Goal: Task Accomplishment & Management: Manage account settings

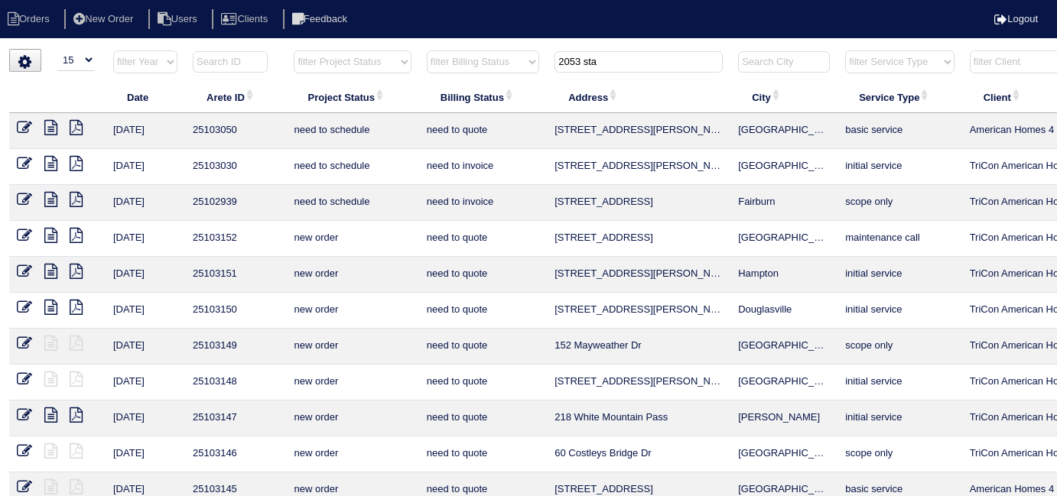
select select "15"
type input "2053 sta"
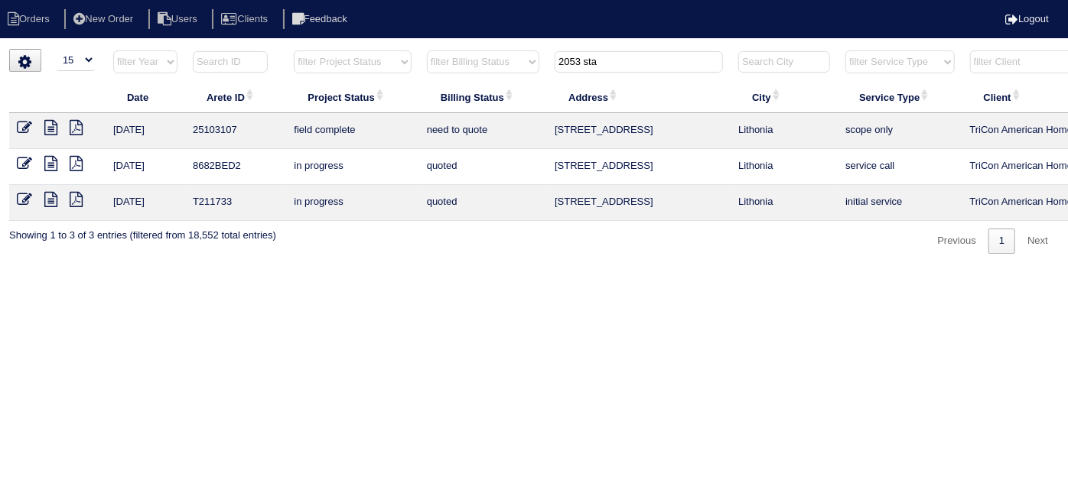
click at [50, 123] on icon at bounding box center [50, 127] width 13 height 15
click at [20, 124] on icon at bounding box center [24, 127] width 15 height 15
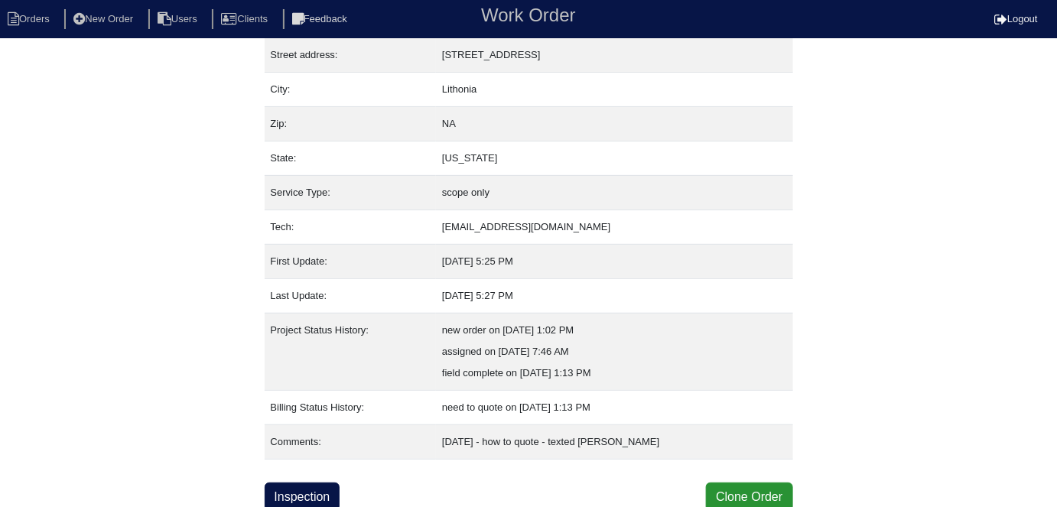
scroll to position [80, 0]
click at [310, 489] on link "Inspection" at bounding box center [303, 496] width 76 height 29
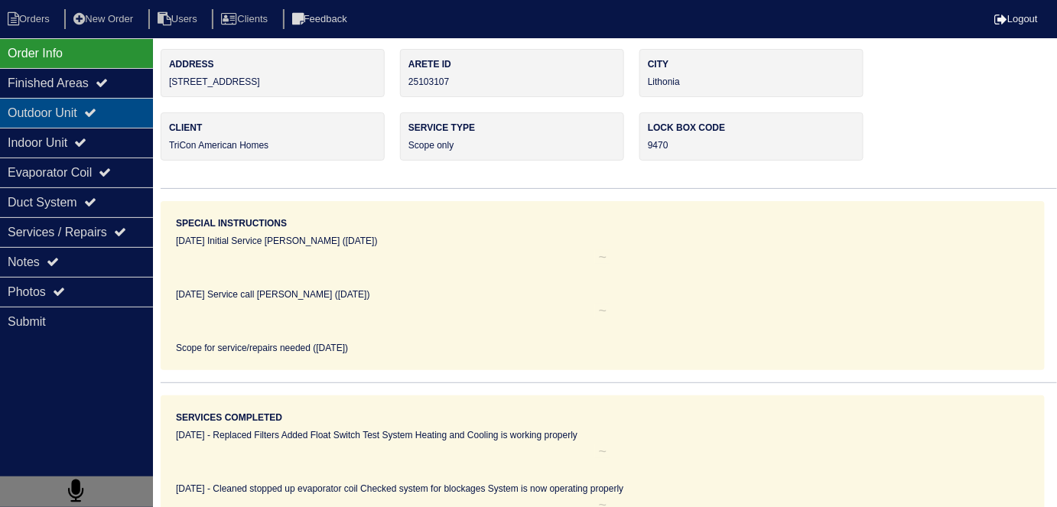
click at [43, 125] on div "Outdoor Unit" at bounding box center [76, 113] width 153 height 30
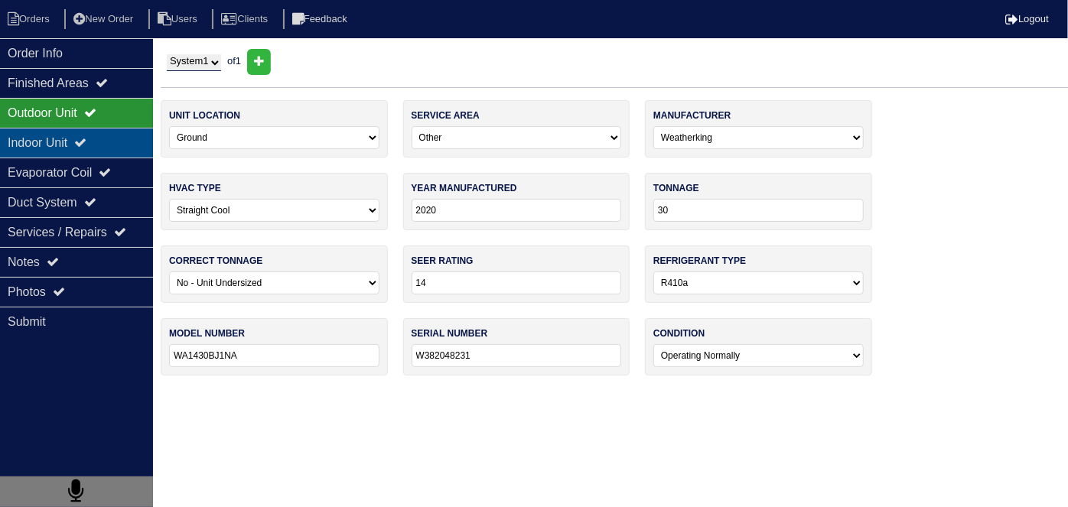
click at [41, 132] on div "Indoor Unit" at bounding box center [76, 143] width 153 height 30
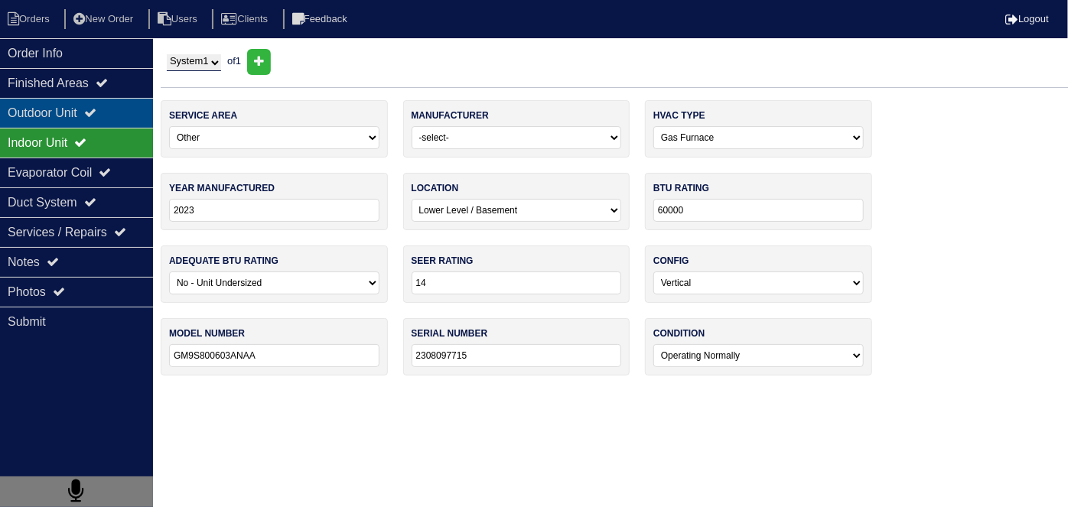
click at [41, 113] on div "Outdoor Unit" at bounding box center [76, 113] width 153 height 30
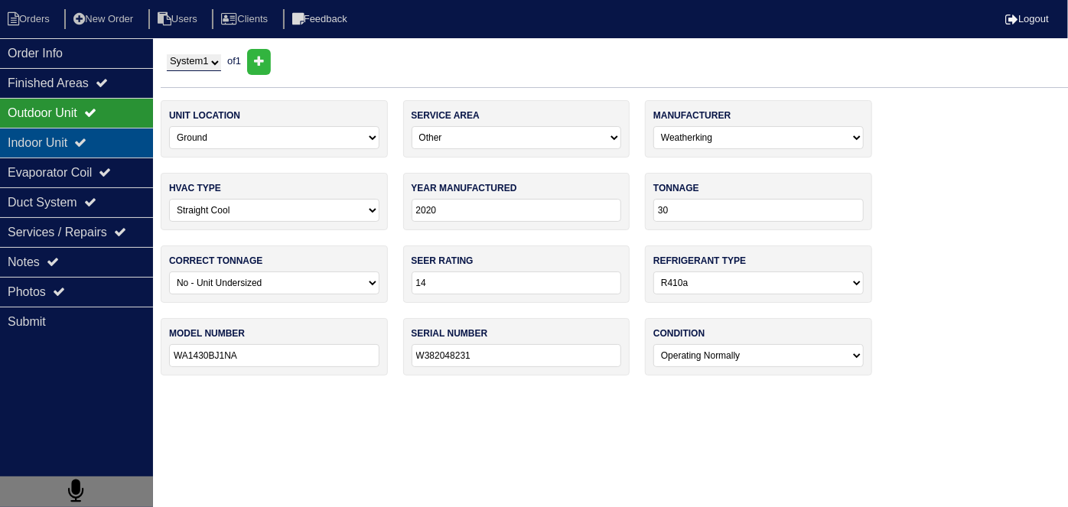
click at [93, 134] on div "Indoor Unit" at bounding box center [76, 143] width 153 height 30
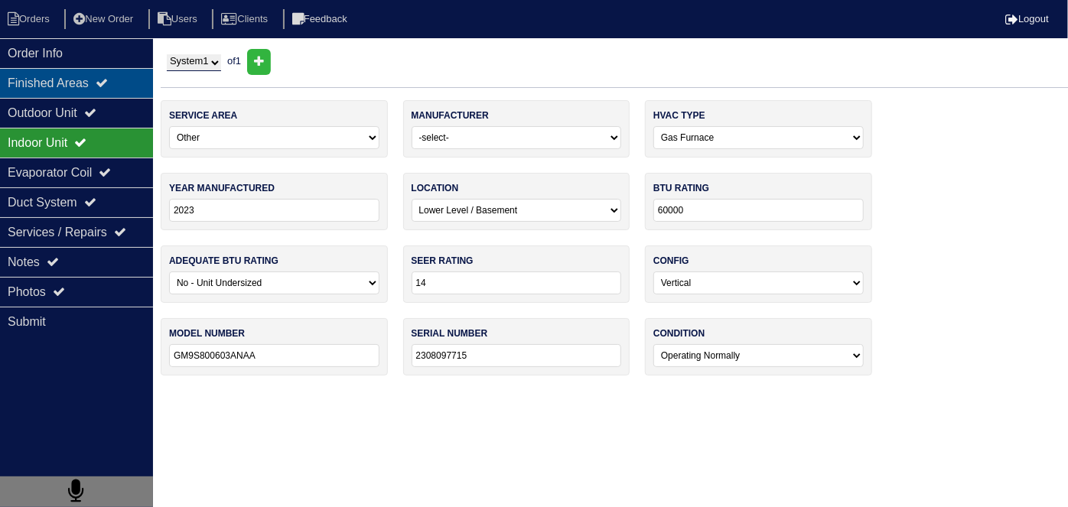
click at [60, 78] on div "Finished Areas" at bounding box center [76, 83] width 153 height 30
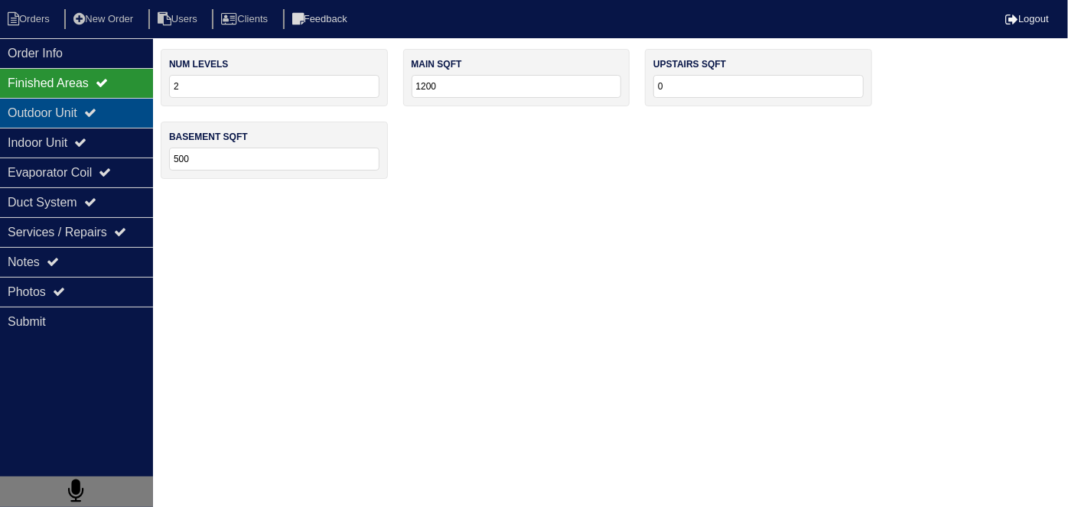
click at [113, 121] on div "Outdoor Unit" at bounding box center [76, 113] width 153 height 30
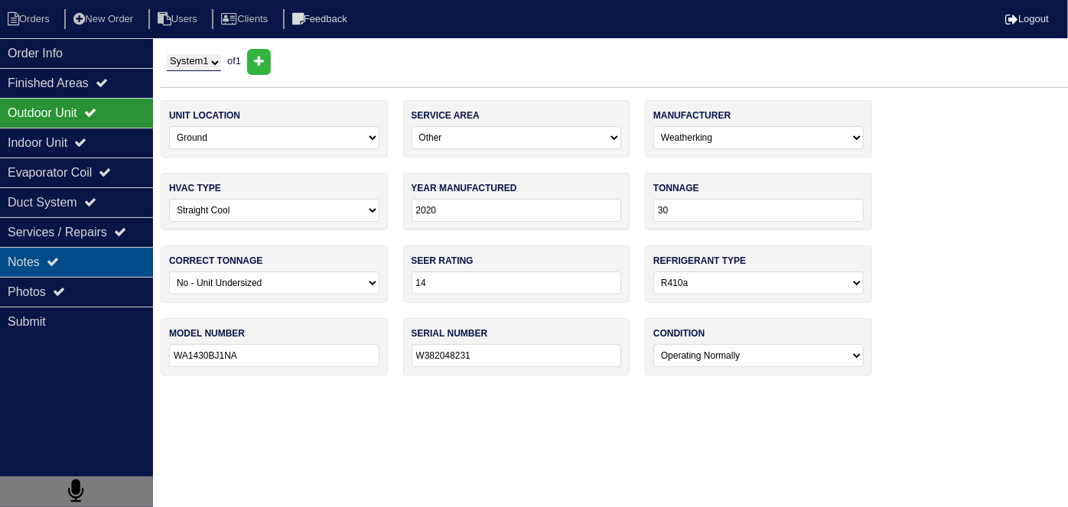
click at [83, 257] on div "Notes" at bounding box center [76, 262] width 153 height 30
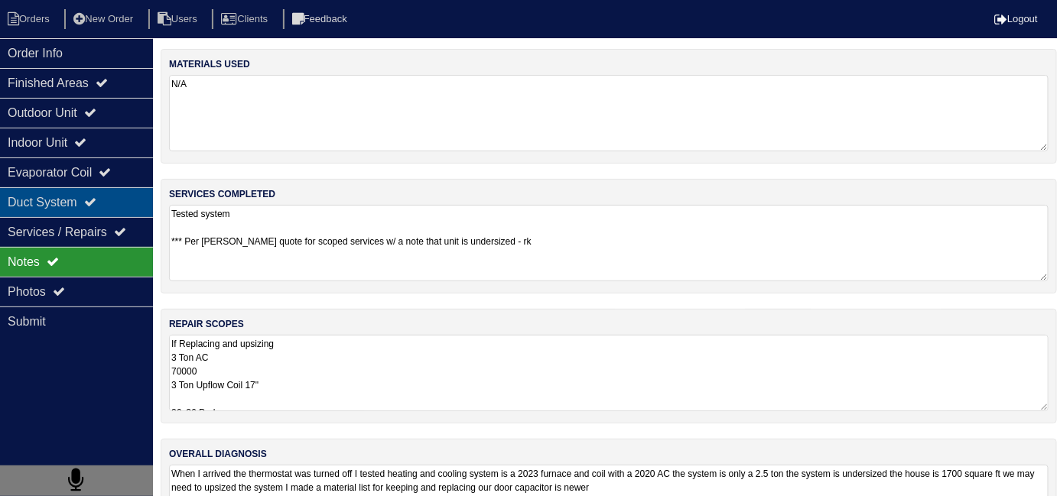
click at [70, 208] on div "Duct System" at bounding box center [76, 202] width 153 height 30
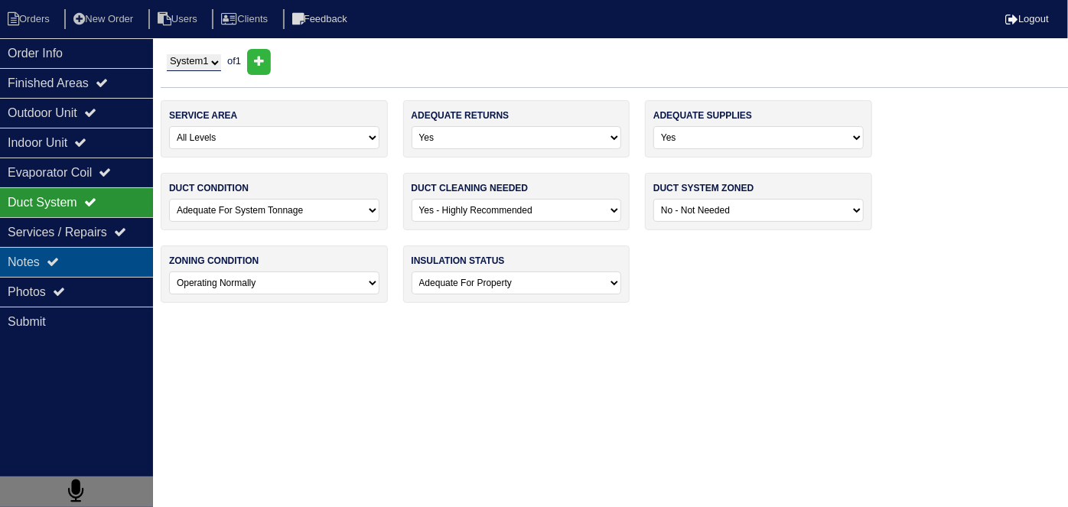
drag, startPoint x: 73, startPoint y: 273, endPoint x: 116, endPoint y: 253, distance: 47.2
click at [73, 273] on div "Notes" at bounding box center [76, 262] width 153 height 30
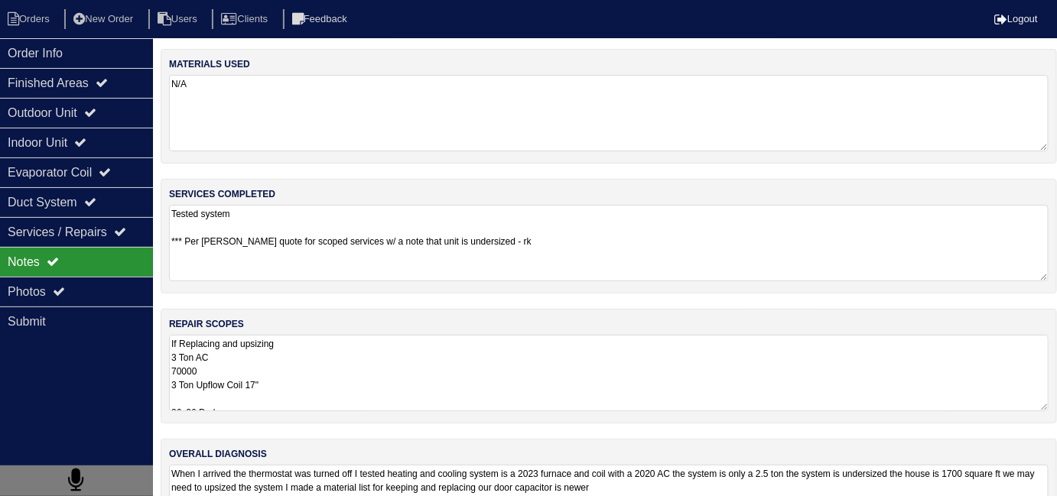
click at [401, 301] on div "materials used N/A services completed Tested system *** Per Dan quote for scope…" at bounding box center [609, 309] width 896 height 520
click at [412, 382] on textarea "If Replacing and upsizing 3 Ton AC 70000 3 Ton Upflow Coil 17" 36x36 Pad SS2 Fl…" at bounding box center [609, 373] width 880 height 76
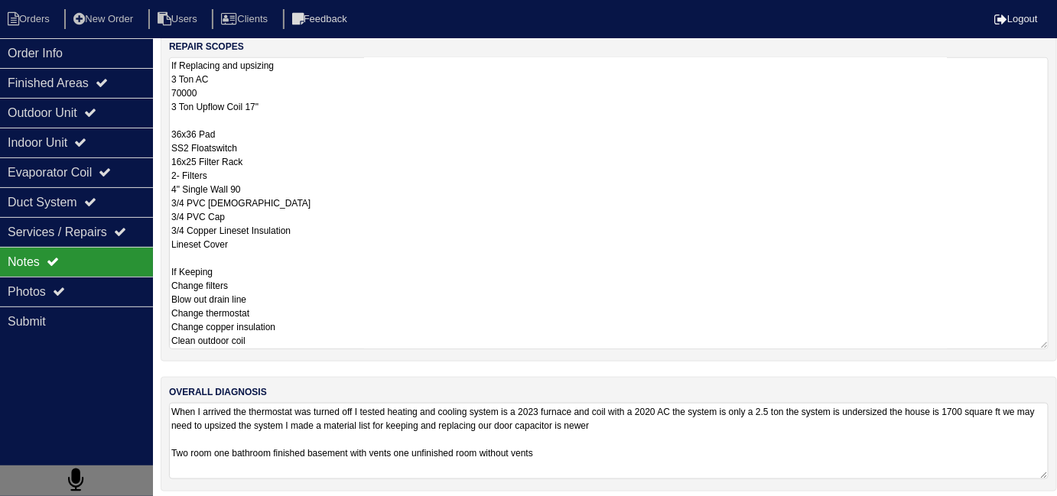
scroll to position [278, 0]
click at [31, 164] on div "Evaporator Coil" at bounding box center [76, 173] width 153 height 30
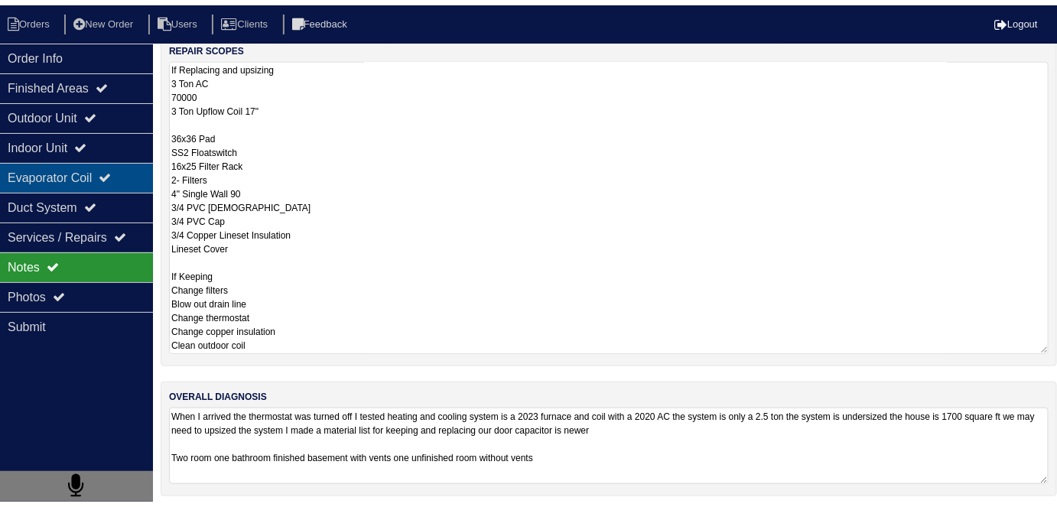
scroll to position [0, 0]
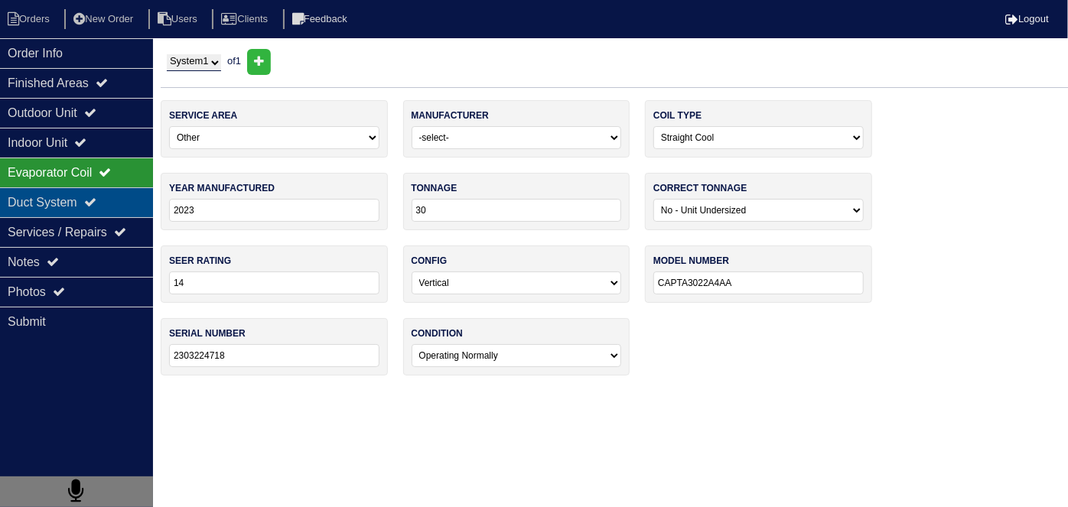
click at [37, 204] on div "Duct System" at bounding box center [76, 202] width 153 height 30
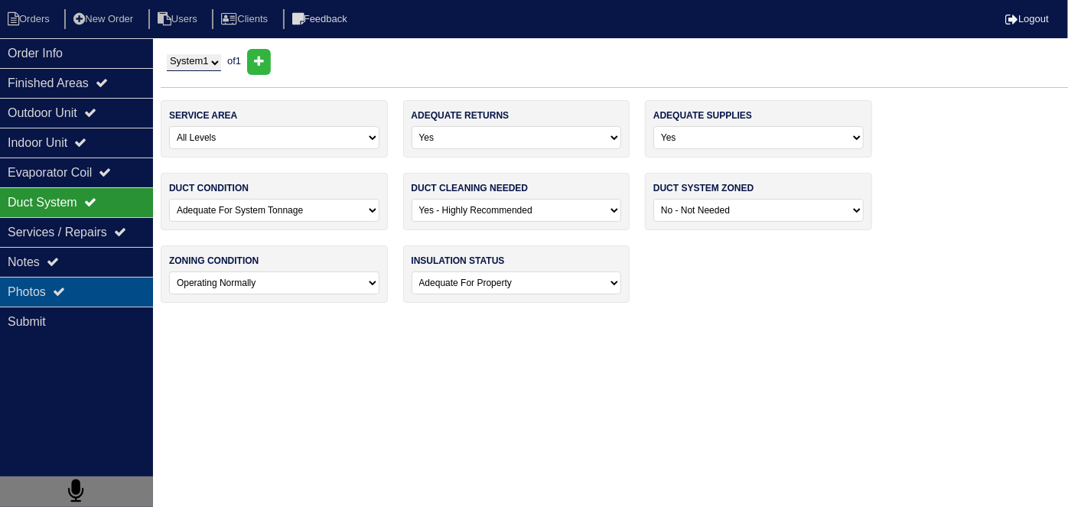
drag, startPoint x: 67, startPoint y: 294, endPoint x: 138, endPoint y: 299, distance: 71.3
click at [65, 295] on icon at bounding box center [59, 291] width 12 height 12
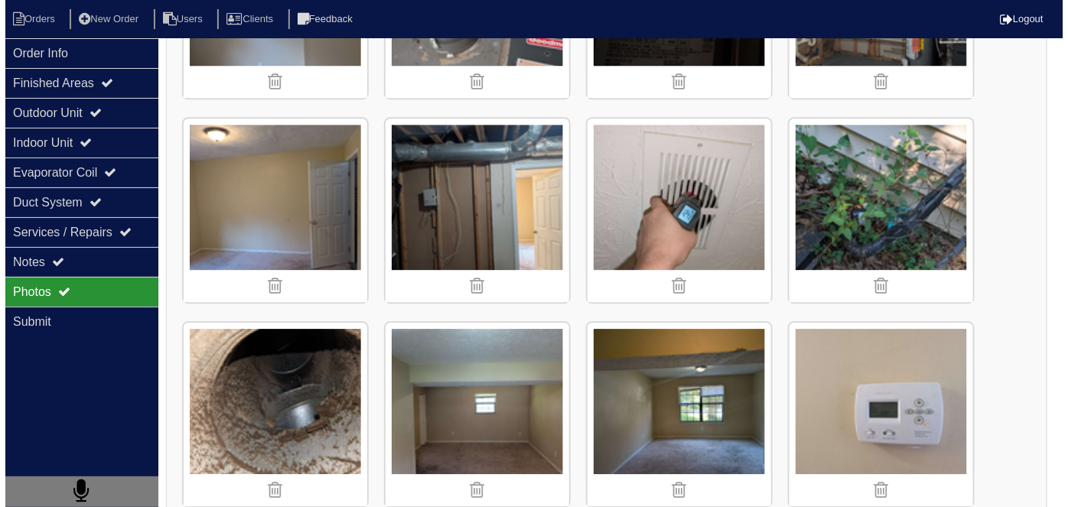
scroll to position [1390, 0]
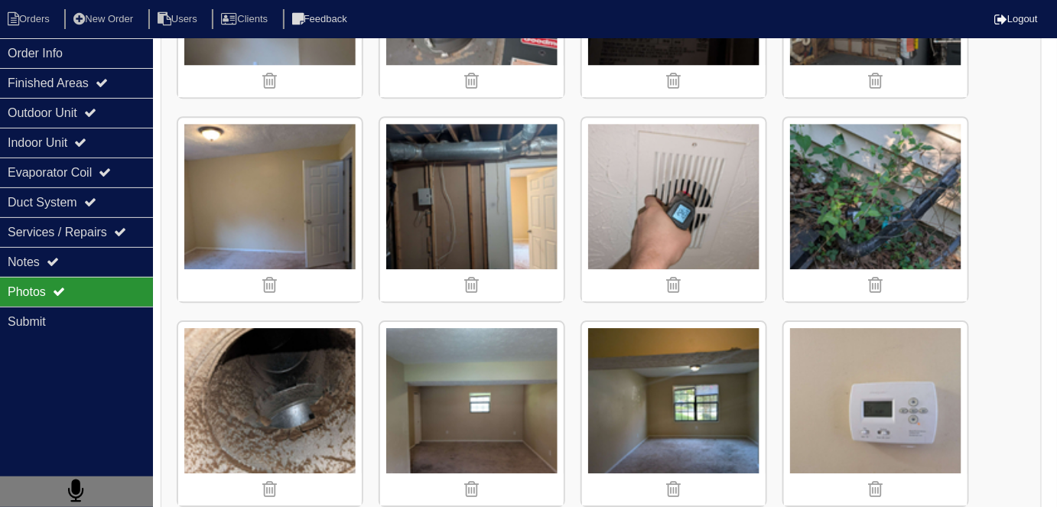
click at [278, 327] on img at bounding box center [270, 414] width 184 height 184
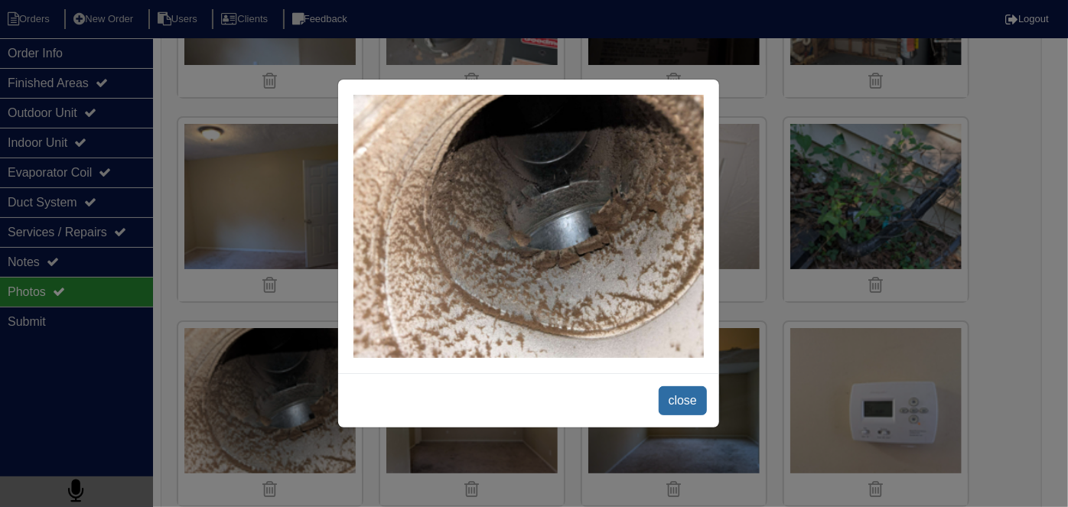
click at [681, 398] on span "close" at bounding box center [683, 400] width 48 height 29
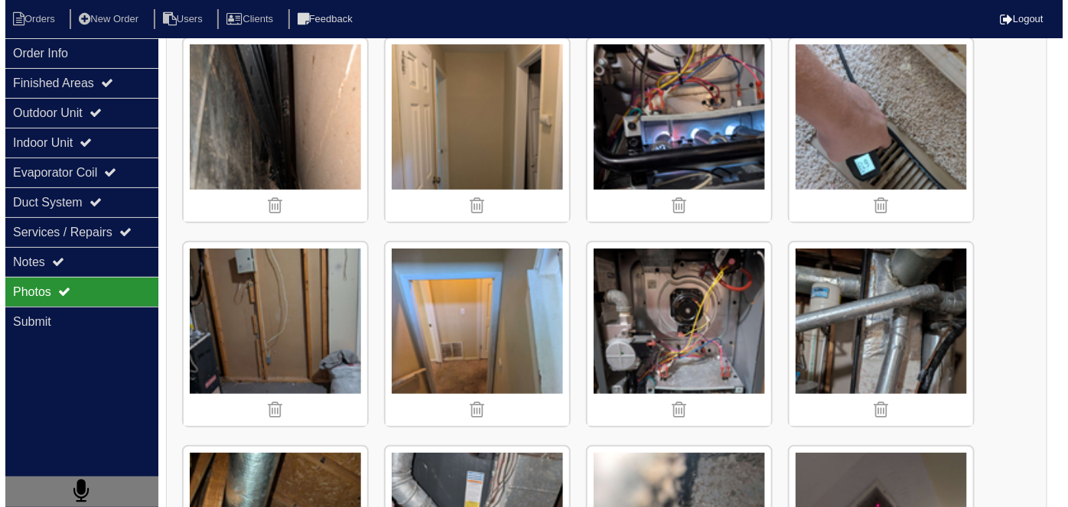
scroll to position [2082, 0]
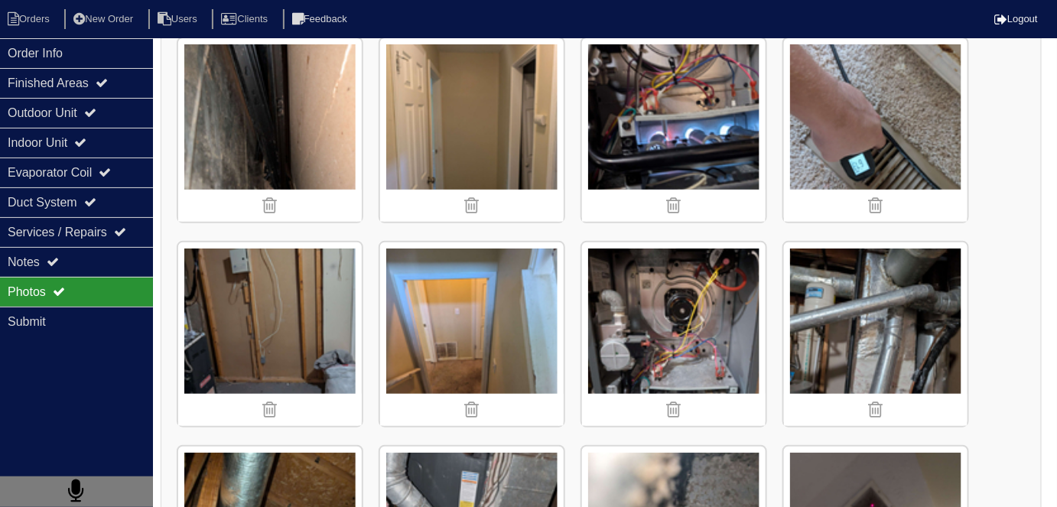
click at [275, 118] on img at bounding box center [270, 130] width 184 height 184
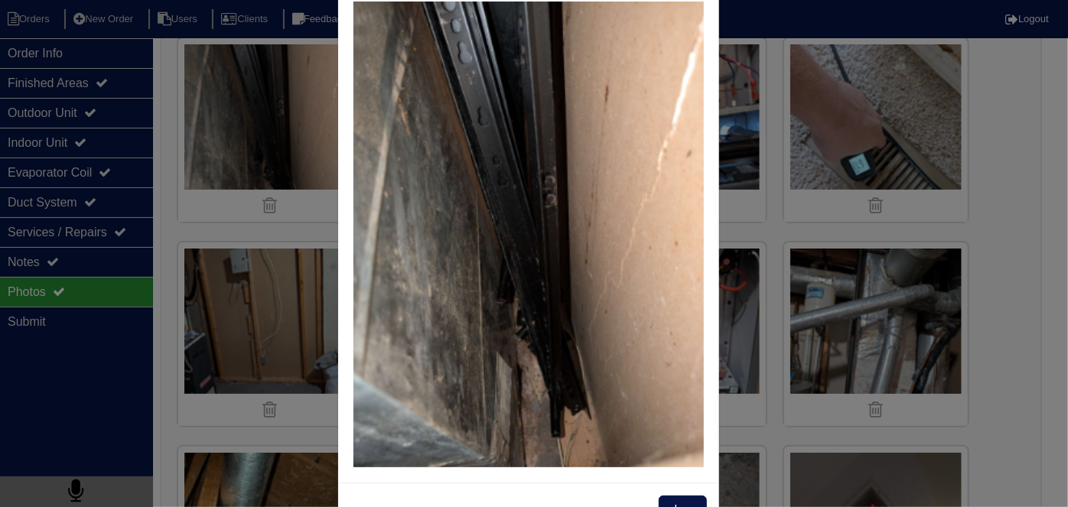
scroll to position [86, 0]
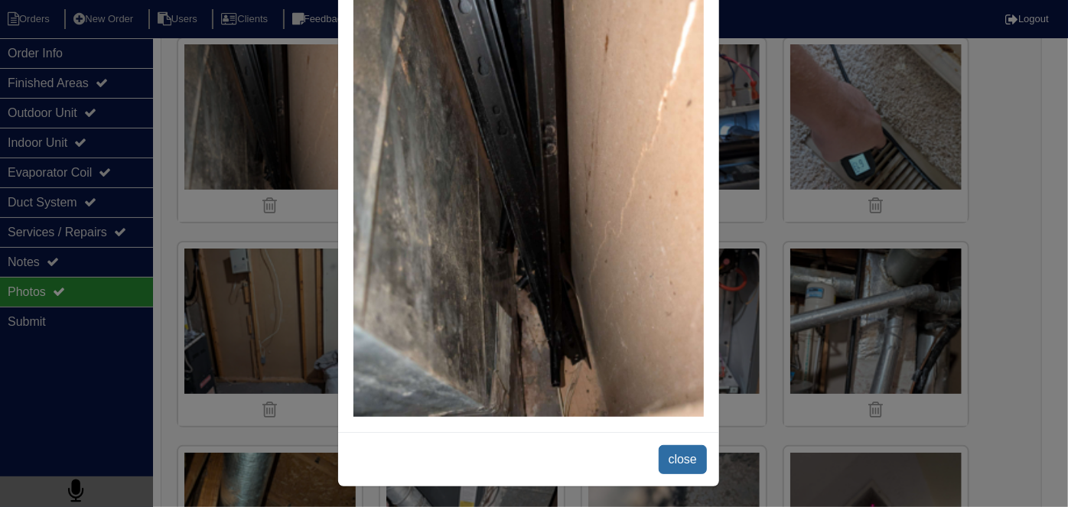
click at [666, 451] on span "close" at bounding box center [683, 459] width 48 height 29
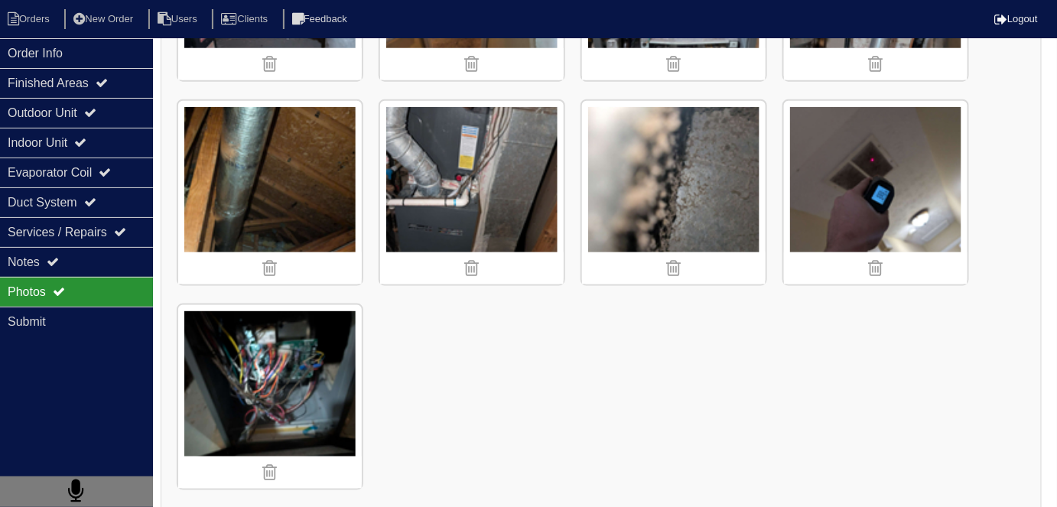
scroll to position [2429, 0]
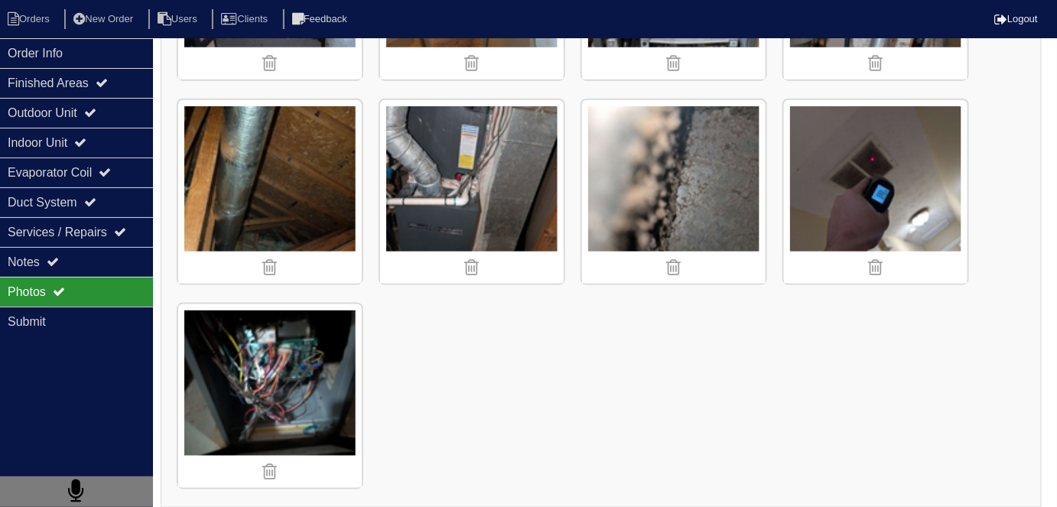
click at [659, 174] on img at bounding box center [674, 192] width 184 height 184
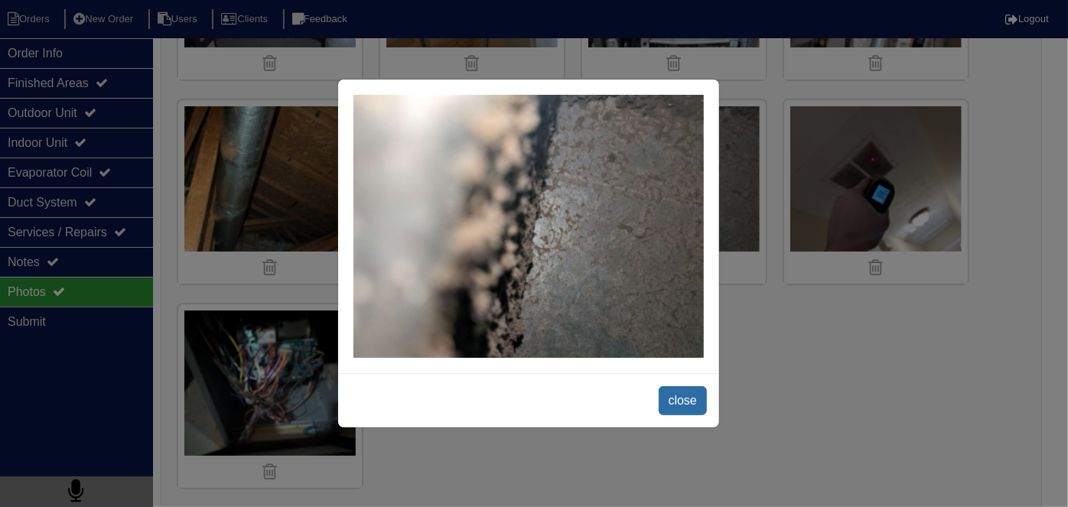
click at [677, 396] on span "close" at bounding box center [683, 400] width 48 height 29
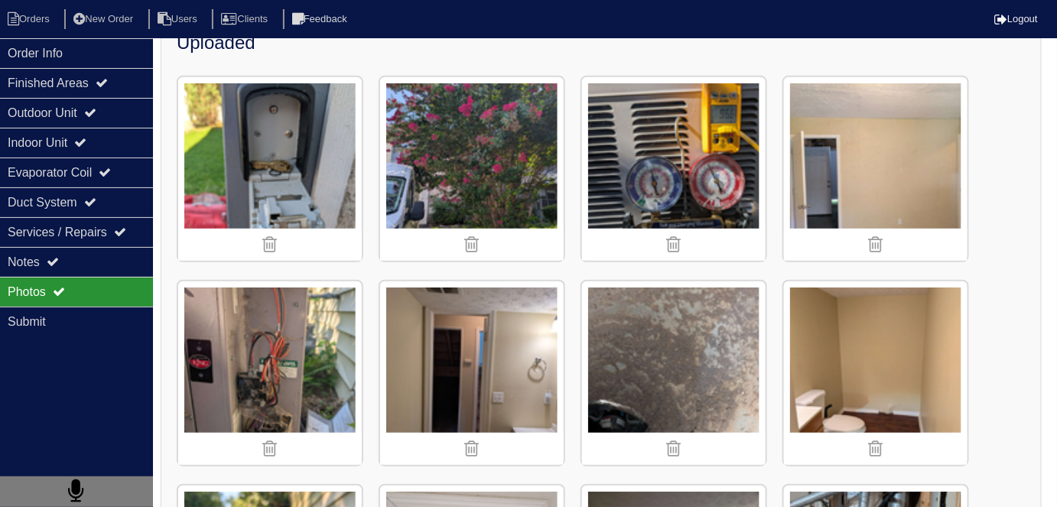
scroll to position [204, 0]
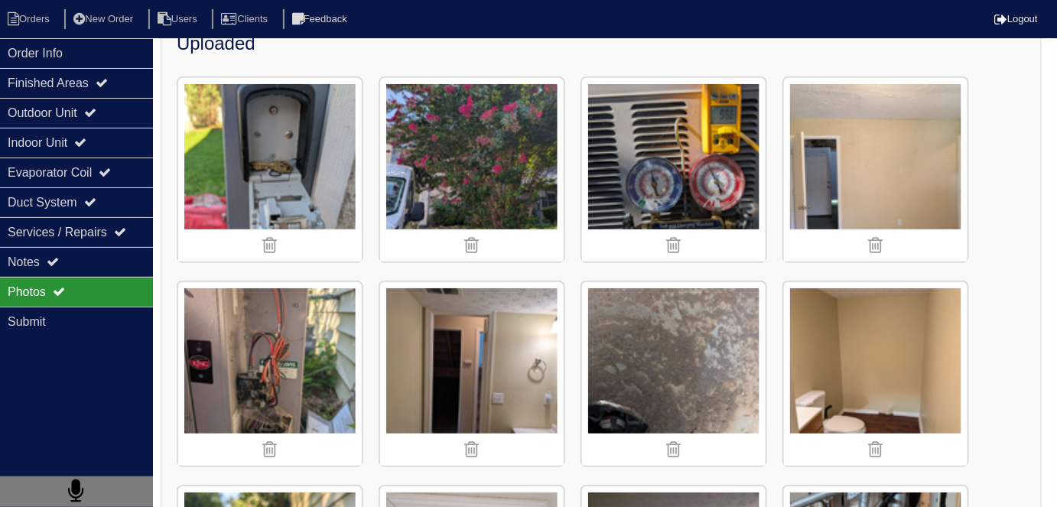
click at [626, 341] on img at bounding box center [674, 374] width 184 height 184
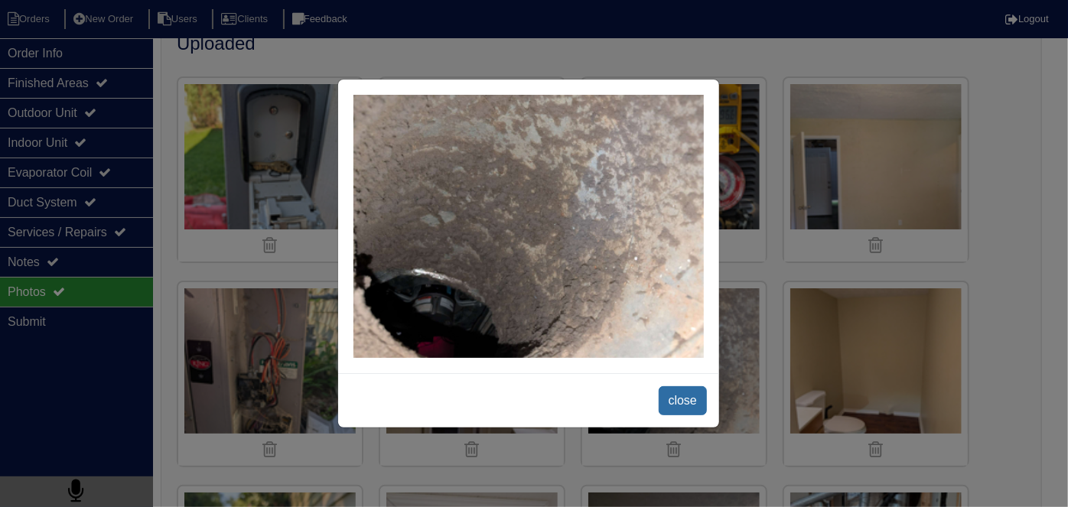
click at [660, 389] on span "close" at bounding box center [683, 400] width 48 height 29
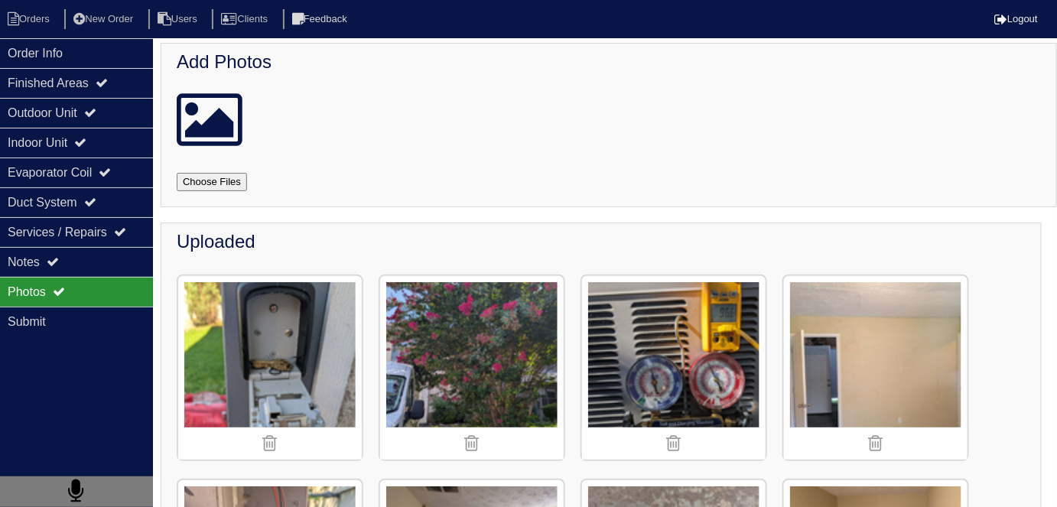
scroll to position [0, 0]
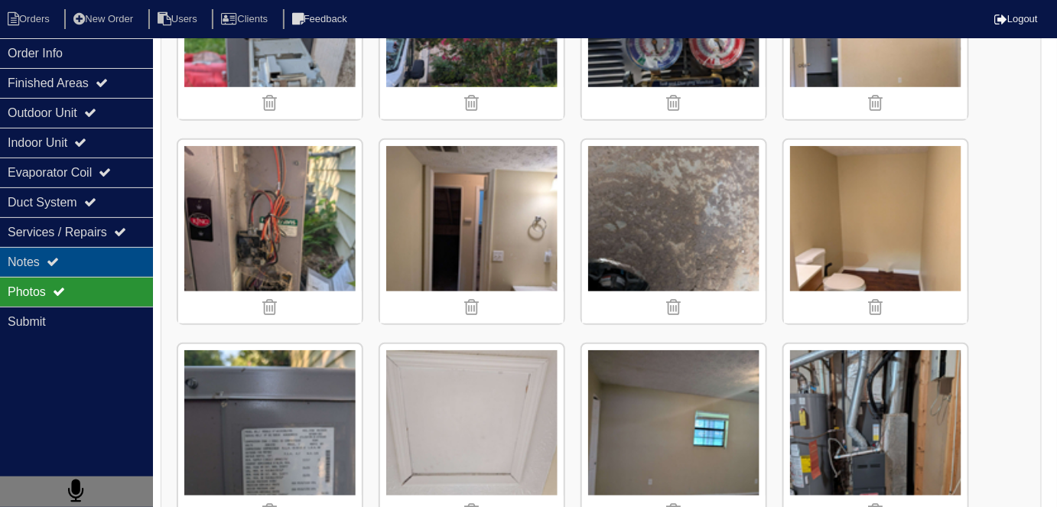
click at [30, 257] on div "Notes" at bounding box center [76, 262] width 153 height 30
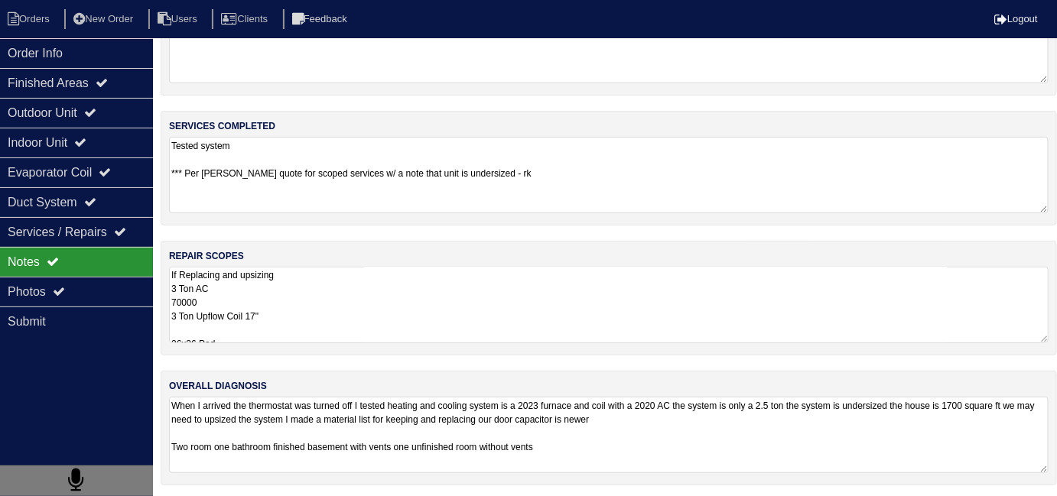
drag, startPoint x: 430, startPoint y: 289, endPoint x: 444, endPoint y: 286, distance: 14.9
click at [431, 289] on textarea "If Replacing and upsizing 3 Ton AC 70000 3 Ton Upflow Coil 17" 36x36 Pad SS2 Fl…" at bounding box center [609, 305] width 880 height 76
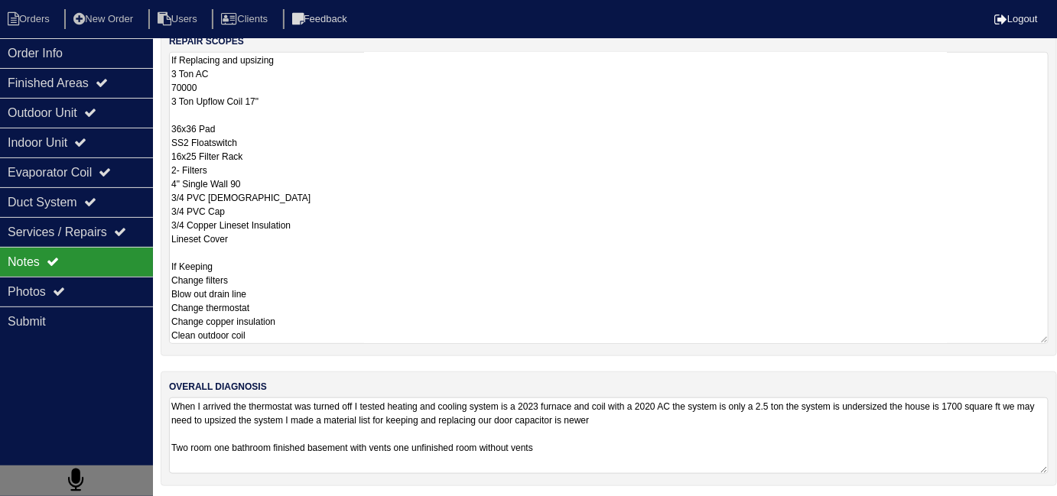
scroll to position [68, 0]
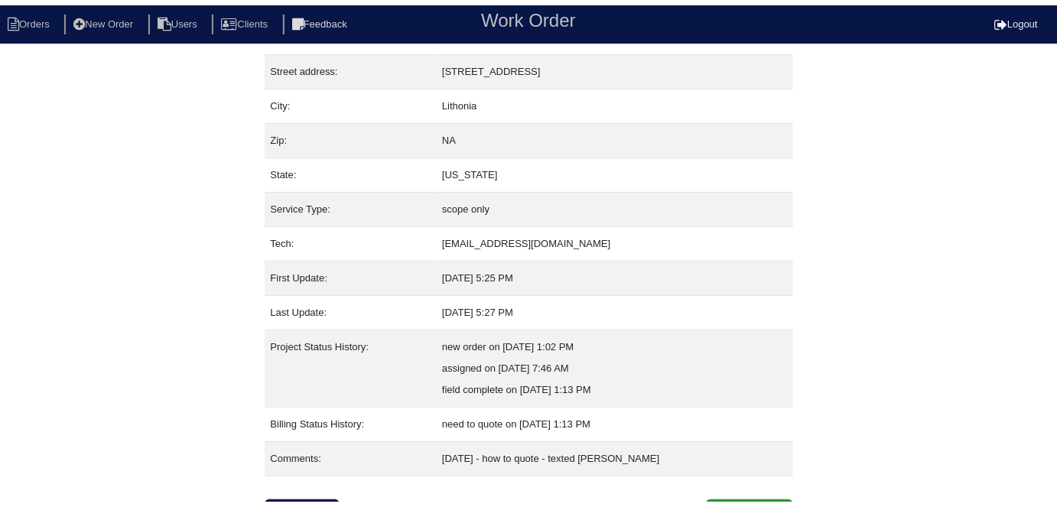
scroll to position [80, 0]
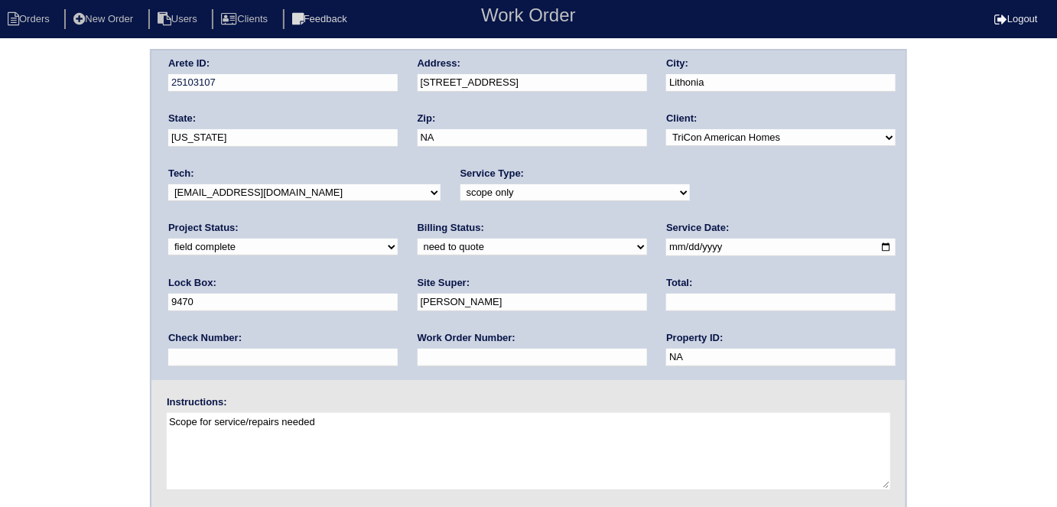
click at [418, 242] on select "need to quote quoted need to invoice invoiced paid warranty purchase order need…" at bounding box center [532, 247] width 229 height 17
select select "quoted"
click at [418, 239] on select "need to quote quoted need to invoice invoiced paid warranty purchase order need…" at bounding box center [532, 247] width 229 height 17
drag, startPoint x: 242, startPoint y: 356, endPoint x: 249, endPoint y: 348, distance: 10.3
click at [418, 356] on input "text" at bounding box center [532, 358] width 229 height 18
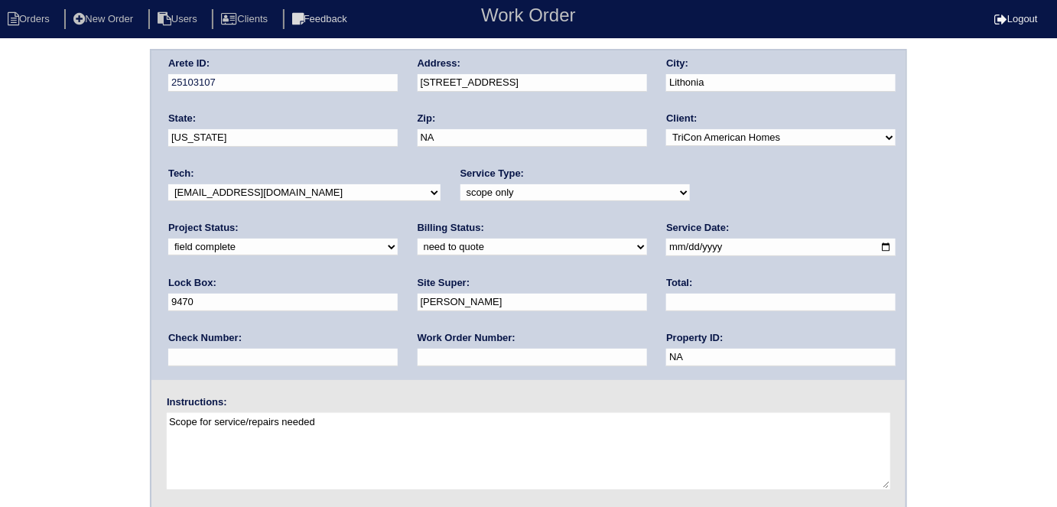
type input "requested"
click at [666, 301] on input "text" at bounding box center [780, 303] width 229 height 18
type input "540.00"
click at [28, 341] on div "Arete ID: 25103107 Address: 2053 Stablewood Cove City: Lithonia State: Georgia …" at bounding box center [528, 358] width 1057 height 619
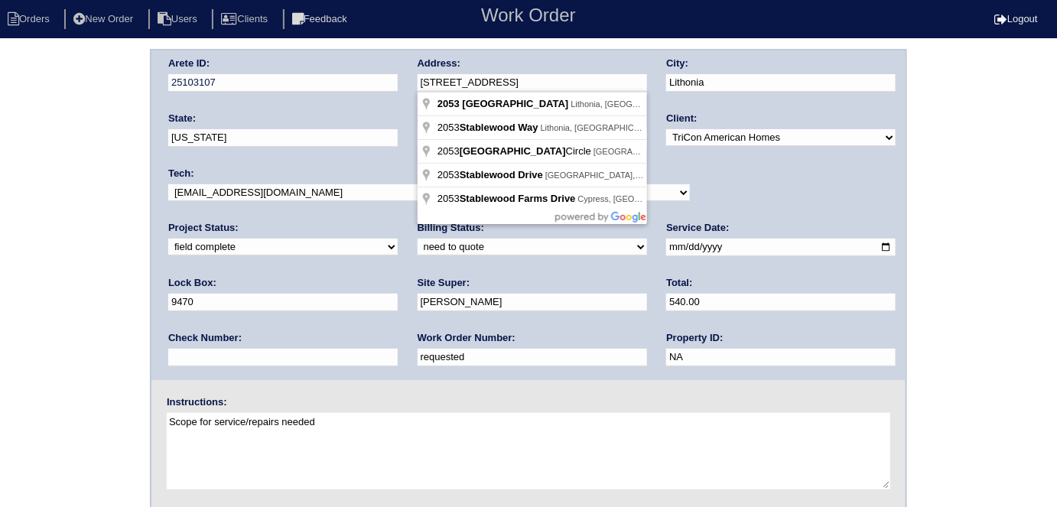
click at [345, 76] on div "Arete ID: 25103107 Address: 2053 Stablewood Cove City: Lithonia State: Georgia …" at bounding box center [528, 215] width 754 height 330
click at [0, 277] on div "Arete ID: 25103107 Address: 2053 Stablewood Cove City: Lithonia State: Georgia …" at bounding box center [528, 358] width 1057 height 619
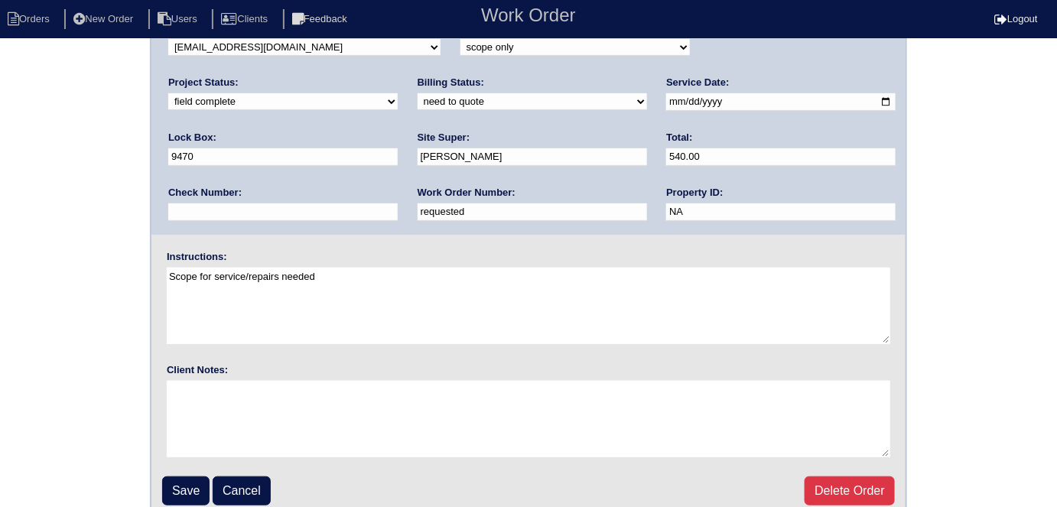
scroll to position [157, 0]
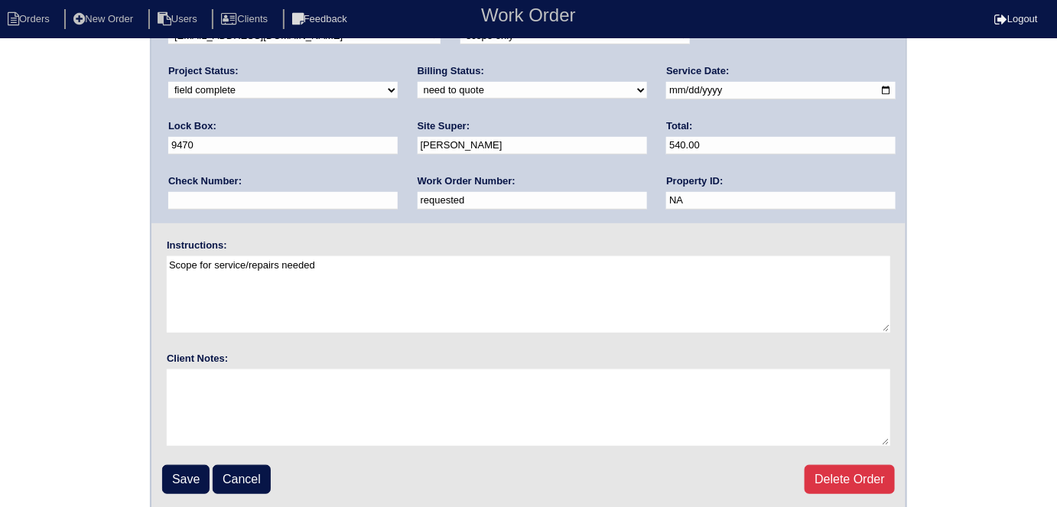
drag, startPoint x: 179, startPoint y: 480, endPoint x: 280, endPoint y: 434, distance: 110.9
click at [178, 480] on input "Save" at bounding box center [185, 479] width 47 height 29
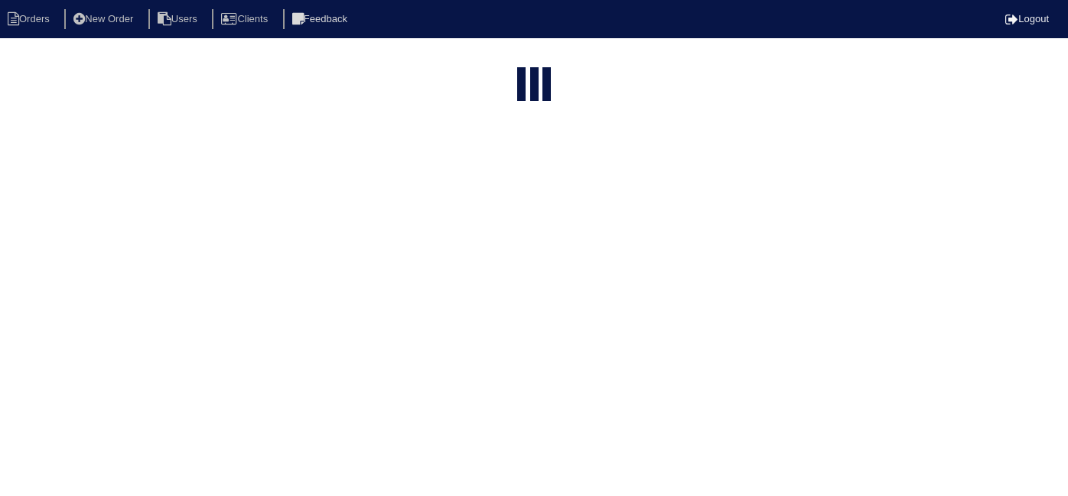
select select "15"
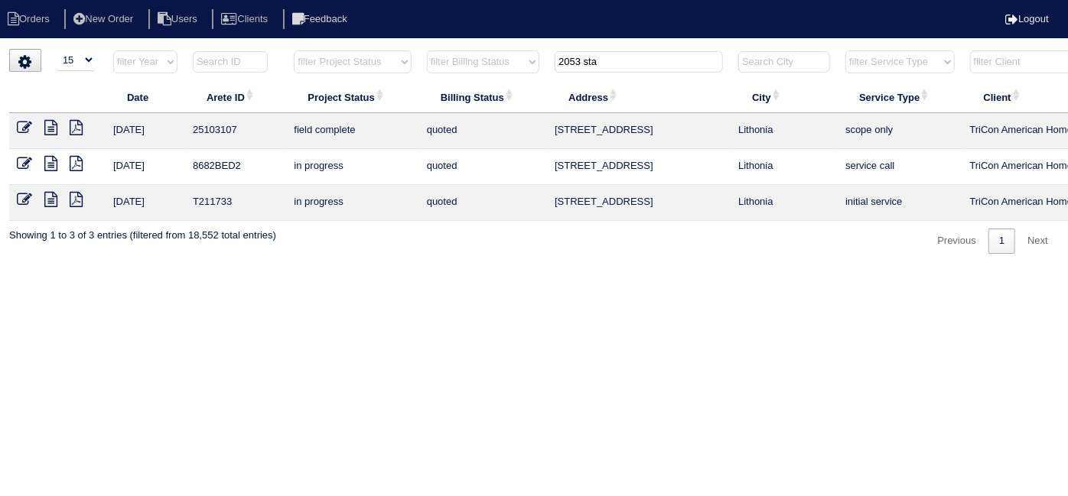
click at [607, 72] on th "2053 sta" at bounding box center [639, 65] width 184 height 31
drag, startPoint x: 607, startPoint y: 61, endPoint x: 273, endPoint y: 35, distance: 335.3
click at [385, 63] on tr "filter Year -- Any Year -- 2025 2024 2023 2022 2021 2020 2019 filter Project St…" at bounding box center [672, 65] width 1326 height 31
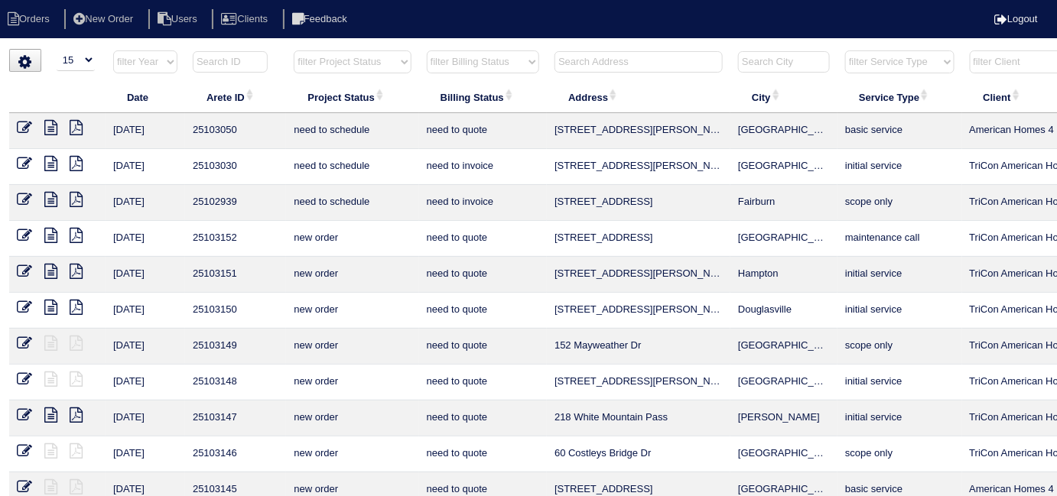
click at [319, 61] on select "filter Project Status -- Any Project Status -- new order assigned in progress f…" at bounding box center [352, 61] width 117 height 23
click at [294, 50] on select "filter Project Status -- Any Project Status -- new order assigned in progress f…" at bounding box center [352, 61] width 117 height 23
select select "field complete"
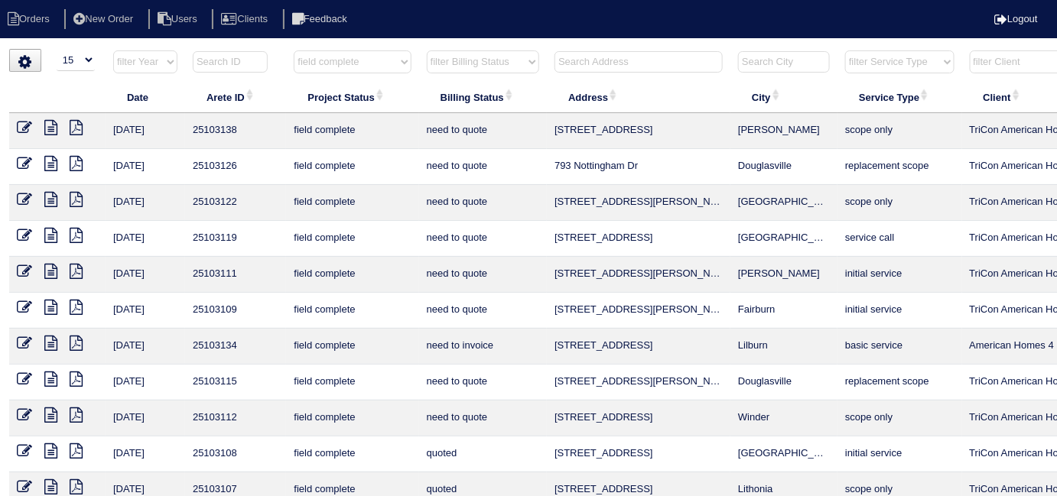
click at [466, 62] on select "filter Billing Status -- Any Billing Status -- need to quote quoted need to inv…" at bounding box center [483, 61] width 112 height 23
select select "need to quote"
click at [427, 50] on select "filter Billing Status -- Any Billing Status -- need to quote quoted need to inv…" at bounding box center [483, 61] width 112 height 23
select select "field complete"
select select "need to quote"
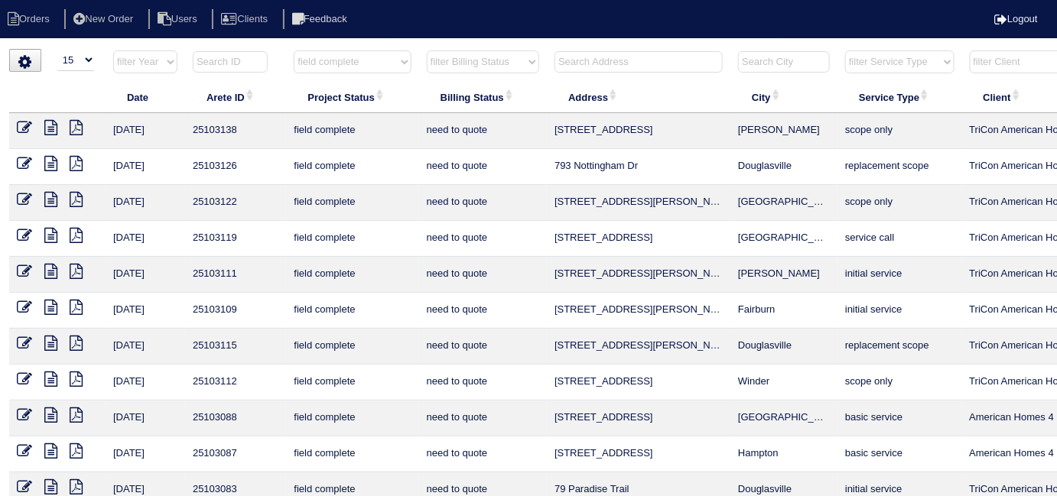
click at [476, 51] on select "filter Billing Status -- Any Billing Status -- need to quote quoted need to inv…" at bounding box center [483, 61] width 112 height 23
click at [476, 53] on select "filter Billing Status -- Any Billing Status -- need to quote quoted need to inv…" at bounding box center [483, 61] width 112 height 23
click at [334, 68] on select "filter Project Status -- Any Project Status -- new order assigned in progress f…" at bounding box center [352, 61] width 117 height 23
select select
click at [294, 50] on select "filter Project Status -- Any Project Status -- new order assigned in progress f…" at bounding box center [352, 61] width 117 height 23
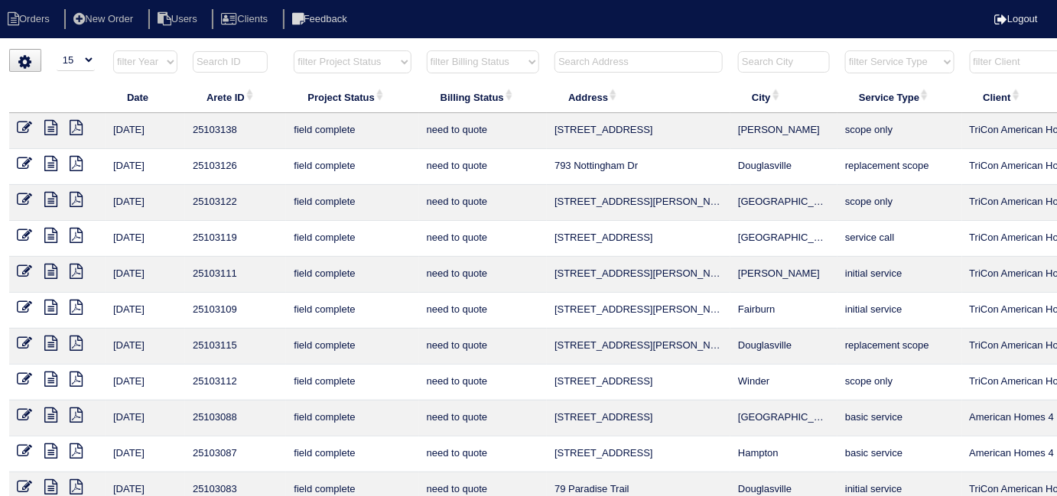
select select "need to quote"
click at [456, 67] on select "filter Billing Status -- Any Billing Status -- need to quote quoted need to inv…" at bounding box center [483, 61] width 112 height 23
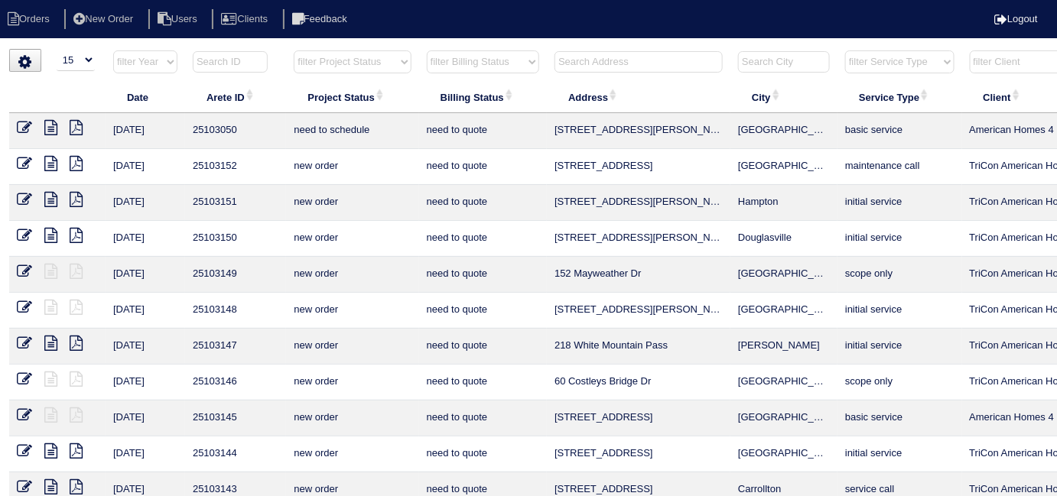
select select
click at [427, 50] on select "filter Billing Status -- Any Billing Status -- need to quote quoted need to inv…" at bounding box center [483, 61] width 112 height 23
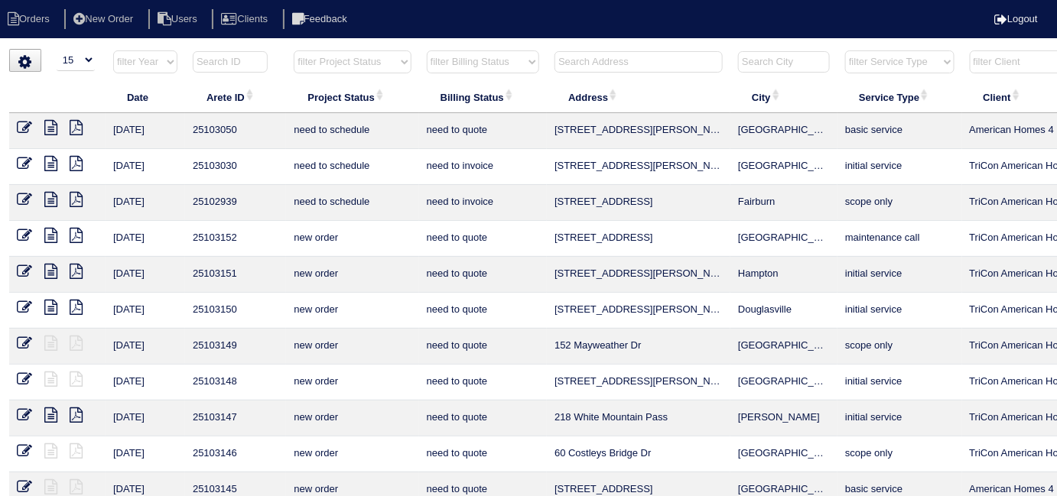
click at [577, 55] on input "text" at bounding box center [639, 61] width 168 height 21
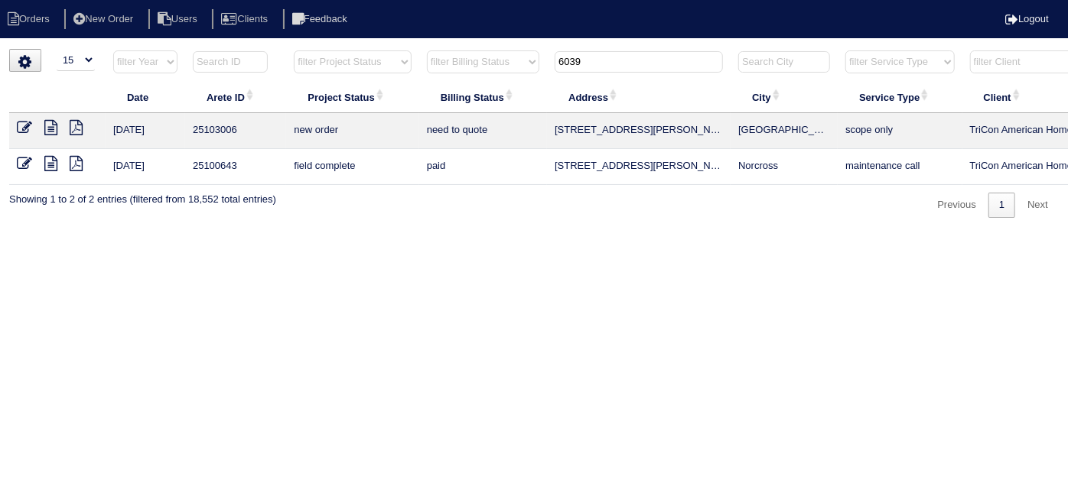
type input "6039"
click at [45, 122] on icon at bounding box center [50, 127] width 13 height 15
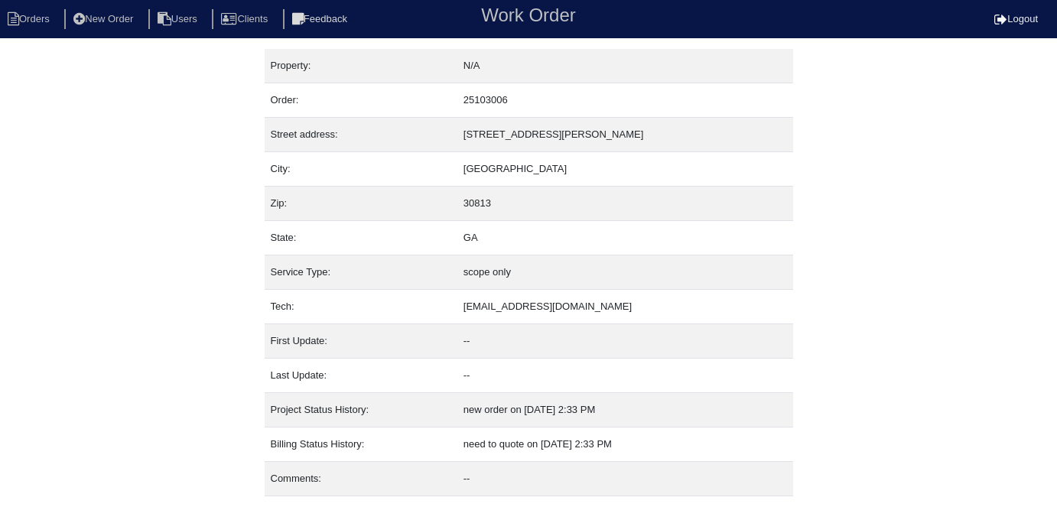
scroll to position [37, 0]
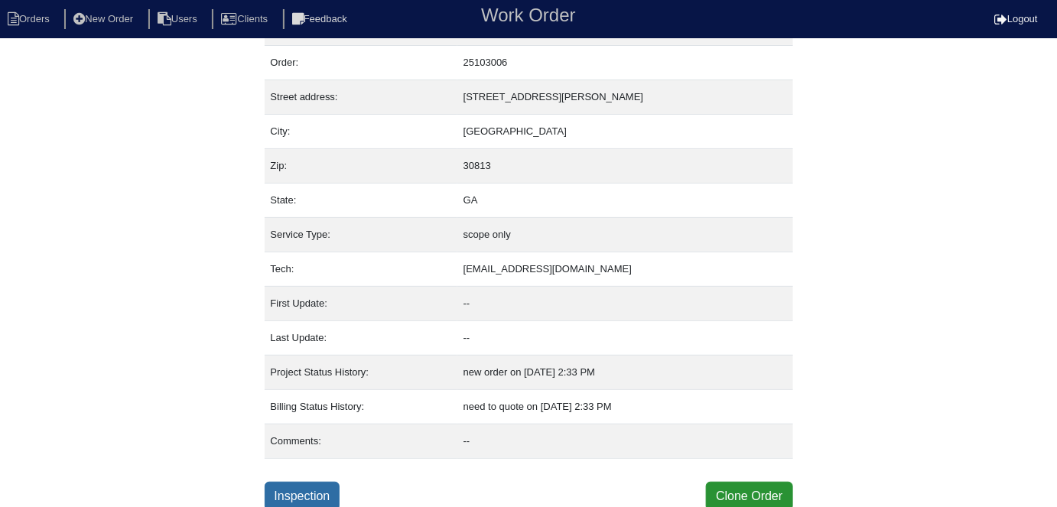
click at [311, 487] on link "Inspection" at bounding box center [303, 496] width 76 height 29
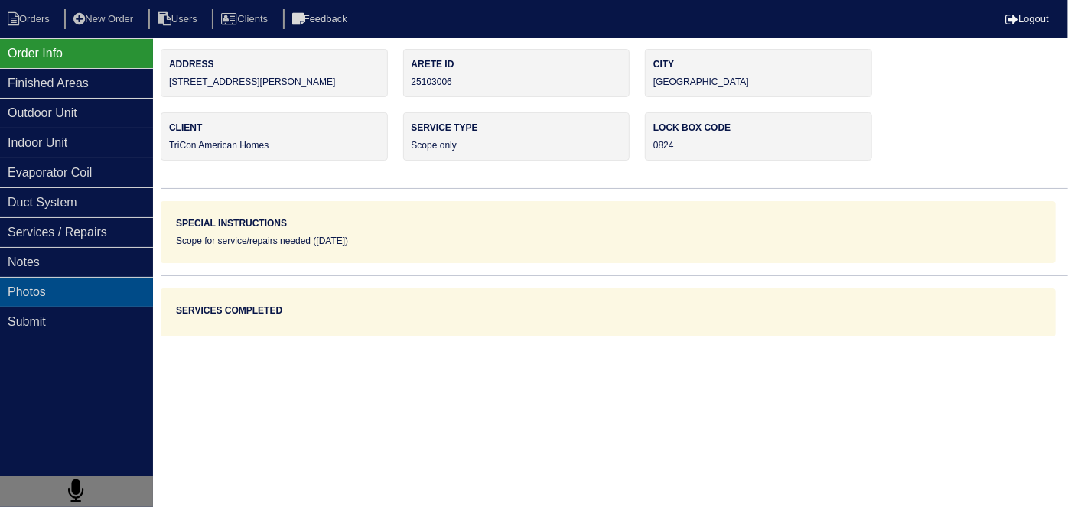
click at [63, 278] on div "Photos" at bounding box center [76, 292] width 153 height 30
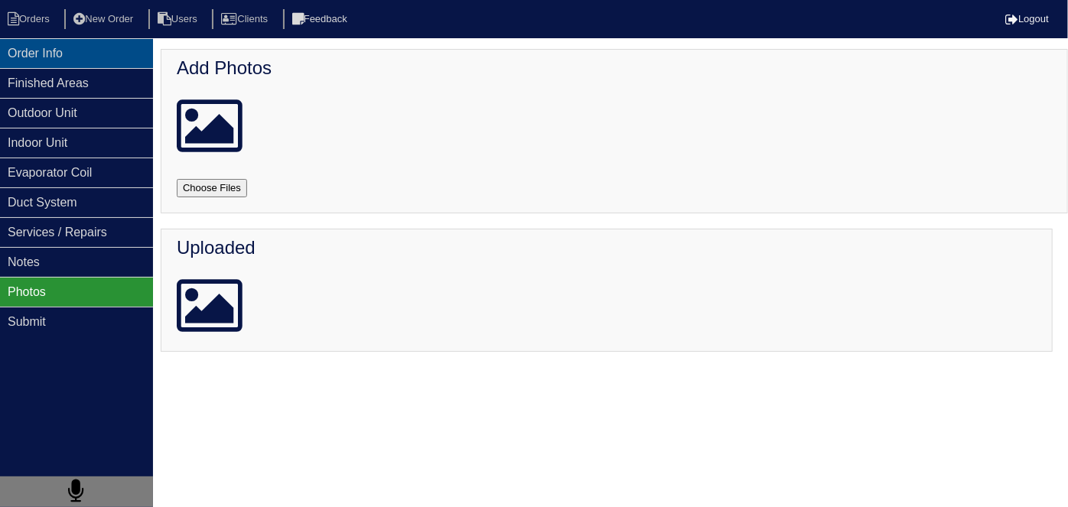
click at [67, 55] on div "Order Info" at bounding box center [76, 53] width 153 height 30
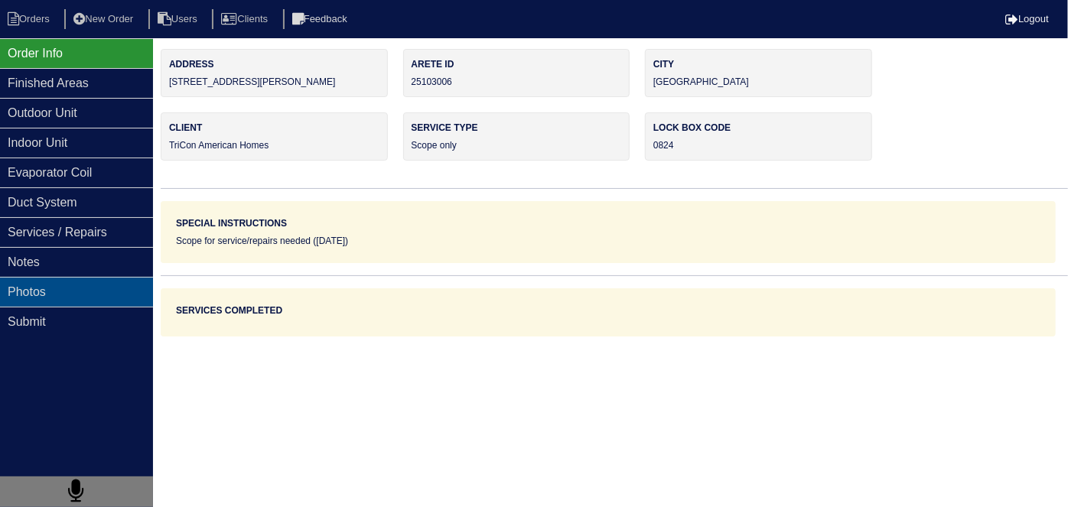
click at [66, 281] on div "Photos" at bounding box center [76, 292] width 153 height 30
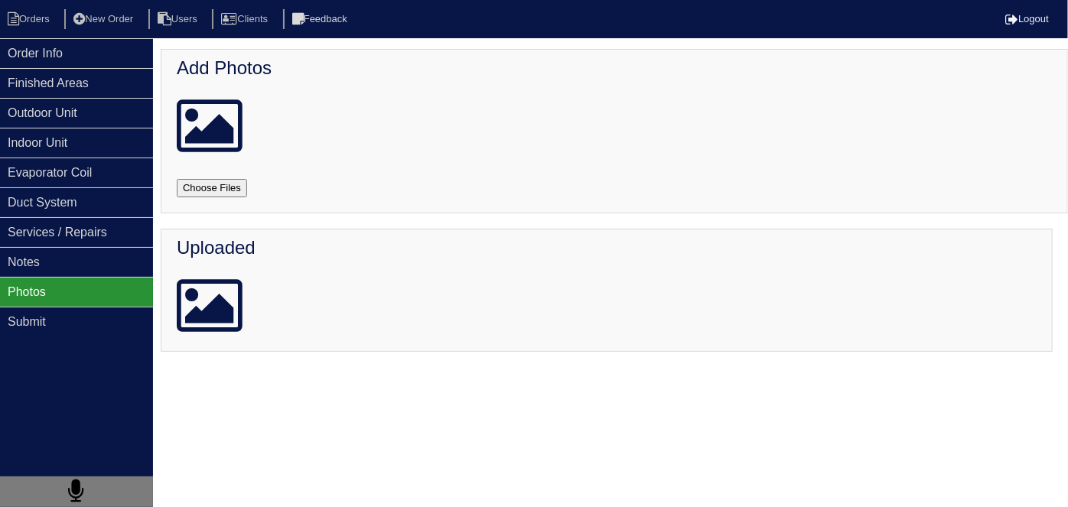
click at [210, 180] on input "file" at bounding box center [230, 188] width 107 height 18
type input "C:\fakepath\20250819_150814_copy_1000x462.jpg"
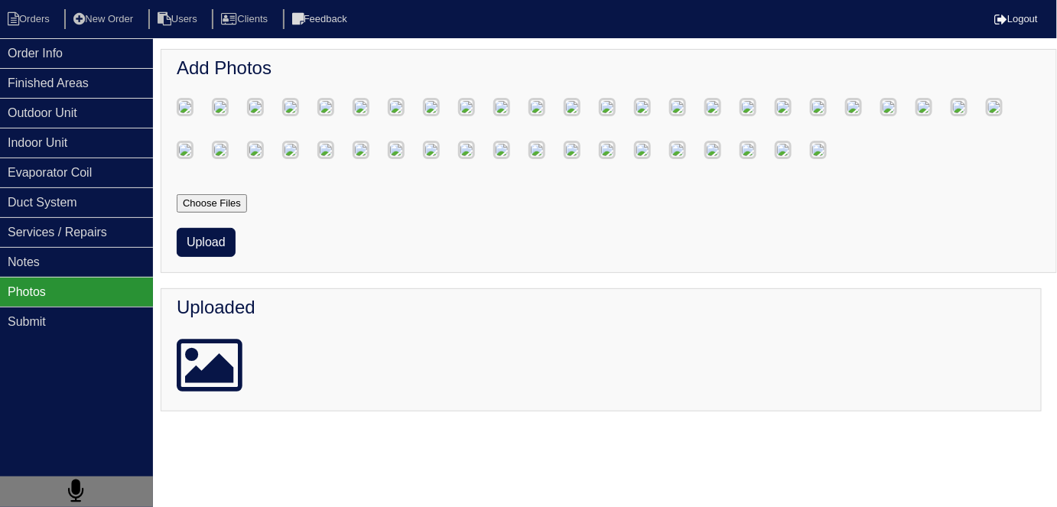
scroll to position [1034, 0]
click at [216, 257] on button "Upload" at bounding box center [206, 242] width 59 height 29
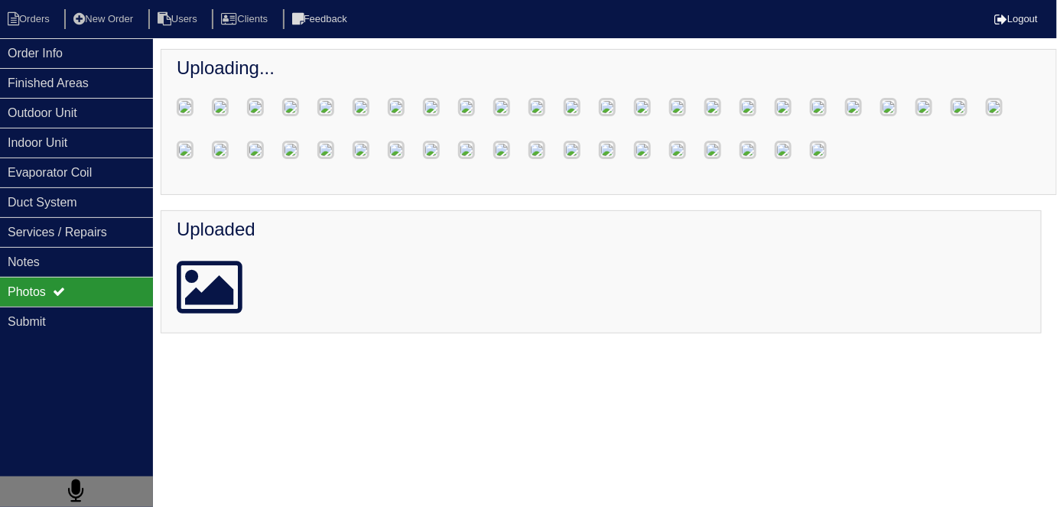
scroll to position [957, 0]
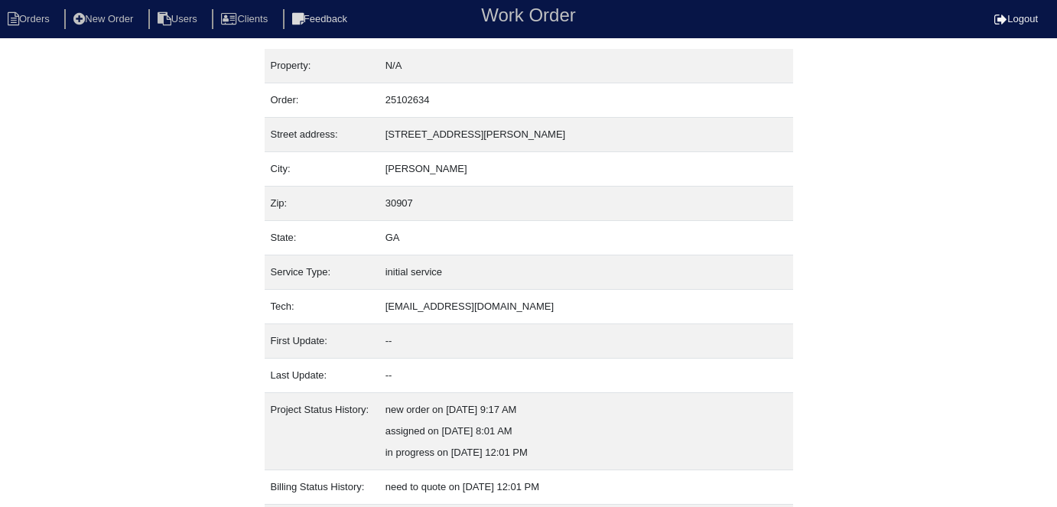
scroll to position [145, 0]
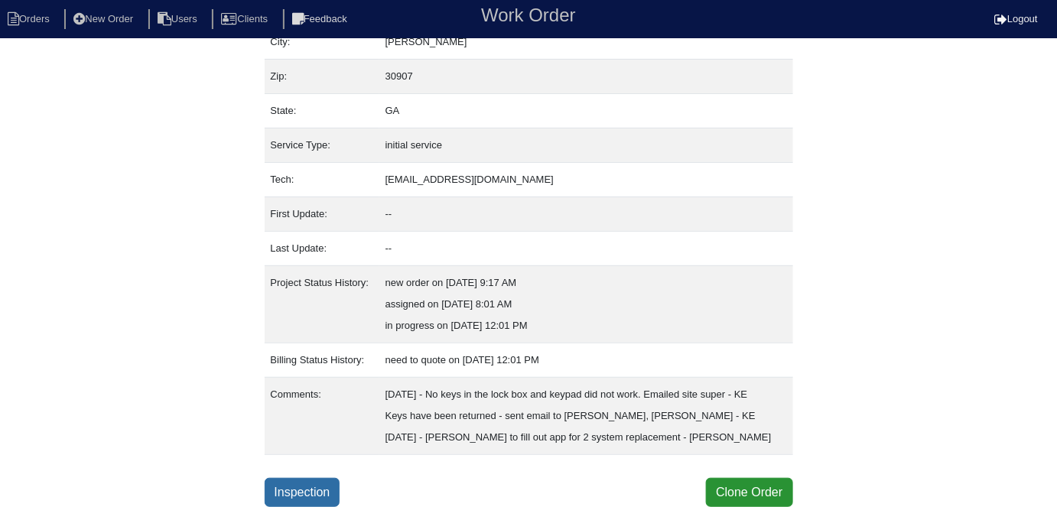
click at [308, 490] on link "Inspection" at bounding box center [303, 492] width 76 height 29
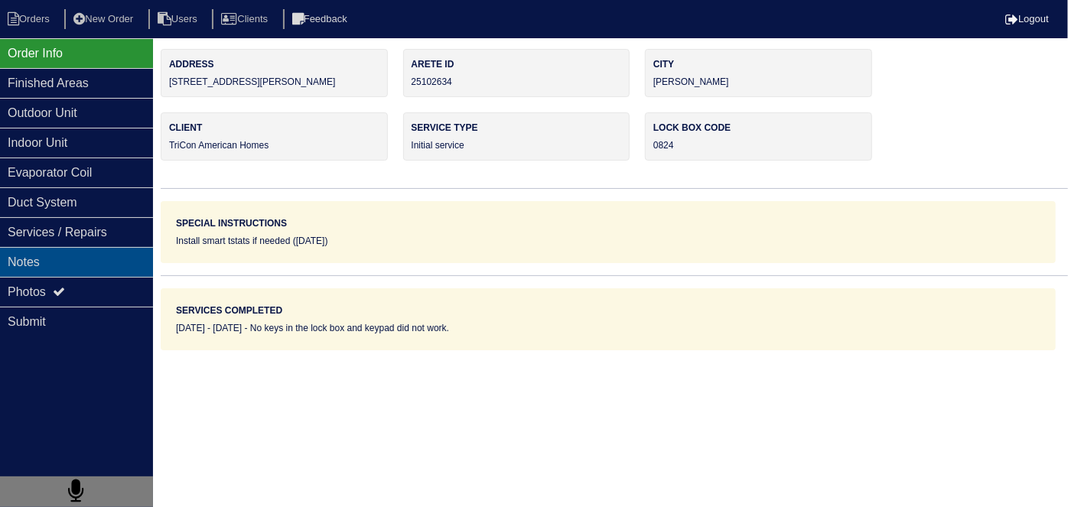
click at [53, 264] on div "Notes" at bounding box center [76, 262] width 153 height 30
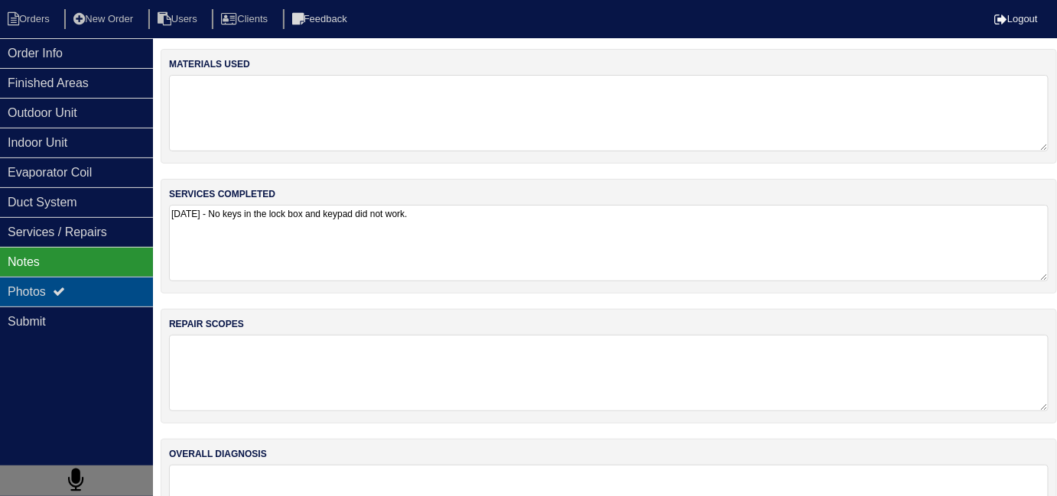
click at [59, 288] on icon at bounding box center [59, 291] width 12 height 12
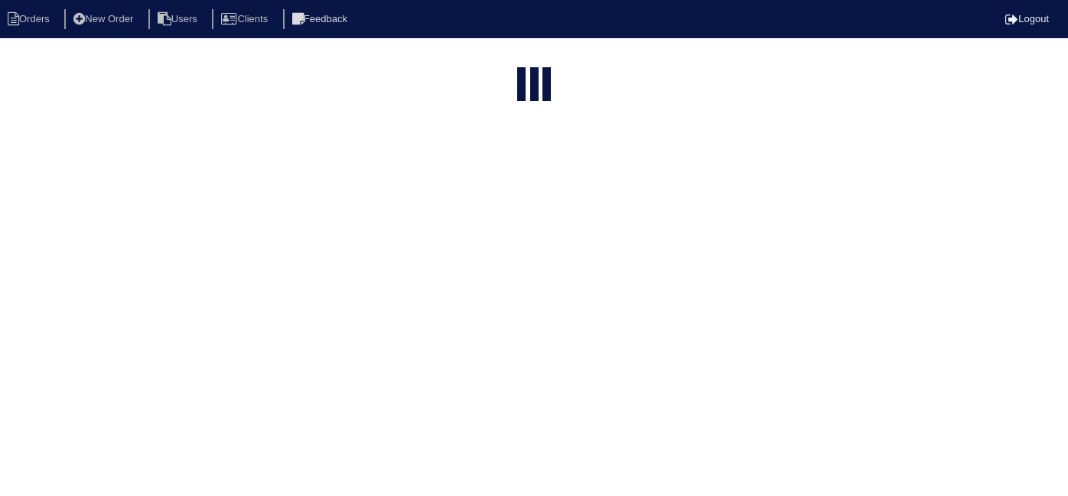
select select "15"
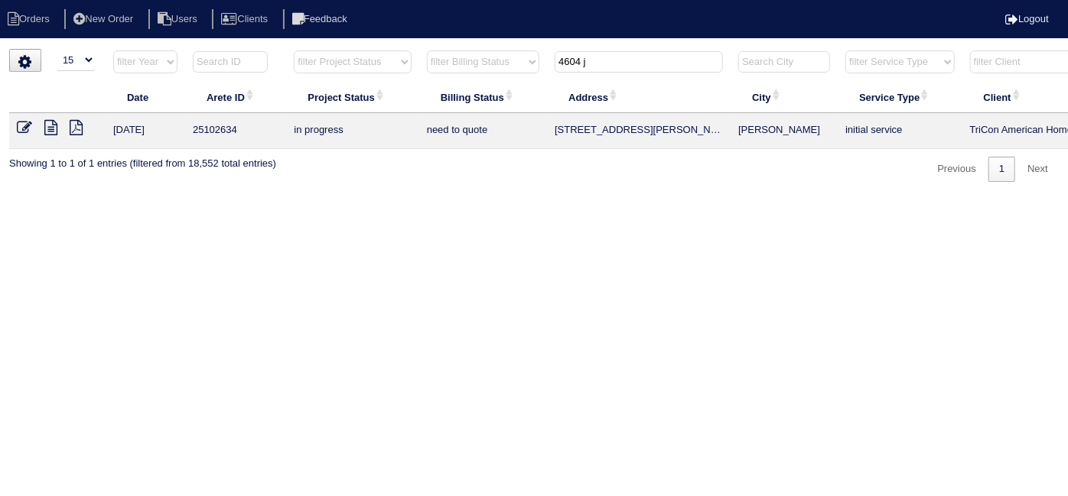
drag, startPoint x: 607, startPoint y: 60, endPoint x: 242, endPoint y: 33, distance: 366.7
click at [346, 55] on tr "filter Year -- Any Year -- 2025 2024 2023 2022 2021 2020 2019 filter Project St…" at bounding box center [672, 65] width 1326 height 31
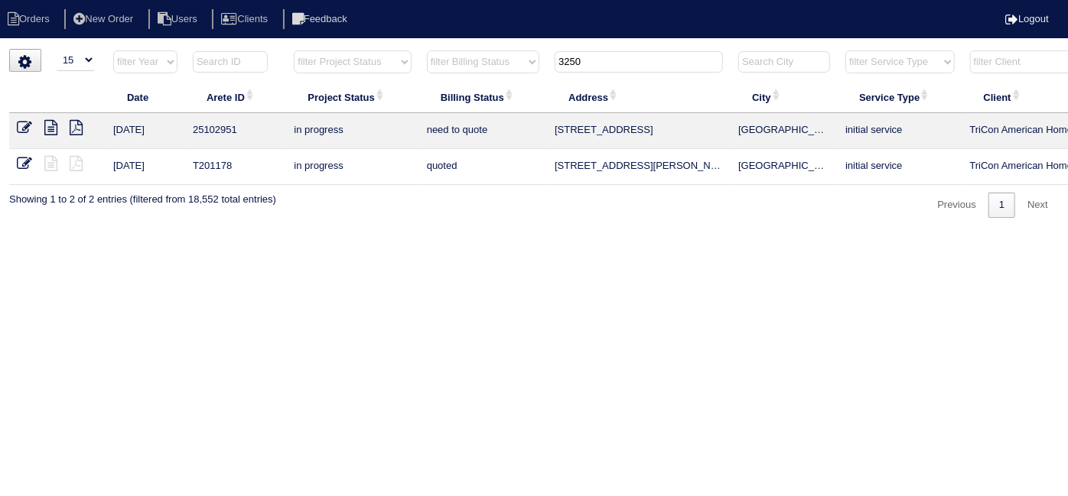
type input "3250"
click at [51, 125] on icon at bounding box center [50, 127] width 13 height 15
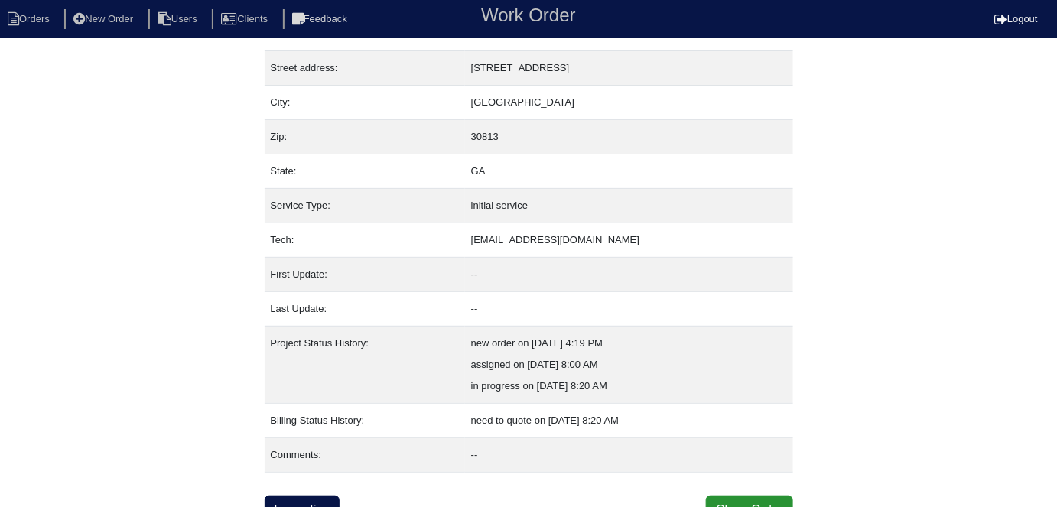
scroll to position [80, 0]
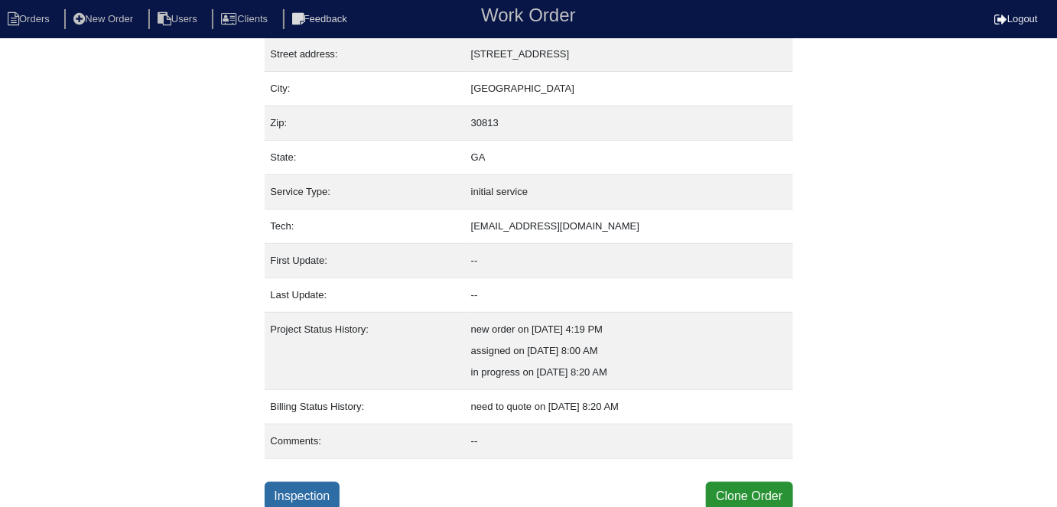
click at [286, 496] on link "Inspection" at bounding box center [303, 496] width 76 height 29
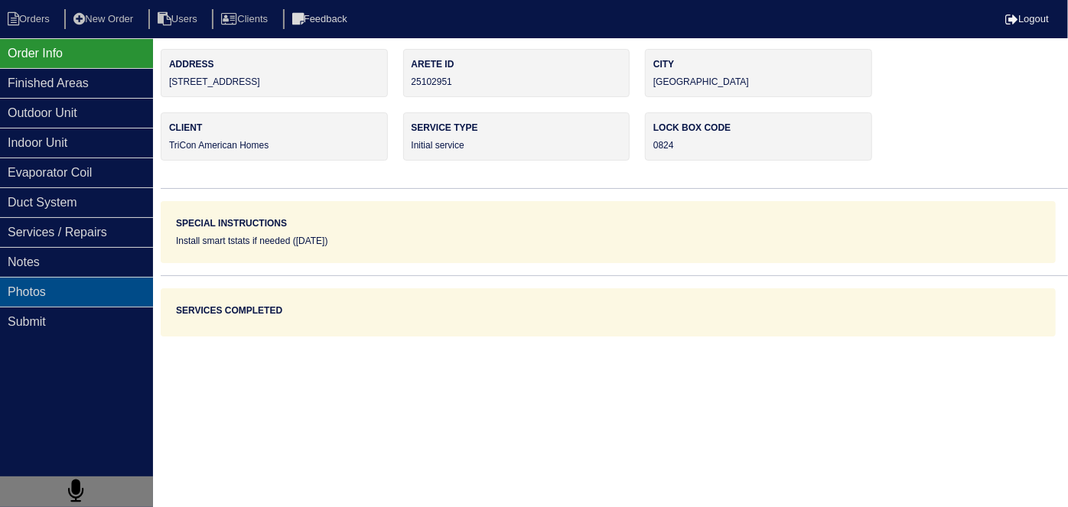
click at [83, 294] on div "Photos" at bounding box center [76, 292] width 153 height 30
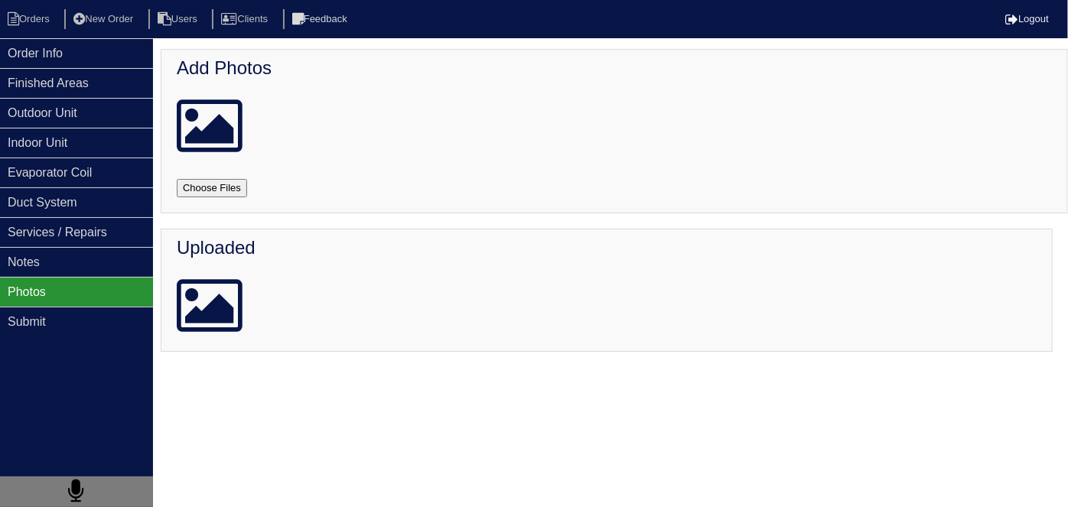
click at [205, 187] on input "file" at bounding box center [230, 188] width 107 height 18
type input "C:\fakepath\20250819_154649_copy_1000x462.jpg"
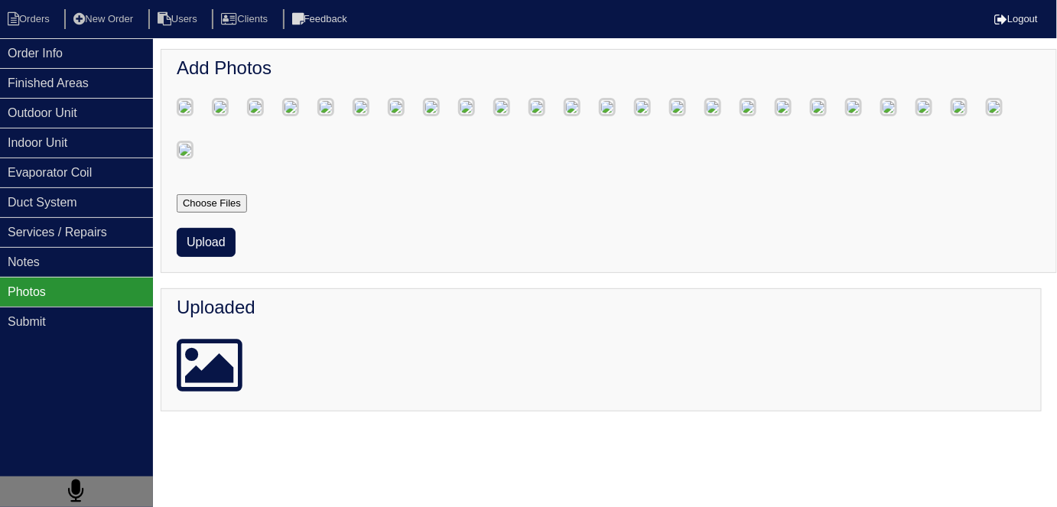
scroll to position [552, 0]
click at [207, 257] on button "Upload" at bounding box center [206, 242] width 59 height 29
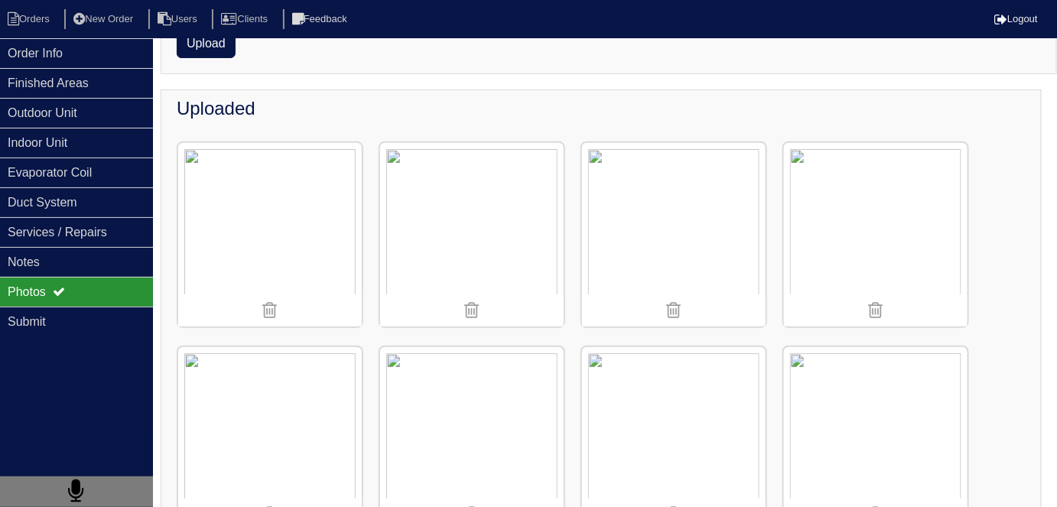
scroll to position [356, 0]
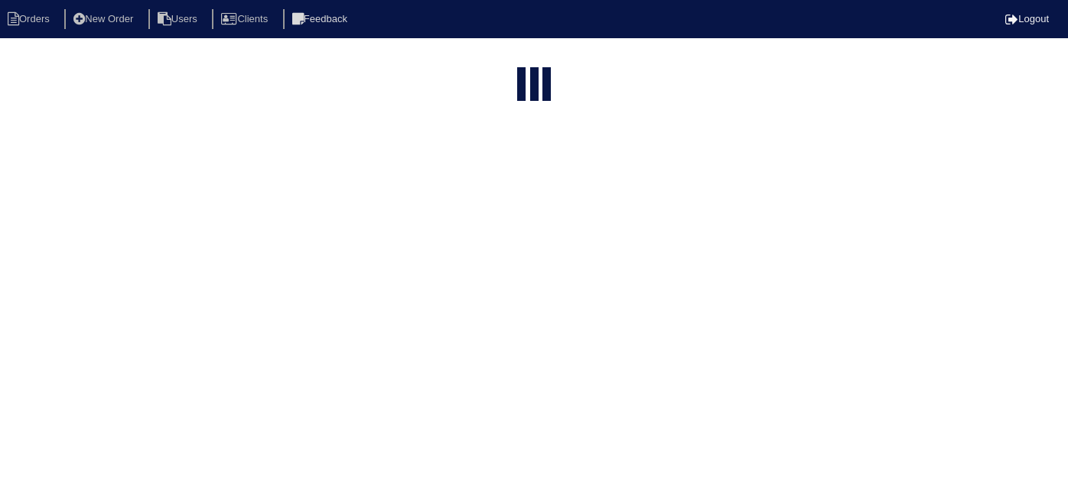
select select "15"
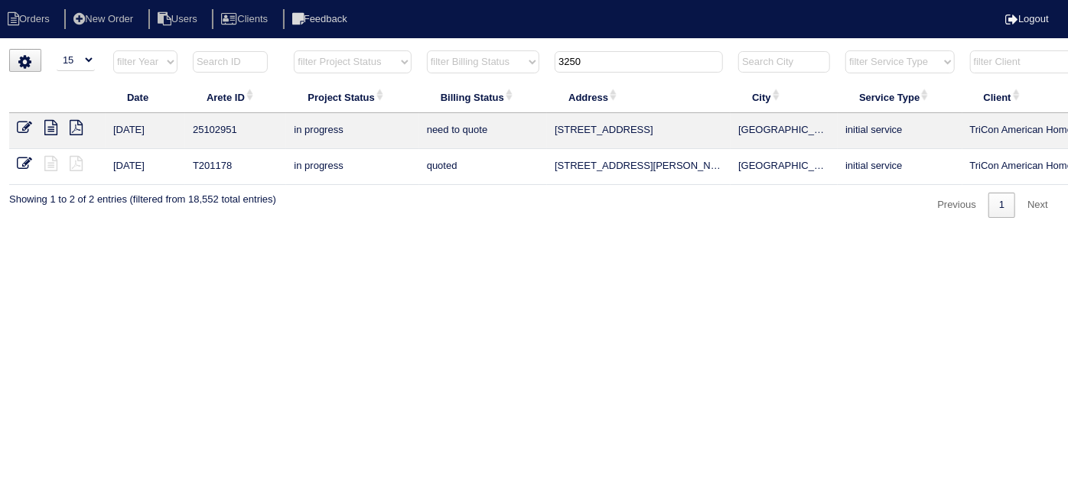
drag, startPoint x: 0, startPoint y: 0, endPoint x: 449, endPoint y: 339, distance: 562.5
click at [449, 233] on html "Orders New Order Users Clients Feedback Logout Orders New Order Users Clients M…" at bounding box center [534, 116] width 1068 height 233
drag, startPoint x: 617, startPoint y: 73, endPoint x: 574, endPoint y: 70, distance: 42.2
click at [574, 70] on th "3250" at bounding box center [639, 65] width 184 height 31
click at [583, 63] on input "3250" at bounding box center [639, 61] width 168 height 21
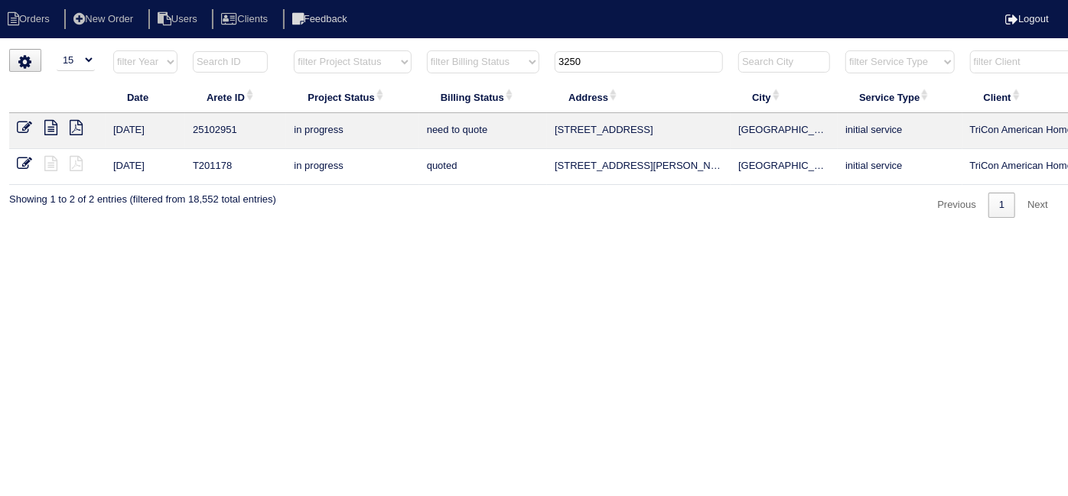
drag, startPoint x: 597, startPoint y: 62, endPoint x: 510, endPoint y: 61, distance: 87.2
click at [510, 61] on tr "filter Year -- Any Year -- 2025 2024 2023 2022 2021 2020 2019 filter Project St…" at bounding box center [672, 65] width 1326 height 31
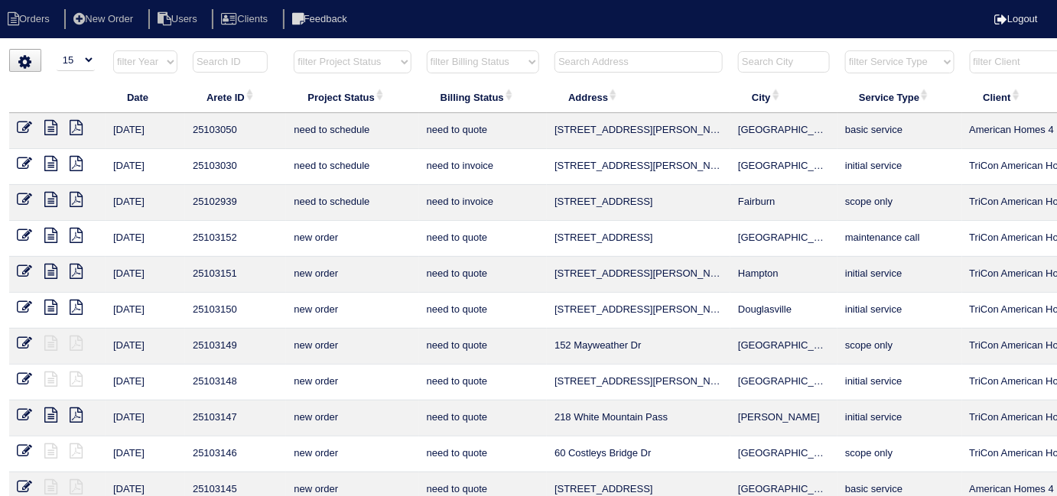
click at [613, 66] on input "text" at bounding box center [639, 61] width 168 height 21
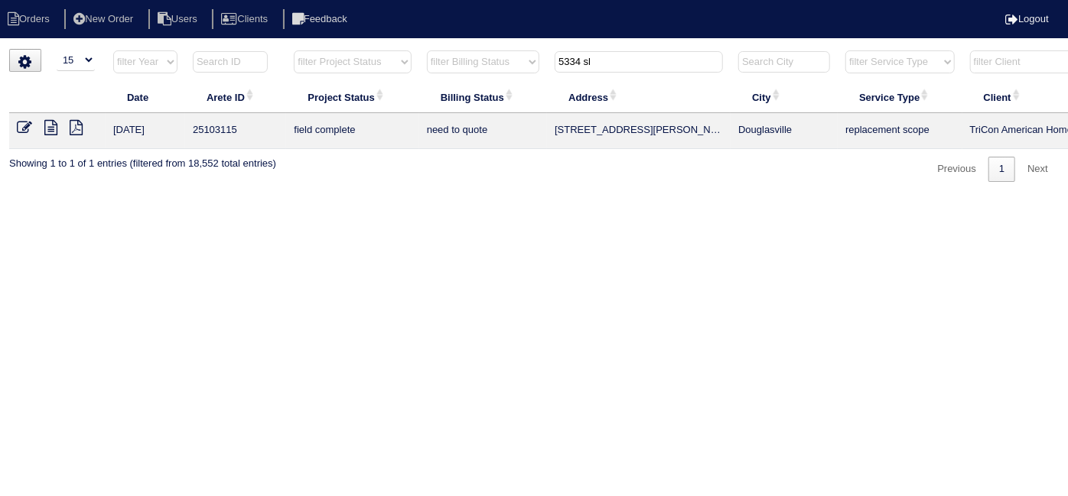
type input "5334 sl"
click at [50, 125] on icon at bounding box center [50, 127] width 13 height 15
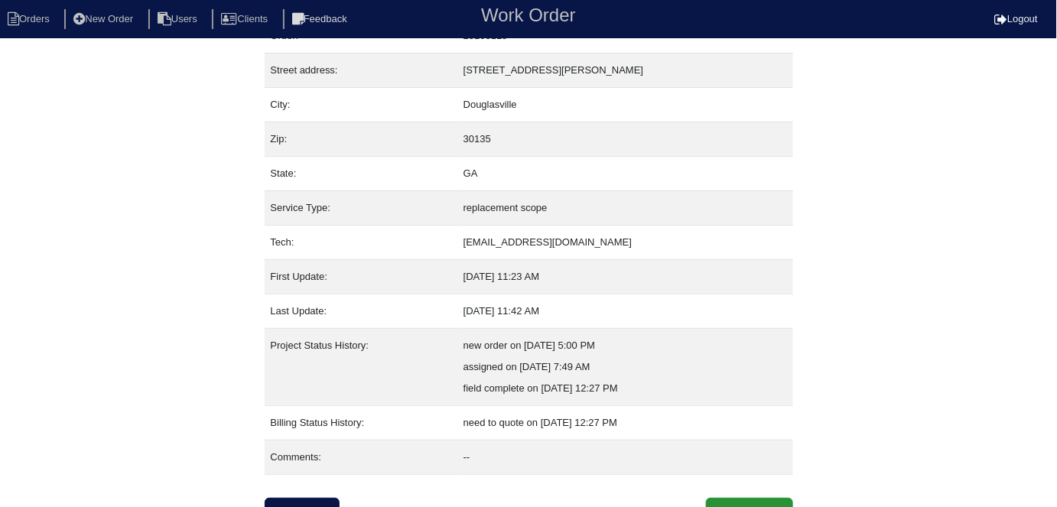
scroll to position [72, 0]
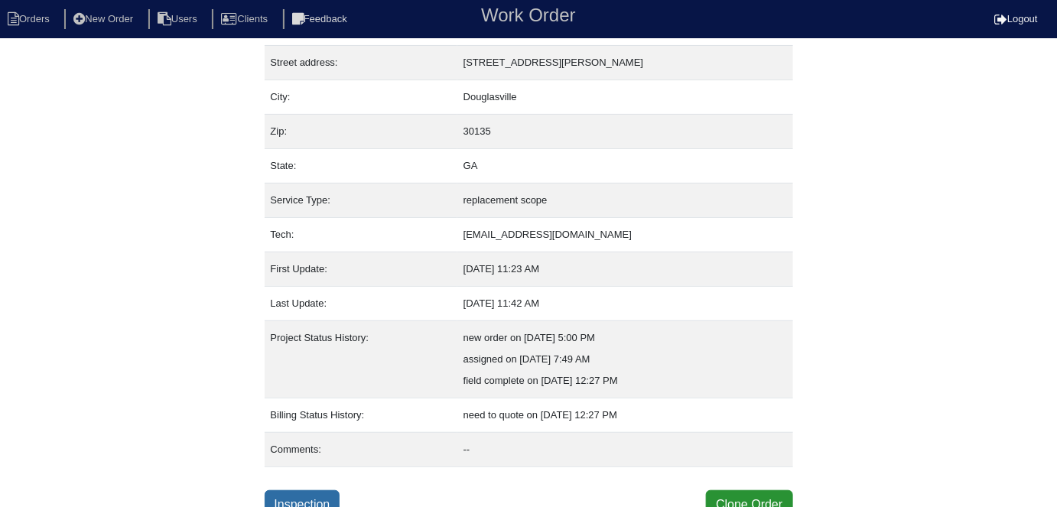
click at [289, 492] on link "Inspection" at bounding box center [303, 504] width 76 height 29
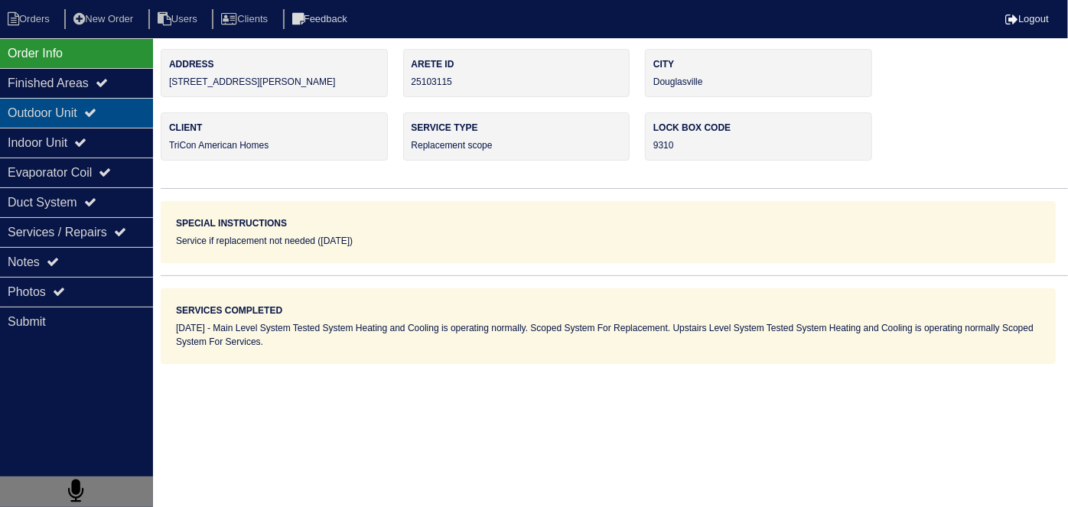
click at [86, 102] on div "Outdoor Unit" at bounding box center [76, 113] width 153 height 30
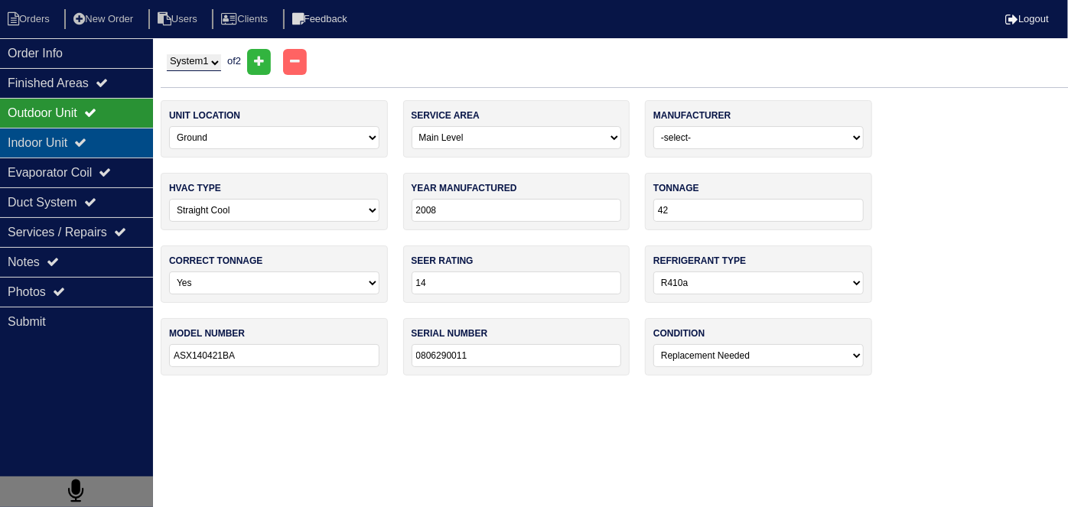
click at [84, 142] on div "Indoor Unit" at bounding box center [76, 143] width 153 height 30
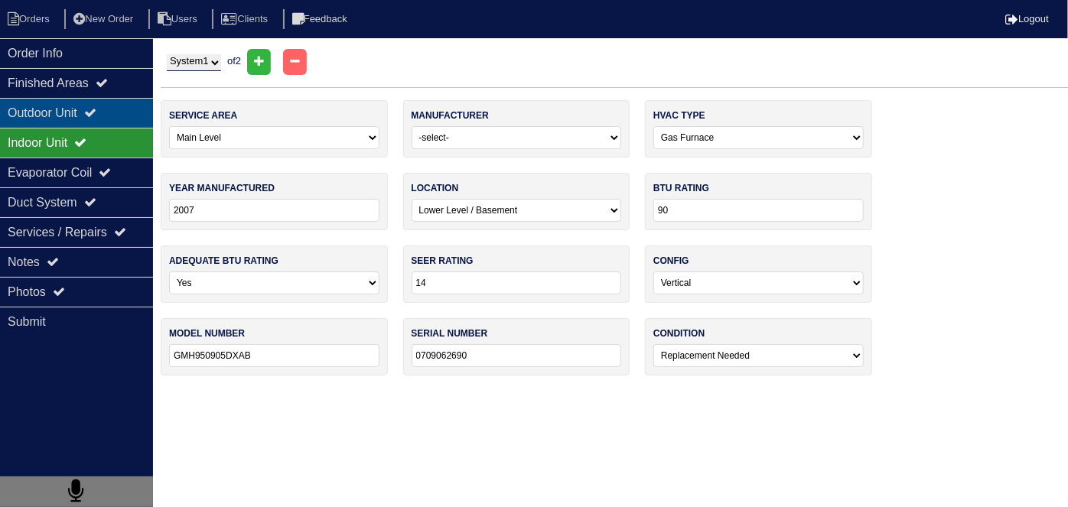
click at [80, 116] on div "Outdoor Unit" at bounding box center [76, 113] width 153 height 30
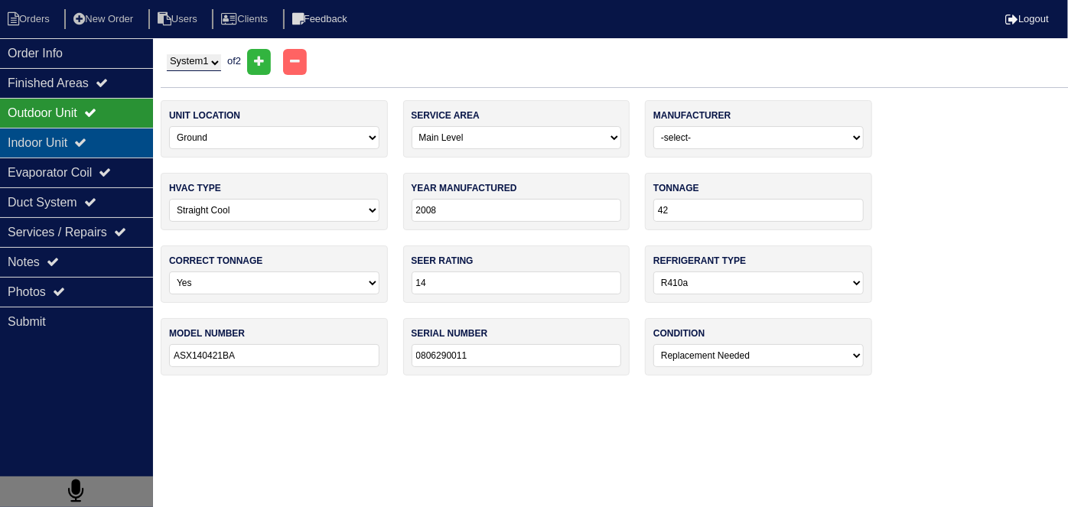
click at [81, 138] on div "Indoor Unit" at bounding box center [76, 143] width 153 height 30
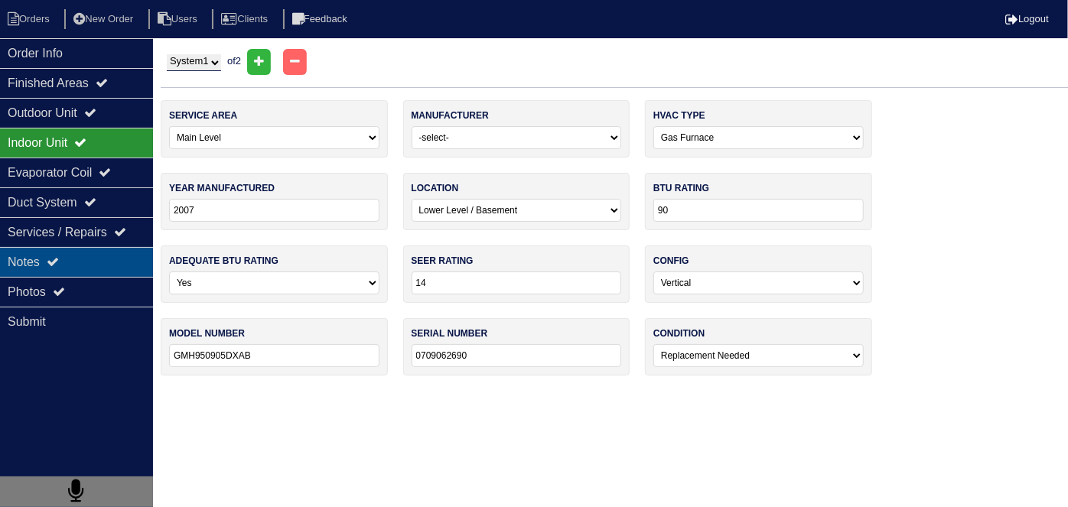
click at [52, 265] on icon at bounding box center [53, 261] width 12 height 12
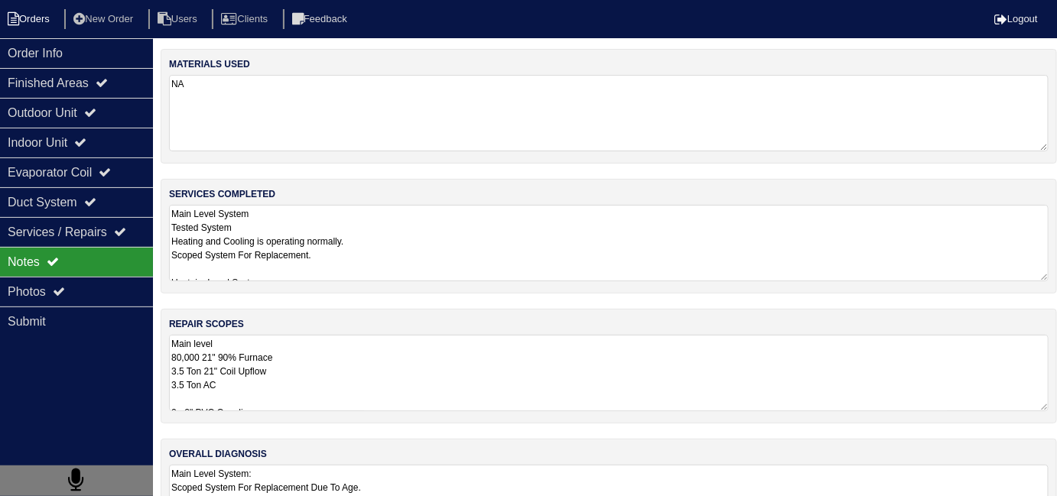
click at [31, 24] on li "Orders" at bounding box center [31, 19] width 62 height 21
select select "15"
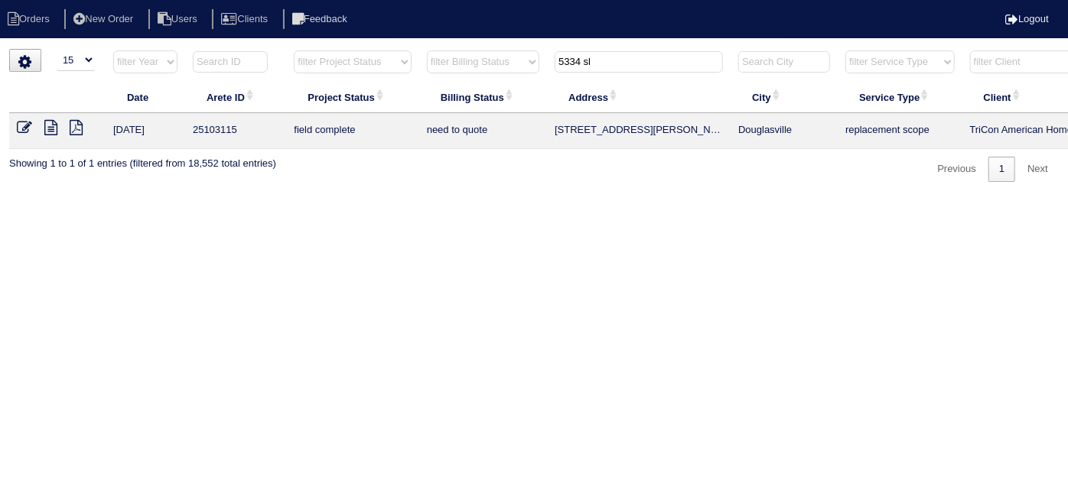
drag, startPoint x: 613, startPoint y: 71, endPoint x: 496, endPoint y: 57, distance: 117.9
click at [496, 57] on tr "filter Year -- Any Year -- 2025 2024 2023 2022 2021 2020 2019 filter Project St…" at bounding box center [672, 65] width 1326 height 31
click at [642, 67] on input "5334 sl" at bounding box center [639, 61] width 168 height 21
drag, startPoint x: 642, startPoint y: 67, endPoint x: 508, endPoint y: 56, distance: 134.3
click at [508, 56] on tr "filter Year -- Any Year -- 2025 2024 2023 2022 2021 2020 2019 filter Project St…" at bounding box center [672, 65] width 1326 height 31
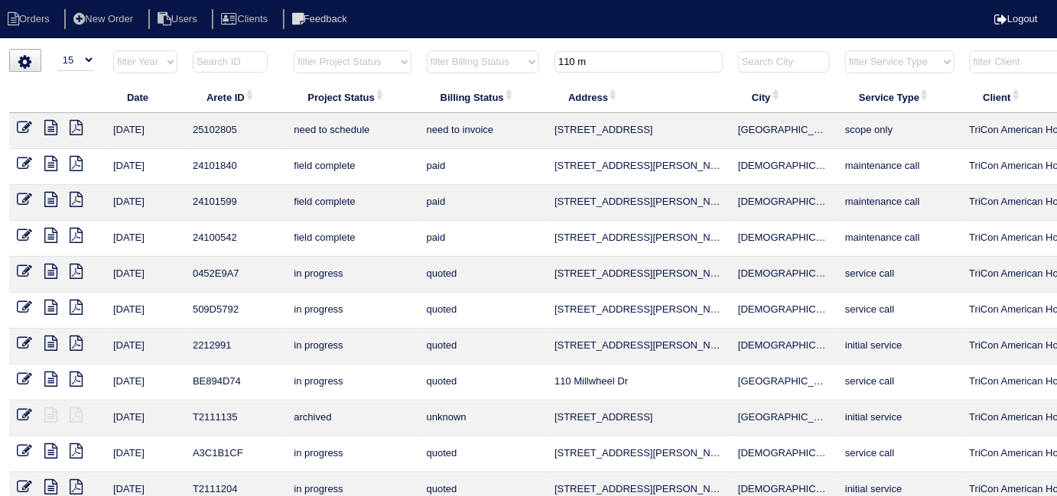
type input "110 m"
click at [49, 122] on icon at bounding box center [50, 127] width 13 height 15
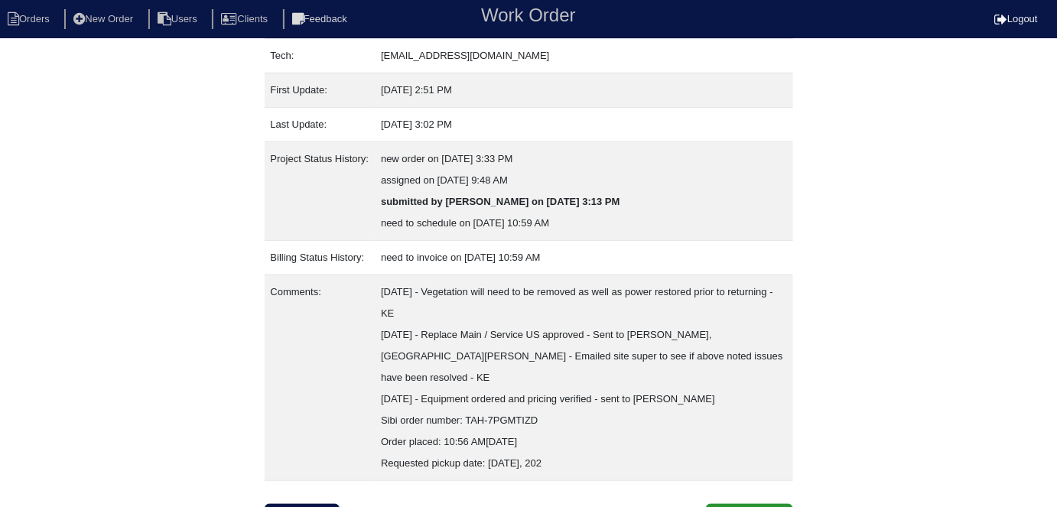
scroll to position [252, 0]
select select "0"
select select "American Standard"
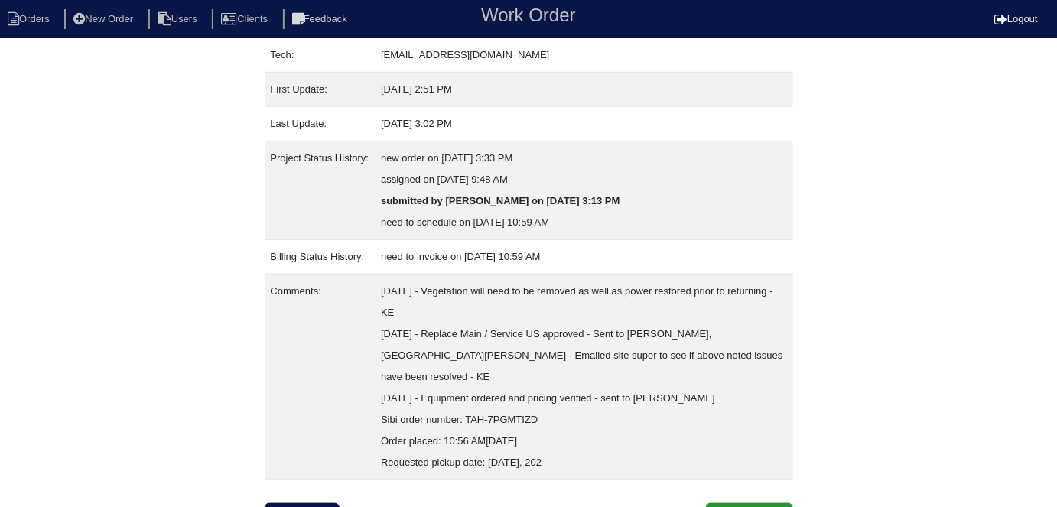
select select "0"
select select "1"
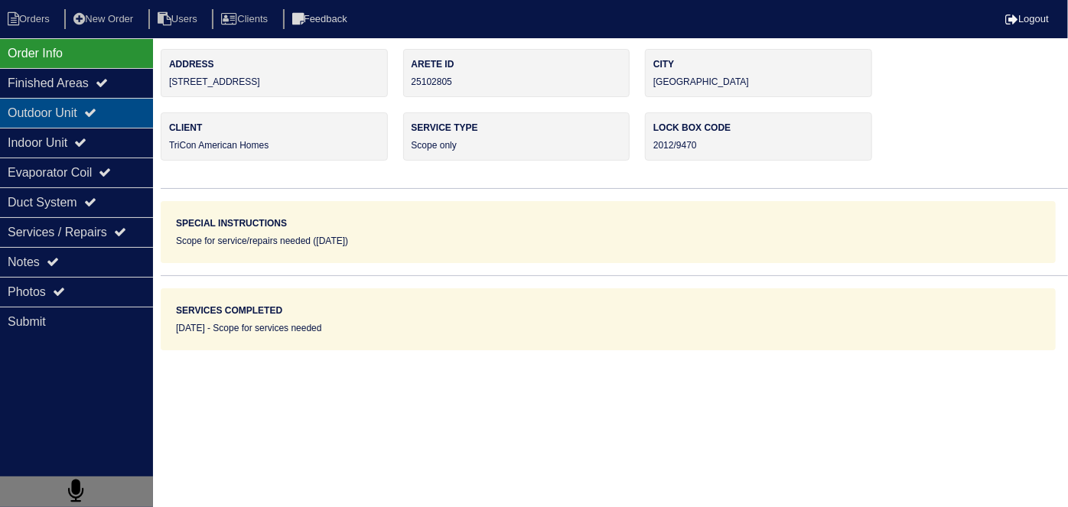
click at [52, 112] on div "Outdoor Unit" at bounding box center [76, 113] width 153 height 30
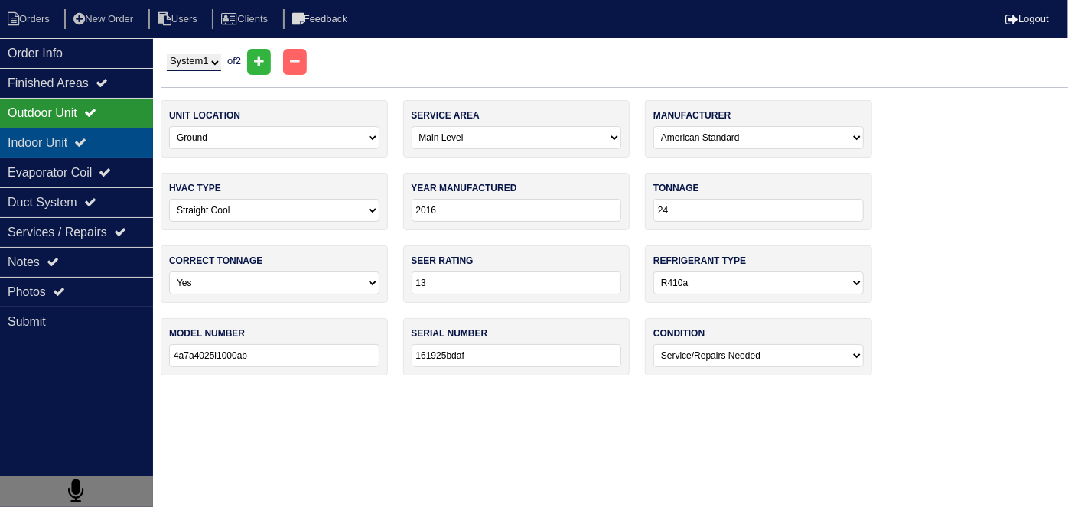
click at [56, 135] on div "Indoor Unit" at bounding box center [76, 143] width 153 height 30
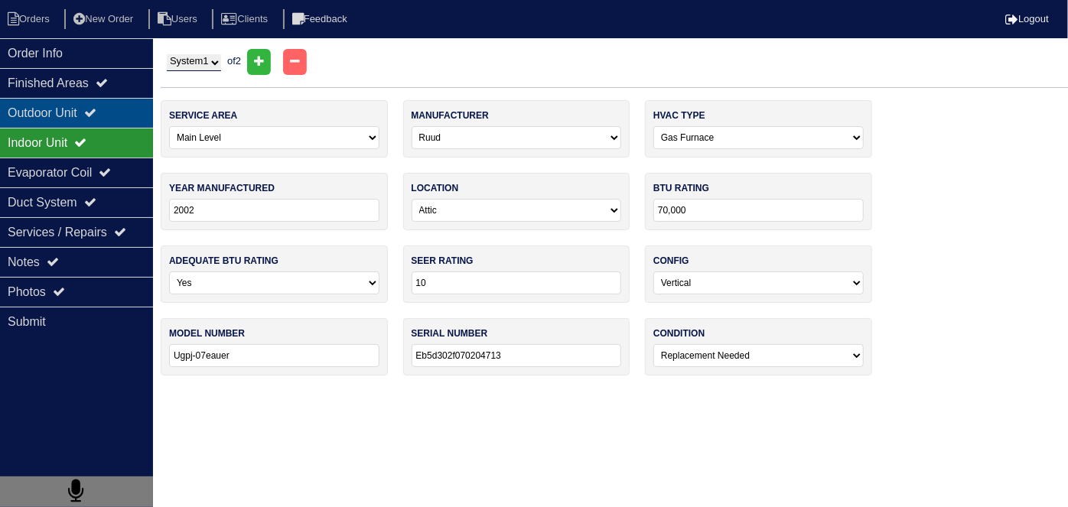
click at [54, 119] on div "Outdoor Unit" at bounding box center [76, 113] width 153 height 30
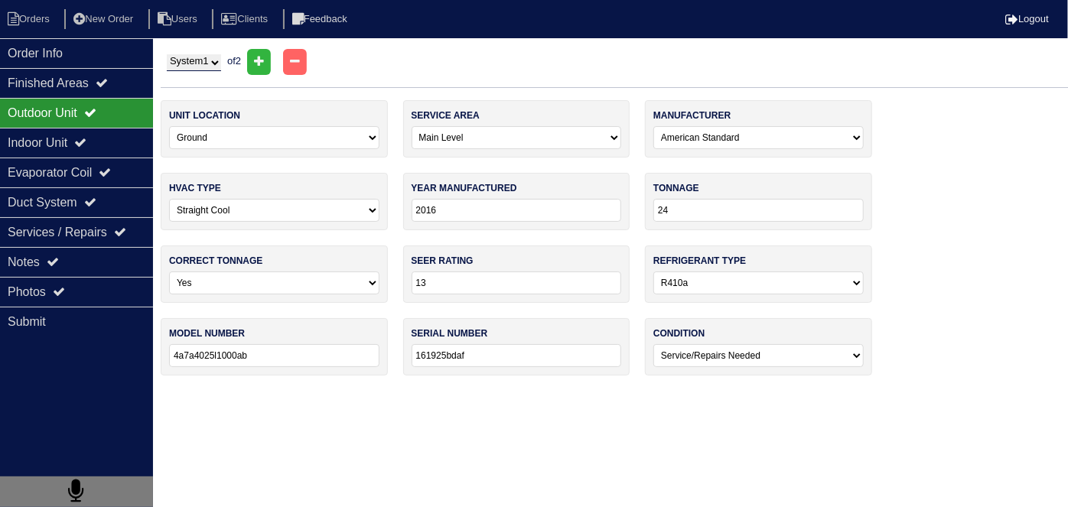
click at [177, 66] on select "System 1 System 2" at bounding box center [194, 62] width 54 height 17
select select "2"
click at [167, 54] on select "System 1 System 2" at bounding box center [194, 62] width 54 height 17
select select "1"
select select "International Comfort Products"
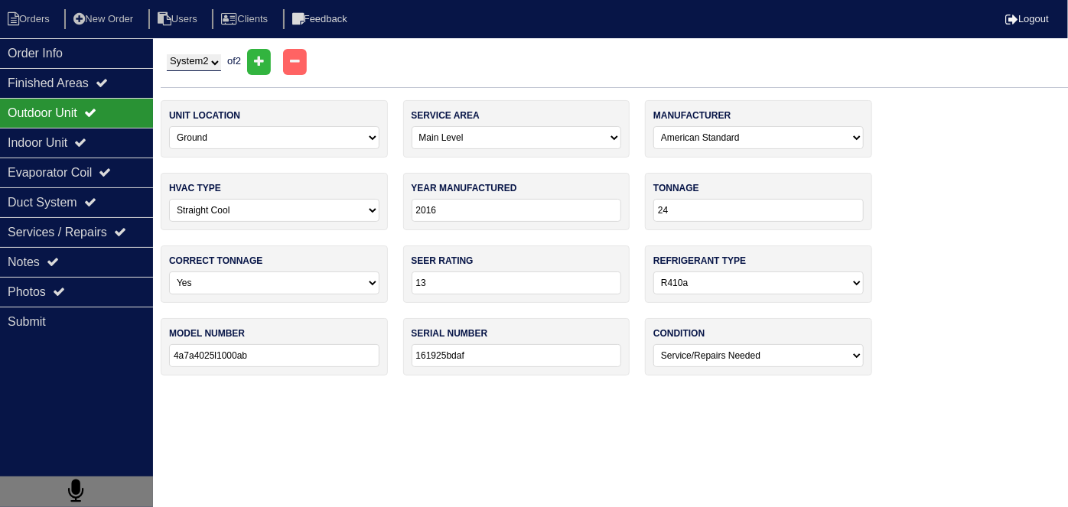
type input "2019"
type input "14"
type input "Wca4244gka100"
type input "X191618485"
click at [184, 67] on select "System 1 System 2" at bounding box center [194, 62] width 54 height 17
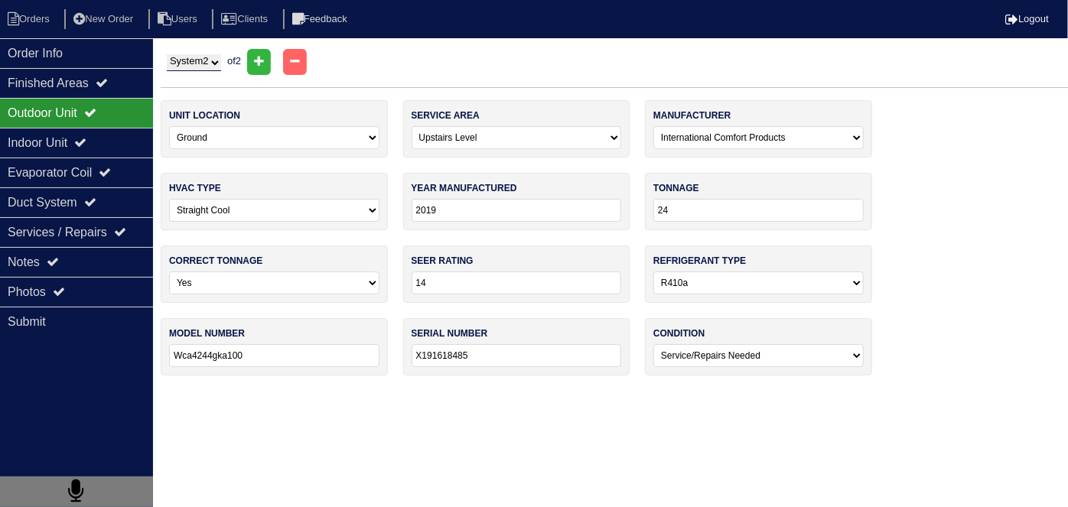
select select "1"
click at [167, 54] on select "System 1 System 2" at bounding box center [194, 62] width 54 height 17
select select "0"
select select "American Standard"
type input "2016"
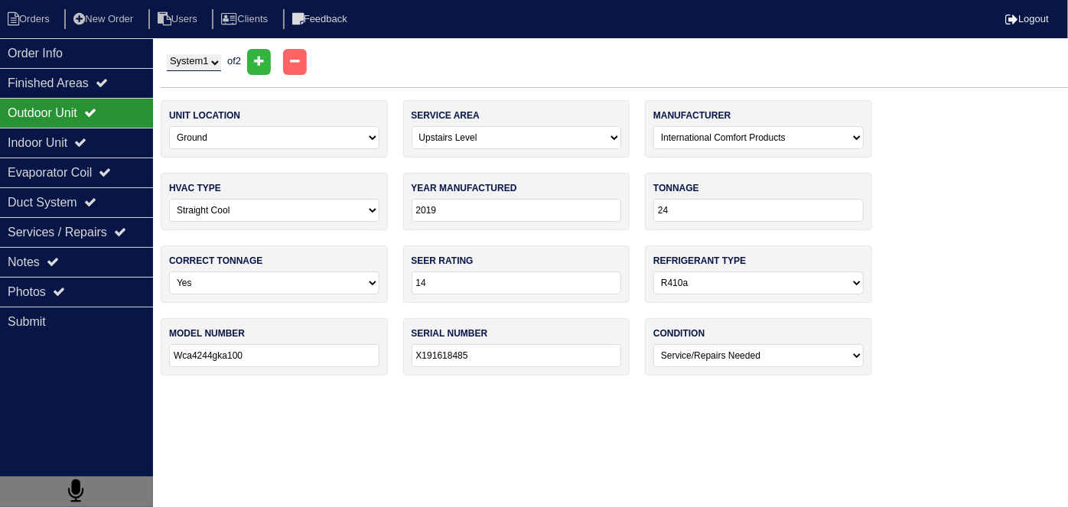
type input "13"
type input "4a7a4025l1000ab"
type input "161925bdaf"
click at [86, 144] on icon at bounding box center [80, 142] width 12 height 12
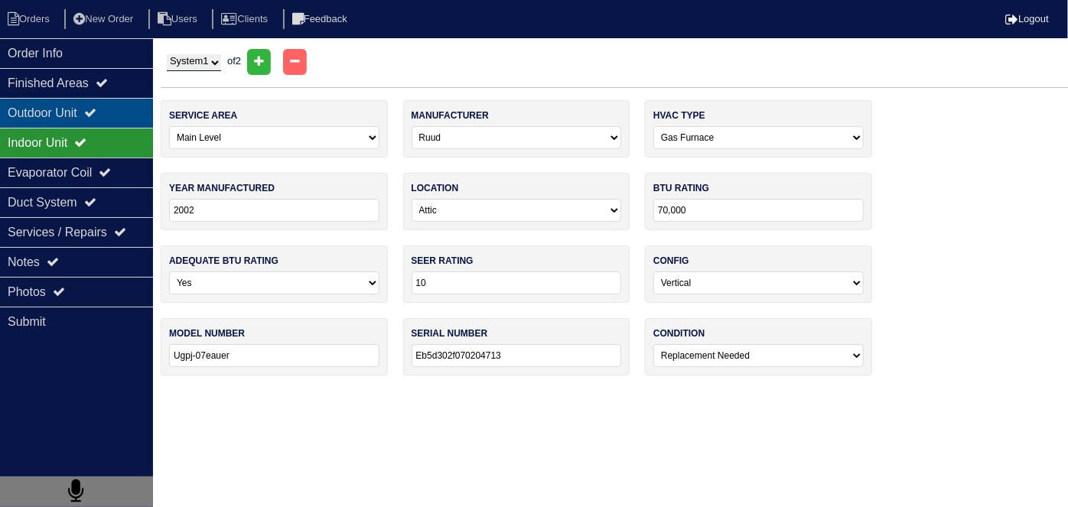
click at [78, 114] on div "Outdoor Unit" at bounding box center [76, 113] width 153 height 30
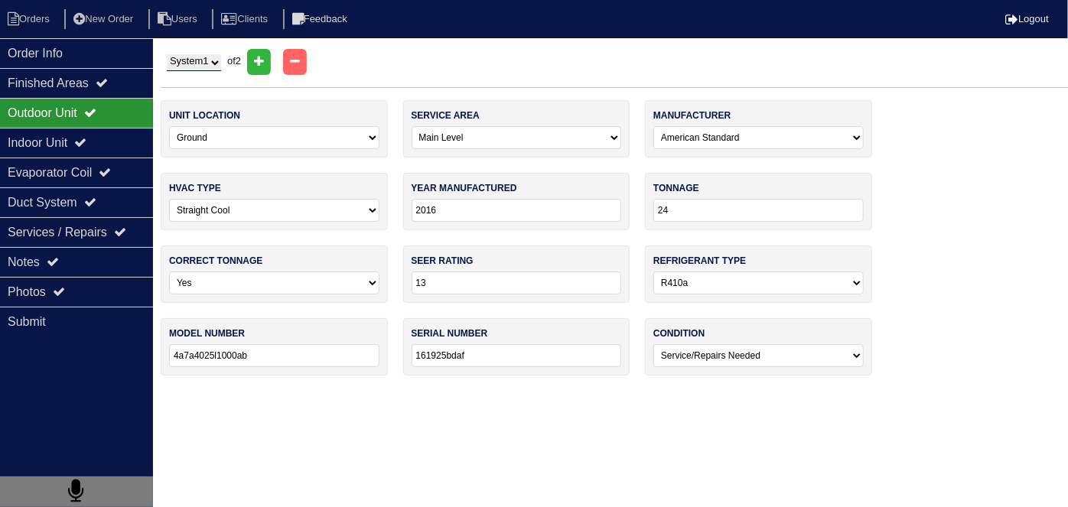
click at [78, 114] on div "Outdoor Unit" at bounding box center [76, 113] width 153 height 30
click at [78, 129] on div "Indoor Unit" at bounding box center [76, 143] width 153 height 30
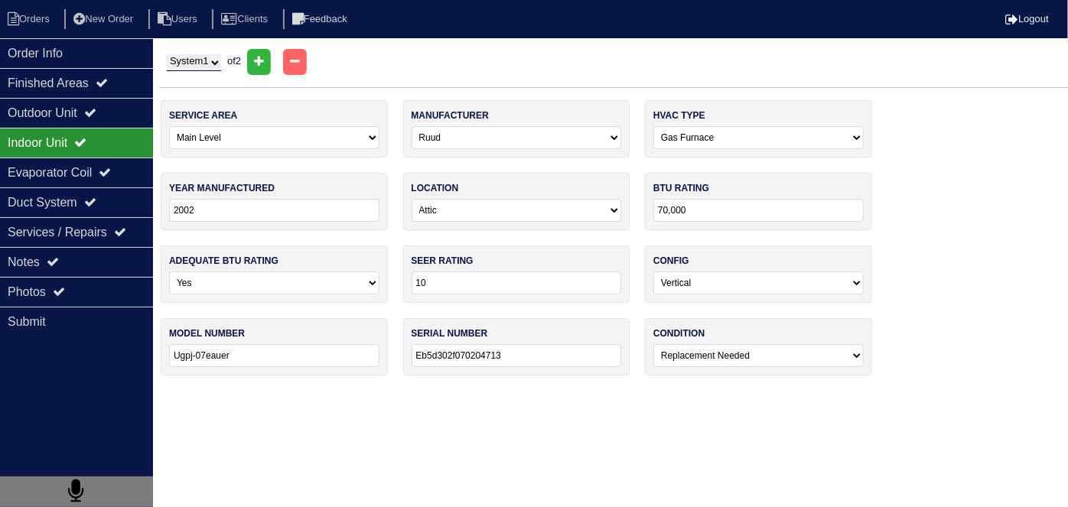
click at [177, 63] on select "System 1 System 2" at bounding box center [194, 62] width 54 height 17
select select "2"
click at [167, 54] on select "System 1 System 2" at bounding box center [194, 62] width 54 height 17
select select "1"
select select "Grandaire"
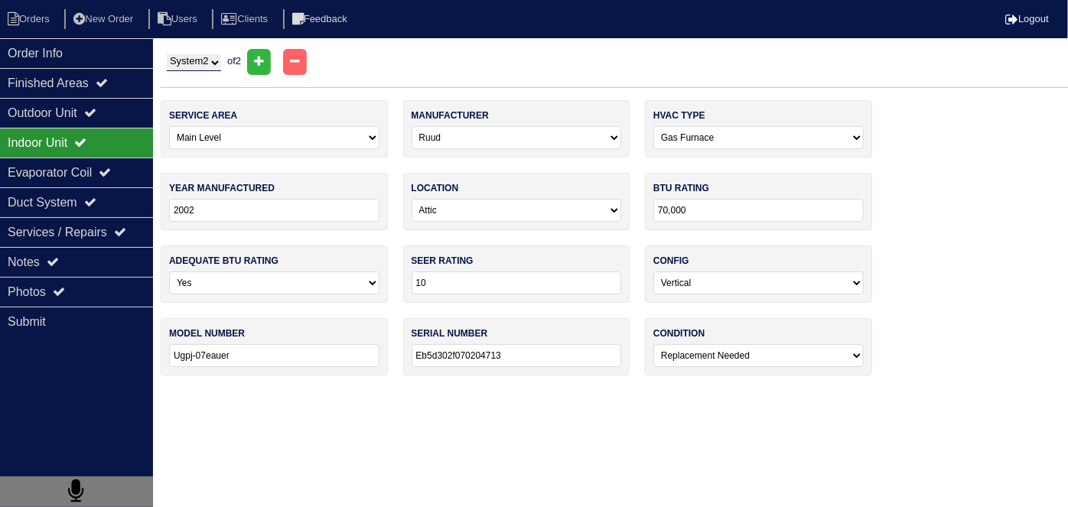
type input "2019"
type input "45,000"
type input "14"
type input "Wfmr045a036b"
type input "A191715020"
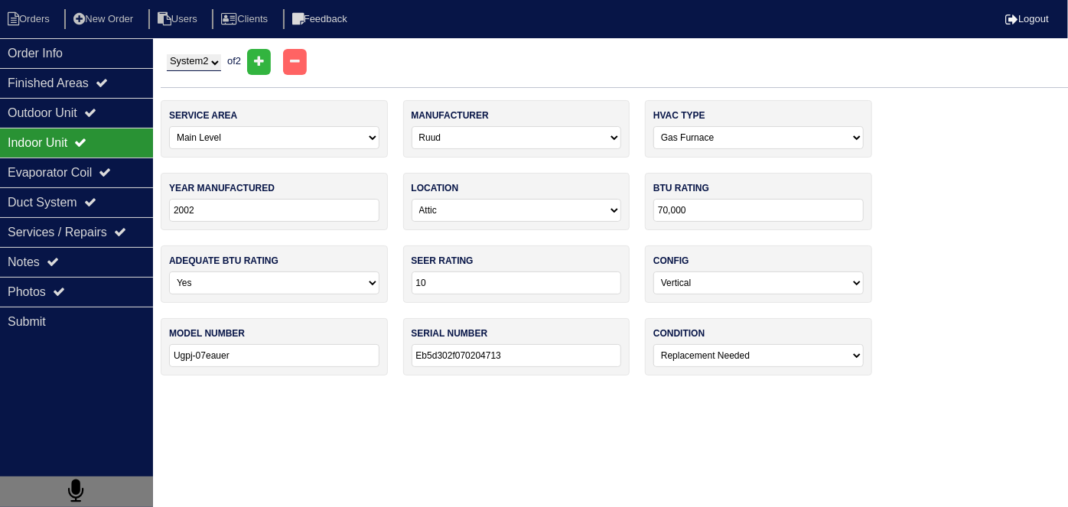
select select "1"
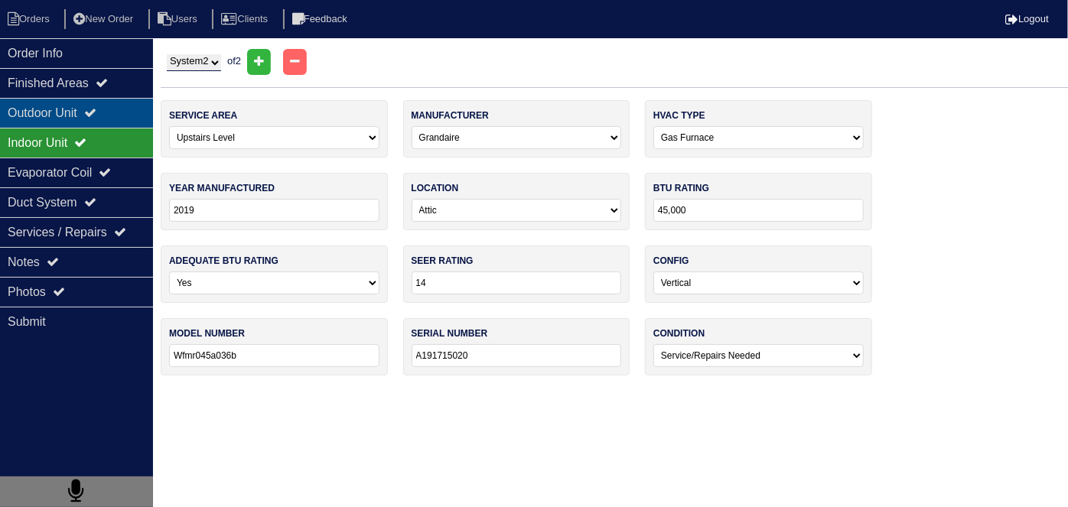
click at [70, 111] on div "Outdoor Unit" at bounding box center [76, 113] width 153 height 30
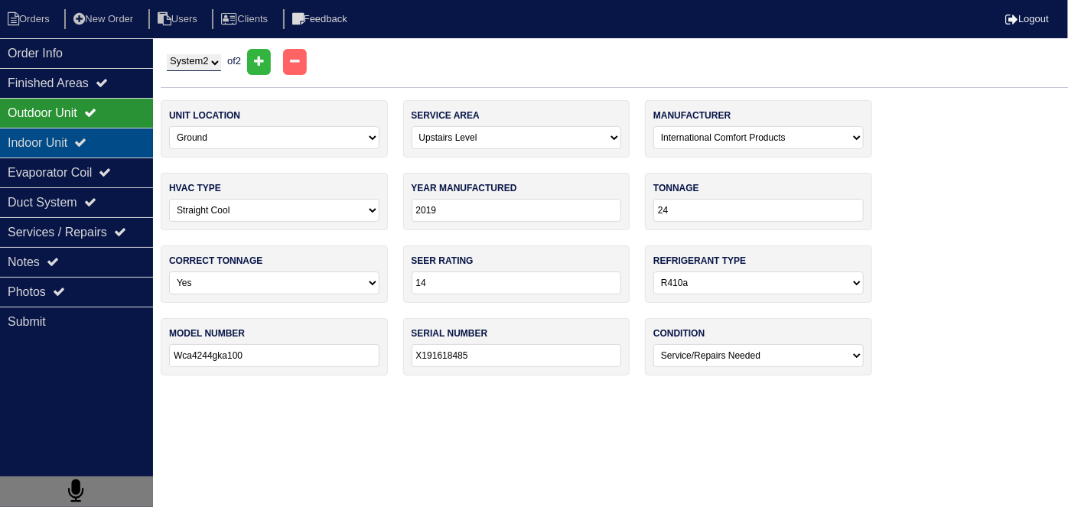
click at [60, 138] on div "Indoor Unit" at bounding box center [76, 143] width 153 height 30
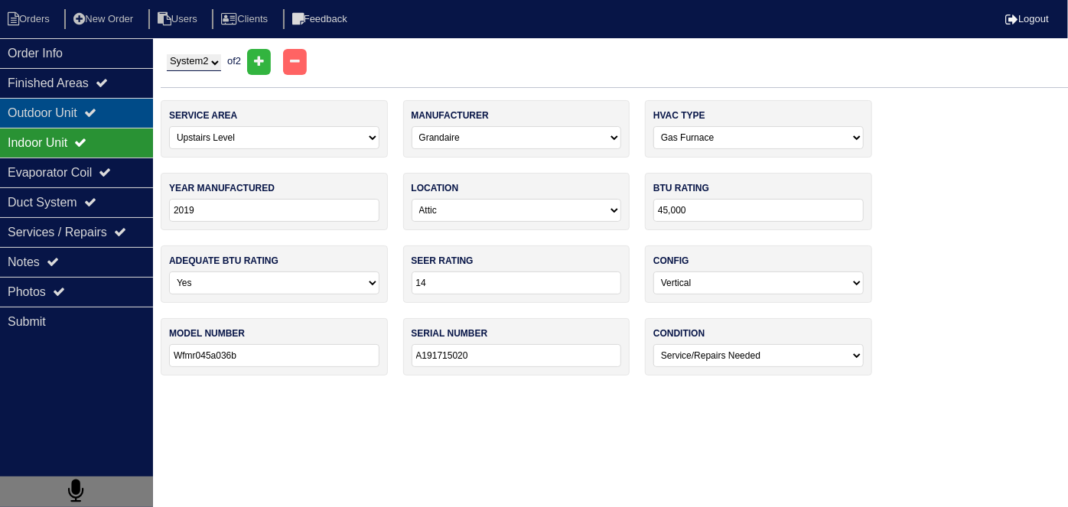
click at [67, 115] on div "Outdoor Unit" at bounding box center [76, 113] width 153 height 30
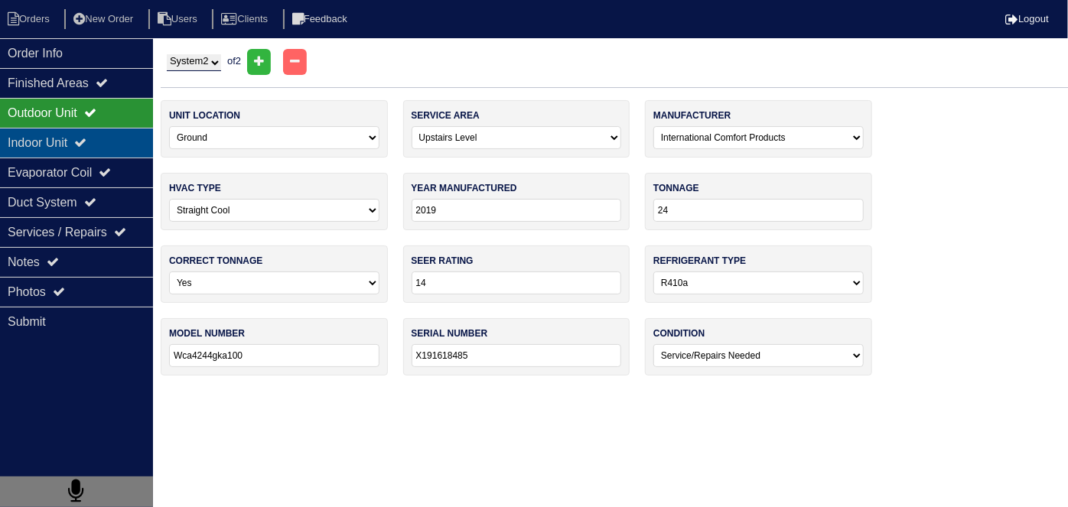
click at [59, 139] on div "Indoor Unit" at bounding box center [76, 143] width 153 height 30
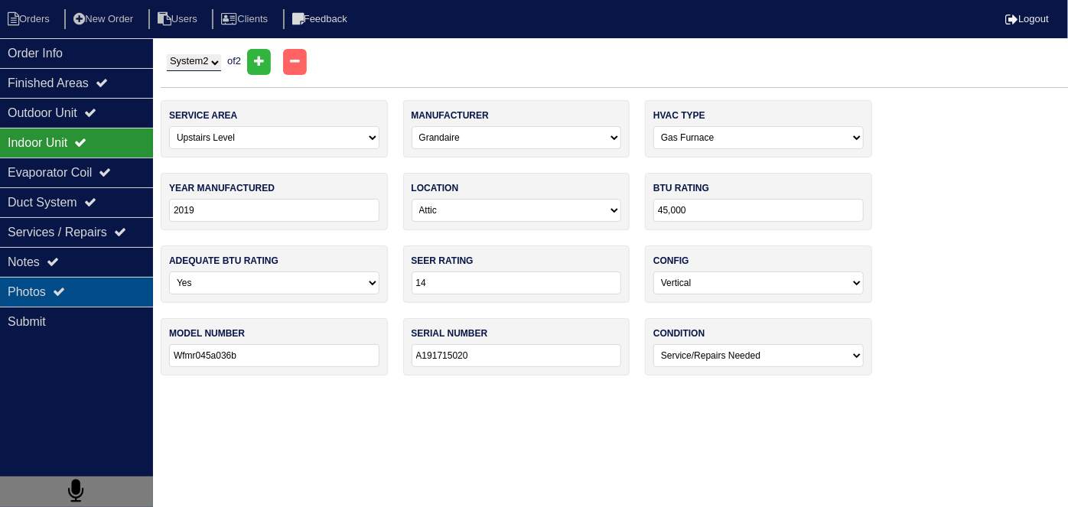
click at [118, 292] on div "Photos" at bounding box center [76, 292] width 153 height 30
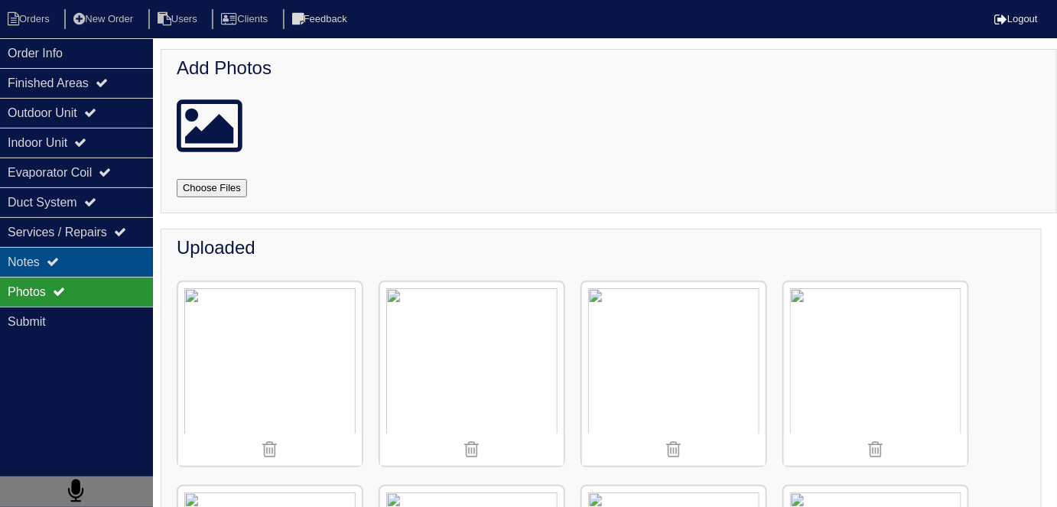
click at [97, 255] on div "Notes" at bounding box center [76, 262] width 153 height 30
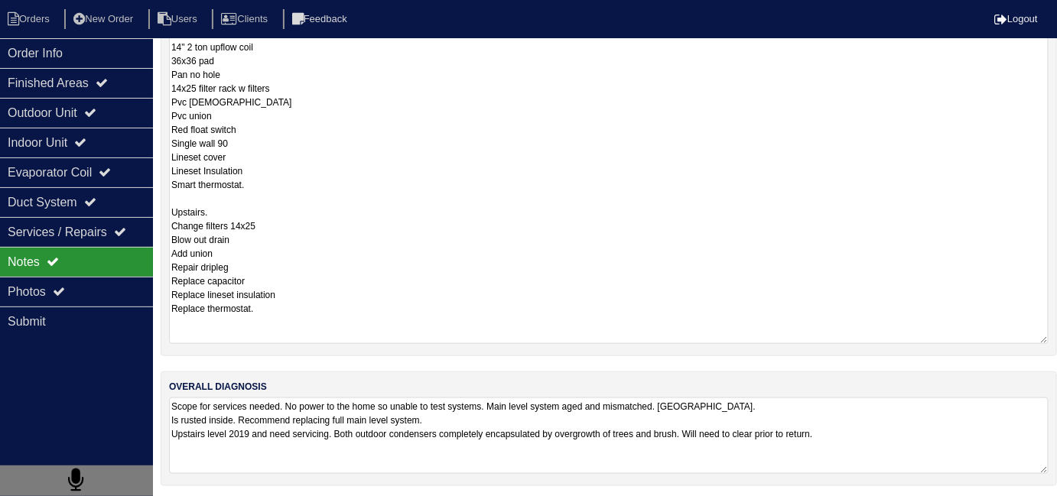
scroll to position [68, 0]
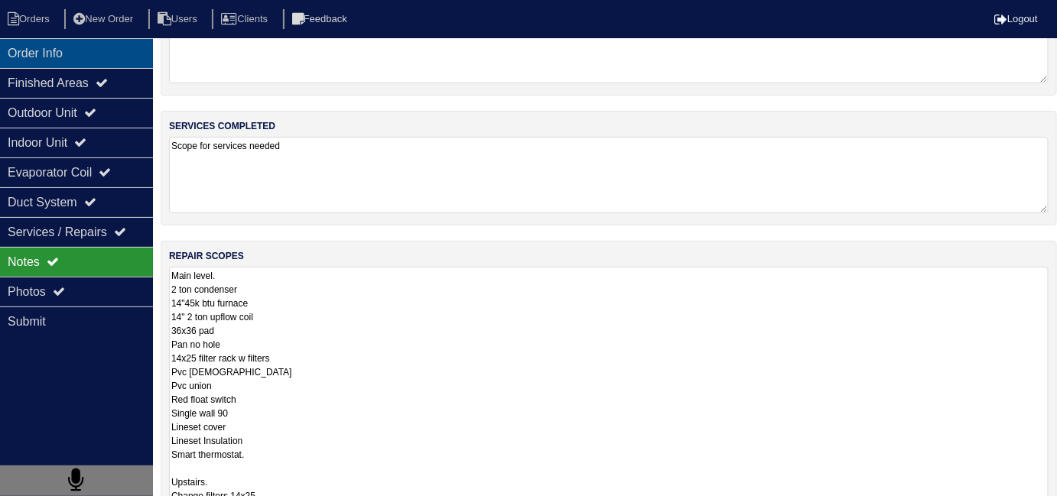
click at [56, 55] on div "Order Info" at bounding box center [76, 53] width 153 height 30
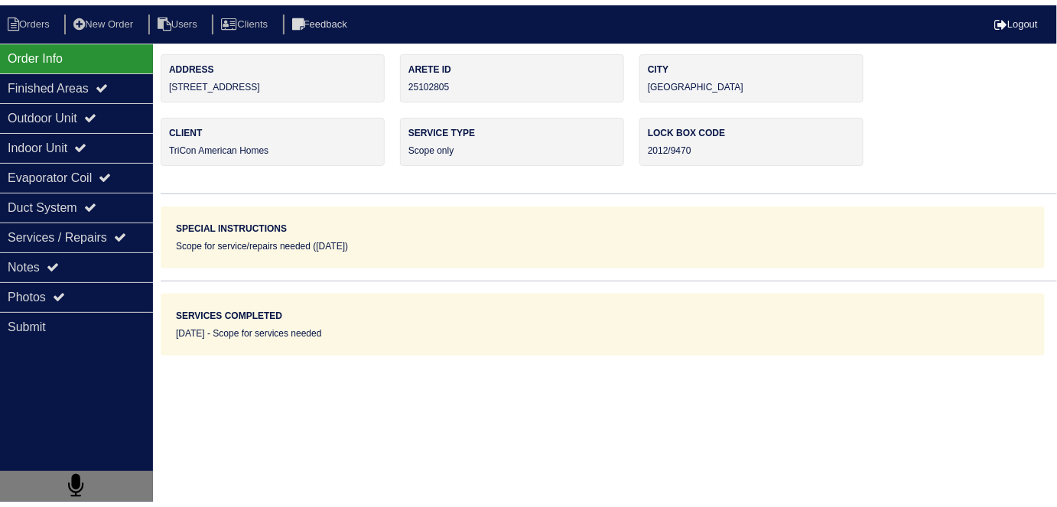
scroll to position [0, 0]
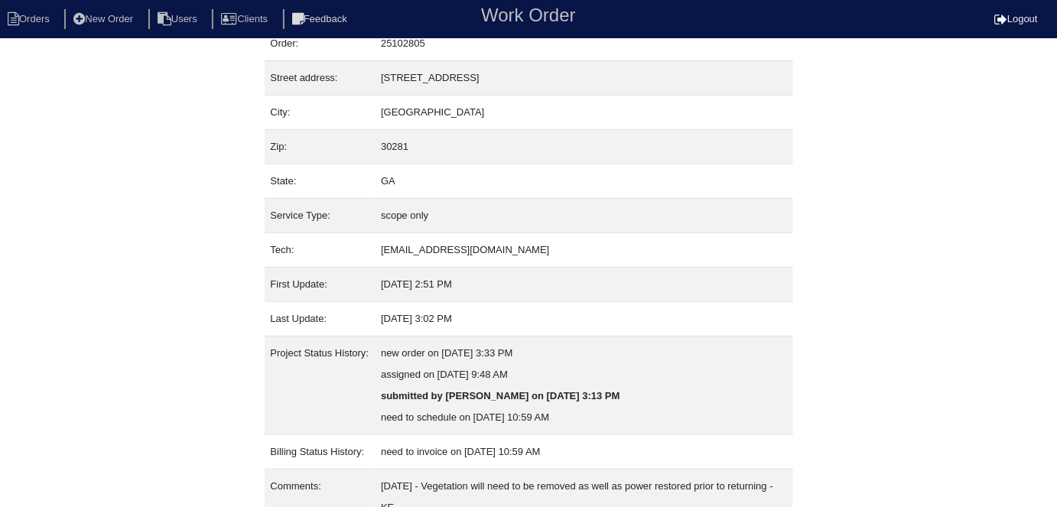
scroll to position [252, 0]
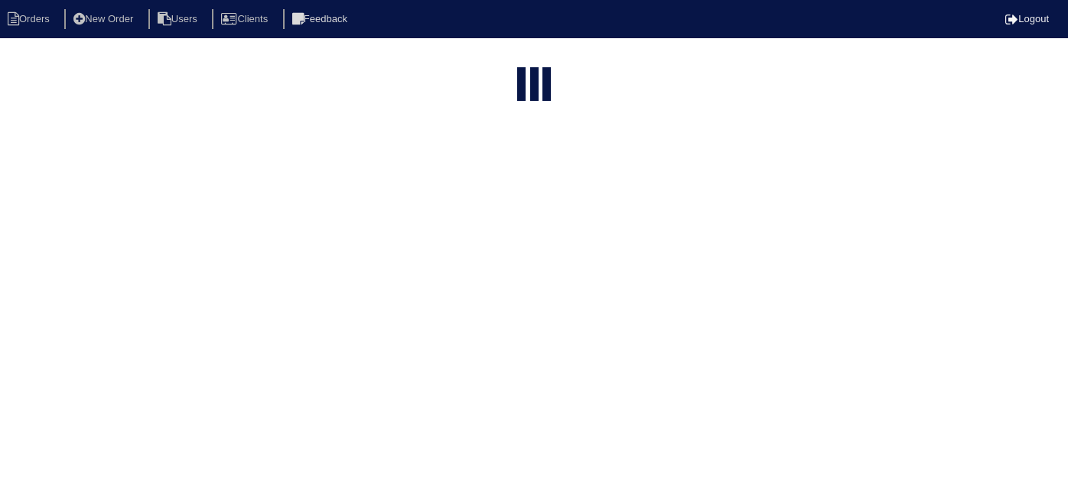
select select "15"
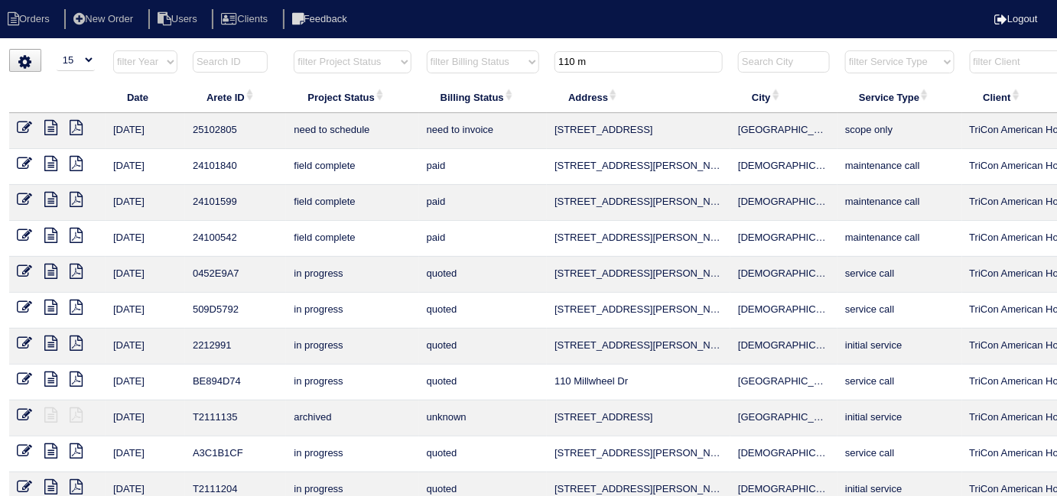
click at [53, 129] on icon at bounding box center [50, 127] width 13 height 15
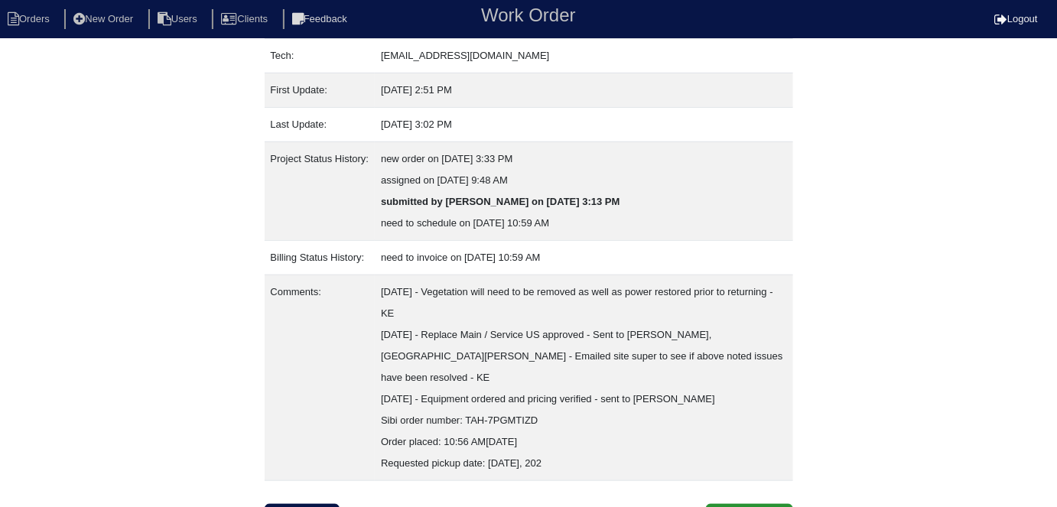
scroll to position [252, 0]
select select "0"
select select "American Standard"
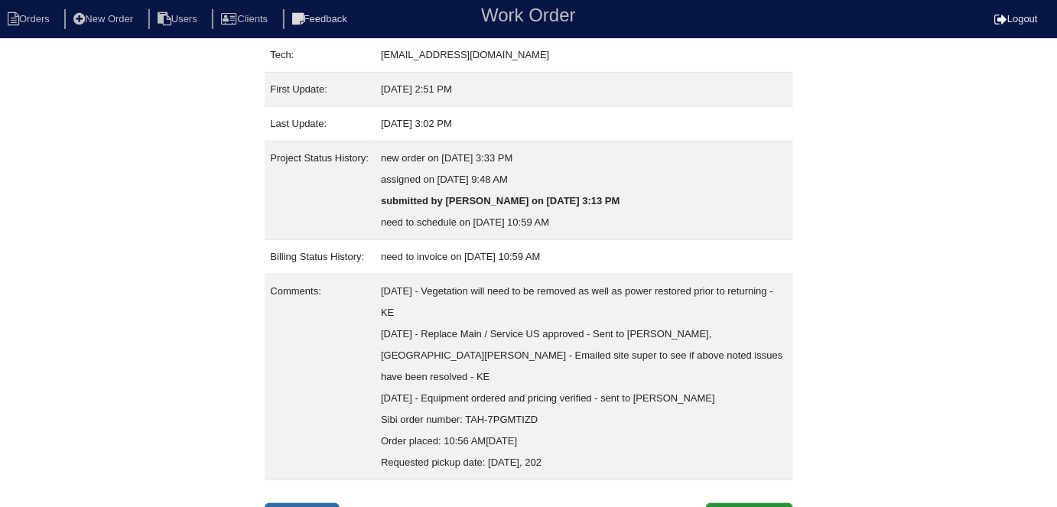
select select "0"
select select "1"
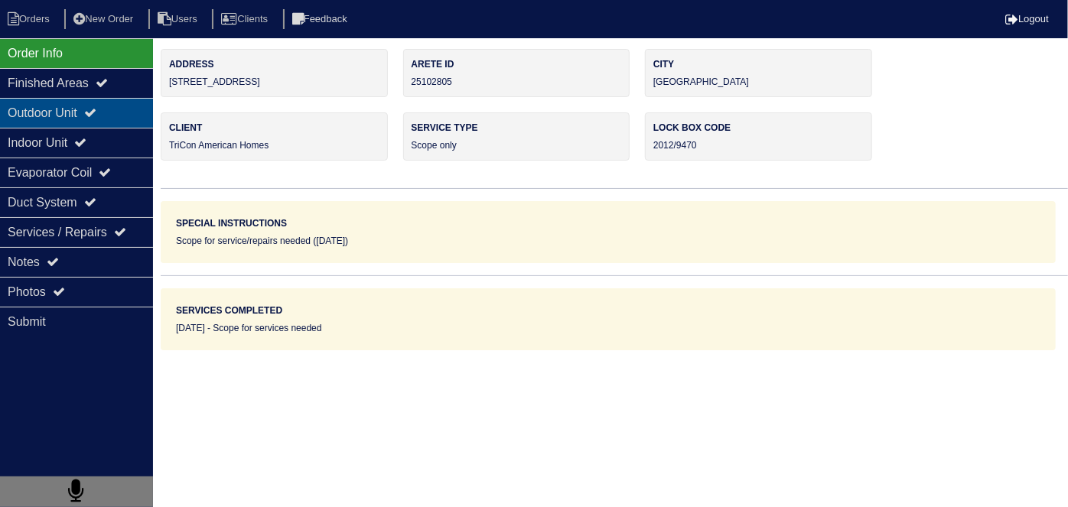
click at [46, 100] on div "Outdoor Unit" at bounding box center [76, 113] width 153 height 30
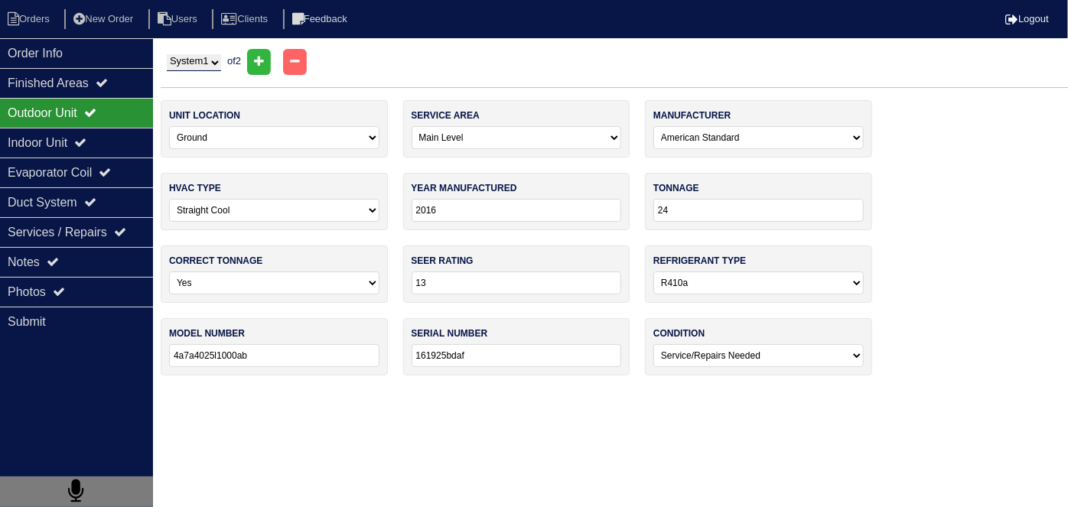
click at [45, 112] on div "Outdoor Unit" at bounding box center [76, 113] width 153 height 30
click at [44, 155] on div "Indoor Unit" at bounding box center [76, 143] width 153 height 30
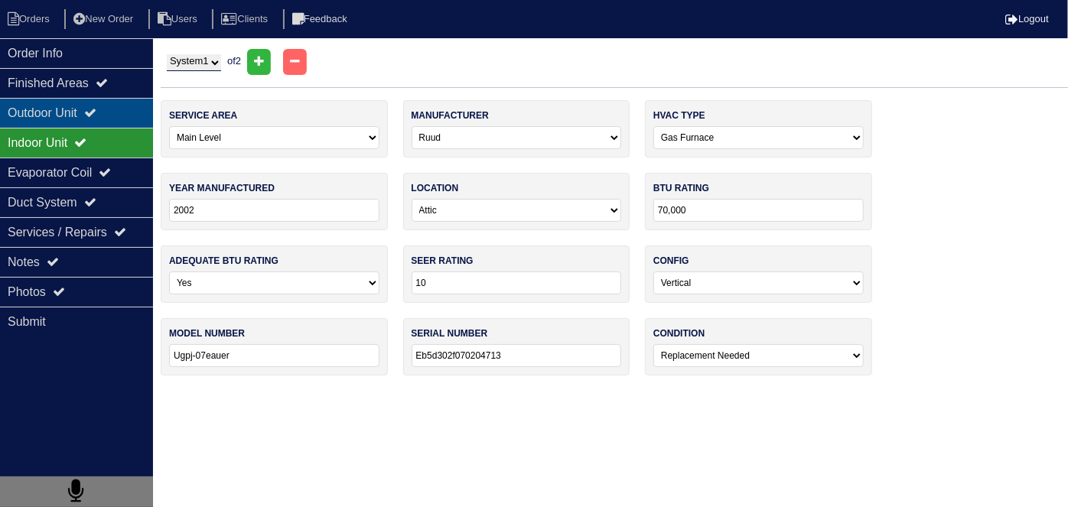
click at [33, 119] on div "Outdoor Unit" at bounding box center [76, 113] width 153 height 30
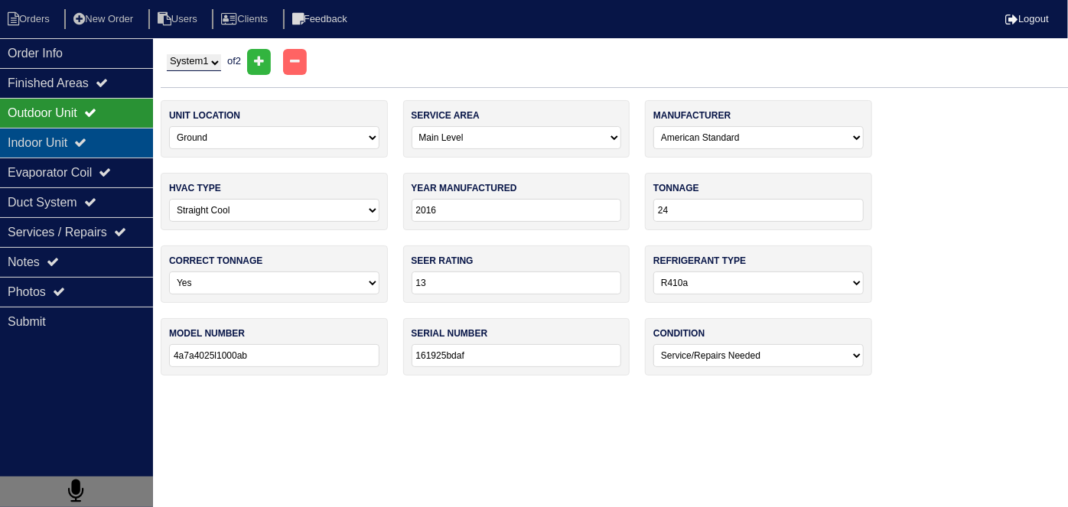
click at [31, 132] on div "Indoor Unit" at bounding box center [76, 143] width 153 height 30
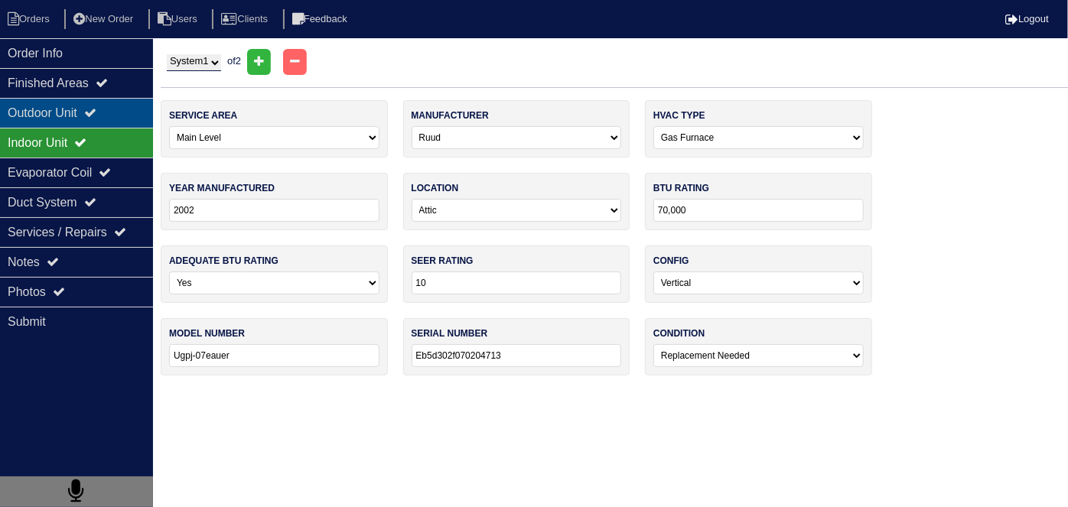
click at [50, 115] on div "Outdoor Unit" at bounding box center [76, 113] width 153 height 30
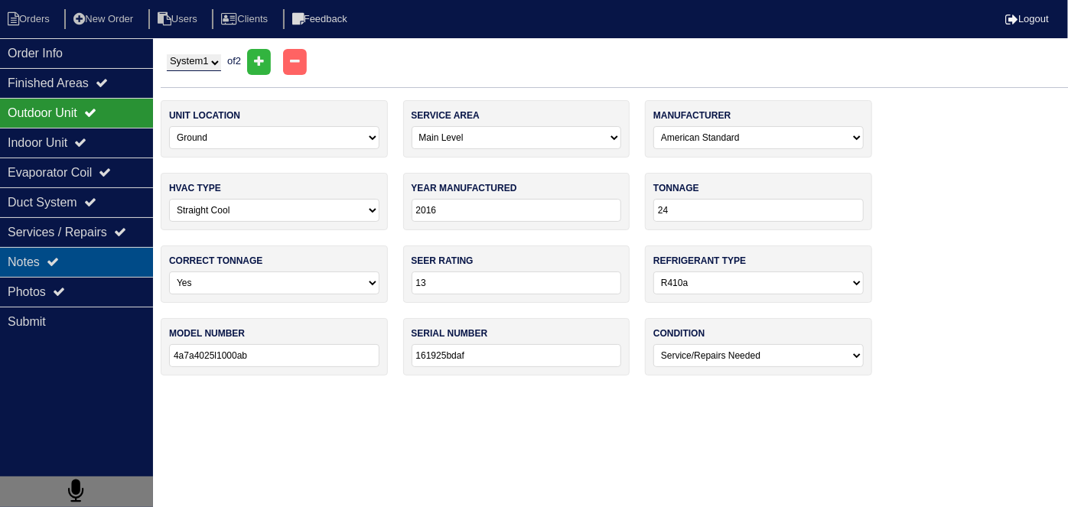
click at [59, 265] on icon at bounding box center [53, 261] width 12 height 12
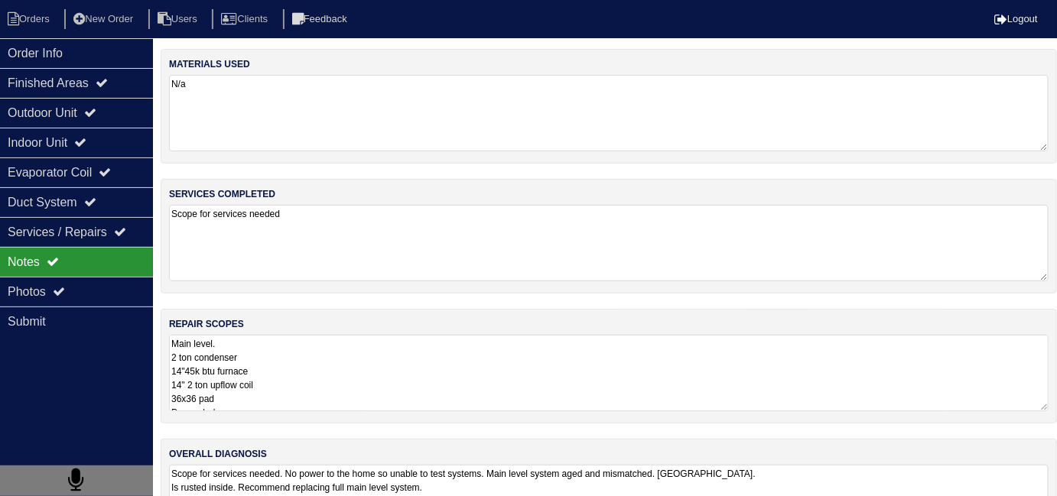
click at [337, 367] on textarea "Main level. 2 ton condenser 14"45k btu furnace 14" 2 ton upflow coil 36x36 pad …" at bounding box center [609, 373] width 880 height 76
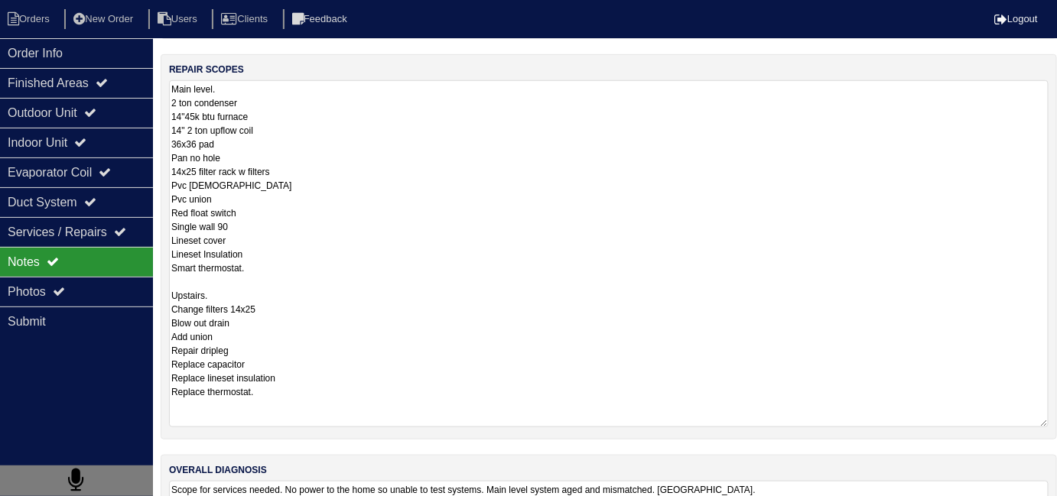
scroll to position [255, 0]
click at [278, 88] on textarea "Main level. 2 ton condenser 14"45k btu furnace 14" 2 ton upflow coil 36x36 pad …" at bounding box center [609, 253] width 880 height 347
click at [220, 285] on textarea "Main level. 2 ton condenser 14"45k btu furnace 14" 2 ton upflow coil 36x36 pad …" at bounding box center [609, 253] width 880 height 347
click at [245, 94] on textarea "Main level. 2 ton condenser 14"45k btu furnace 14" 2 ton upflow coil 36x36 pad …" at bounding box center [609, 253] width 880 height 347
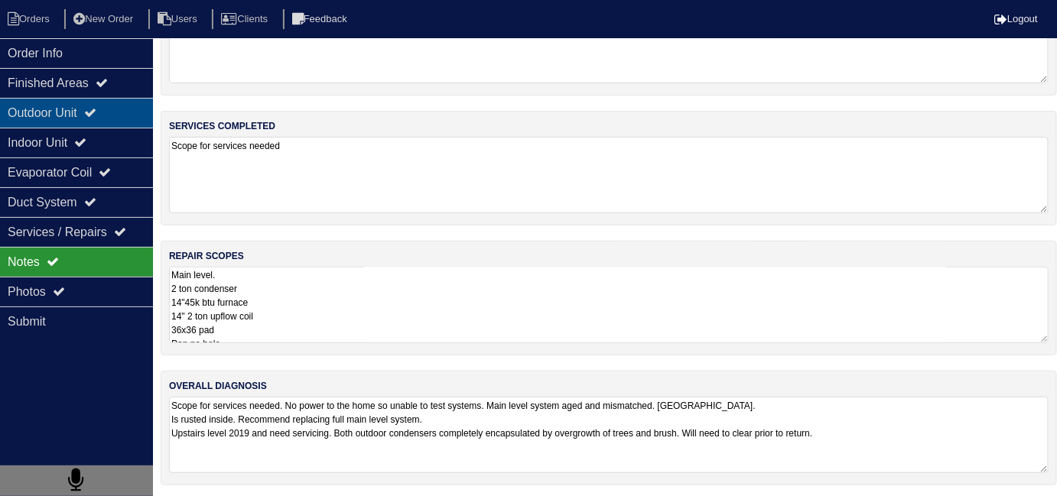
click at [110, 112] on div "Outdoor Unit" at bounding box center [76, 113] width 153 height 30
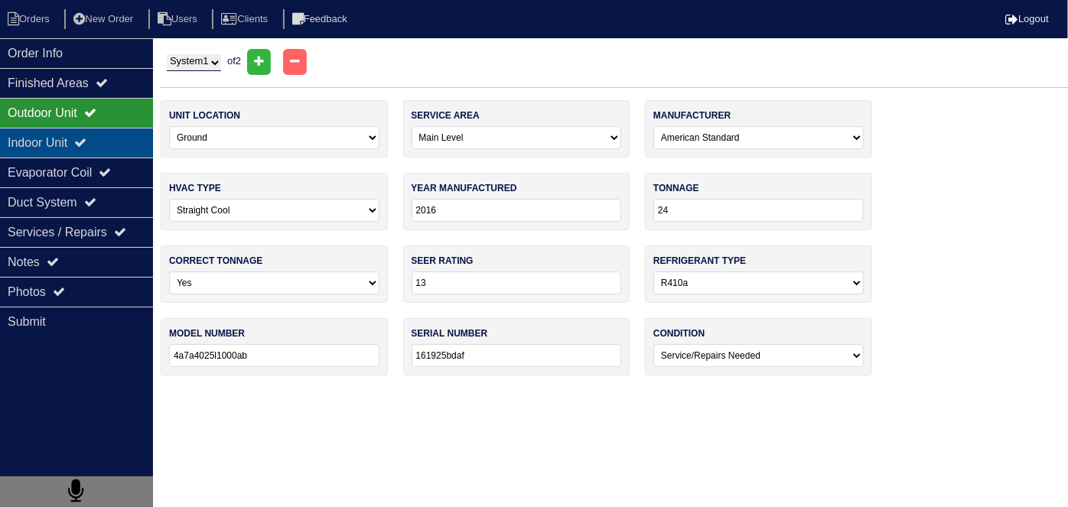
click at [101, 143] on div "Indoor Unit" at bounding box center [76, 143] width 153 height 30
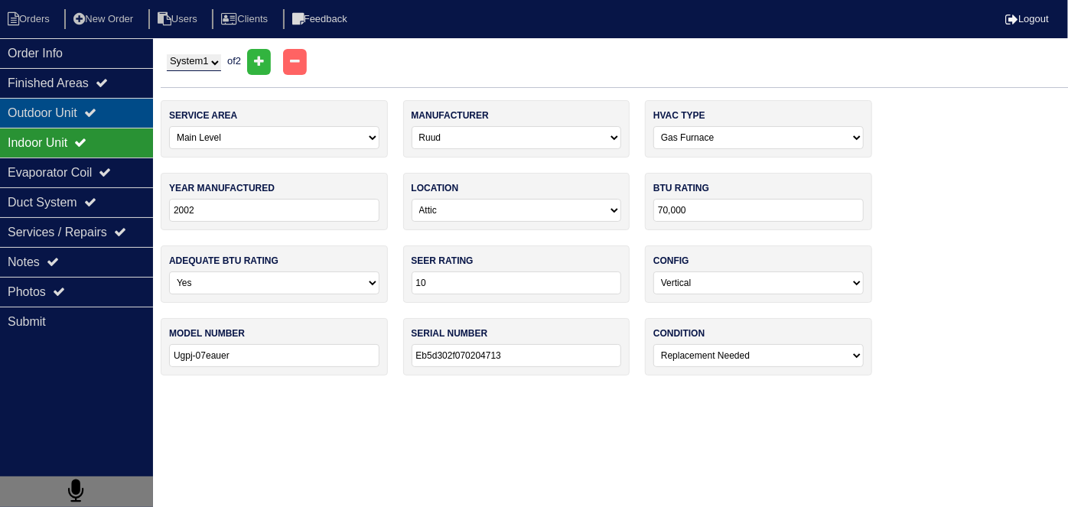
click at [101, 120] on div "Outdoor Unit" at bounding box center [76, 113] width 153 height 30
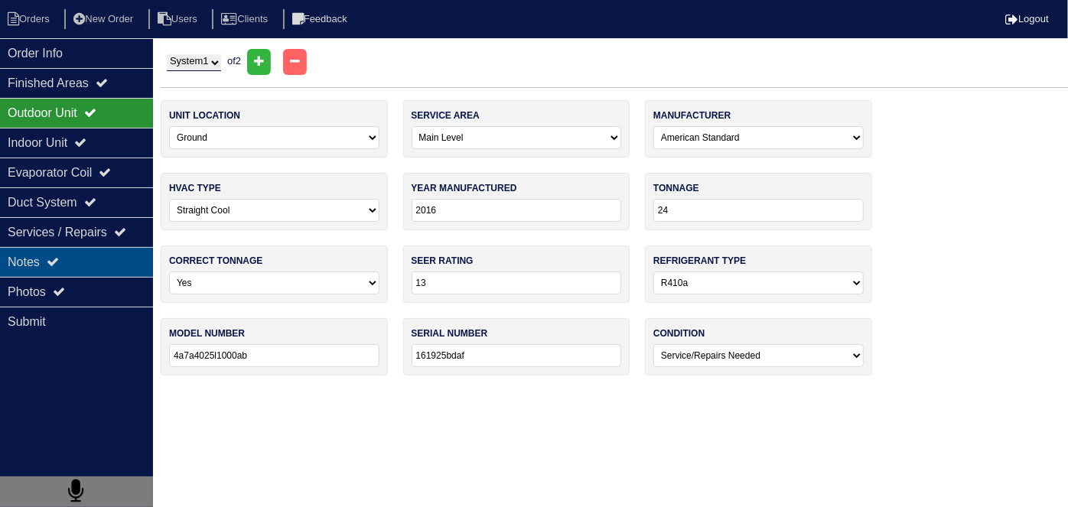
click at [73, 262] on div "Notes" at bounding box center [76, 262] width 153 height 30
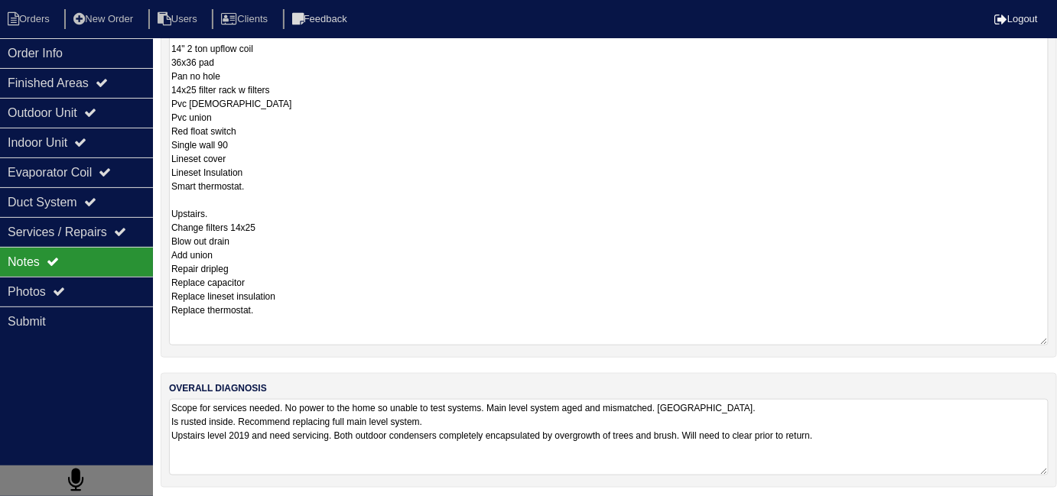
scroll to position [338, 0]
click at [247, 213] on textarea "Main level. - 8/26/205 - PER MAYNOR THIS IS THE UPSTAIRS LEVEL 2 ton condenser …" at bounding box center [609, 170] width 880 height 347
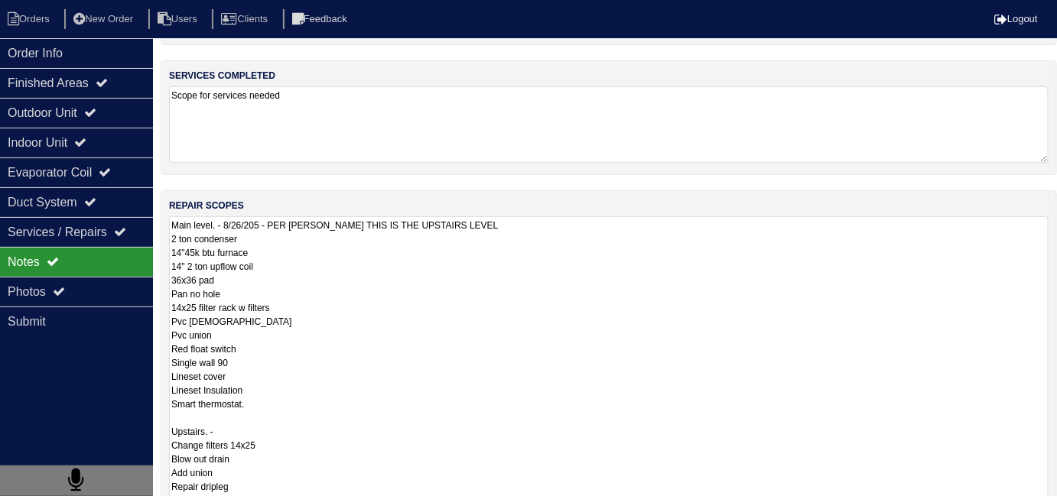
scroll to position [118, 0]
drag, startPoint x: 509, startPoint y: 226, endPoint x: 288, endPoint y: 225, distance: 221.8
click at [288, 225] on textarea "Main level. - 8/26/205 - PER MAYNOR THIS IS THE UPSTAIRS LEVEL 2 ton condenser …" at bounding box center [609, 390] width 880 height 347
click at [408, 293] on textarea "Main level. - 8/26/205 - PER MAYNOR THIS IS THE UPSTAIRS LEVEL 2 ton condenser …" at bounding box center [609, 390] width 880 height 347
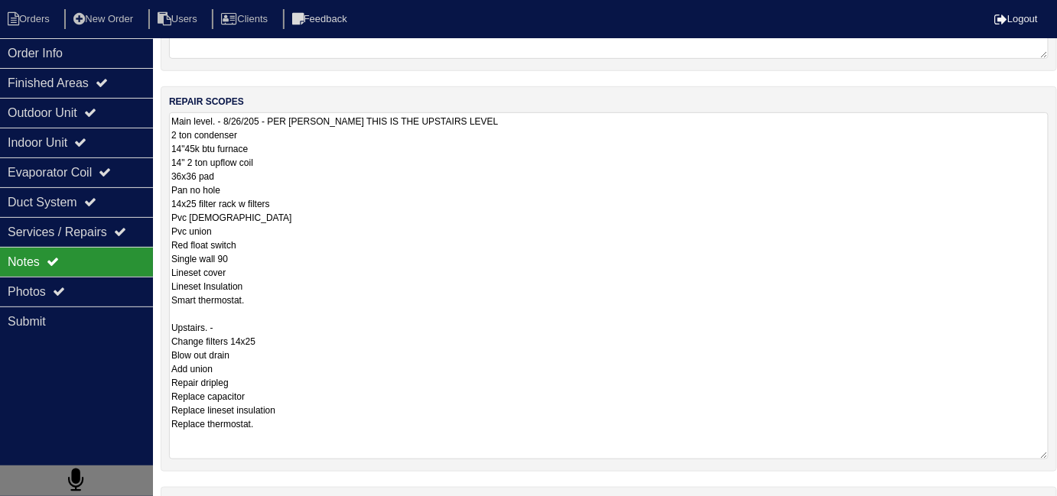
scroll to position [222, 0]
click at [501, 122] on textarea "Main level. - 8/26/205 - PER MAYNOR THIS IS THE UPSTAIRS LEVEL 2 ton condenser …" at bounding box center [609, 286] width 880 height 347
click at [499, 122] on textarea "Main level. - 8/26/205 - PER MAYNOR THIS IS THE UPSTAIRS LEVEL 2 ton condenser …" at bounding box center [609, 286] width 880 height 347
click at [532, 129] on textarea "Main level. - 8/26/205 - PER MAYNOR THIS IS THE UPSTAIRS LEVEL 2 ton condenser …" at bounding box center [609, 286] width 880 height 347
drag, startPoint x: 499, startPoint y: 119, endPoint x: 283, endPoint y: 122, distance: 216.5
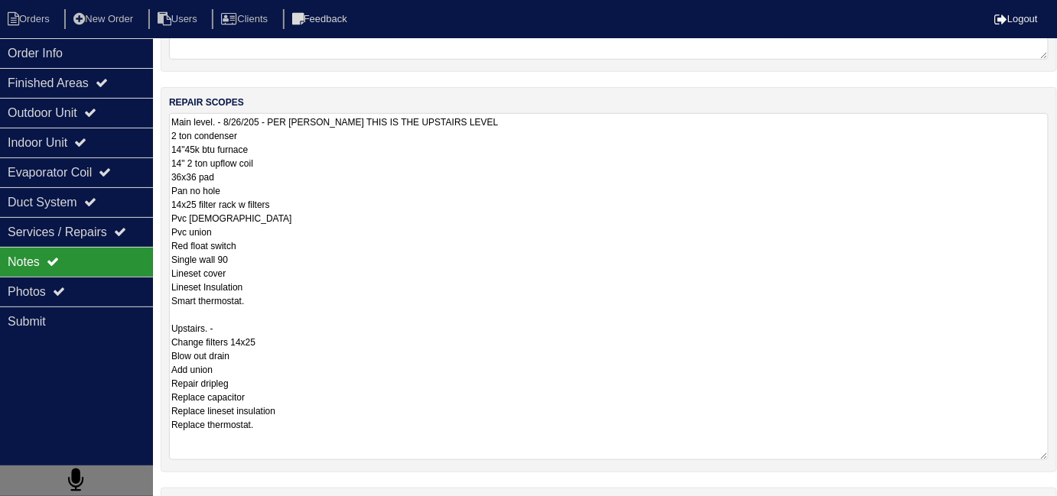
click at [283, 122] on textarea "Main level. - 8/26/205 - PER MAYNOR THIS IS THE UPSTAIRS LEVEL 2 ton condenser …" at bounding box center [609, 286] width 880 height 347
click at [310, 313] on textarea "Main level. - 8/26/205 - PER MAYNOR THIS IS THE UPSTAIRS LEVEL 2 ton condenser …" at bounding box center [609, 286] width 880 height 347
click at [305, 320] on textarea "Main level. - 8/26/205 - PER MAYNOR THIS IS THE UPSTAIRS LEVEL 2 ton condenser …" at bounding box center [609, 286] width 880 height 347
paste textarea "PER MAYNOR THIS IS THE UPSTAIRS LEVEL"
click at [392, 324] on textarea "Main level. - 8/26/205 - PER MAYNOR THIS IS THE UPSTAIRS LEVEL 2 ton condenser …" at bounding box center [609, 286] width 880 height 347
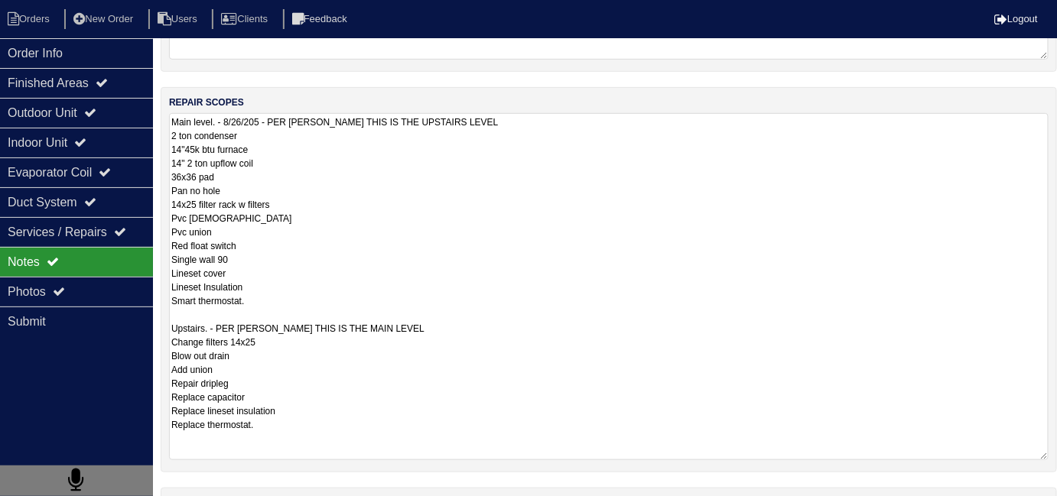
click at [417, 302] on textarea "Main level. - 8/26/205 - PER MAYNOR THIS IS THE UPSTAIRS LEVEL 2 ton condenser …" at bounding box center [609, 286] width 880 height 347
type textarea "Main level. - 8/26/205 - PER MAYNOR THIS IS THE UPSTAIRS LEVEL 2 ton condenser …"
click at [366, 256] on textarea "Main level. - 8/26/205 - PER MAYNOR THIS IS THE UPSTAIRS LEVEL 2 ton condenser …" at bounding box center [609, 286] width 880 height 347
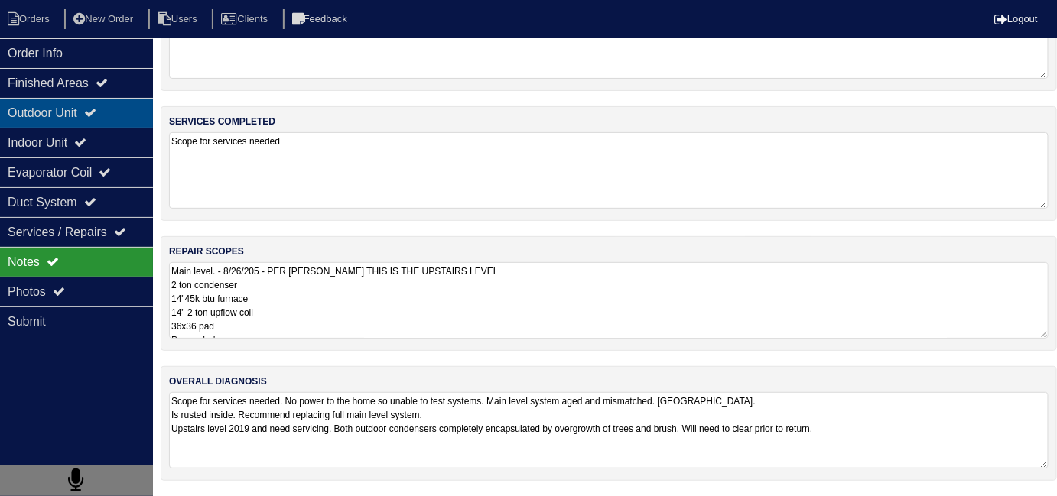
scroll to position [0, 0]
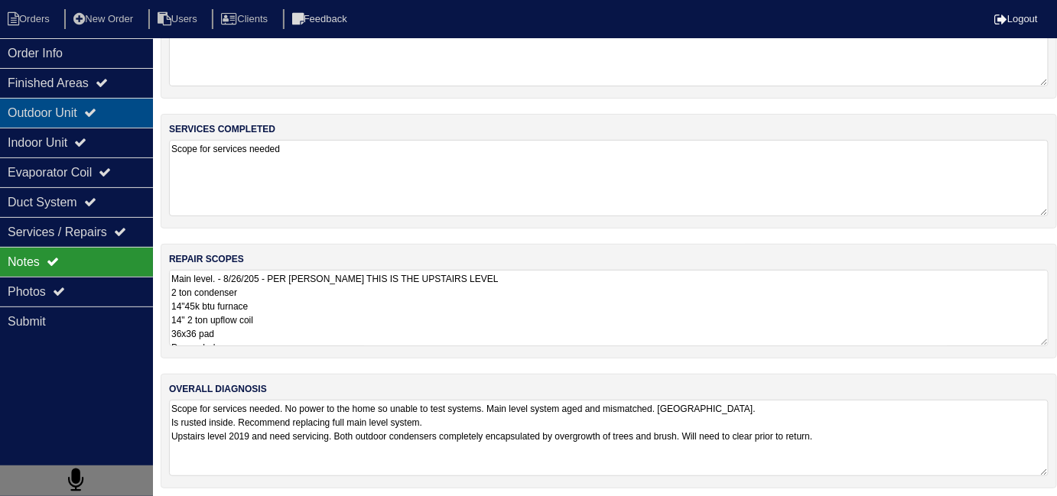
click at [101, 121] on div "Outdoor Unit" at bounding box center [76, 113] width 153 height 30
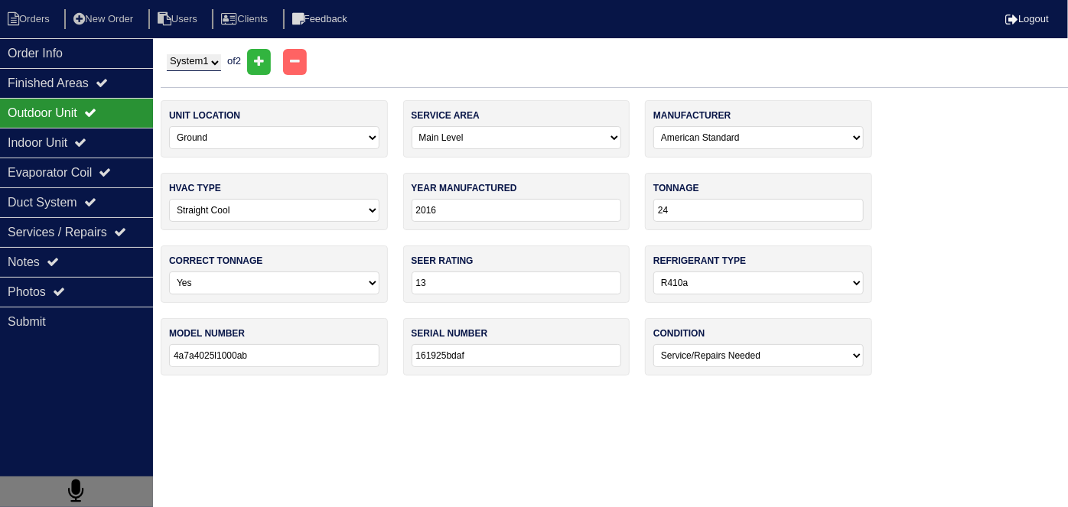
click at [200, 61] on select "System 1 System 2" at bounding box center [194, 62] width 54 height 17
select select "2"
click at [167, 54] on select "System 1 System 2" at bounding box center [194, 62] width 54 height 17
select select "1"
select select "International Comfort Products"
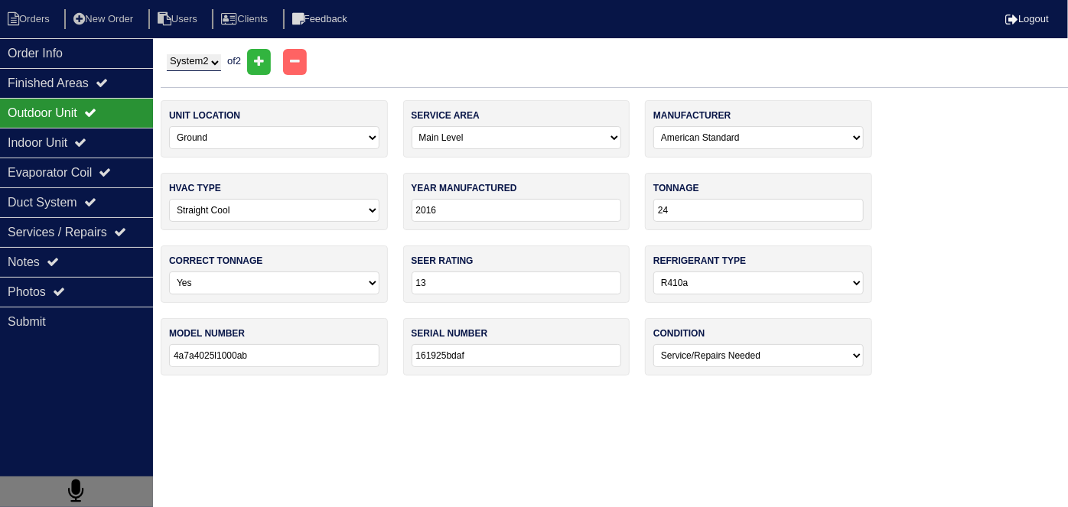
type input "2019"
type input "14"
type input "Wca4244gka100"
type input "X191618485"
click at [34, 41] on div "Order Info" at bounding box center [76, 53] width 153 height 30
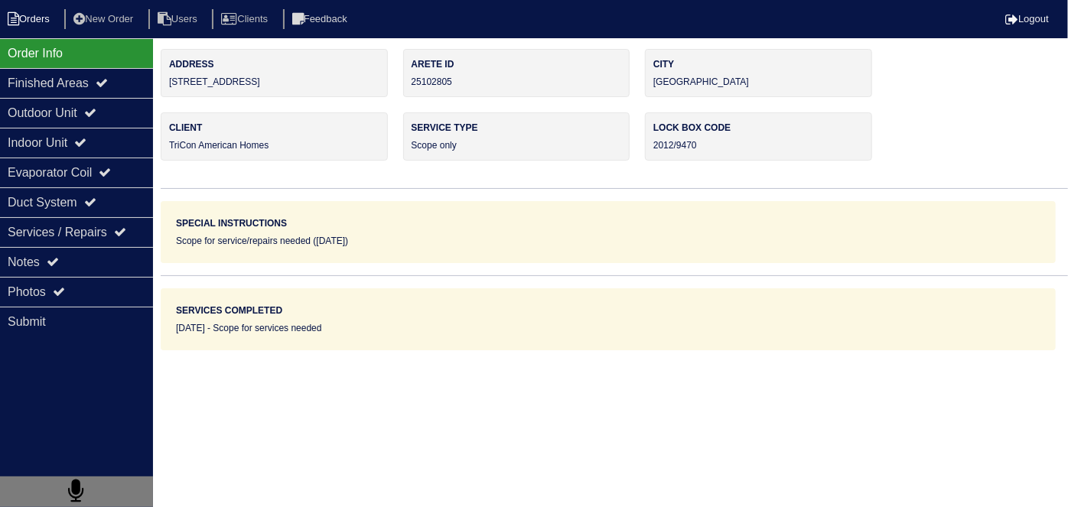
click at [37, 24] on li "Orders" at bounding box center [31, 19] width 62 height 21
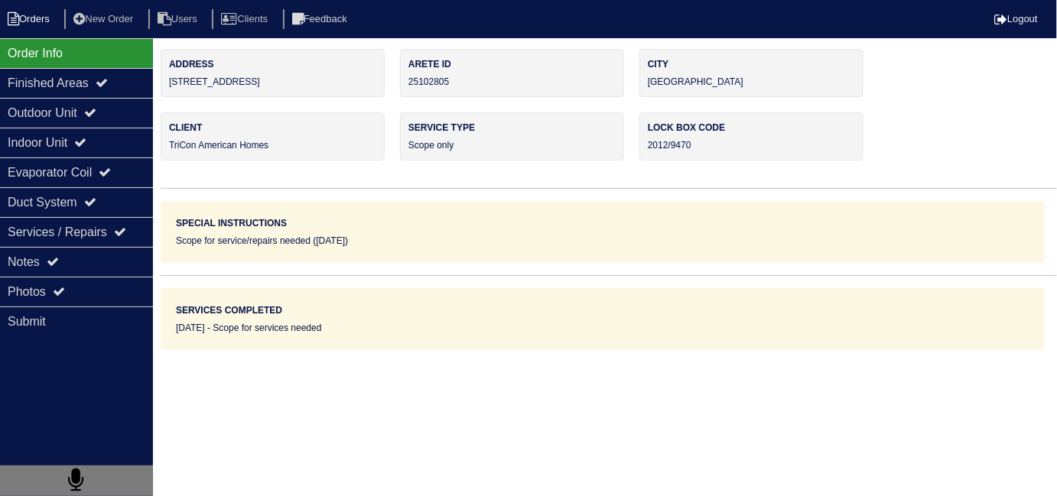
select select "15"
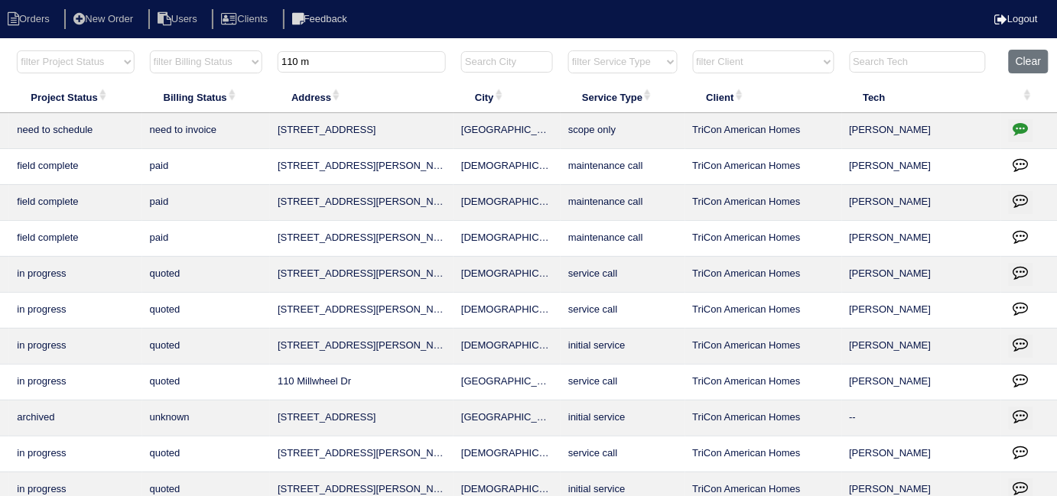
click at [1022, 129] on button "button" at bounding box center [1021, 130] width 24 height 23
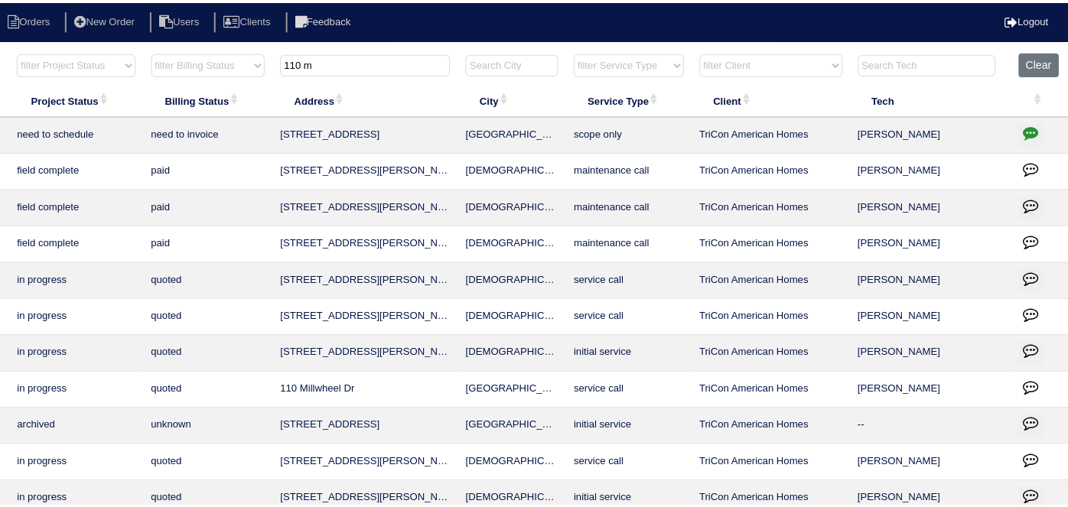
scroll to position [0, 266]
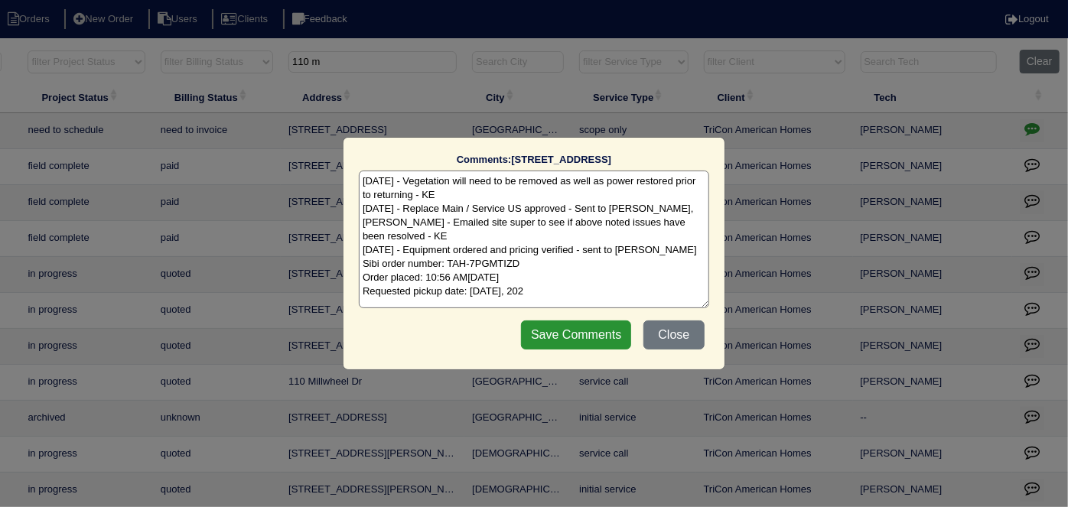
click at [580, 280] on textarea "8/1/25 - Vegetation will need to be removed as well as power restored prior to …" at bounding box center [534, 240] width 350 height 138
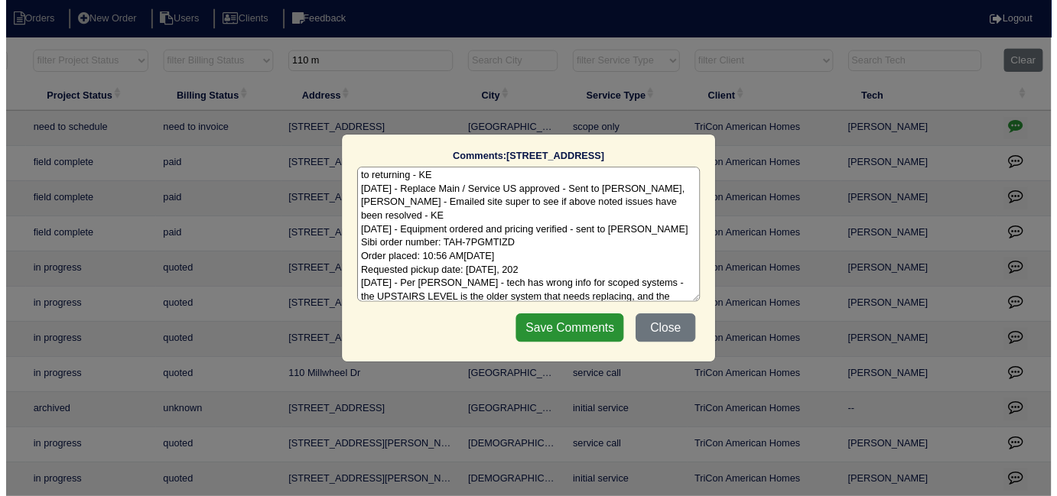
scroll to position [30, 0]
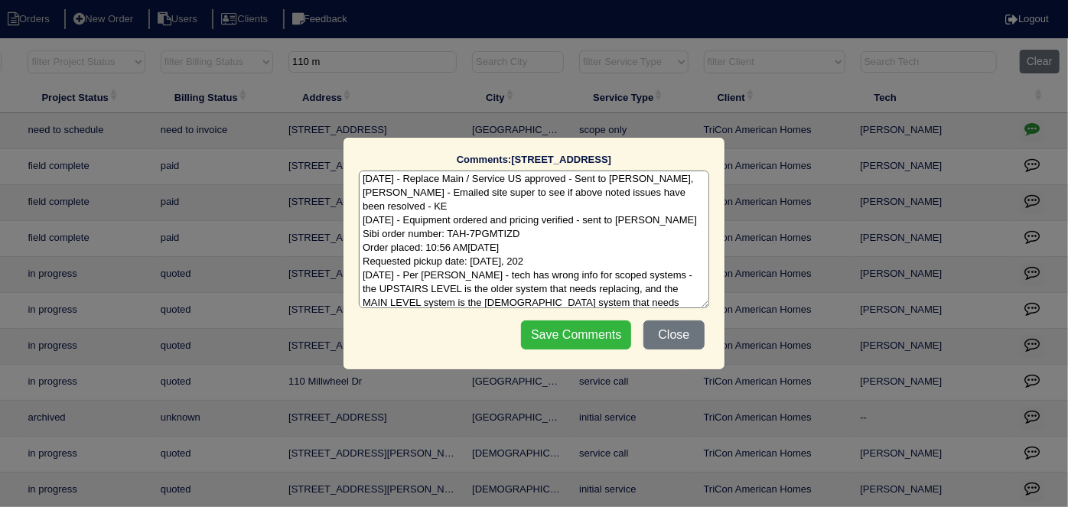
type textarea "8/1/25 - Vegetation will need to be removed as well as power restored prior to …"
click at [585, 337] on input "Save Comments" at bounding box center [576, 334] width 110 height 29
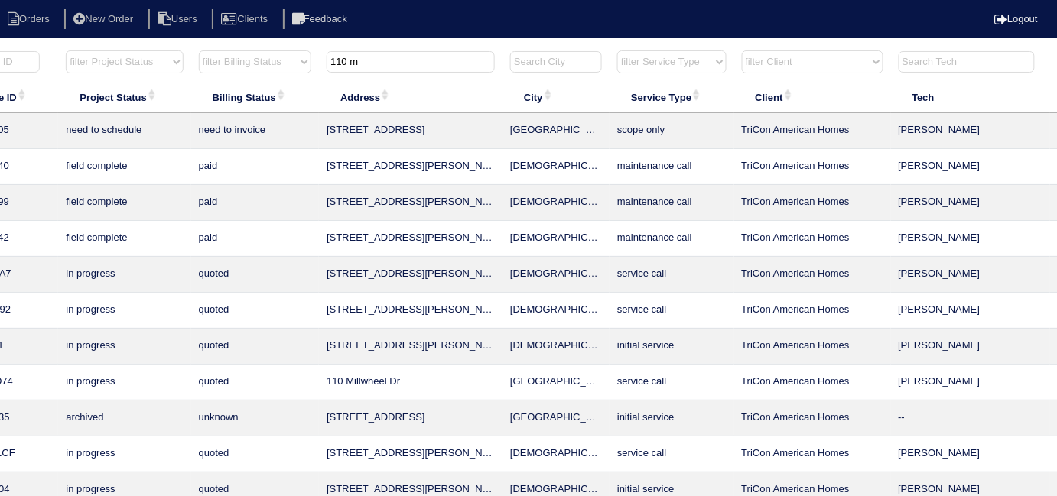
scroll to position [0, 277]
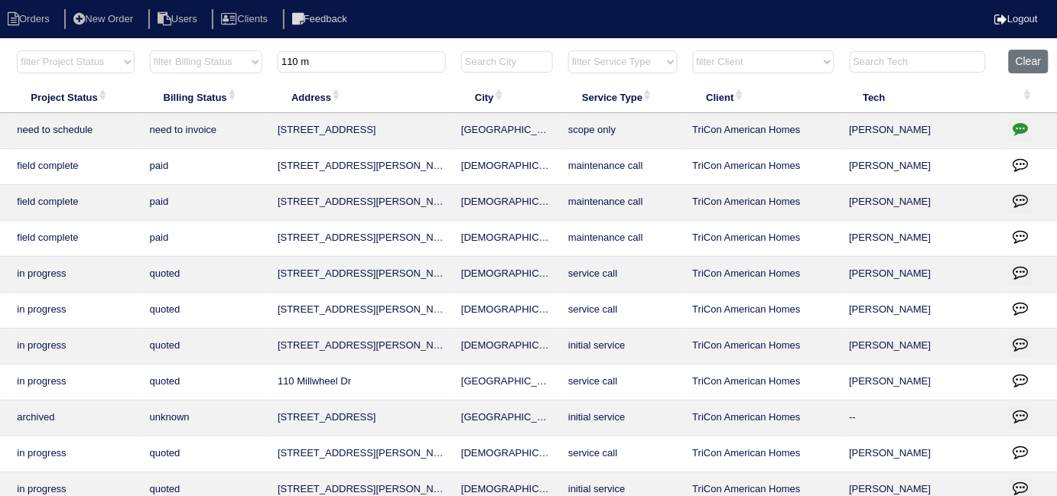
click at [1020, 119] on button "button" at bounding box center [1021, 130] width 24 height 23
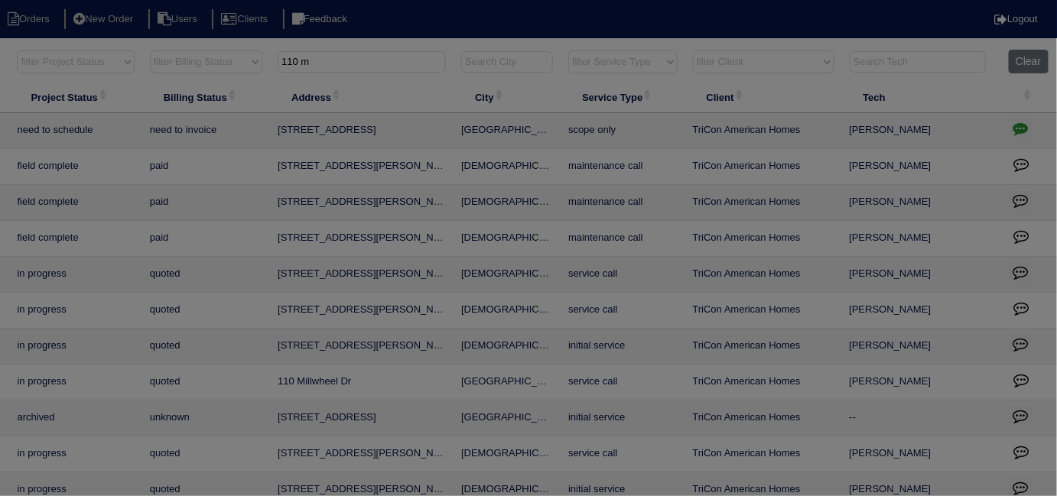
scroll to position [0, 266]
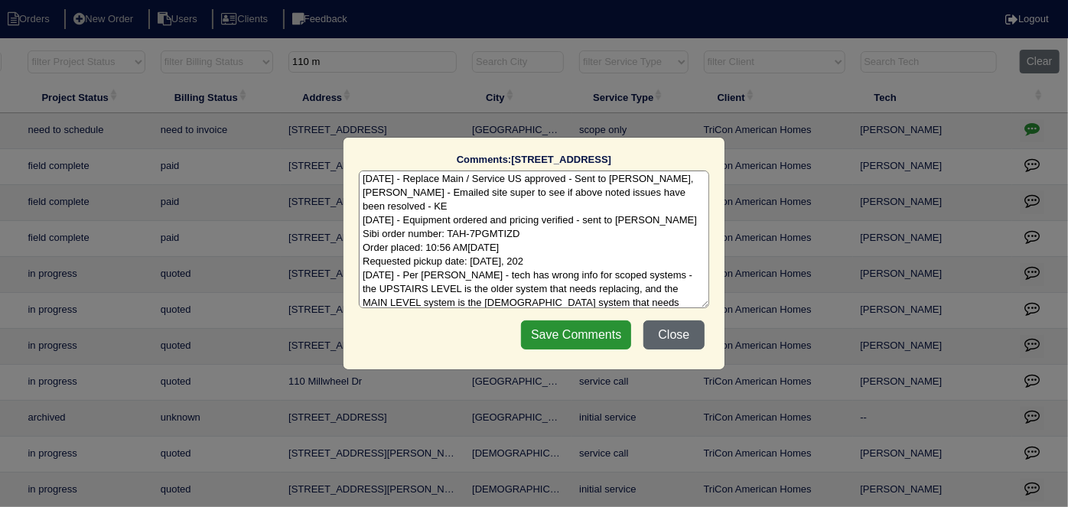
click at [680, 339] on button "Close" at bounding box center [673, 334] width 61 height 29
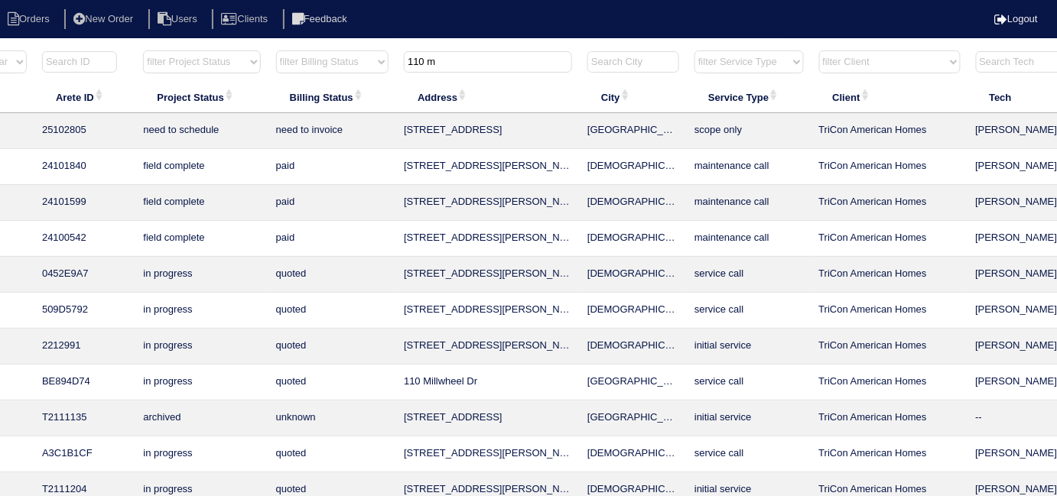
scroll to position [0, 0]
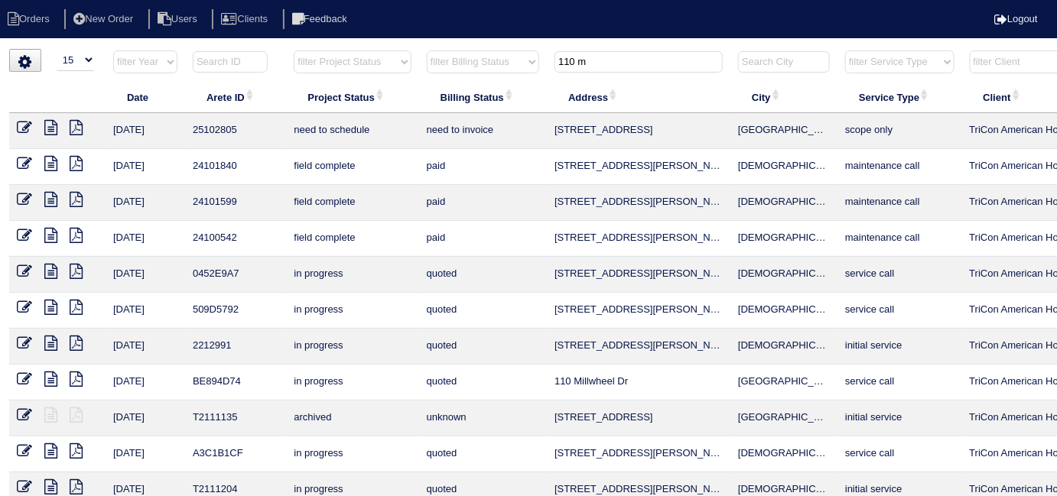
click at [54, 127] on icon at bounding box center [50, 127] width 13 height 15
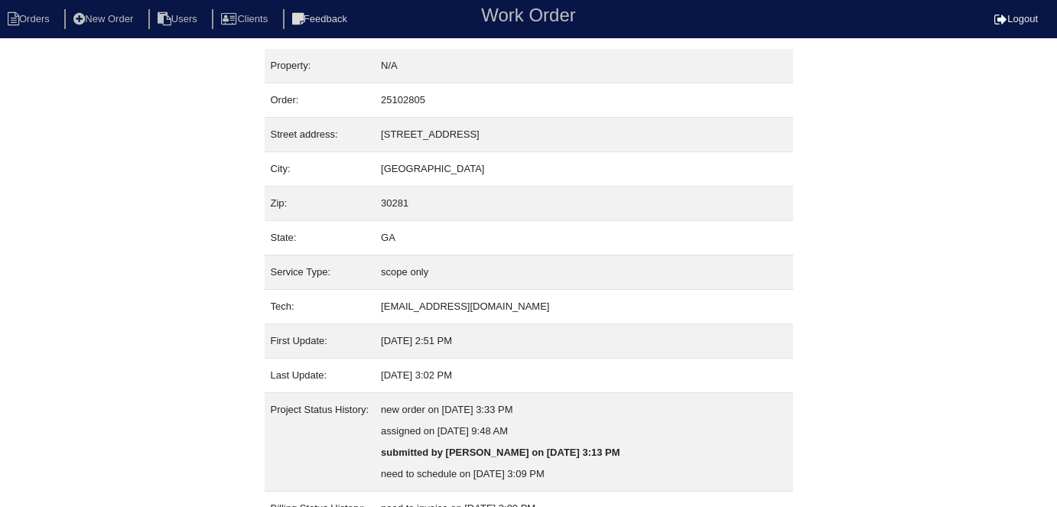
scroll to position [316, 0]
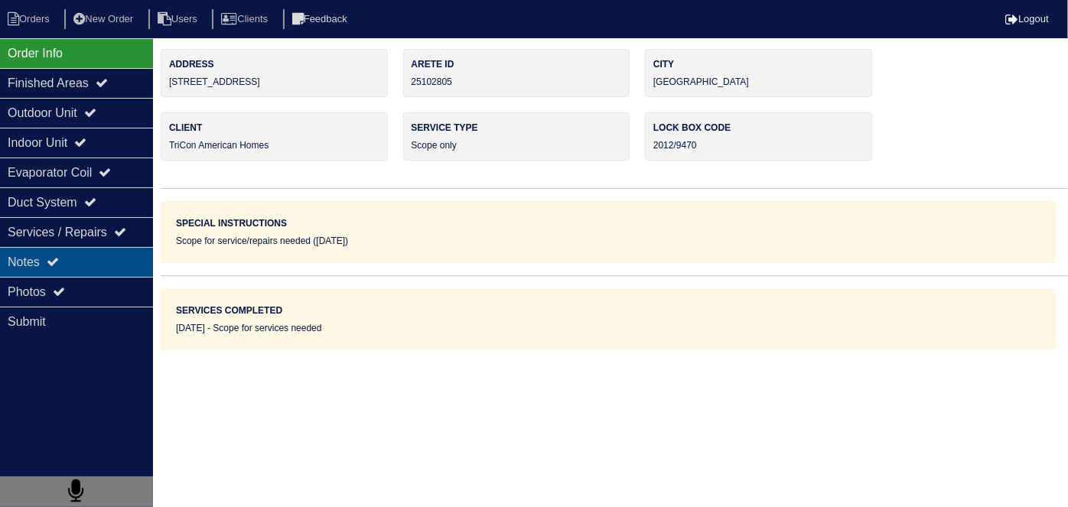
click at [89, 259] on div "Notes" at bounding box center [76, 262] width 153 height 30
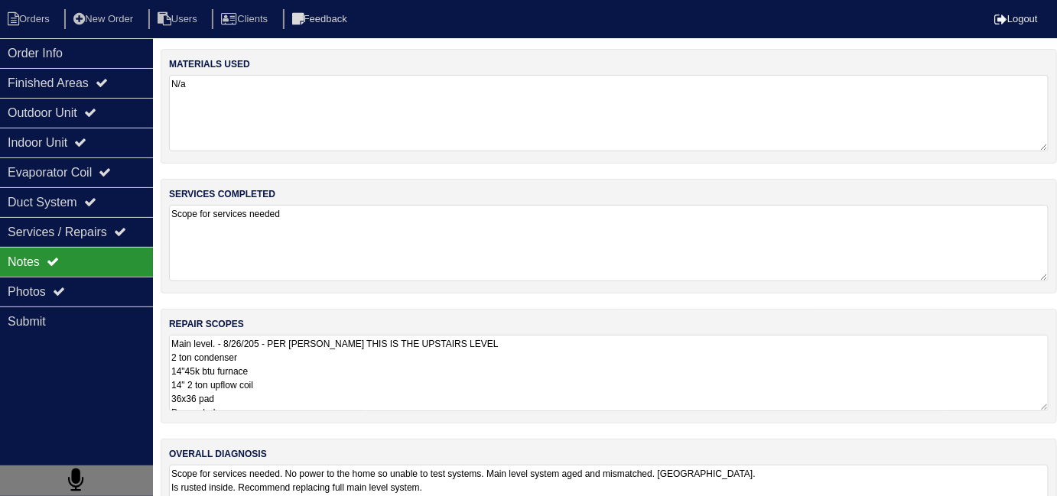
click at [519, 355] on textarea "Main level. - 8/26/205 - PER [PERSON_NAME] THIS IS THE UPSTAIRS LEVEL 2 ton con…" at bounding box center [609, 373] width 880 height 76
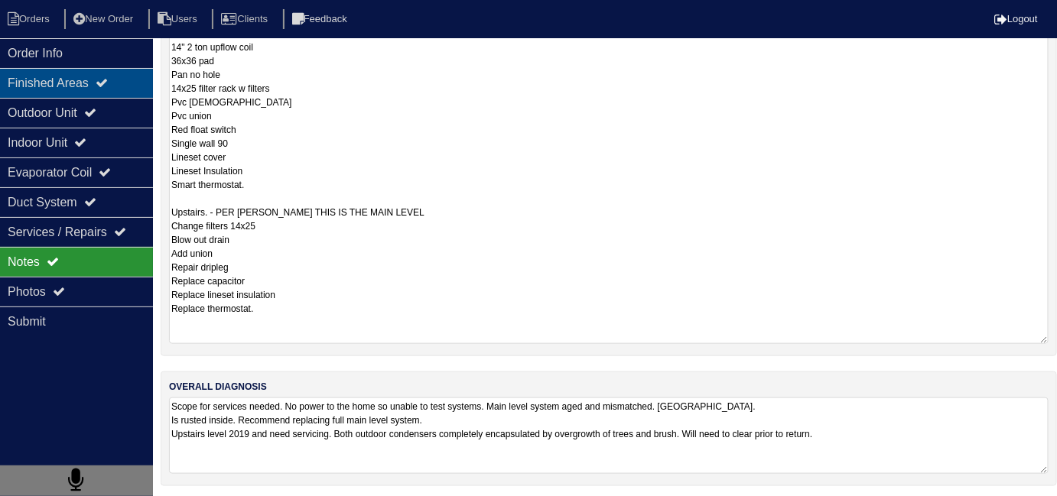
scroll to position [68, 0]
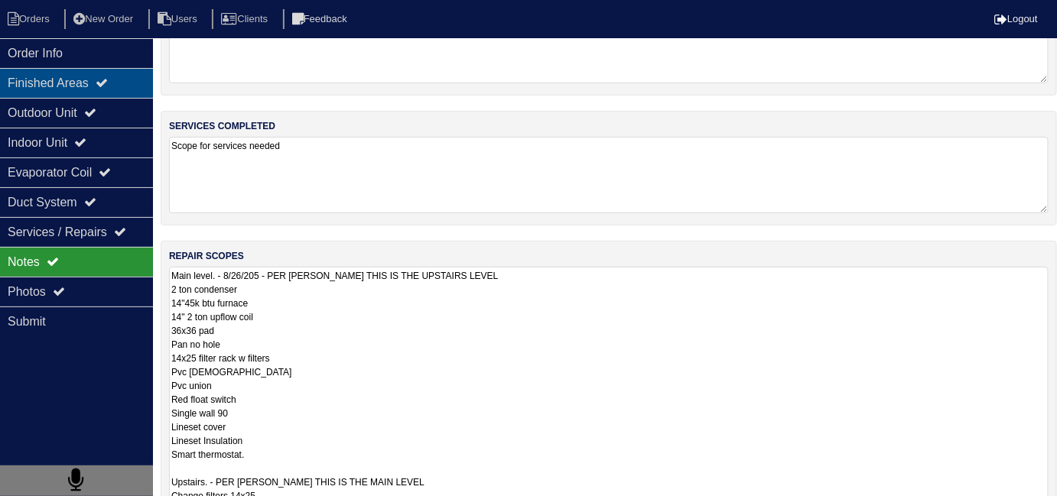
click at [67, 91] on div "Finished Areas" at bounding box center [76, 83] width 153 height 30
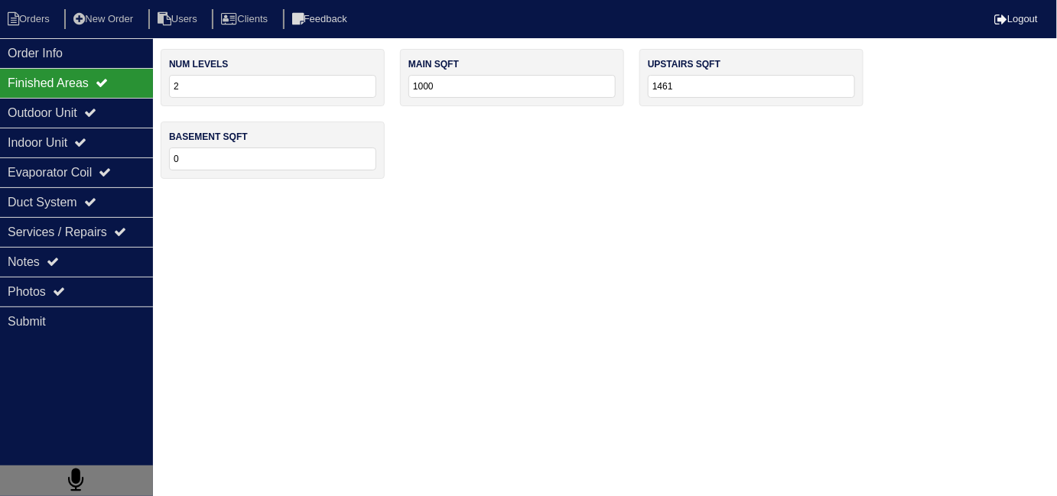
scroll to position [0, 0]
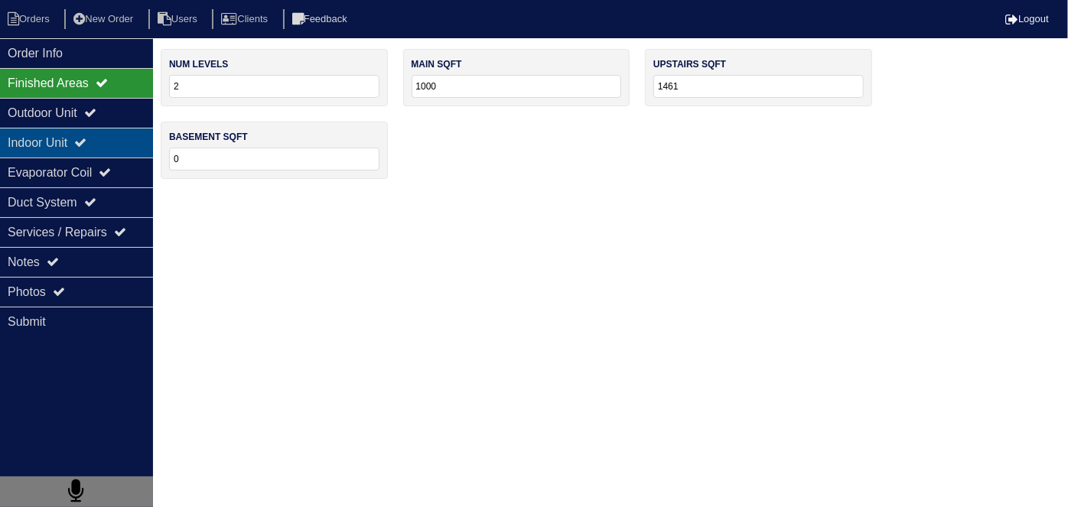
click at [65, 138] on div "Indoor Unit" at bounding box center [76, 143] width 153 height 30
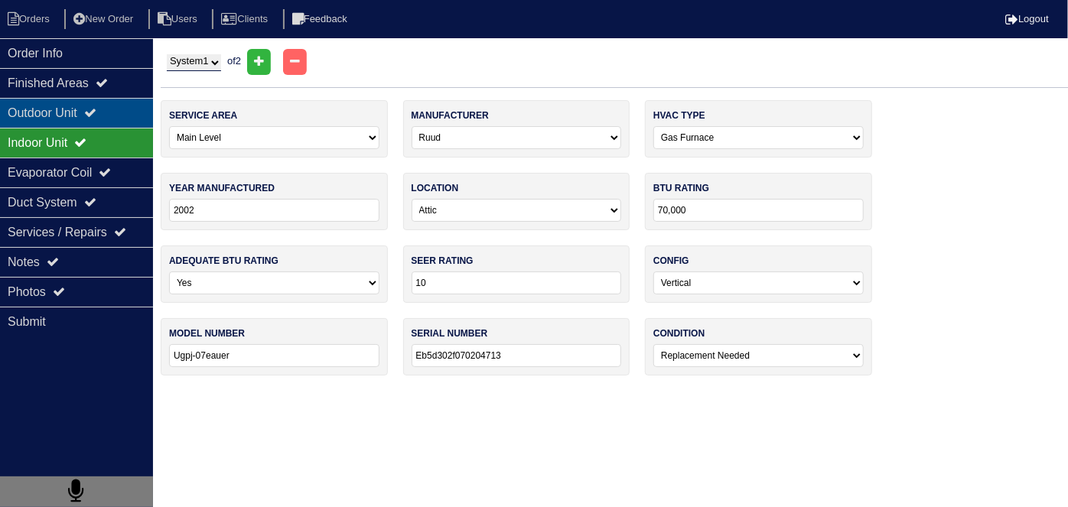
click at [77, 100] on div "Outdoor Unit" at bounding box center [76, 113] width 153 height 30
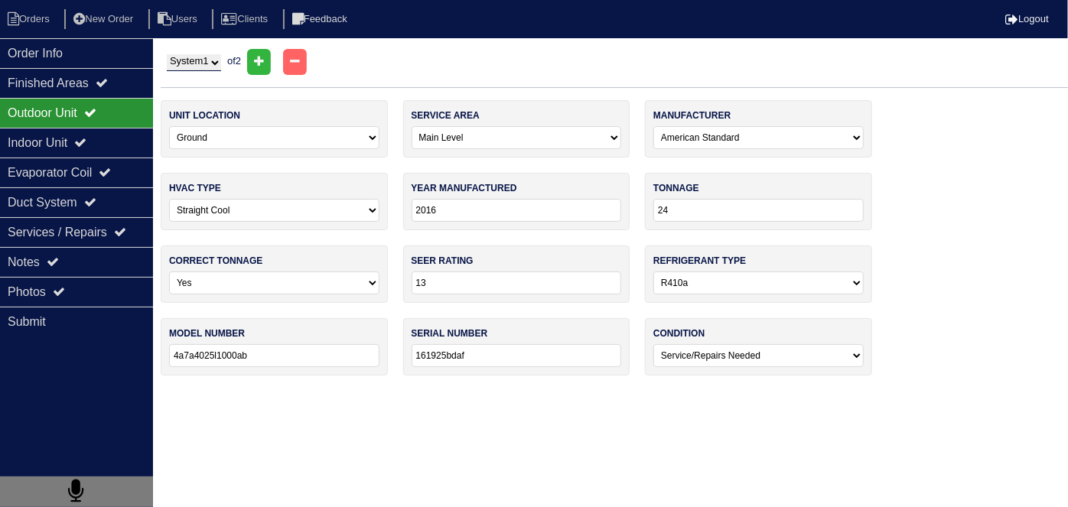
click at [192, 66] on select "System 1 System 2" at bounding box center [194, 62] width 54 height 17
select select "2"
click at [167, 54] on select "System 1 System 2" at bounding box center [194, 62] width 54 height 17
select select "1"
select select "International Comfort Products"
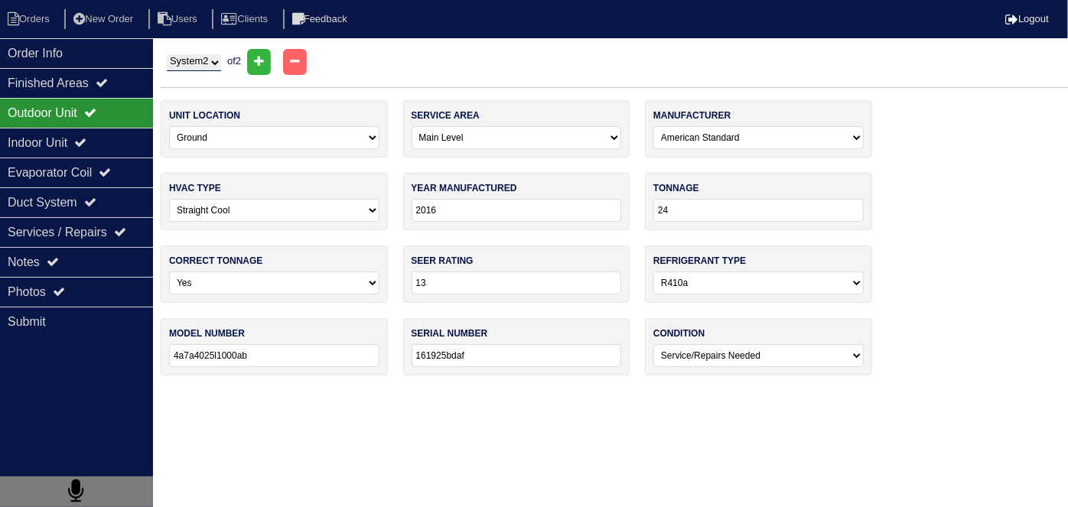
type input "2019"
type input "14"
type input "Wca4244gka100"
type input "X191618485"
click at [188, 69] on select "System 1 System 2" at bounding box center [194, 62] width 54 height 17
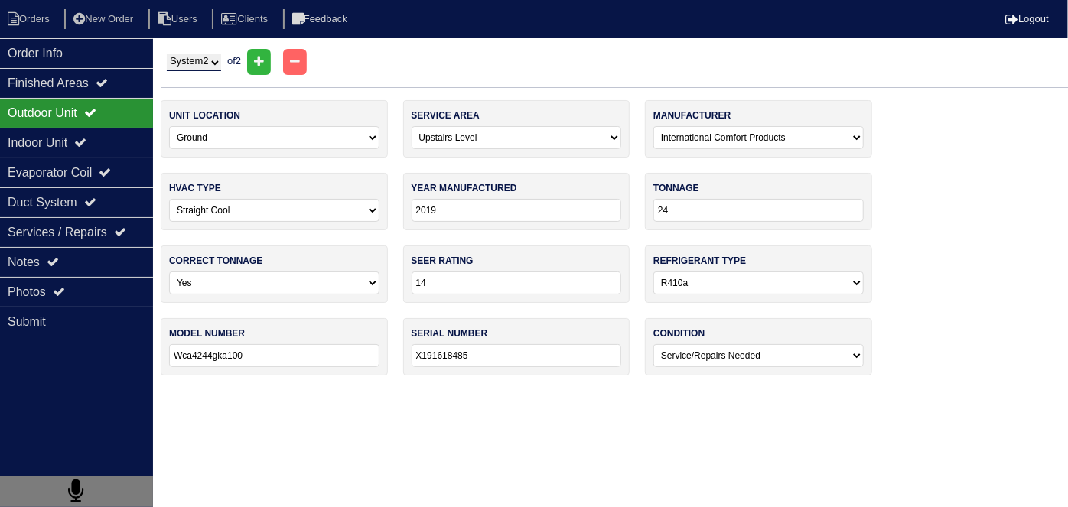
select select "1"
click at [167, 54] on select "System 1 System 2" at bounding box center [194, 62] width 54 height 17
select select "0"
select select "American Standard"
type input "2016"
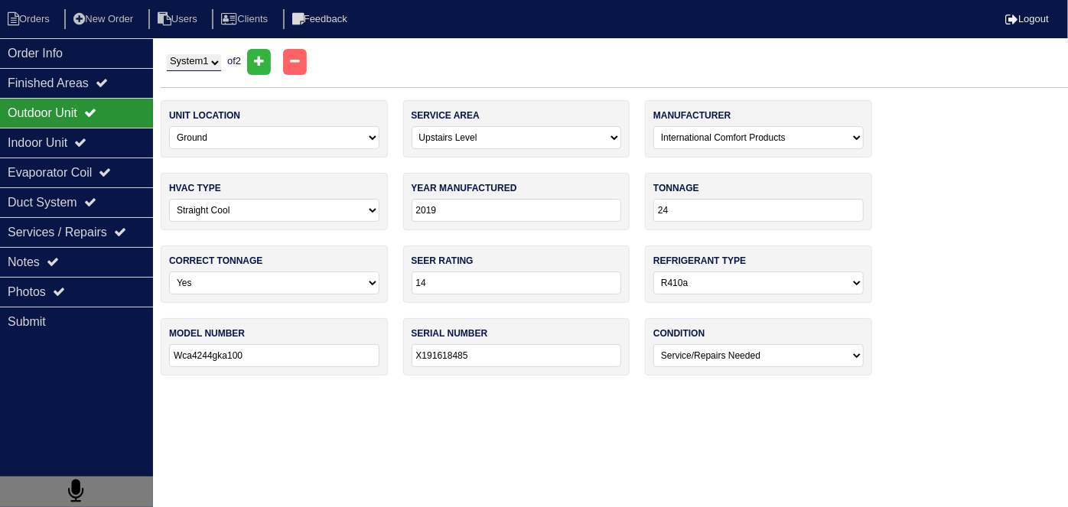
type input "13"
type input "4a7a4025l1000ab"
type input "161925bdaf"
click at [108, 85] on icon at bounding box center [102, 82] width 12 height 12
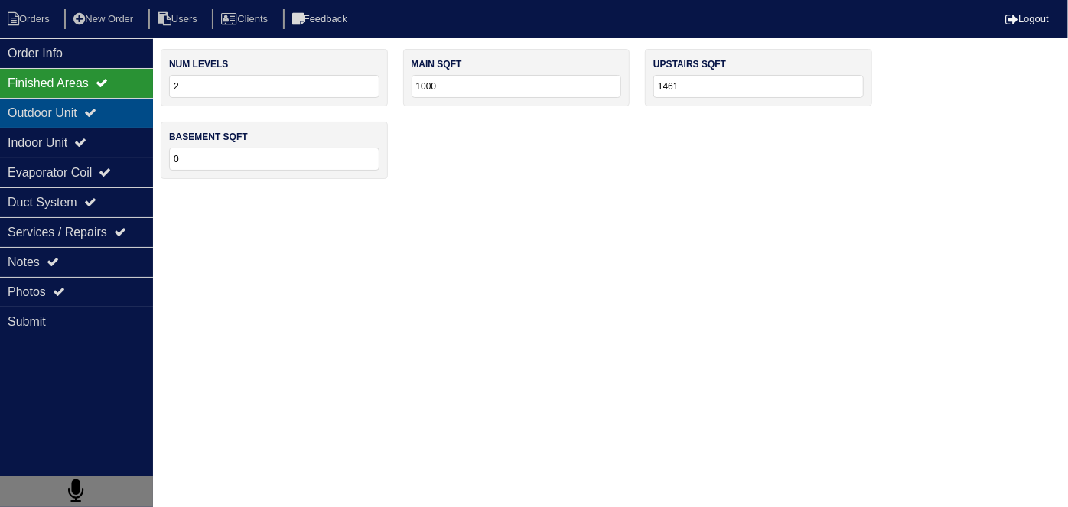
click at [110, 106] on div "Outdoor Unit" at bounding box center [76, 113] width 153 height 30
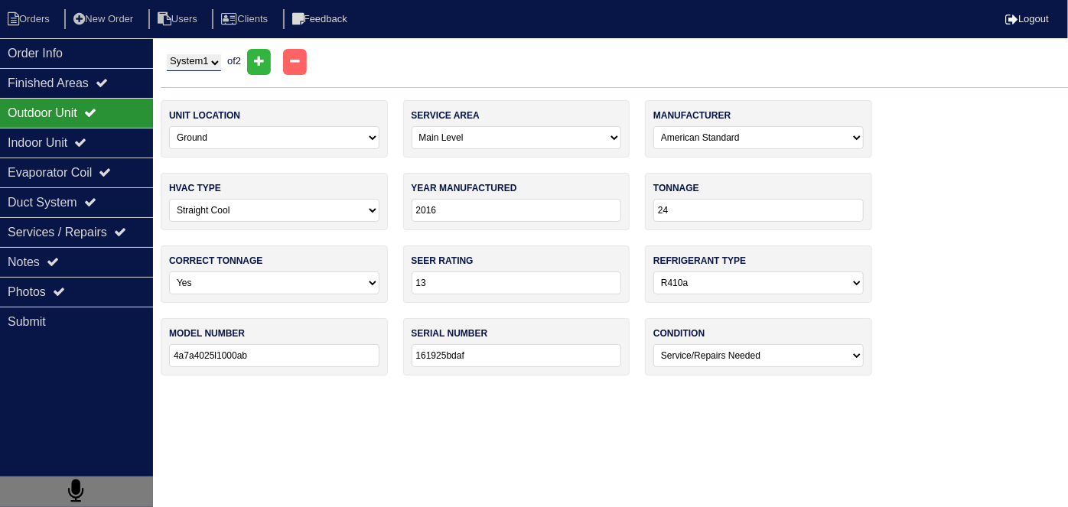
click at [177, 61] on select "System 1 System 2" at bounding box center [194, 62] width 54 height 17
select select "2"
click at [167, 54] on select "System 1 System 2" at bounding box center [194, 62] width 54 height 17
select select "1"
select select "International Comfort Products"
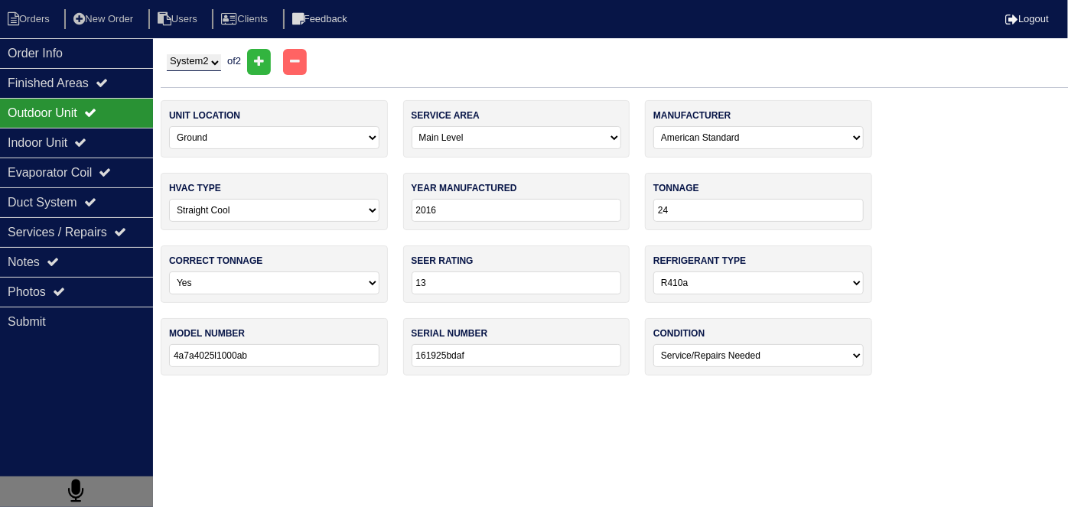
type input "2019"
type input "14"
type input "Wca4244gka100"
type input "X191618485"
click at [190, 59] on select "System 1 System 2" at bounding box center [194, 62] width 54 height 17
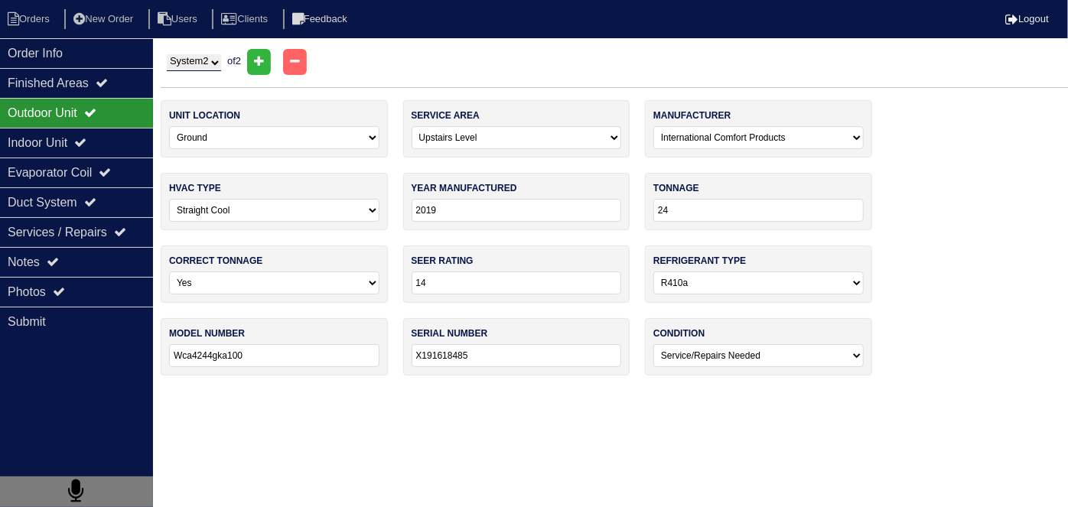
select select "1"
click at [167, 54] on select "System 1 System 2" at bounding box center [194, 62] width 54 height 17
select select "0"
select select "American Standard"
type input "2016"
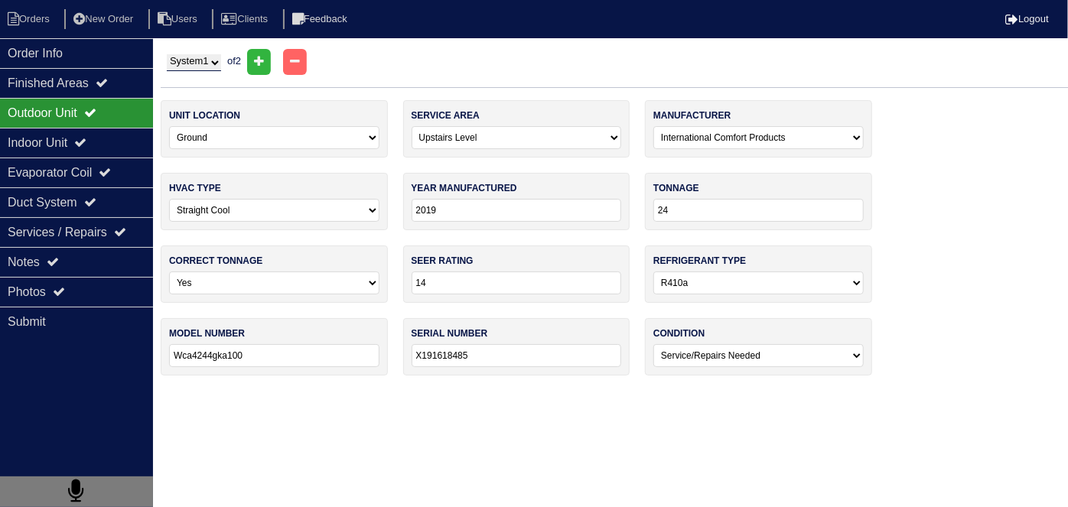
type input "13"
type input "4a7a4025l1000ab"
type input "161925bdaf"
click at [99, 120] on div "Outdoor Unit" at bounding box center [76, 113] width 153 height 30
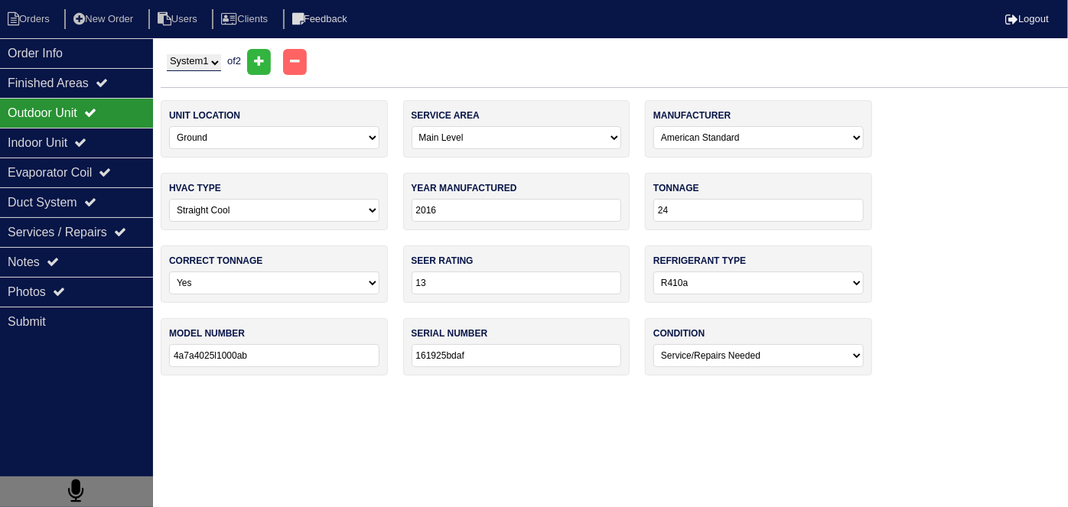
click at [203, 62] on select "System 1 System 2" at bounding box center [194, 62] width 54 height 17
click at [324, 93] on div "System 1 System 2 of 2 Address 110 Melrose Creek Dr Arete ID 25102805 City Stoc…" at bounding box center [614, 220] width 907 height 342
click at [473, 143] on select "-select- Main Level Upstairs Level Lower/Basement Level Other" at bounding box center [517, 137] width 210 height 23
select select "1"
click at [412, 126] on select "-select- Main Level Upstairs Level Lower/Basement Level Other" at bounding box center [517, 137] width 210 height 23
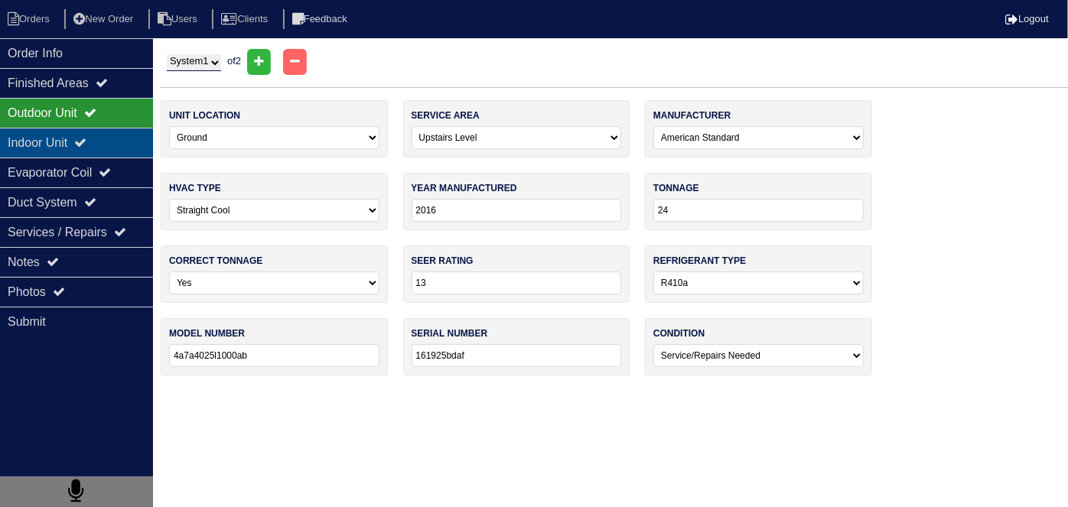
click at [101, 134] on div "Indoor Unit" at bounding box center [76, 143] width 153 height 30
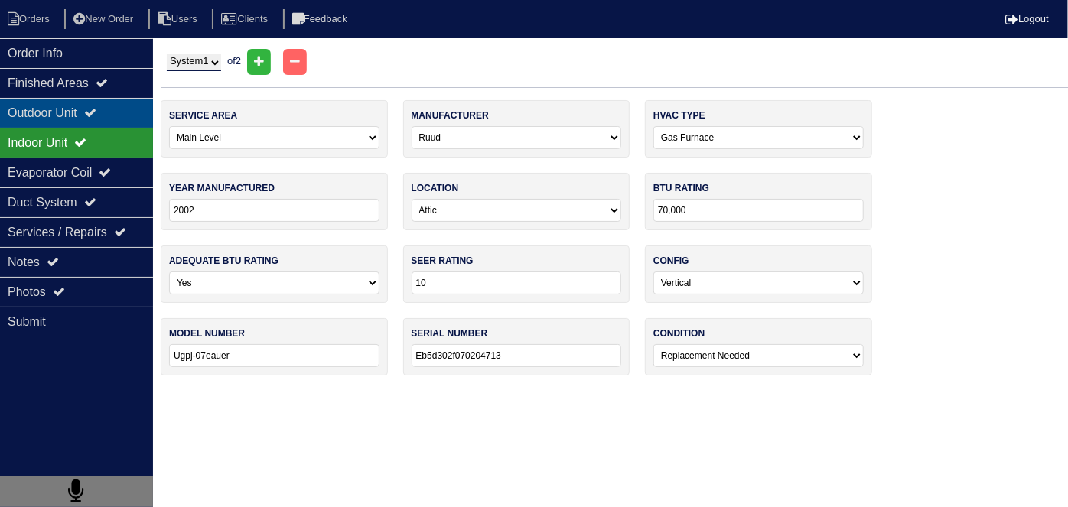
click at [104, 119] on div "Outdoor Unit" at bounding box center [76, 113] width 153 height 30
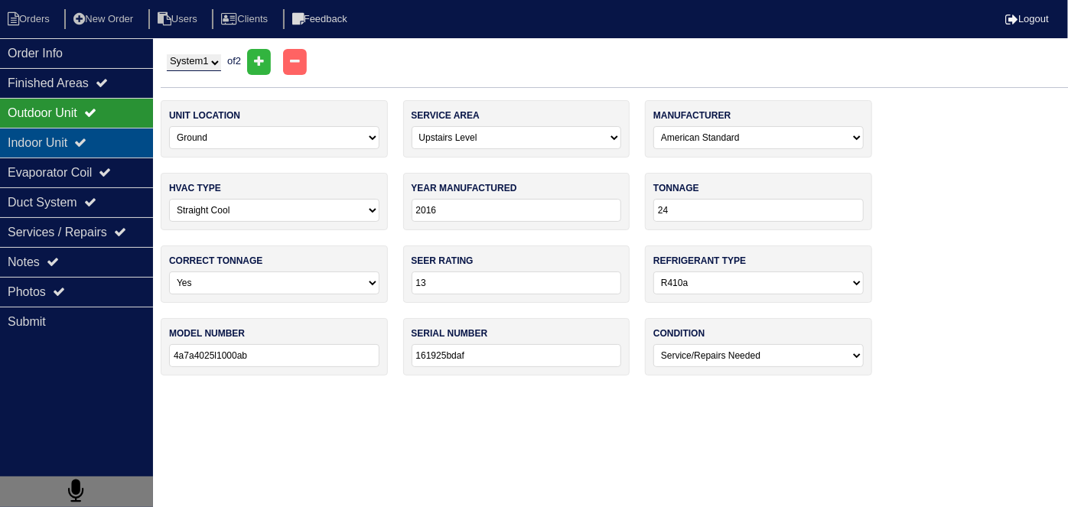
click at [103, 135] on div "Indoor Unit" at bounding box center [76, 143] width 153 height 30
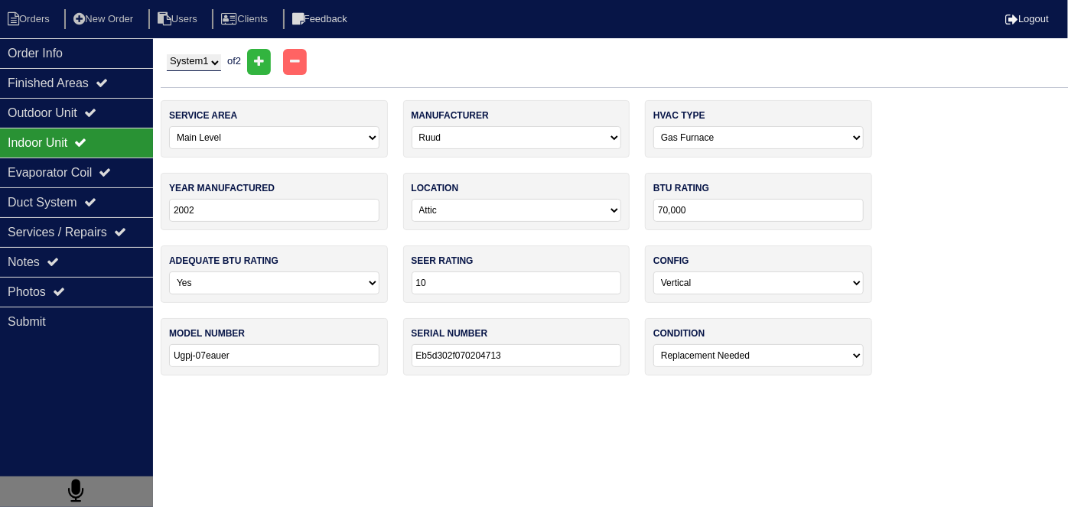
click at [187, 133] on select "-select- Main Level Upstairs Level Lower/Basement Level Other" at bounding box center [274, 137] width 210 height 23
select select "1"
click at [169, 126] on select "-select- Main Level Upstairs Level Lower/Basement Level Other" at bounding box center [274, 137] width 210 height 23
click at [83, 177] on div "Evaporator Coil" at bounding box center [76, 173] width 153 height 30
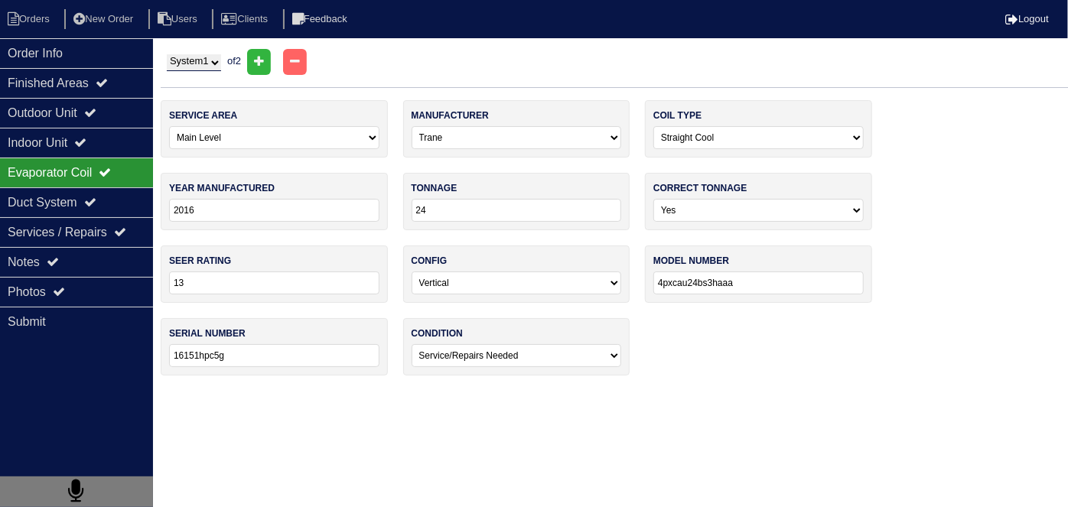
click at [191, 70] on select "System 1 System 2" at bounding box center [194, 62] width 54 height 17
click at [207, 132] on select "-select- Main Level Upstairs Level Lower/Basement Level Other" at bounding box center [274, 137] width 210 height 23
select select "1"
click at [169, 126] on select "-select- Main Level Upstairs Level Lower/Basement Level Other" at bounding box center [274, 137] width 210 height 23
click at [73, 119] on div "Outdoor Unit" at bounding box center [76, 113] width 153 height 30
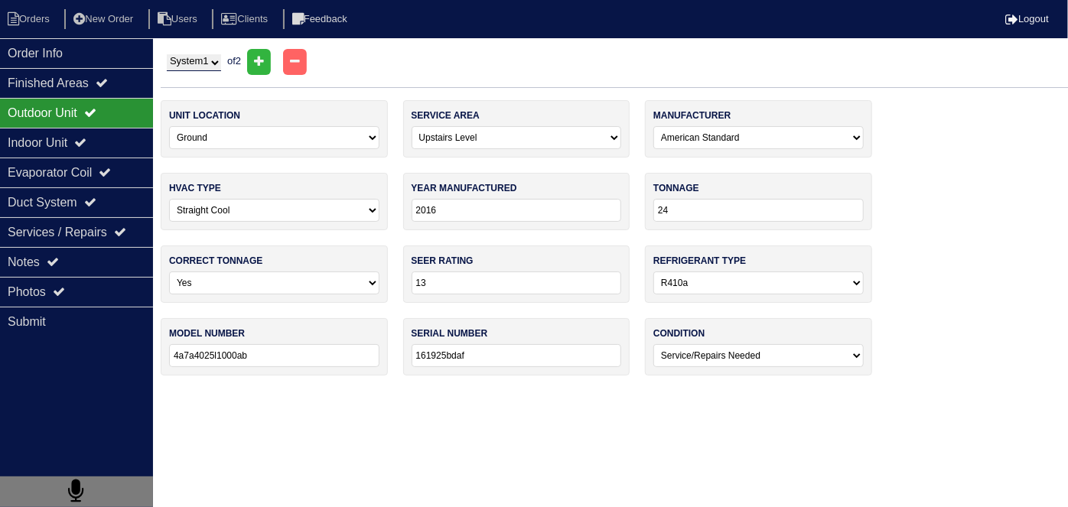
click at [210, 65] on select "System 1 System 2" at bounding box center [194, 62] width 54 height 17
select select "2"
click at [167, 54] on select "System 1 System 2" at bounding box center [194, 62] width 54 height 17
select select "International Comfort Products"
type input "2019"
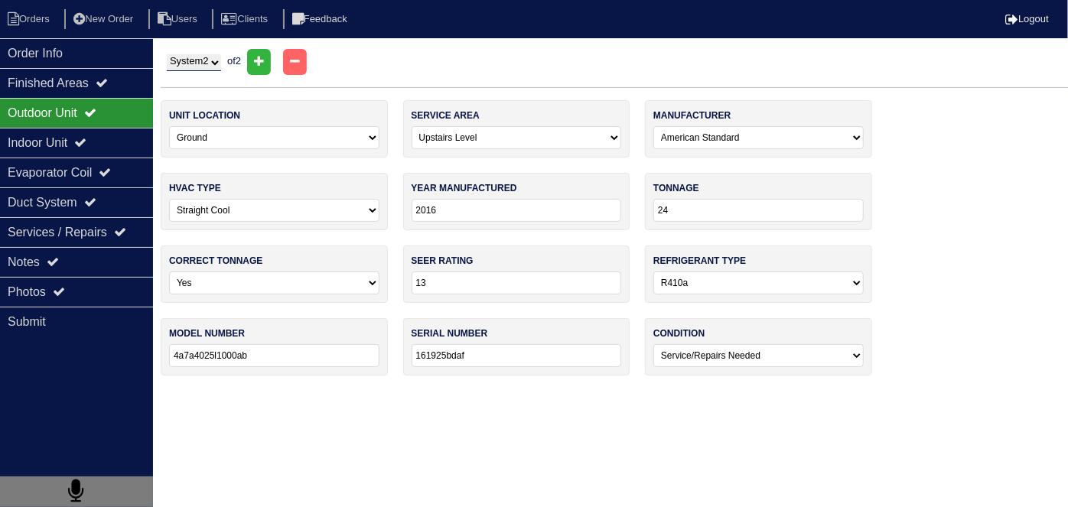
type input "14"
type input "Wca4244gka100"
type input "X191618485"
click at [477, 139] on select "-select- Main Level Upstairs Level Lower/Basement Level Other" at bounding box center [517, 137] width 210 height 23
select select "0"
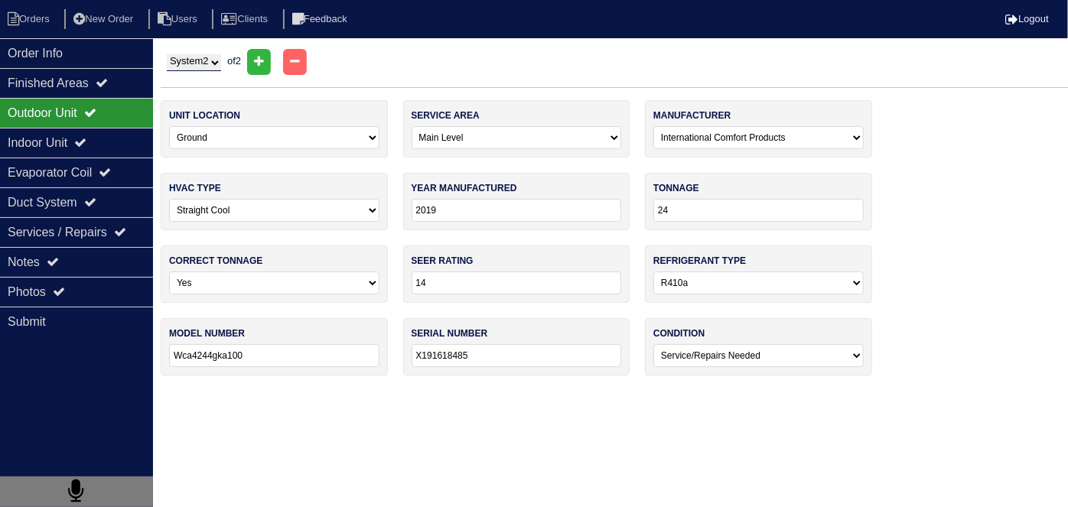
click at [412, 126] on select "-select- Main Level Upstairs Level Lower/Basement Level Other" at bounding box center [517, 137] width 210 height 23
click at [120, 140] on div "Indoor Unit" at bounding box center [76, 143] width 153 height 30
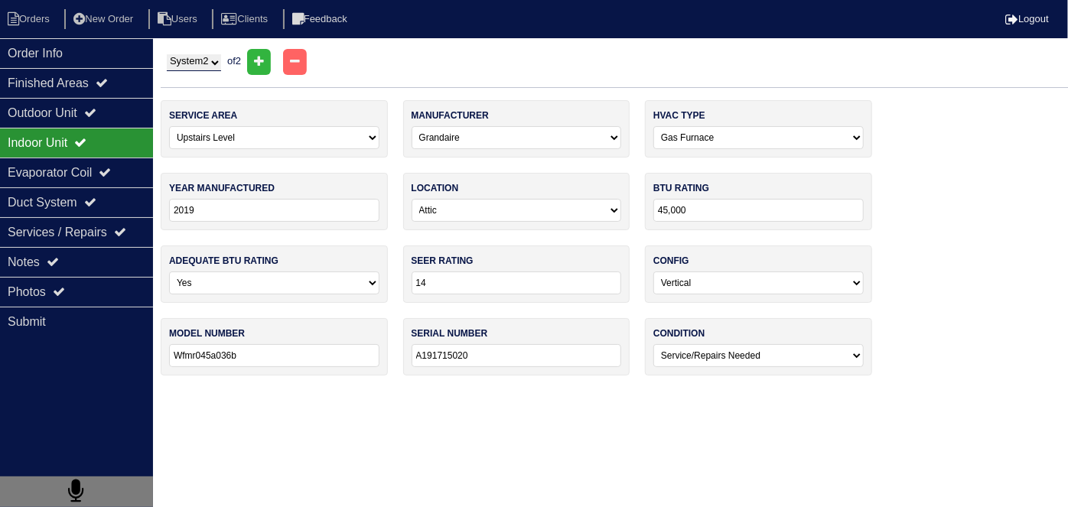
click at [296, 130] on select "-select- Main Level Upstairs Level Lower/Basement Level Other" at bounding box center [274, 137] width 210 height 23
select select "0"
click at [169, 126] on select "-select- Main Level Upstairs Level Lower/Basement Level Other" at bounding box center [274, 137] width 210 height 23
click at [111, 170] on icon at bounding box center [105, 172] width 12 height 12
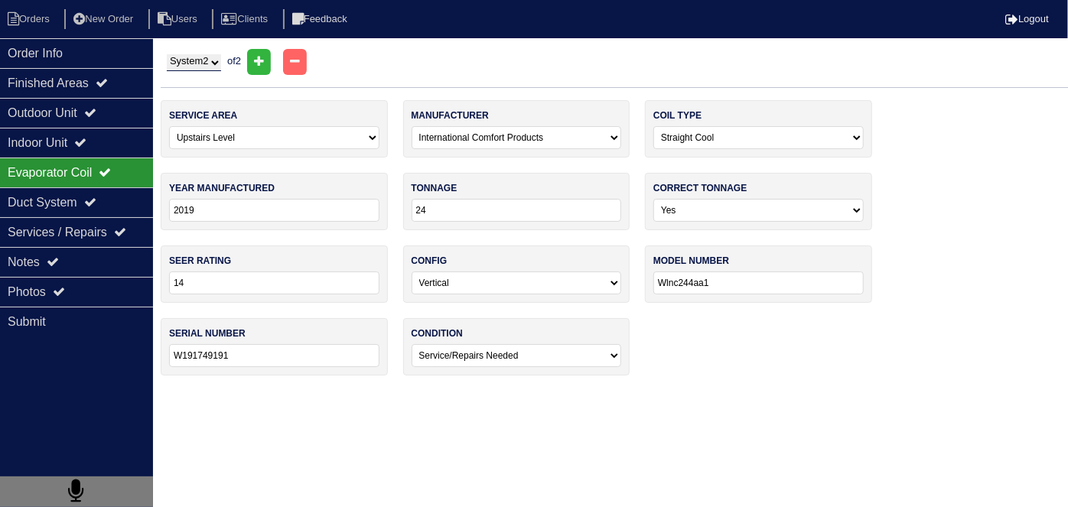
click at [224, 142] on select "-select- Main Level Upstairs Level Lower/Basement Level Other" at bounding box center [274, 137] width 210 height 23
select select "0"
click at [169, 126] on select "-select- Main Level Upstairs Level Lower/Basement Level Other" at bounding box center [274, 137] width 210 height 23
click at [100, 135] on div "Indoor Unit" at bounding box center [76, 143] width 153 height 30
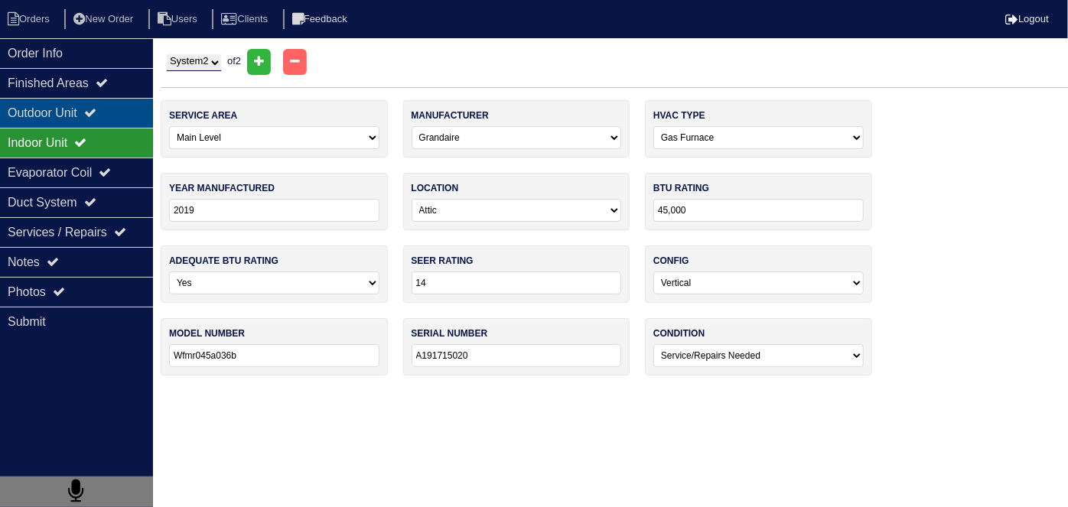
click at [104, 119] on div "Outdoor Unit" at bounding box center [76, 113] width 153 height 30
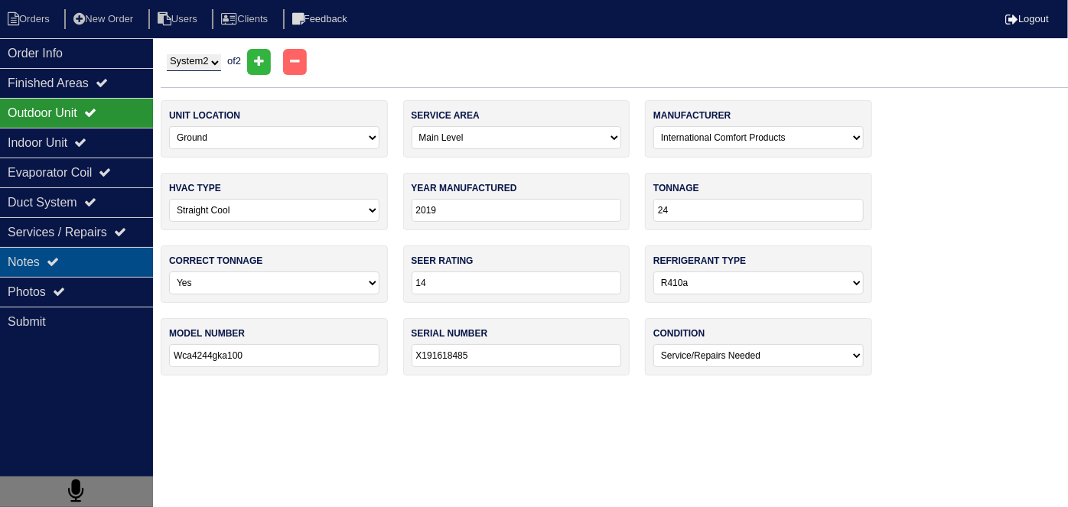
click at [89, 255] on div "Notes" at bounding box center [76, 262] width 153 height 30
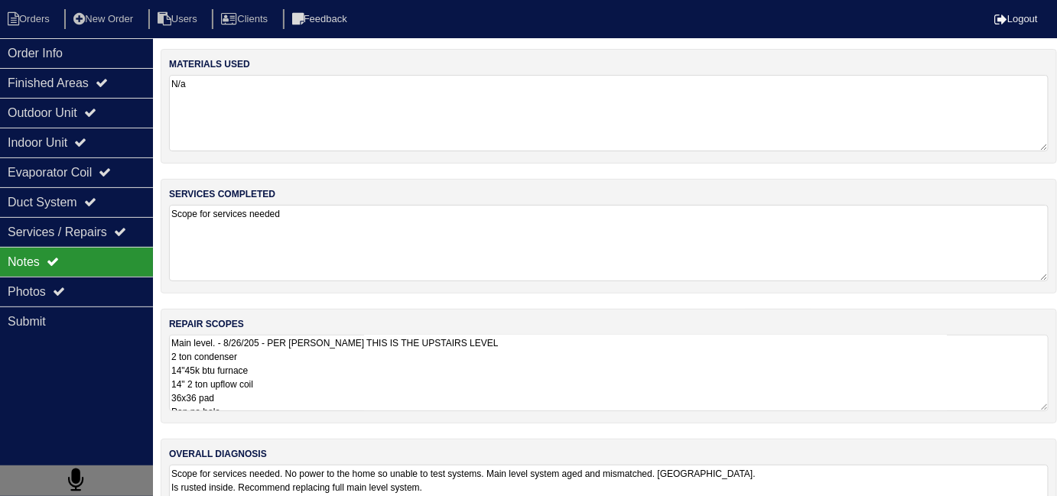
click at [493, 394] on textarea "Main level. - 8/26/205 - PER MAYNOR THIS IS THE UPSTAIRS LEVEL 2 ton condenser …" at bounding box center [609, 373] width 880 height 76
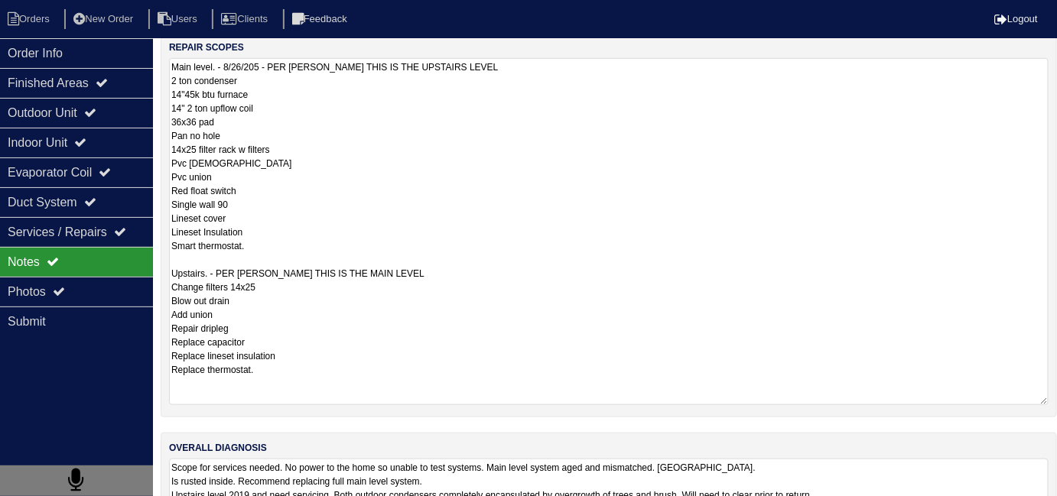
scroll to position [278, 0]
click at [223, 275] on textarea "Main level. - 8/26/205 - PER MAYNOR THIS IS THE UPSTAIRS LEVEL 2 ton condenser …" at bounding box center [609, 230] width 880 height 347
type textarea "Main level. - 8/26/205 - PER MAYNOR THIS IS THE UPSTAIRS LEVEL 2 ton condenser …"
click at [460, 116] on textarea "Main level. - 8/26/205 - PER MAYNOR THIS IS THE UPSTAIRS LEVEL 2 ton condenser …" at bounding box center [609, 230] width 880 height 347
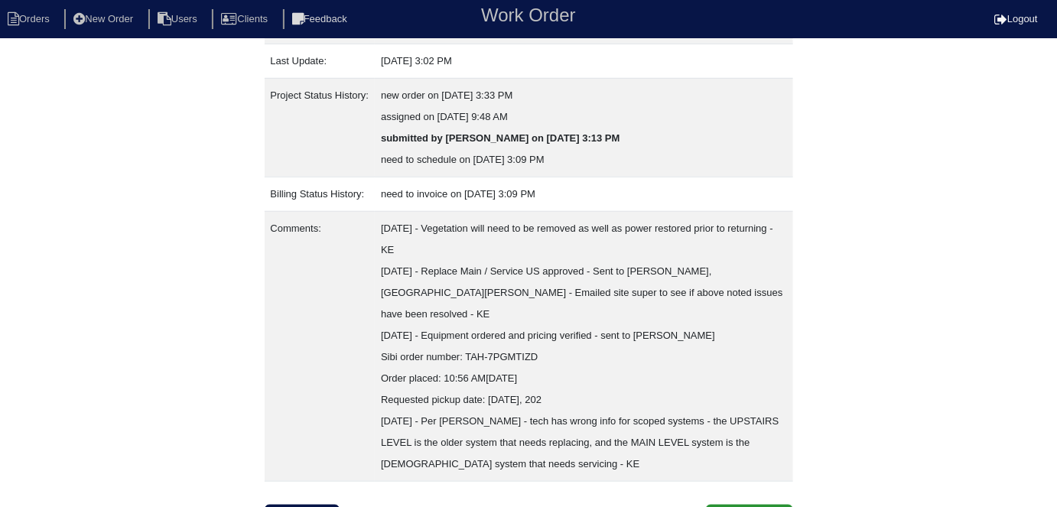
scroll to position [316, 0]
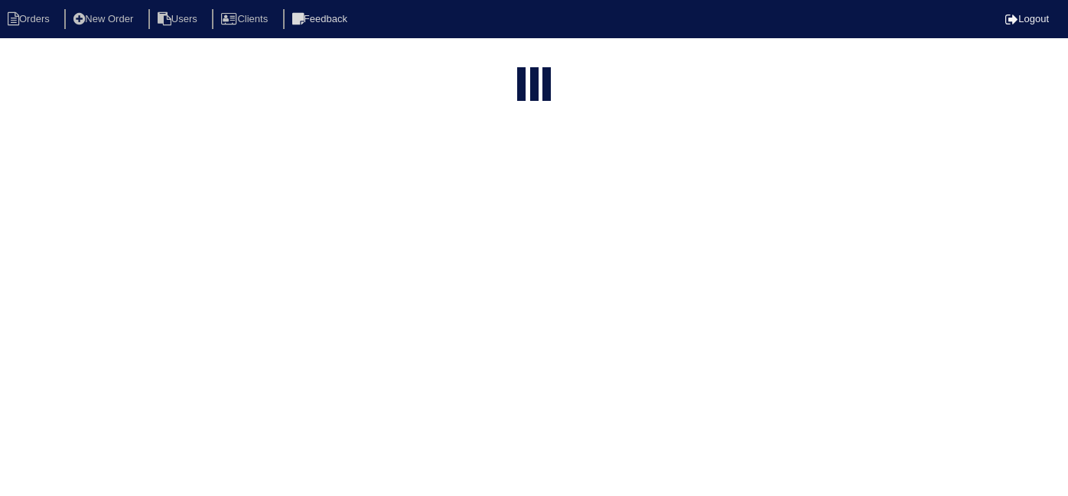
select select "15"
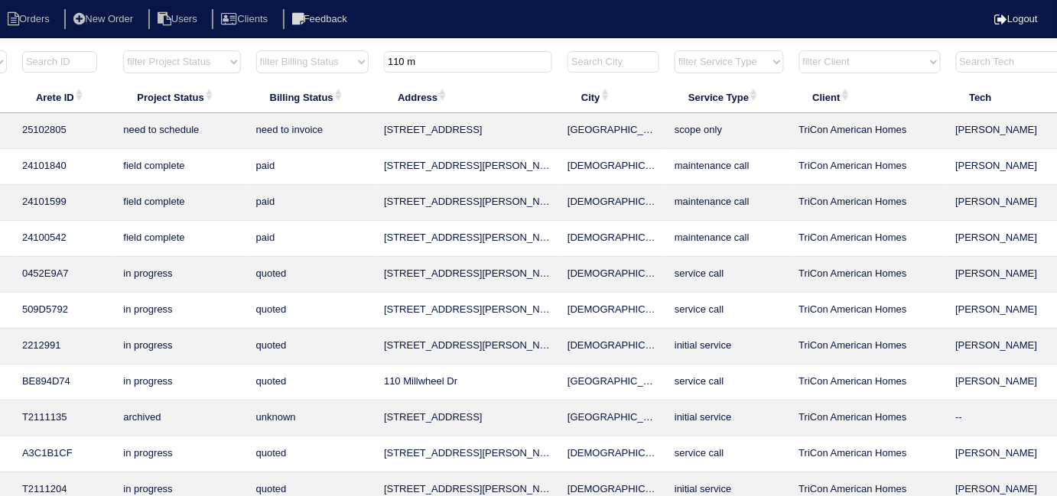
scroll to position [0, 277]
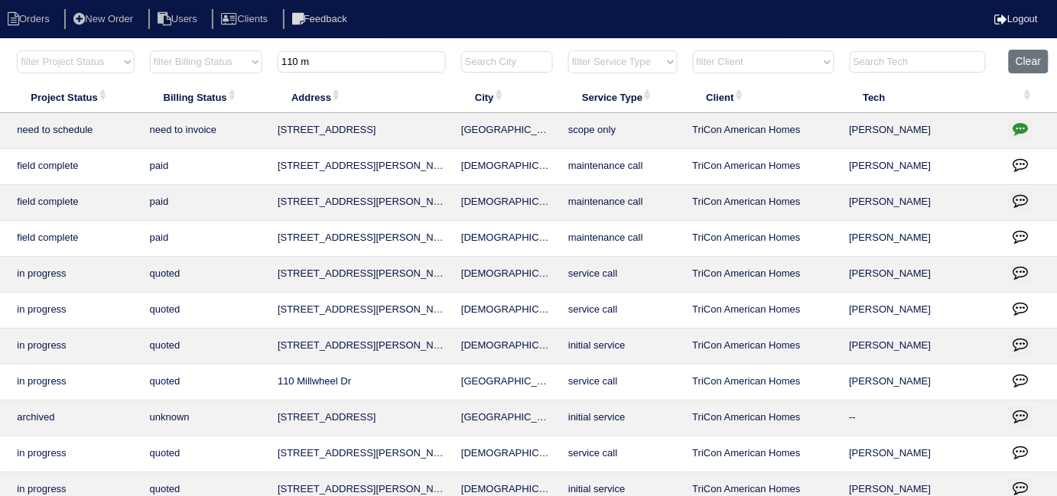
click at [1026, 126] on icon "button" at bounding box center [1020, 128] width 15 height 15
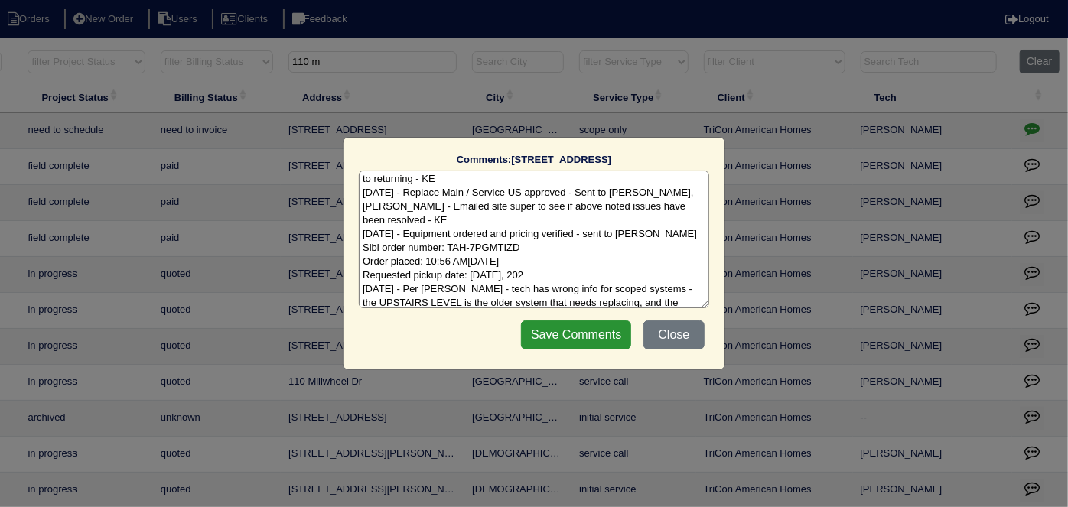
scroll to position [34, 0]
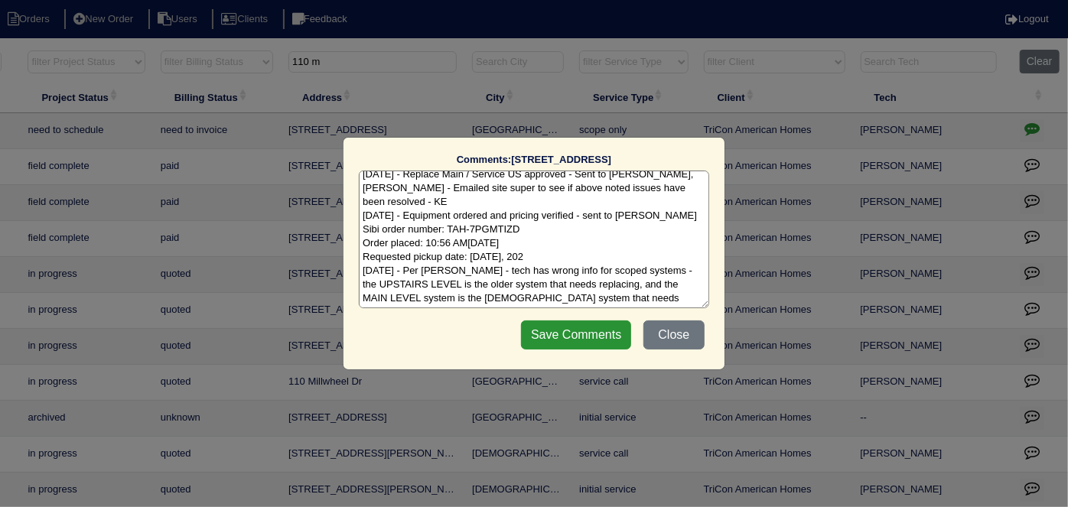
click at [663, 296] on textarea "[DATE] - Vegetation will need to be removed as well as power restored prior to …" at bounding box center [534, 240] width 350 height 138
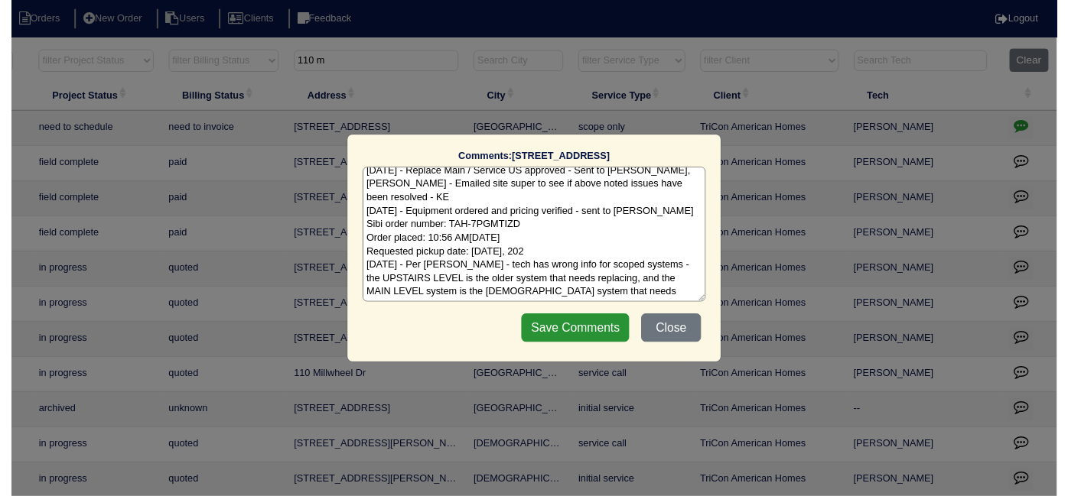
scroll to position [44, 0]
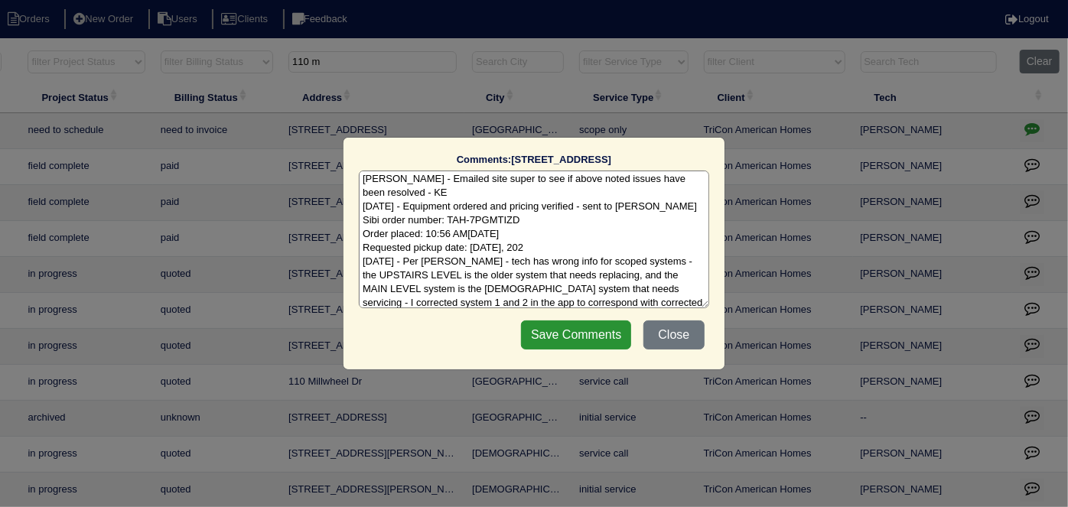
click at [689, 288] on textarea "[DATE] - Vegetation will need to be removed as well as power restored prior to …" at bounding box center [534, 240] width 350 height 138
click at [603, 301] on textarea "[DATE] - Vegetation will need to be removed as well as power restored prior to …" at bounding box center [534, 240] width 350 height 138
click at [675, 304] on textarea "[DATE] - Vegetation will need to be removed as well as power restored prior to …" at bounding box center [534, 240] width 350 height 138
type textarea "[DATE] - Vegetation will need to be removed as well as power restored prior to …"
click at [594, 330] on input "Save Comments" at bounding box center [576, 334] width 110 height 29
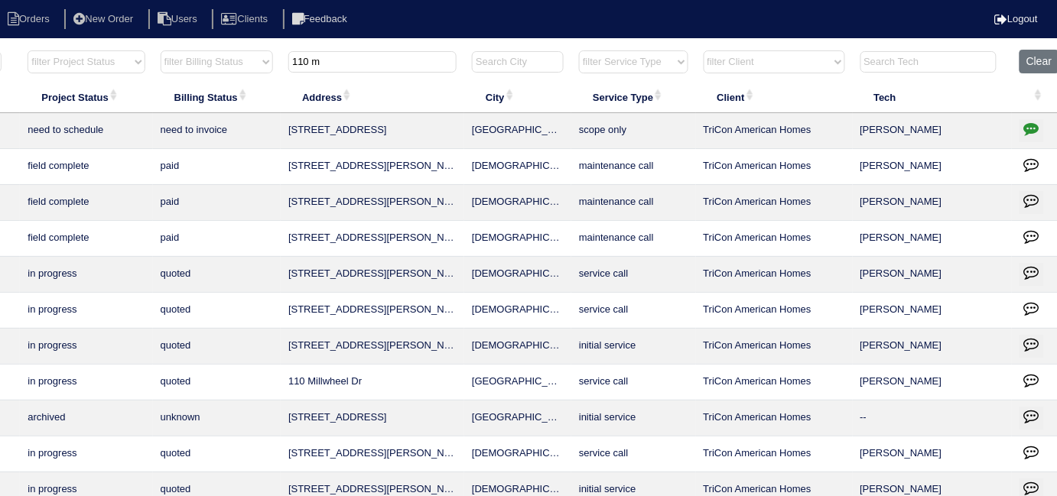
drag, startPoint x: 340, startPoint y: 60, endPoint x: 120, endPoint y: 44, distance: 220.9
click at [172, 51] on tr "filter Year -- Any Year -- 2025 2024 2023 2022 2021 2020 2019 filter Project St…" at bounding box center [406, 65] width 1326 height 31
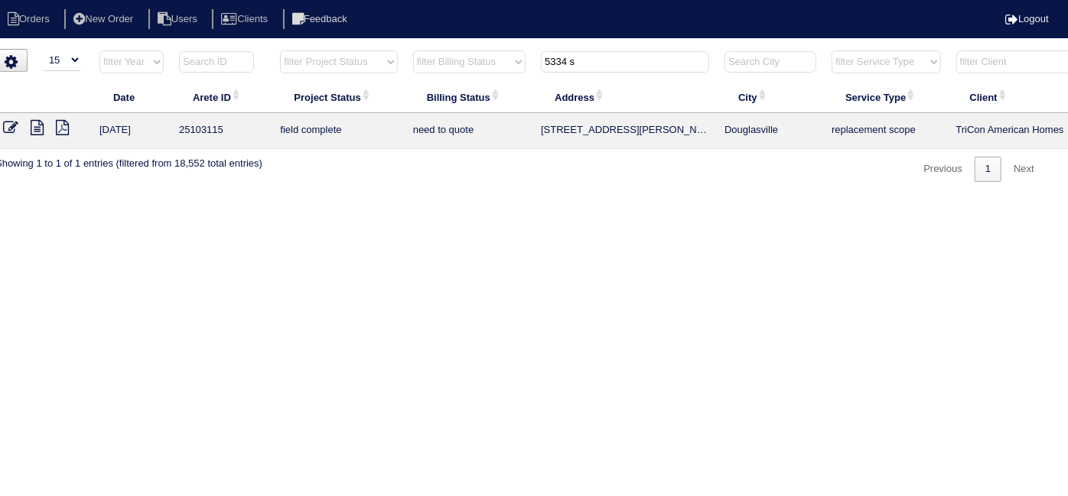
scroll to position [0, 0]
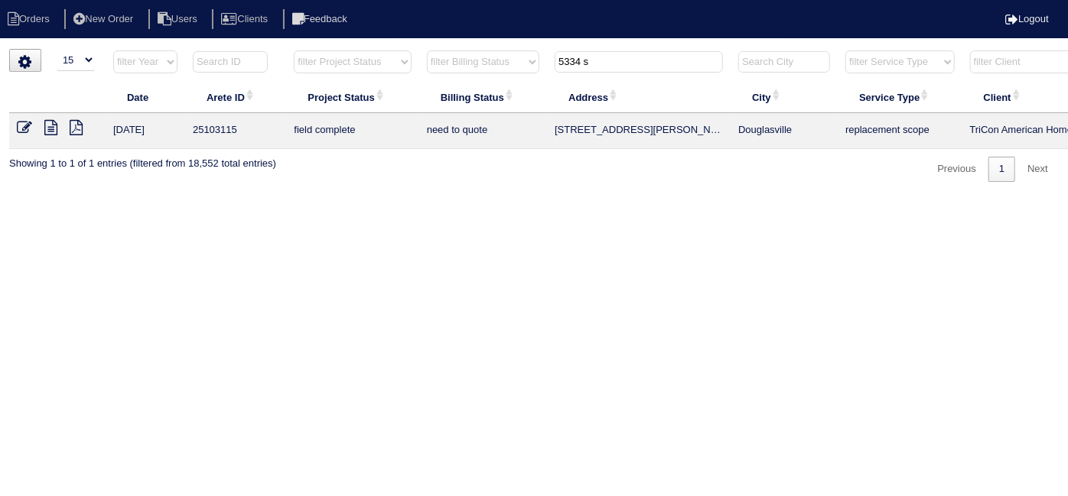
type input "5334 s"
click at [47, 127] on icon at bounding box center [50, 127] width 13 height 15
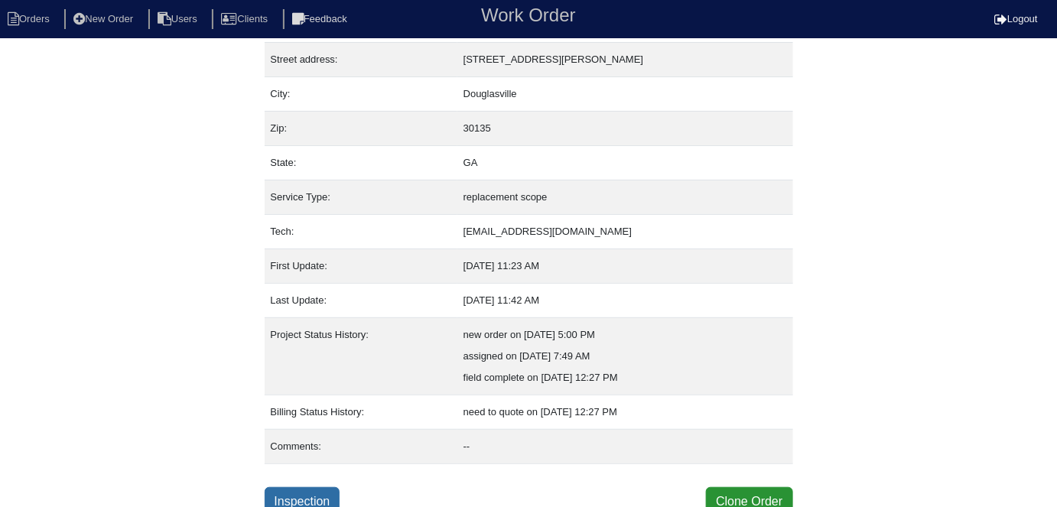
scroll to position [80, 0]
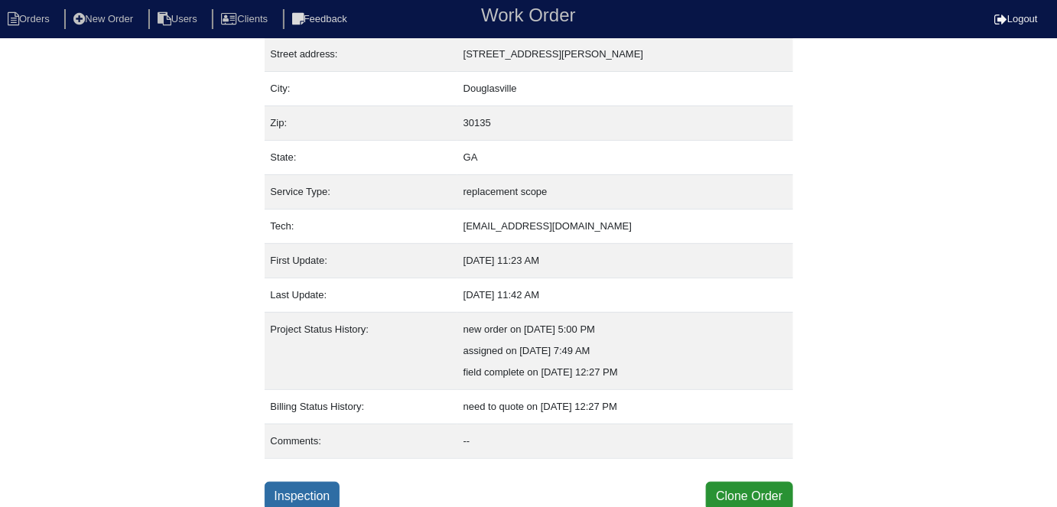
click at [298, 493] on link "Inspection" at bounding box center [303, 496] width 76 height 29
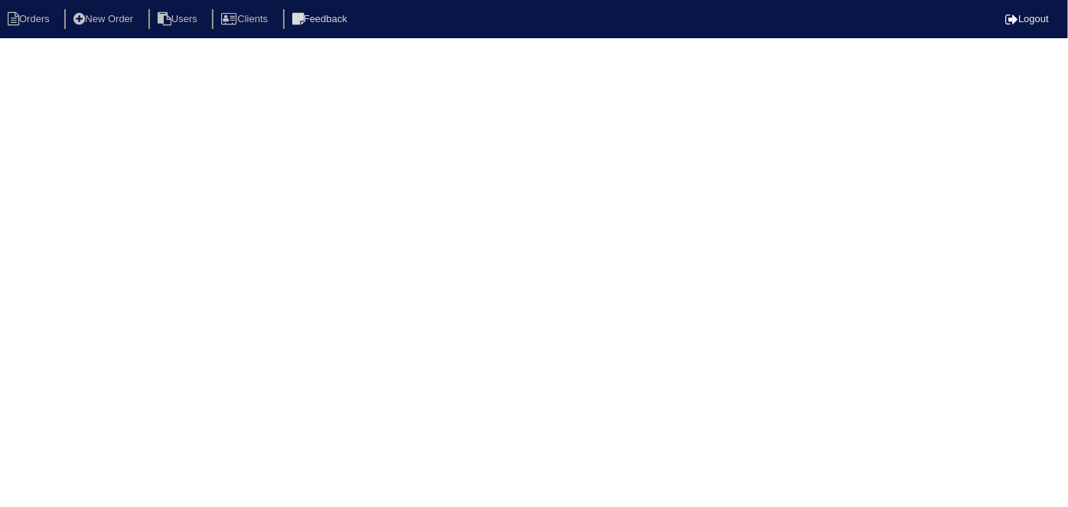
select select "0"
select select "Goodman"
select select "0"
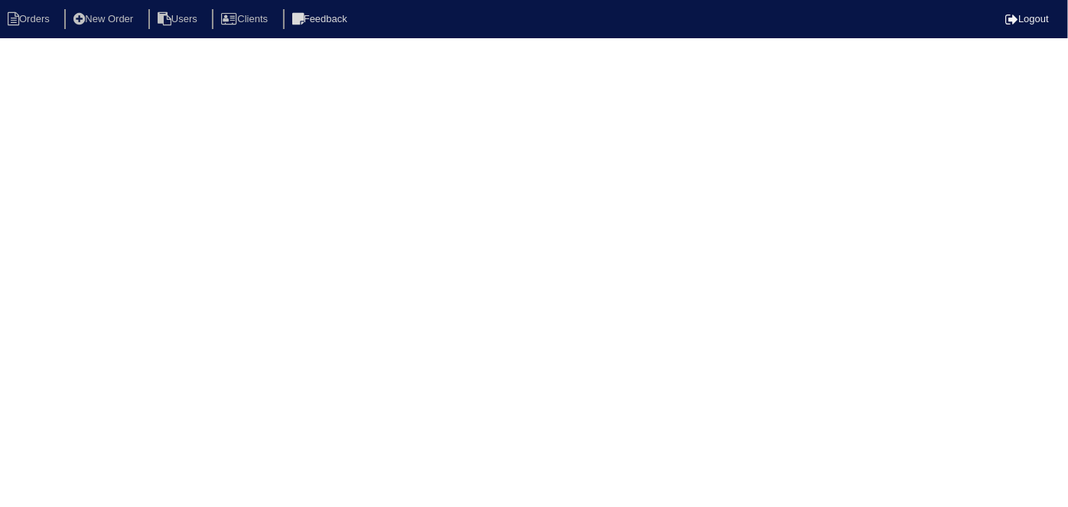
select select "1"
select select "2"
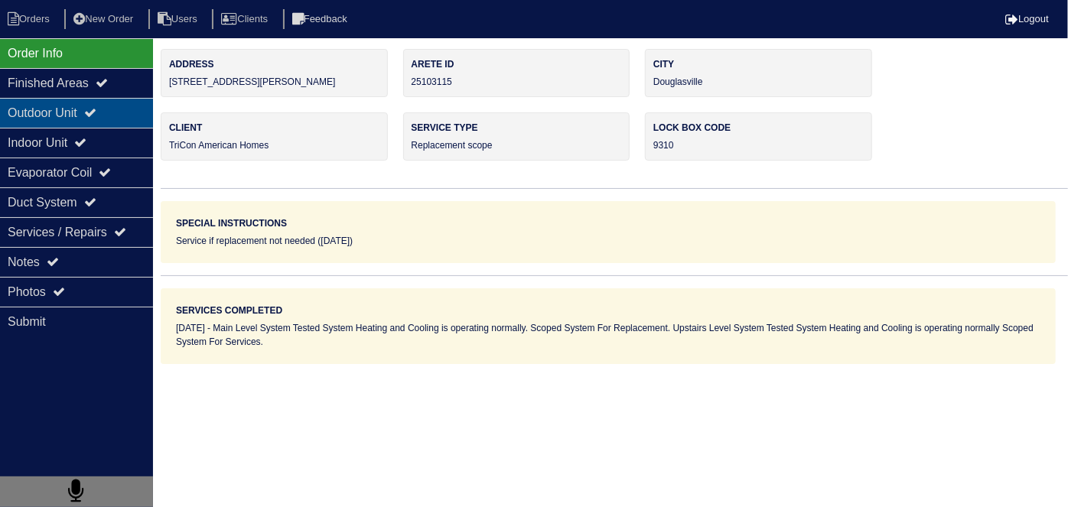
click at [72, 119] on div "Outdoor Unit" at bounding box center [76, 113] width 153 height 30
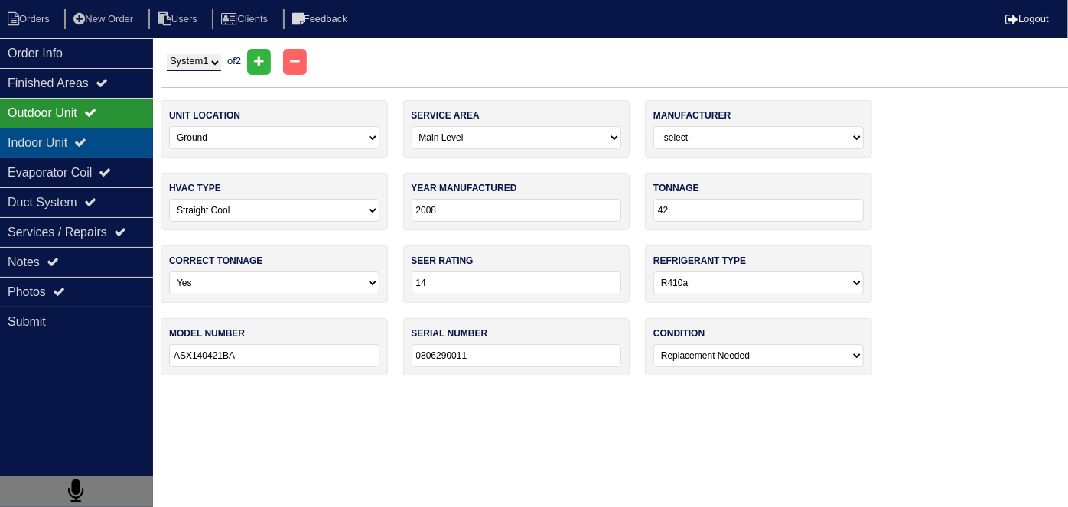
click at [64, 147] on div "Indoor Unit" at bounding box center [76, 143] width 153 height 30
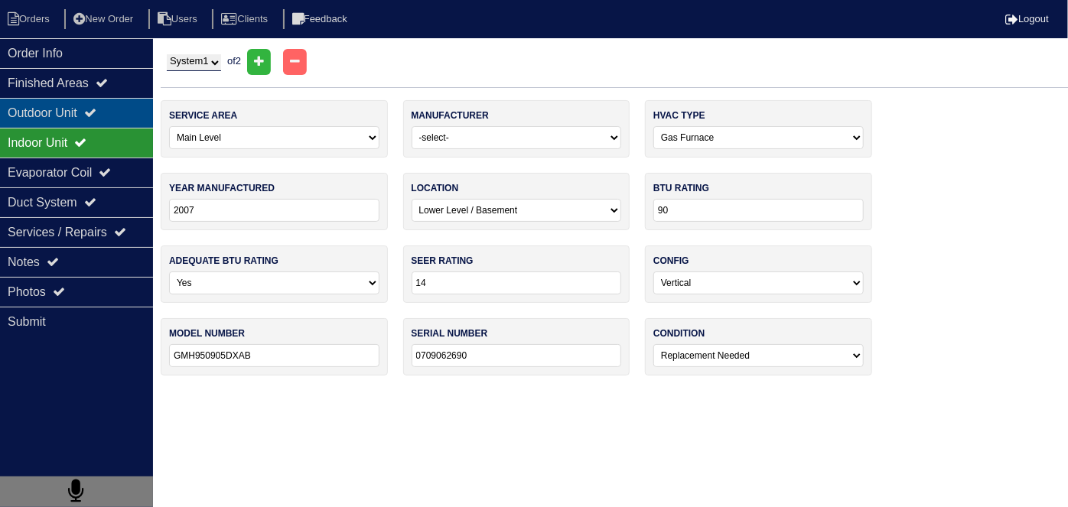
click at [64, 114] on div "Outdoor Unit" at bounding box center [76, 113] width 153 height 30
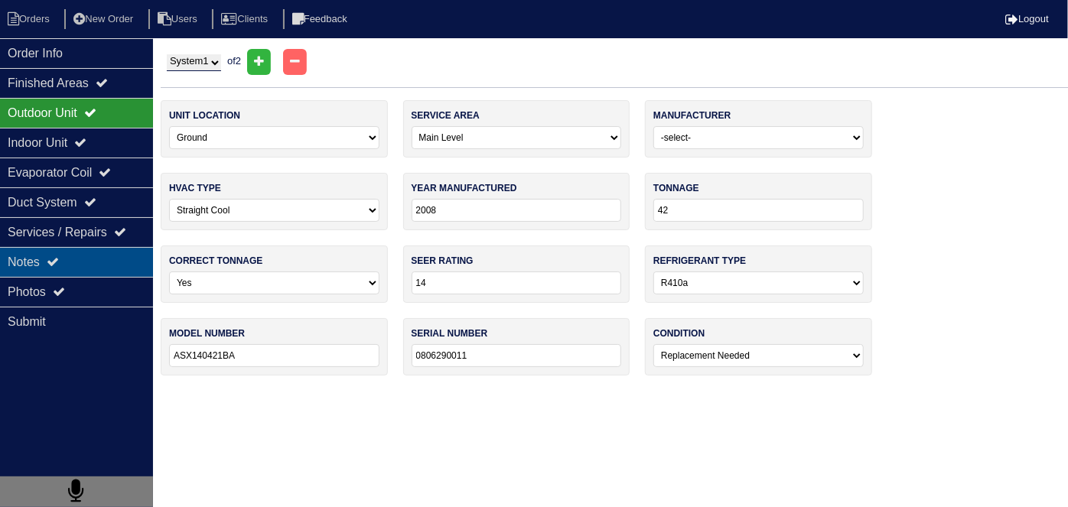
click at [86, 253] on div "Notes" at bounding box center [76, 262] width 153 height 30
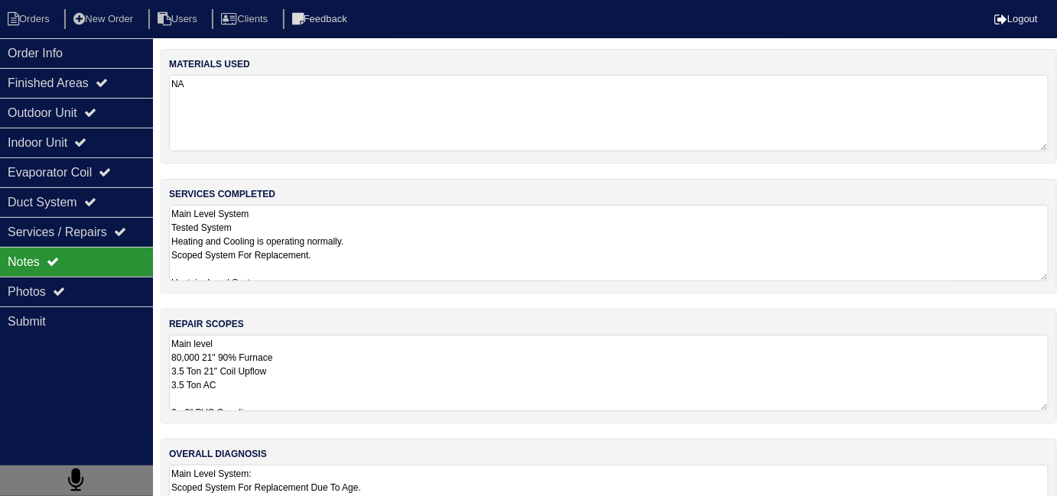
click at [467, 398] on textarea "Main level 80,000 21" 90% Furnace 3.5 Ton 21" Coil Upflow 3.5 Ton AC 2 - 2" PVC…" at bounding box center [609, 373] width 880 height 76
click at [40, 115] on div "Outdoor Unit" at bounding box center [76, 113] width 153 height 30
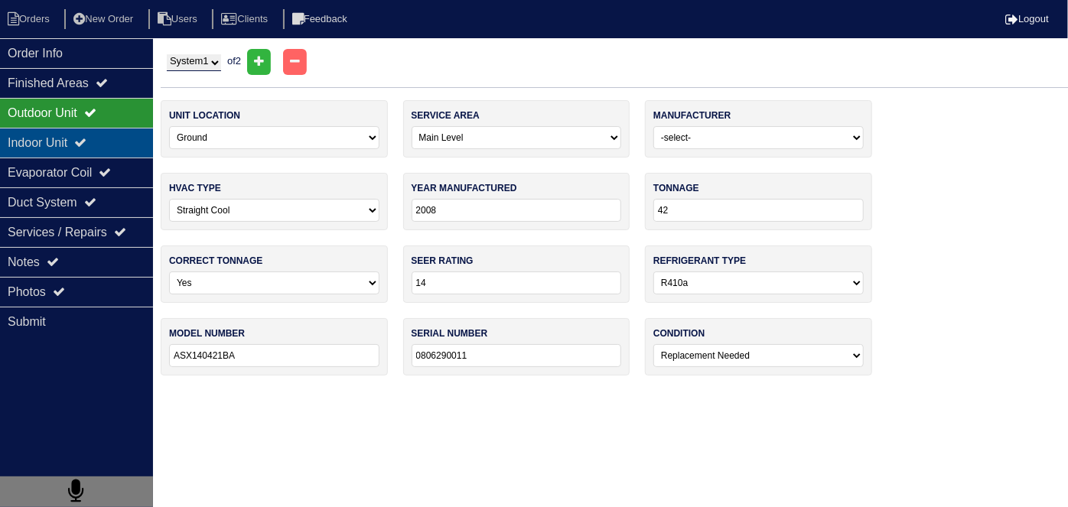
click at [43, 133] on div "Indoor Unit" at bounding box center [76, 143] width 153 height 30
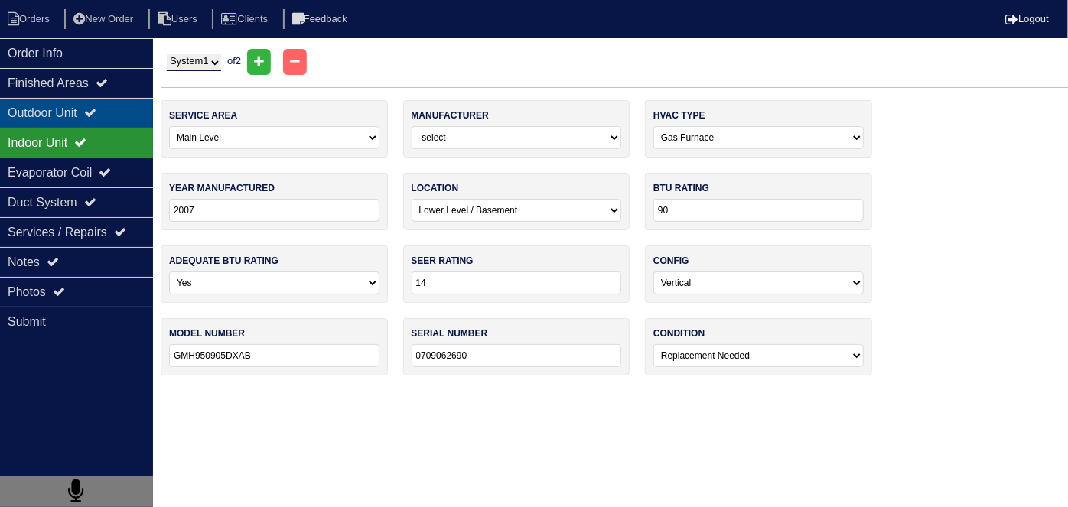
click at [114, 121] on div "Outdoor Unit" at bounding box center [76, 113] width 153 height 30
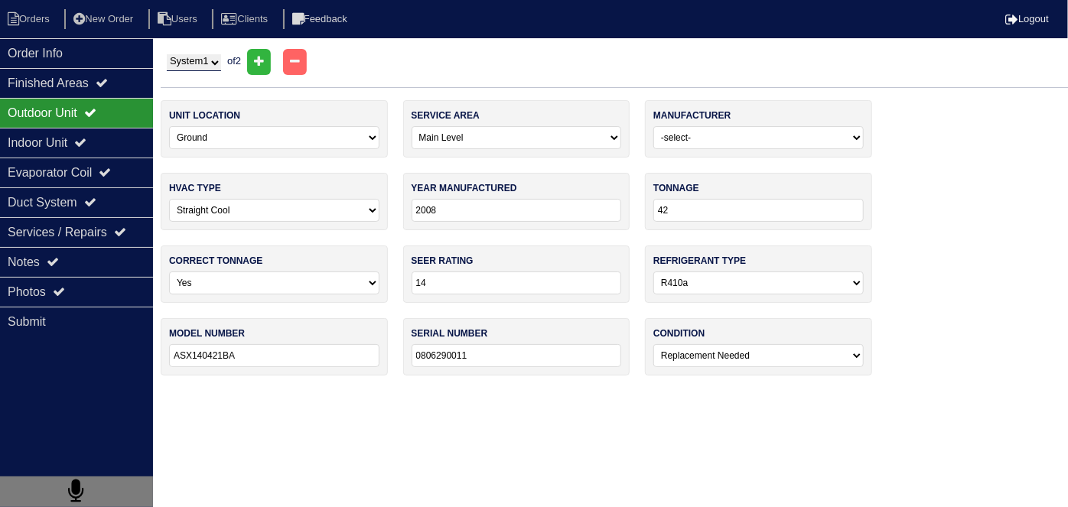
drag, startPoint x: 187, startPoint y: 60, endPoint x: 185, endPoint y: 67, distance: 8.0
click at [187, 60] on select "System 1 System 2" at bounding box center [194, 62] width 54 height 17
select select "2"
click at [167, 54] on select "System 1 System 2" at bounding box center [194, 62] width 54 height 17
select select "1"
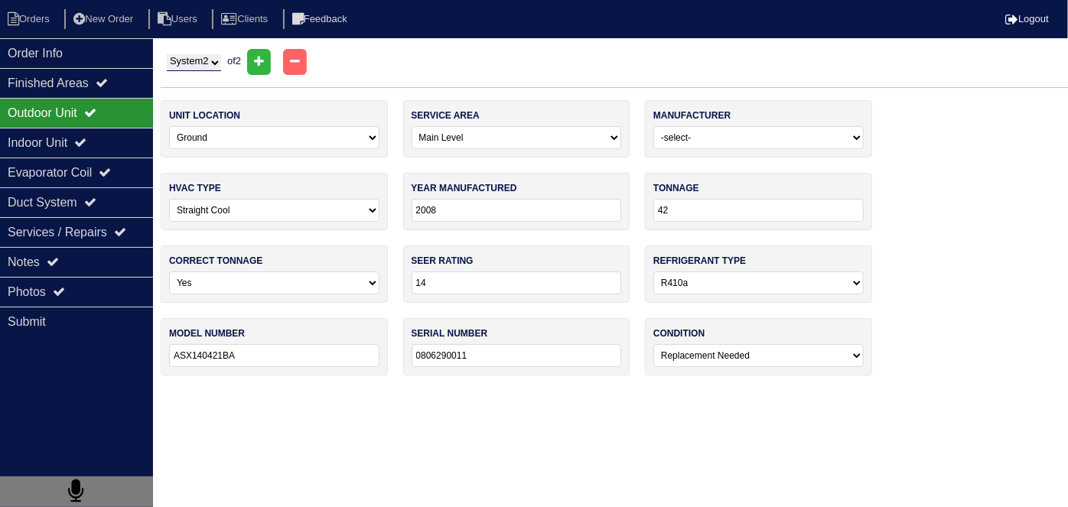
type input "2022"
type input "36"
type input "GSX140361ΚΗ"
type input "2205444724"
select select "0"
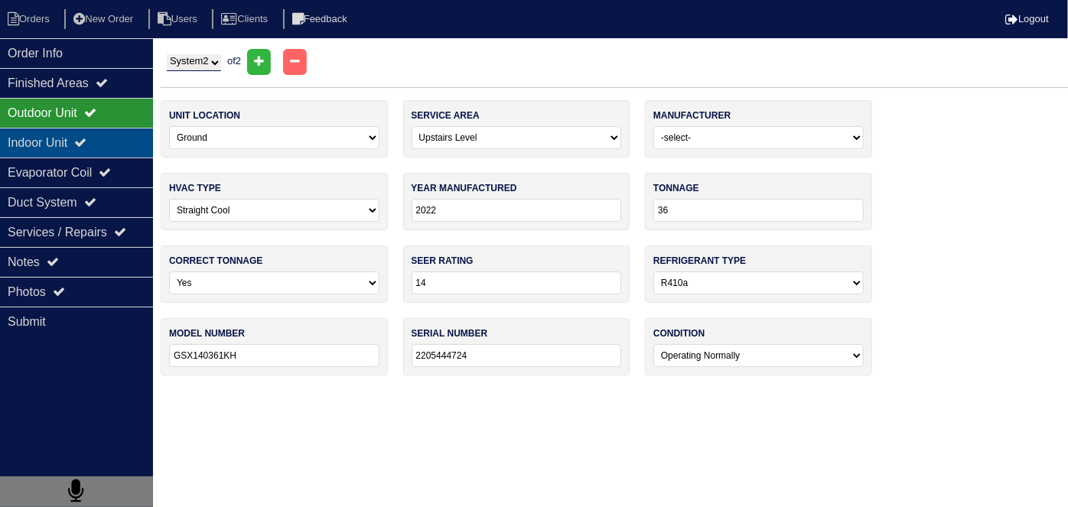
click at [69, 132] on div "Indoor Unit" at bounding box center [76, 143] width 153 height 30
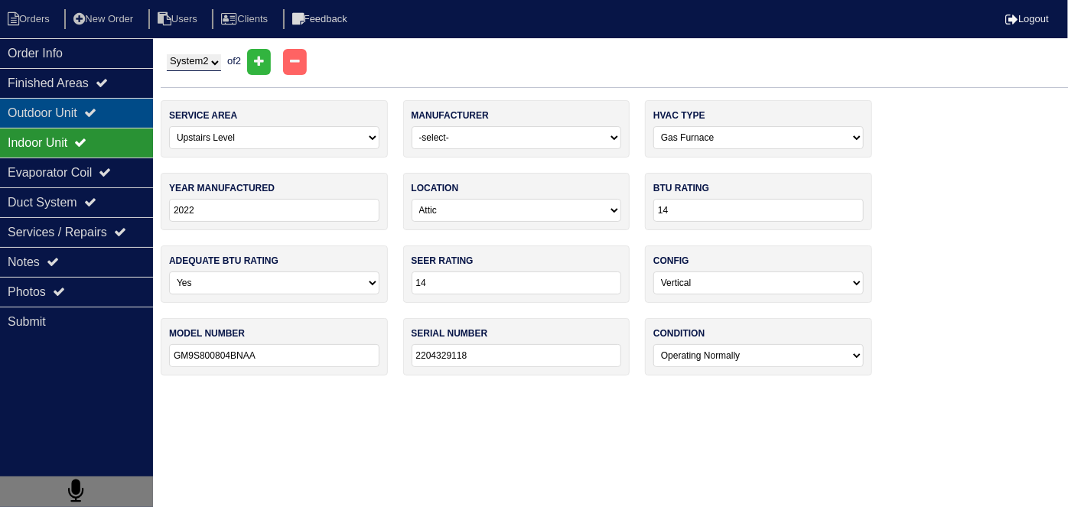
click at [61, 119] on div "Outdoor Unit" at bounding box center [76, 113] width 153 height 30
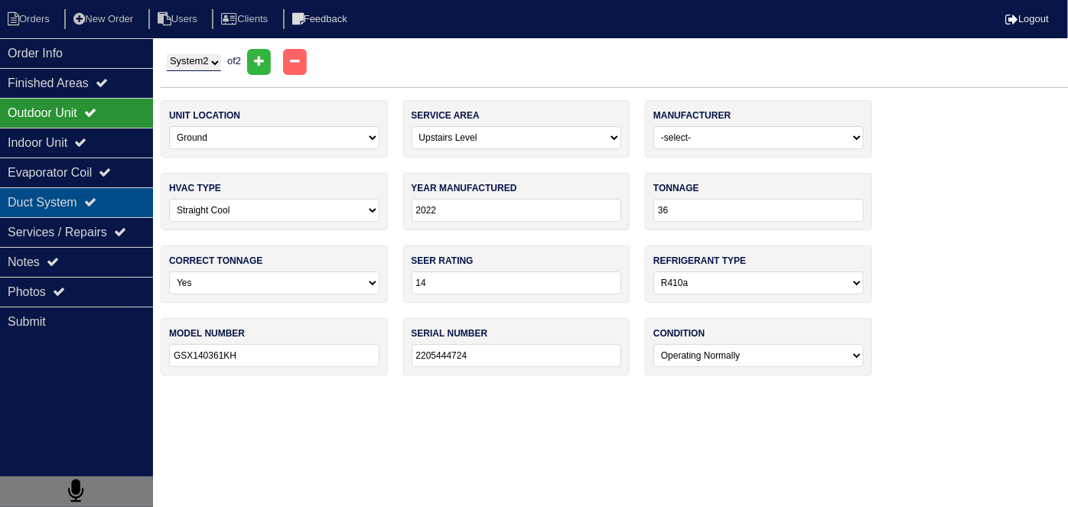
click at [24, 212] on div "Duct System" at bounding box center [76, 202] width 153 height 30
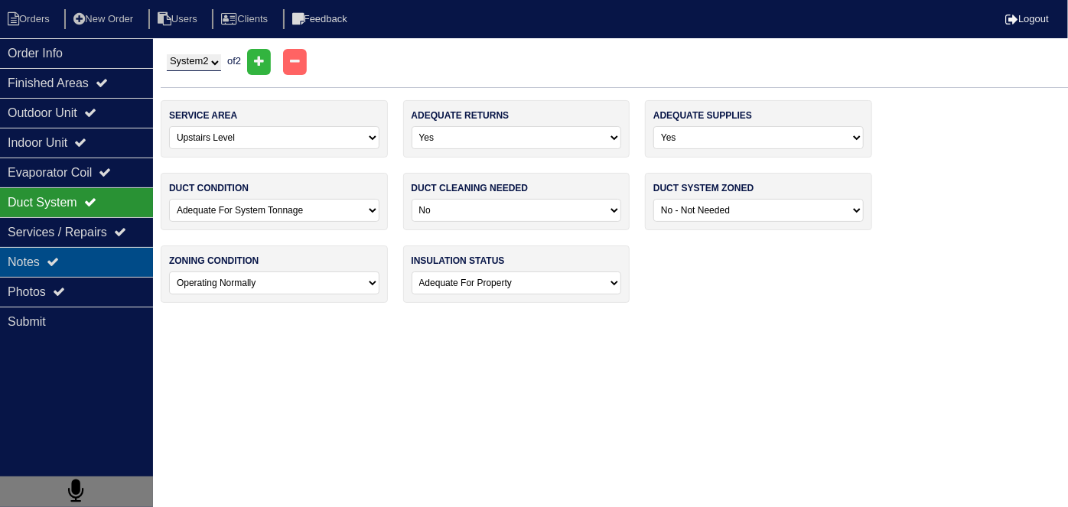
click at [50, 263] on div "Notes" at bounding box center [76, 262] width 153 height 30
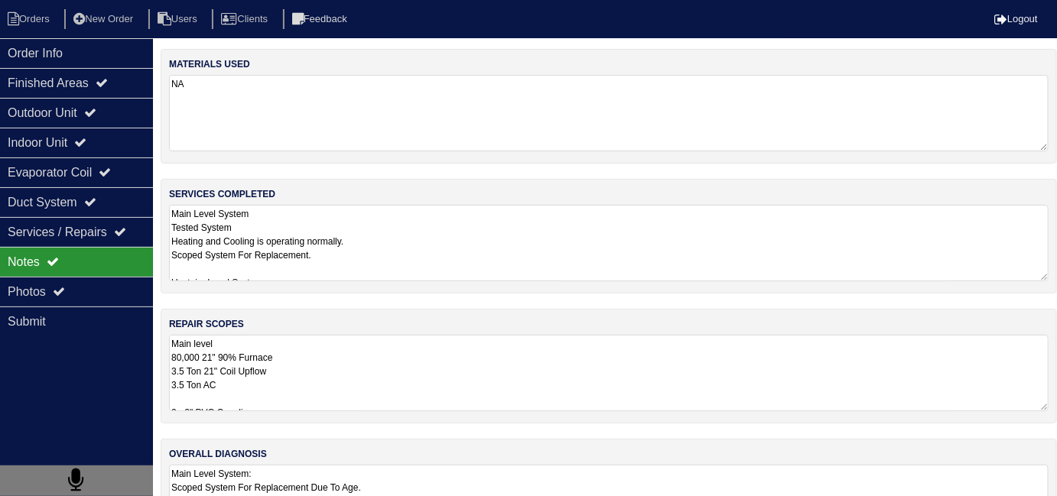
click at [468, 257] on textarea "Main Level System Tested System Heating and Cooling is operating normally. Scop…" at bounding box center [609, 243] width 880 height 76
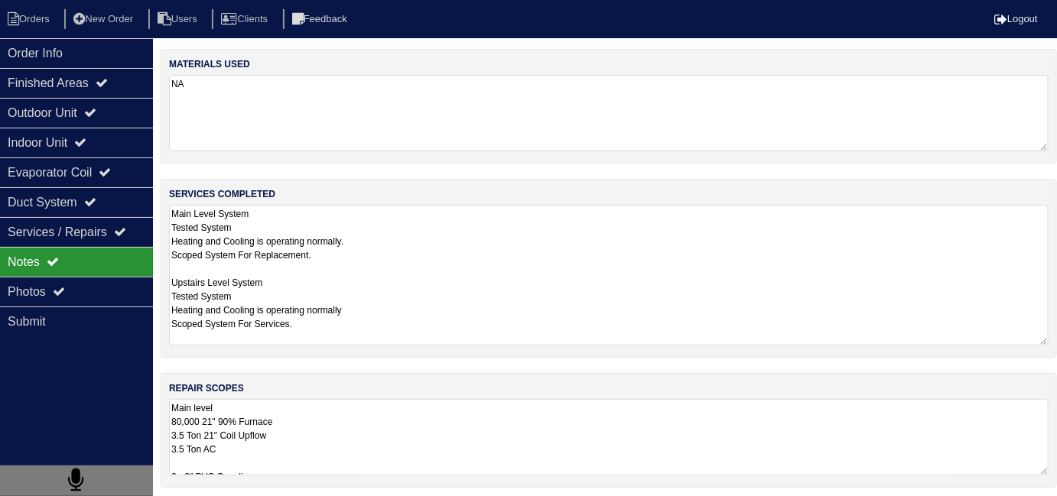
click at [518, 427] on textarea "Main level 80,000 21" 90% Furnace 3.5 Ton 21" Coil Upflow 3.5 Ton AC 2 - 2" PVC…" at bounding box center [609, 437] width 880 height 76
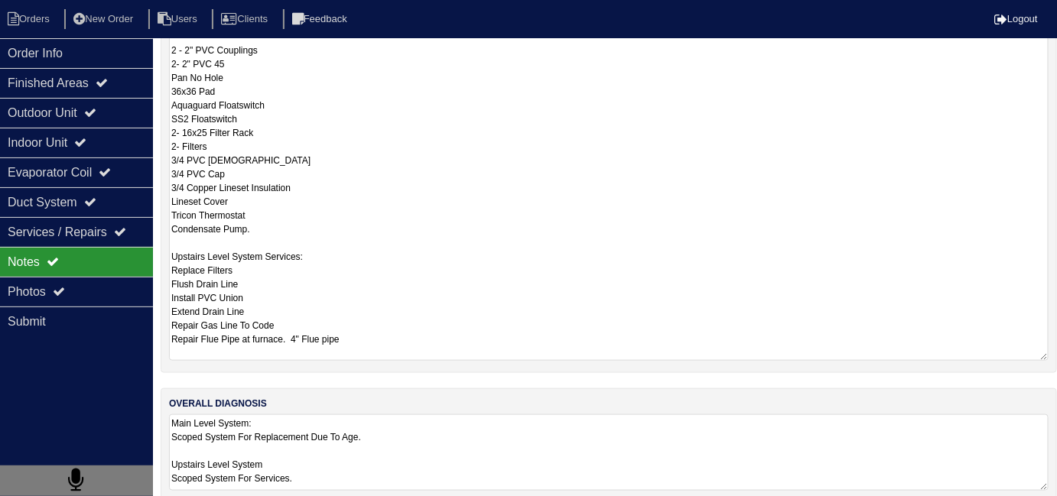
scroll to position [380, 0]
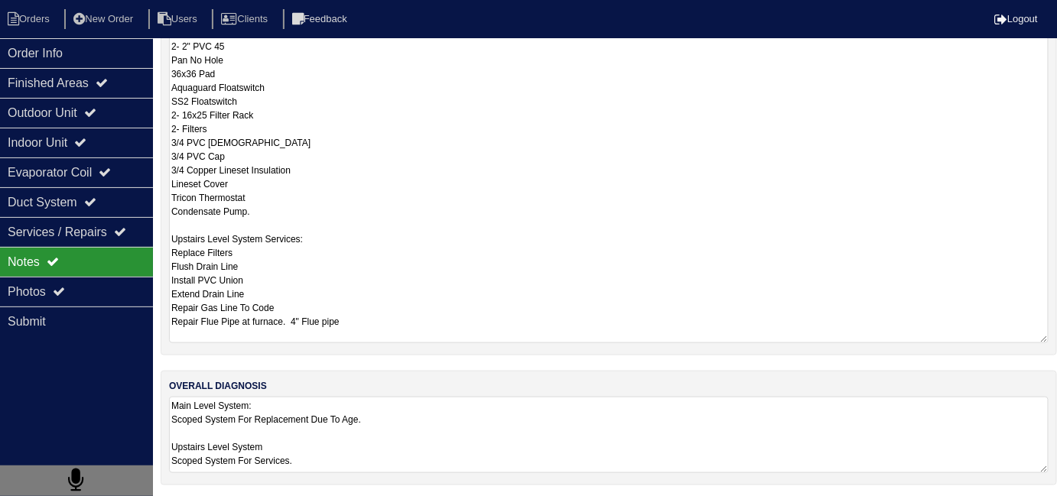
click at [548, 418] on textarea "Main Level System: Scoped System For Replacement Due To Age. Upstairs Level Sys…" at bounding box center [609, 435] width 880 height 76
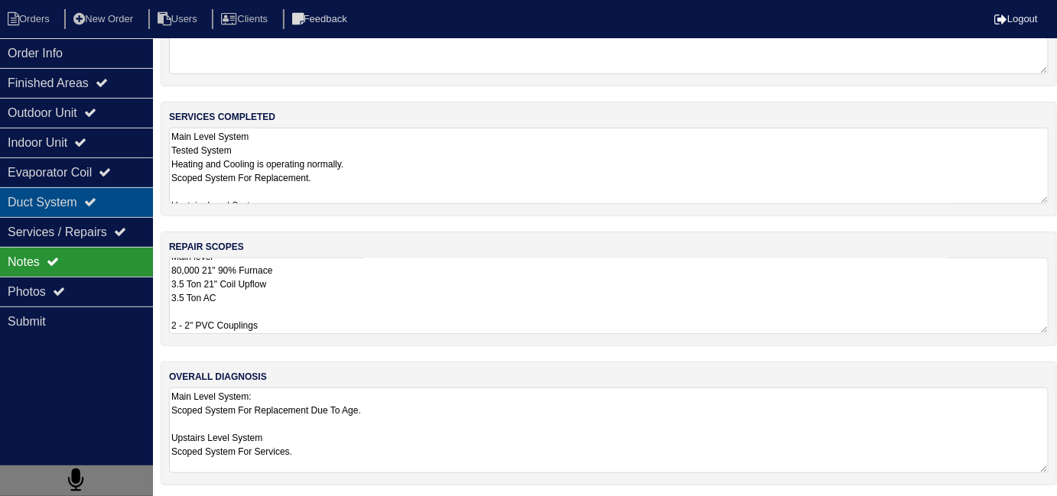
scroll to position [10, 0]
click at [91, 189] on div "Duct System" at bounding box center [76, 202] width 153 height 30
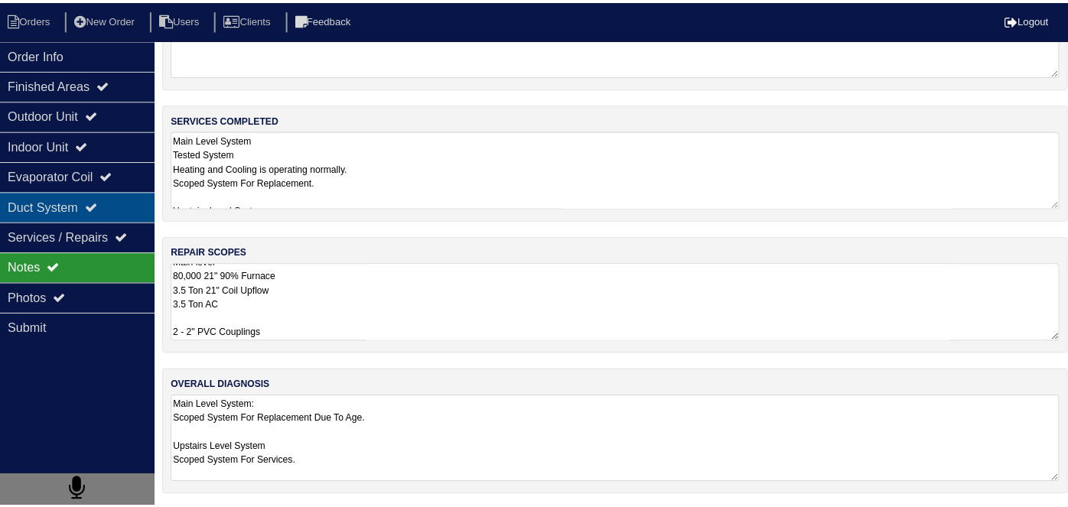
scroll to position [0, 0]
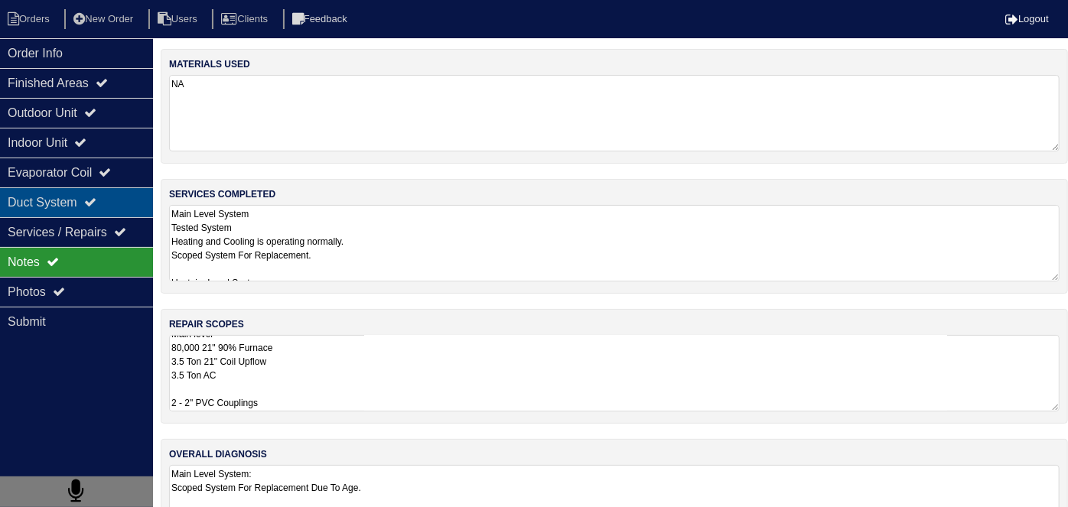
select select "2"
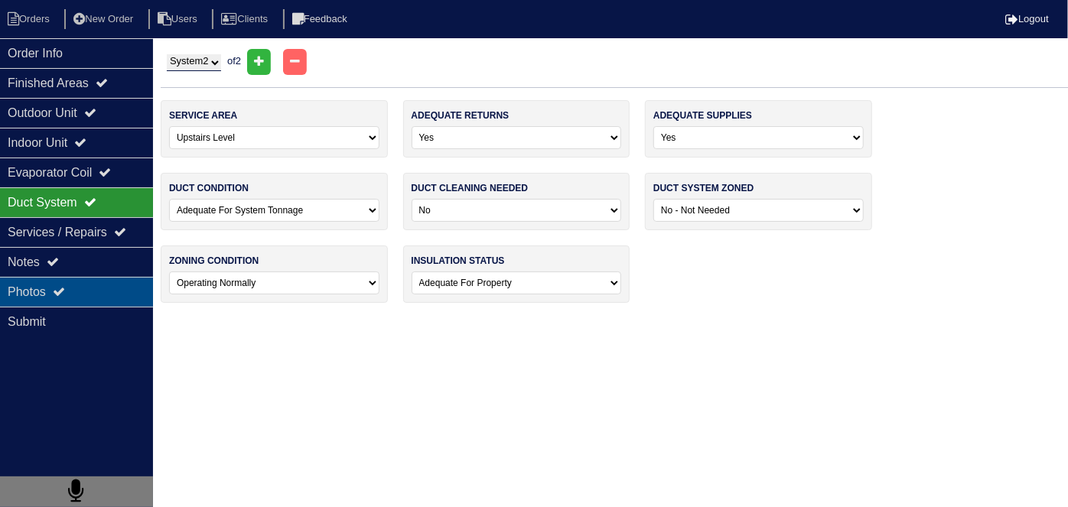
click at [64, 294] on icon at bounding box center [59, 291] width 12 height 12
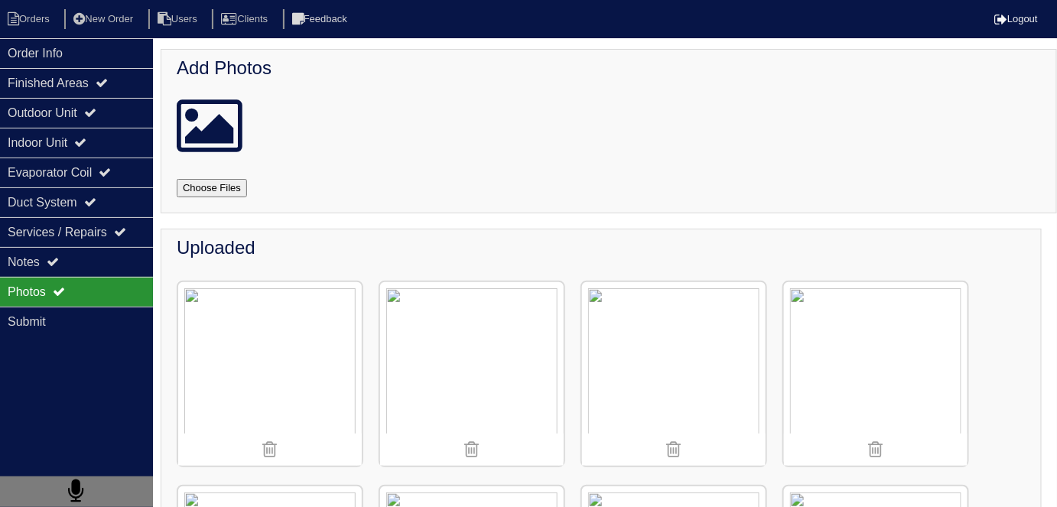
click at [190, 303] on img at bounding box center [270, 374] width 184 height 184
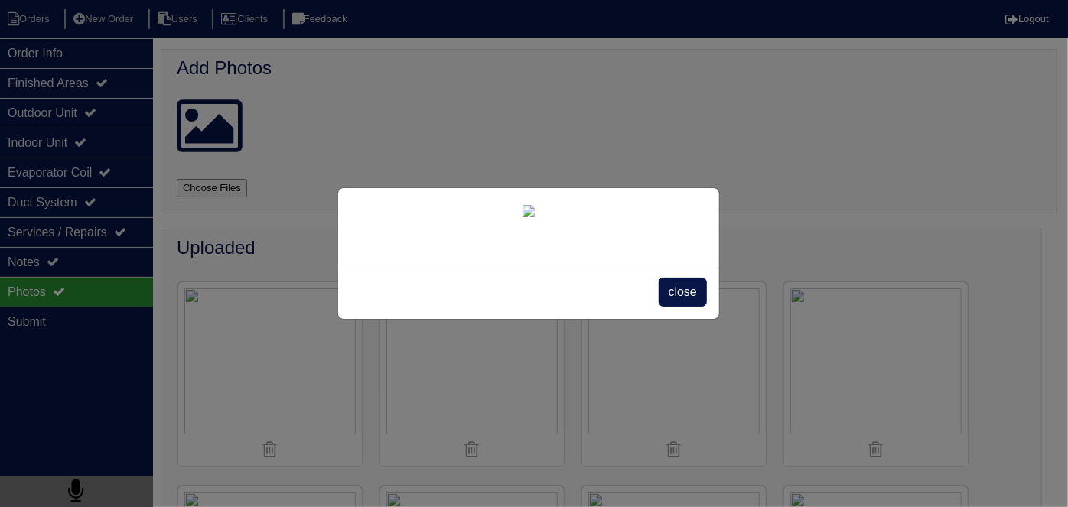
scroll to position [88, 0]
drag, startPoint x: 678, startPoint y: 452, endPoint x: 691, endPoint y: 401, distance: 53.1
click at [677, 307] on span "close" at bounding box center [683, 292] width 48 height 29
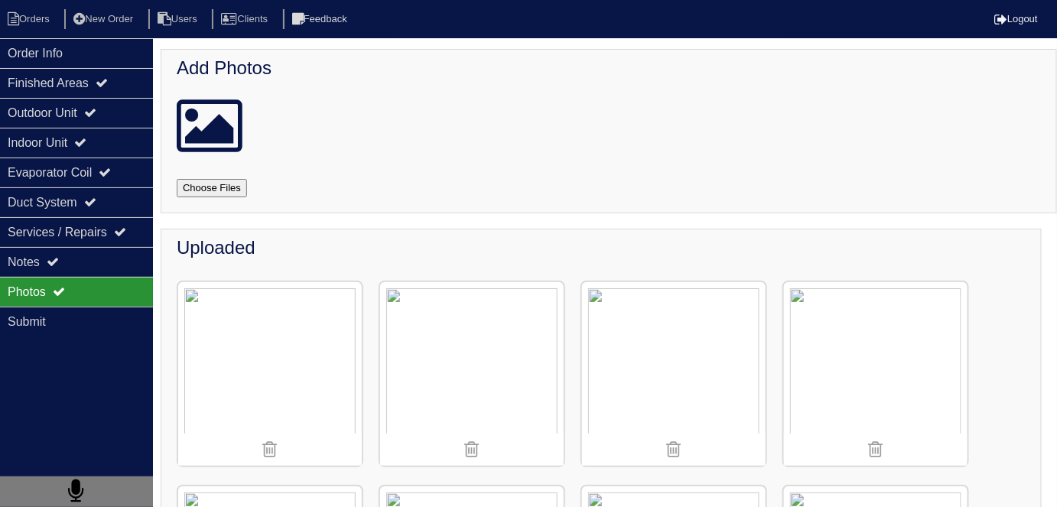
click at [674, 373] on img at bounding box center [674, 374] width 184 height 184
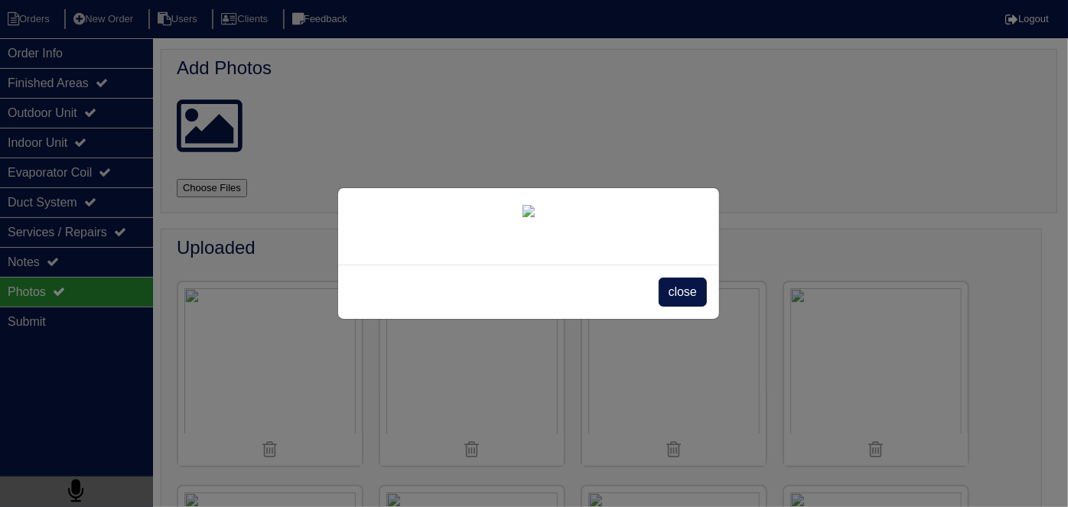
scroll to position [88, 0]
click at [669, 307] on span "close" at bounding box center [683, 292] width 48 height 29
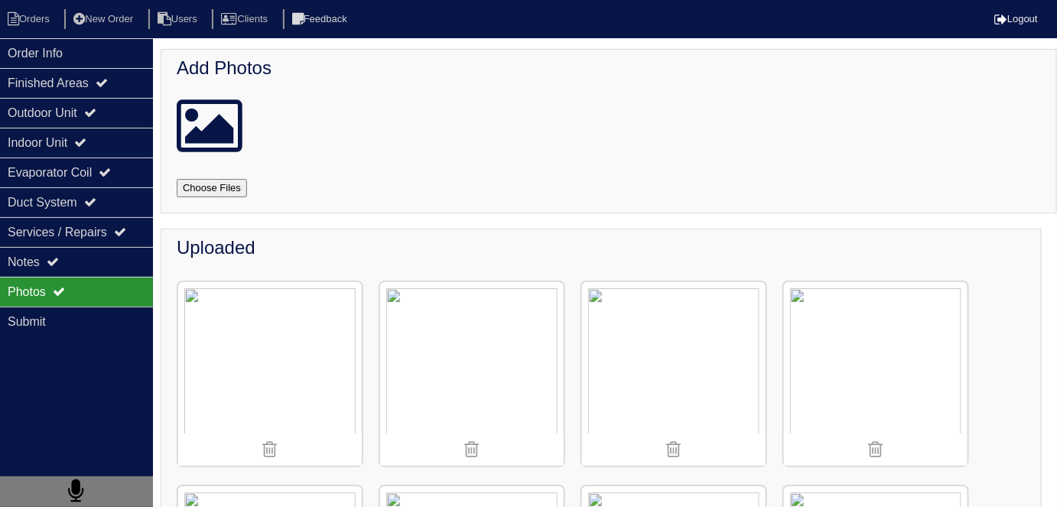
click at [519, 378] on img at bounding box center [472, 374] width 184 height 184
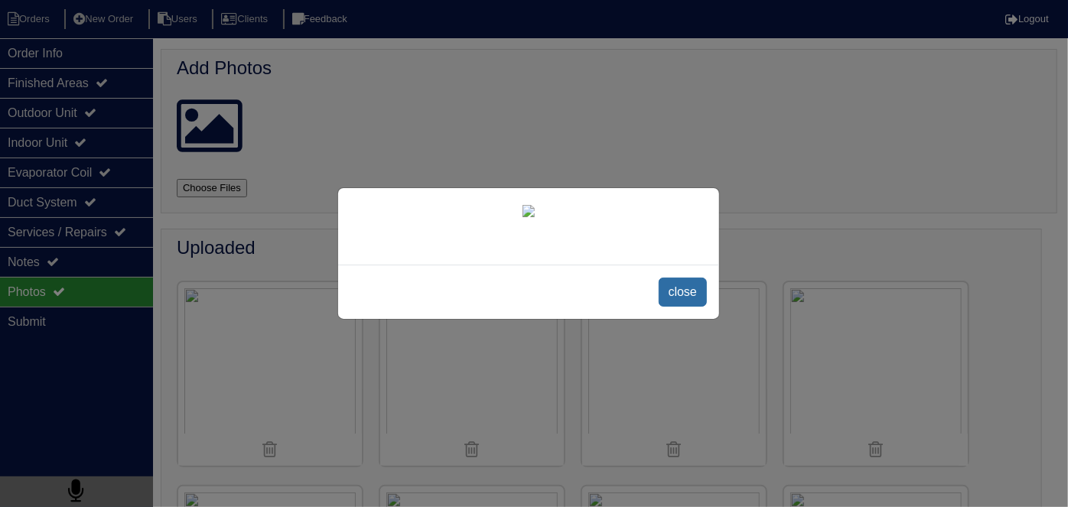
click at [695, 307] on span "close" at bounding box center [683, 292] width 48 height 29
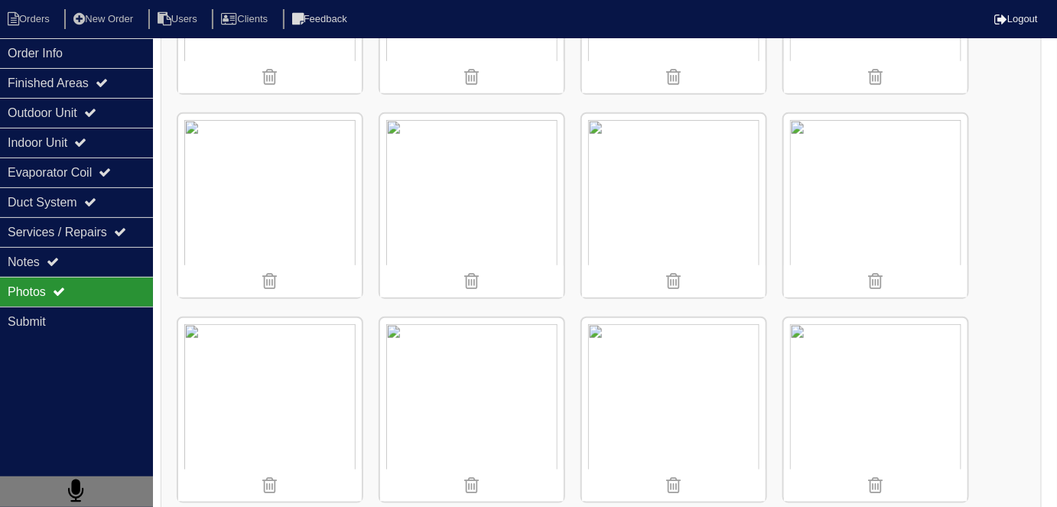
click at [314, 188] on img at bounding box center [270, 206] width 184 height 184
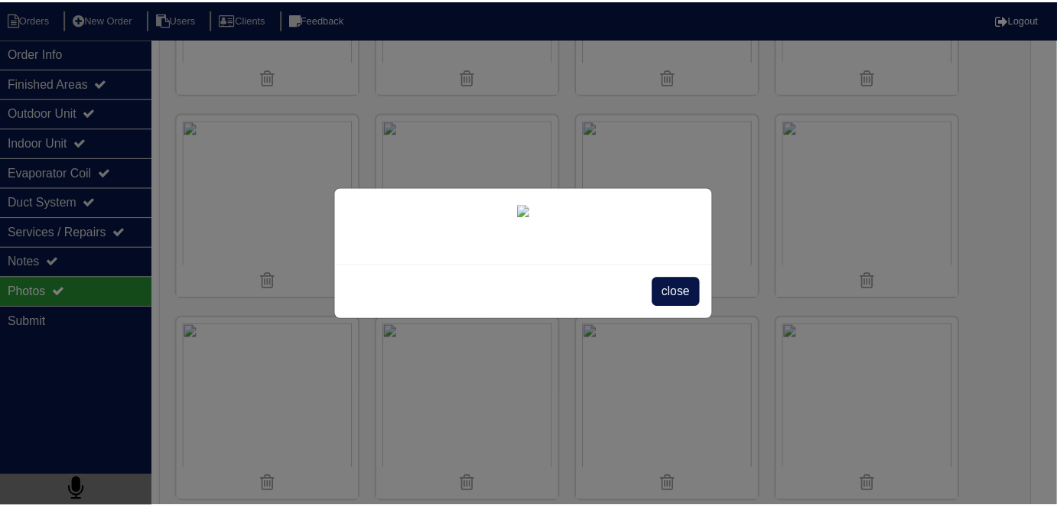
scroll to position [2210, 0]
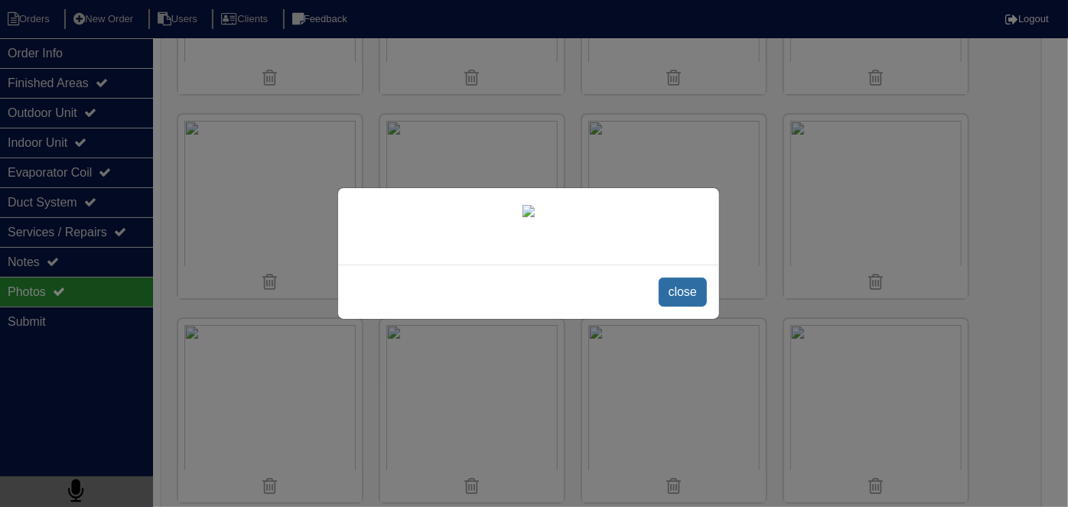
click at [691, 307] on span "close" at bounding box center [683, 292] width 48 height 29
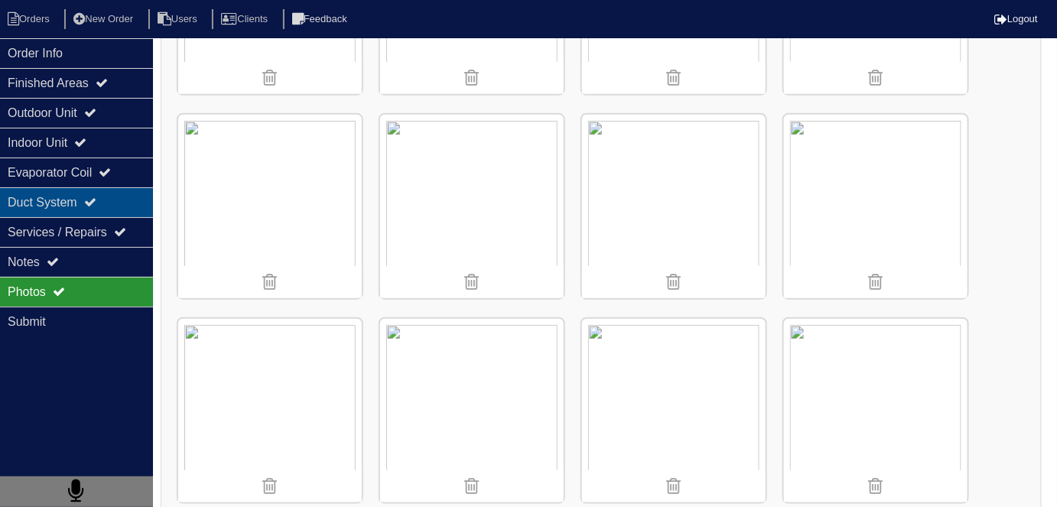
click at [86, 193] on div "Duct System" at bounding box center [76, 202] width 153 height 30
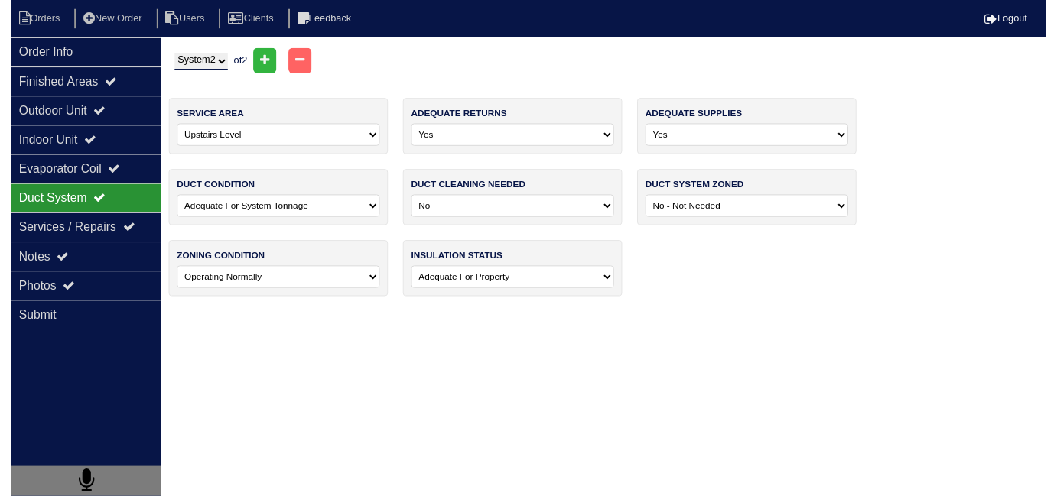
scroll to position [0, 0]
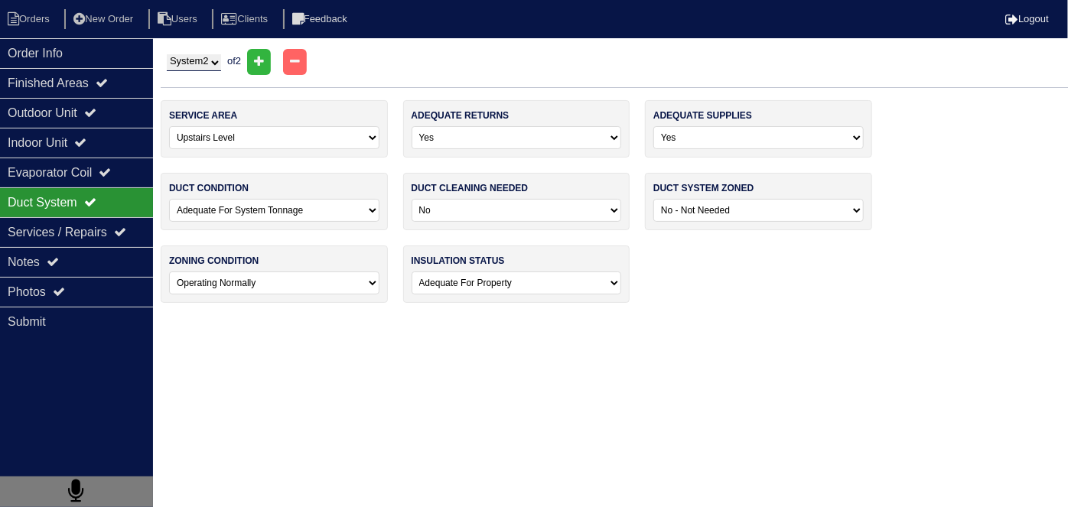
click at [199, 61] on select "System 1 System 2" at bounding box center [194, 62] width 54 height 17
select select "1"
click at [167, 54] on select "System 1 System 2" at bounding box center [194, 62] width 54 height 17
select select "0"
select select "2"
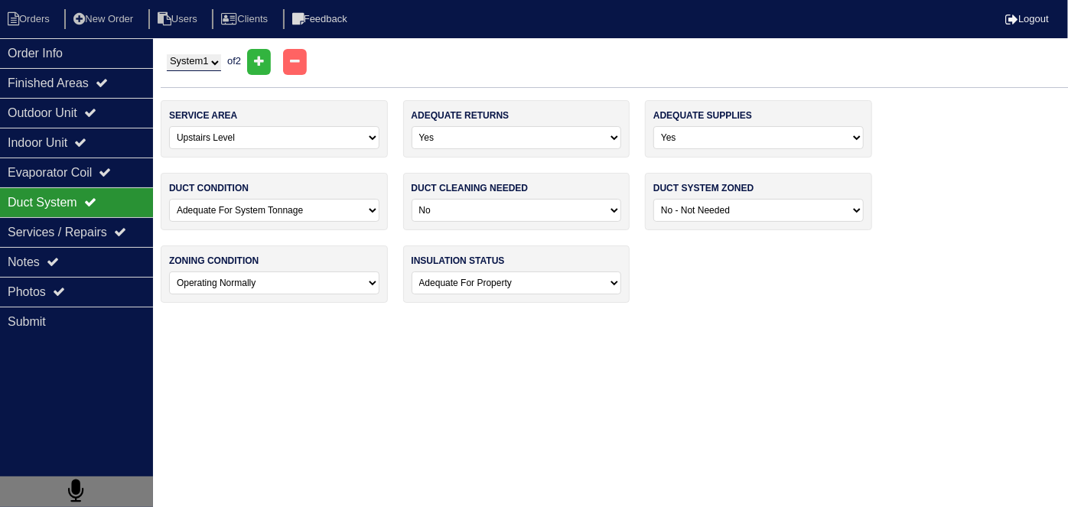
select select "0"
click at [198, 65] on select "System 1 System 2" at bounding box center [194, 62] width 54 height 17
select select "2"
click at [167, 54] on select "System 1 System 2" at bounding box center [194, 62] width 54 height 17
select select "1"
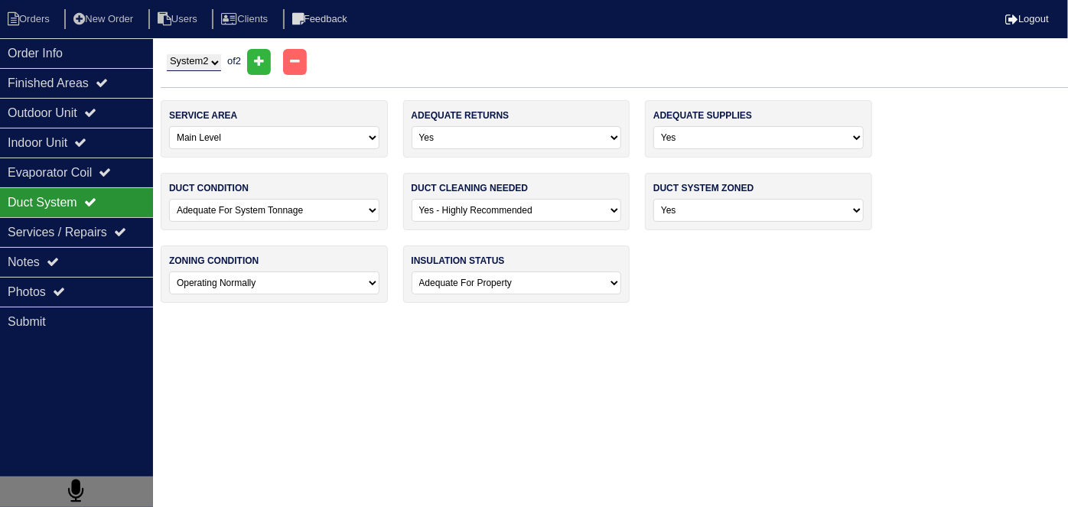
select select "0"
select select "1"
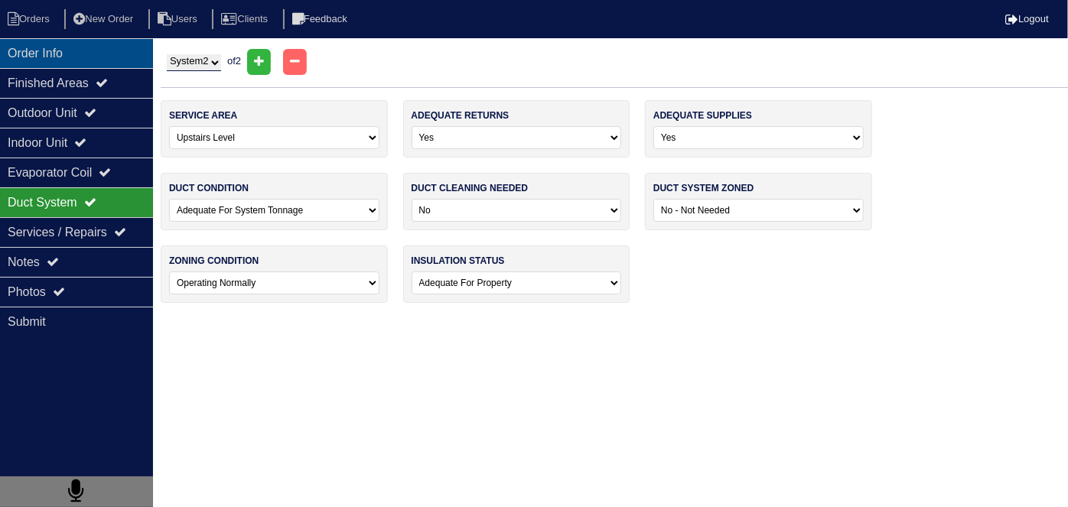
click at [76, 60] on div "Order Info" at bounding box center [76, 53] width 153 height 30
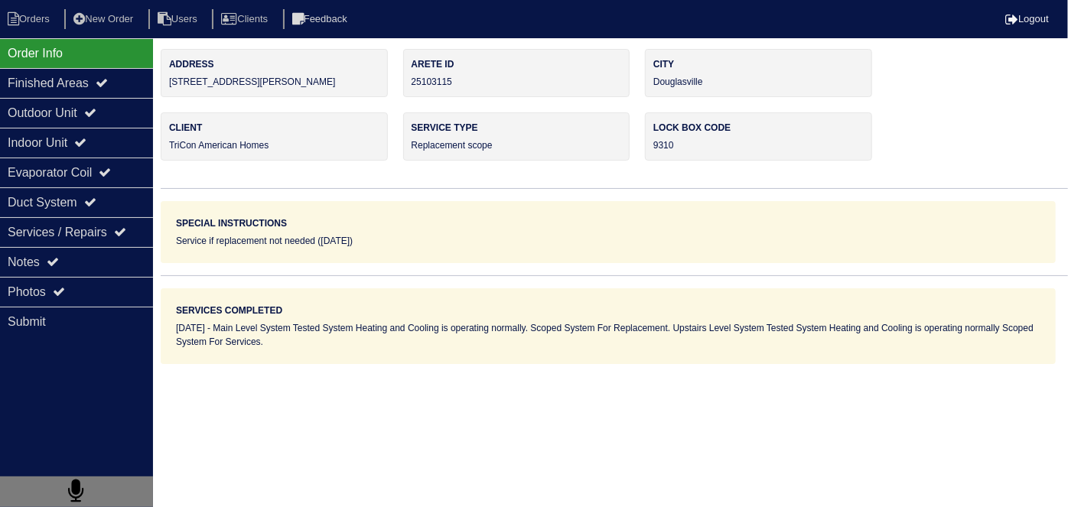
click at [98, 42] on div "Order Info" at bounding box center [76, 53] width 153 height 30
click at [441, 364] on html "Orders New Order Users Clients Feedback Logout Orders New Order Users Clients M…" at bounding box center [534, 182] width 1068 height 364
click at [40, 247] on div "Notes" at bounding box center [76, 262] width 153 height 30
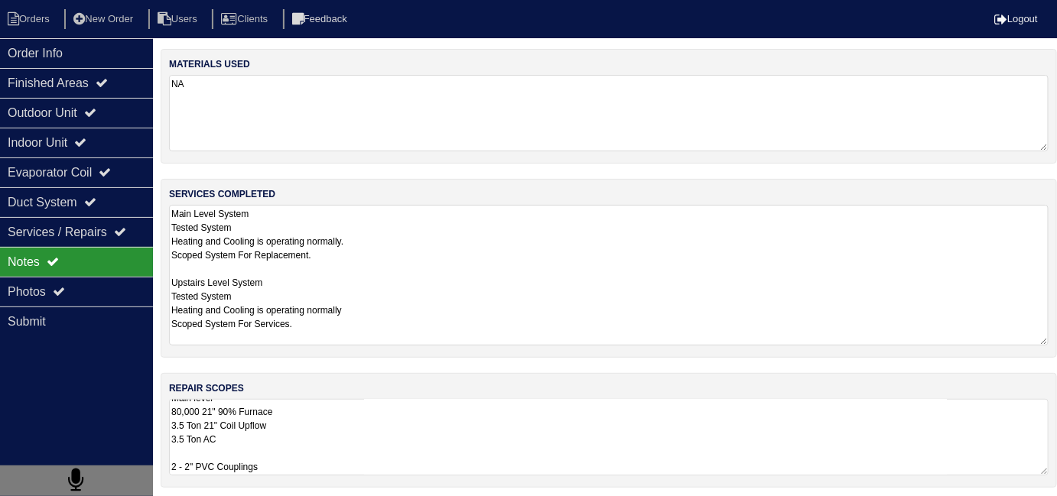
click at [412, 245] on textarea "Main Level System Tested System Heating and Cooling is operating normally. Scop…" at bounding box center [609, 275] width 880 height 141
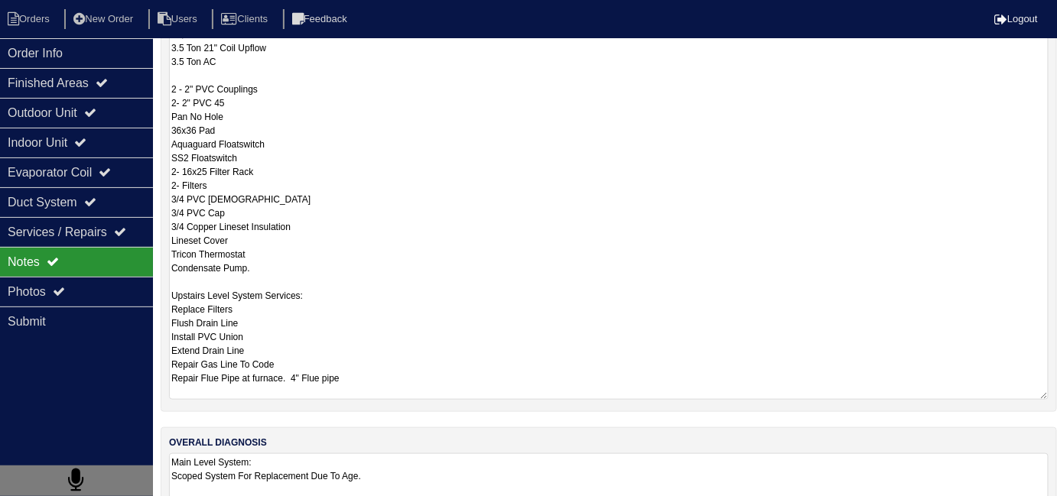
scroll to position [380, 0]
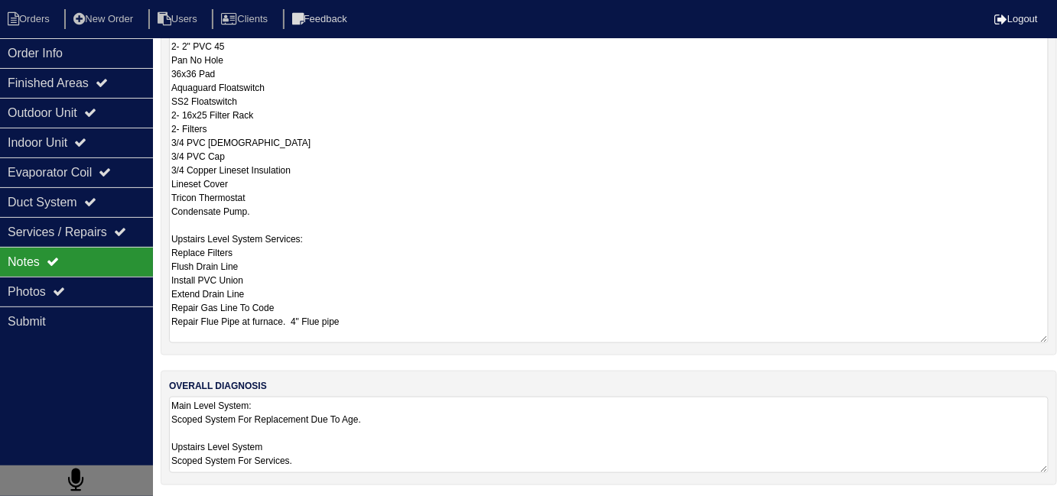
click at [485, 241] on textarea "Main level 80,000 21" 90% Furnace 3.5 Ton 21" Coil Upflow 3.5 Ton AC 2 - 2" PVC…" at bounding box center [609, 149] width 880 height 389
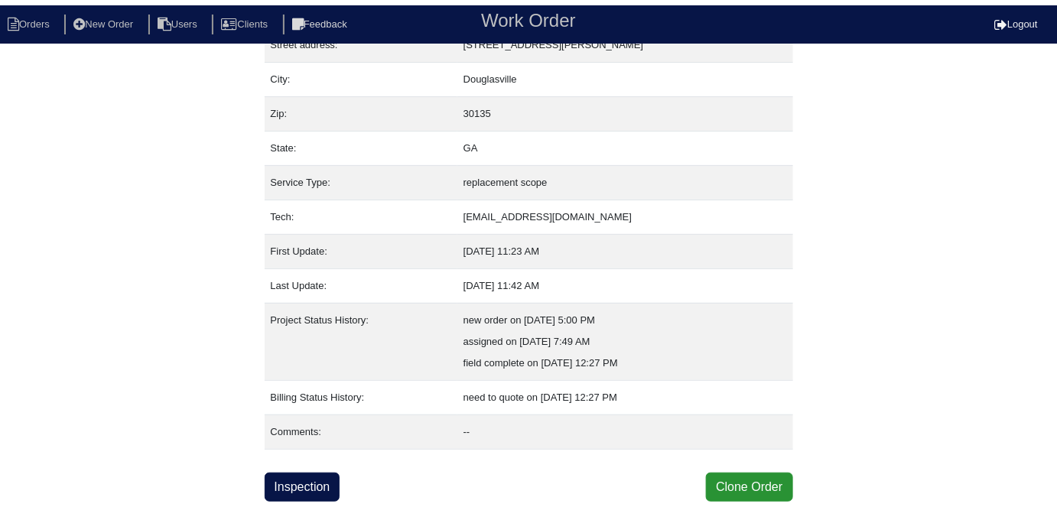
scroll to position [80, 0]
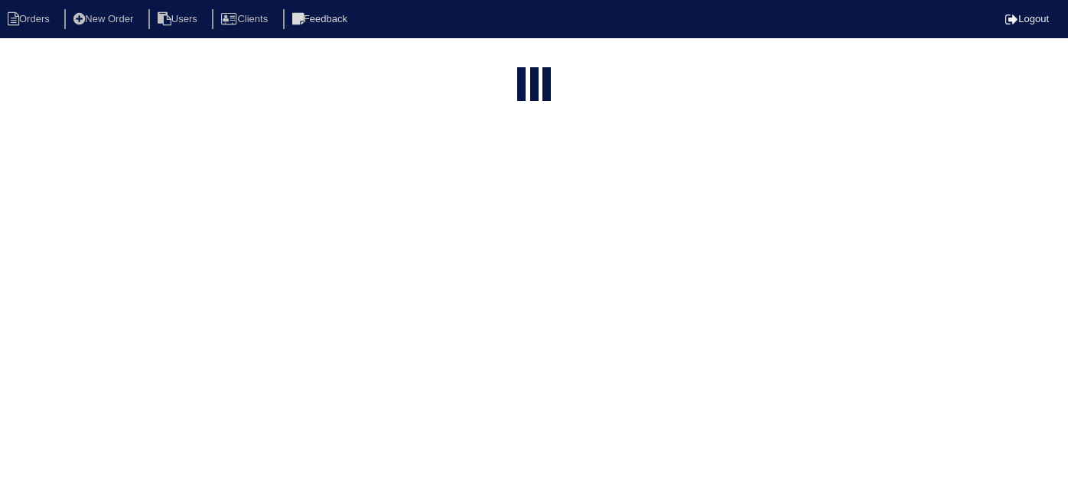
select select "15"
type input "5334 s"
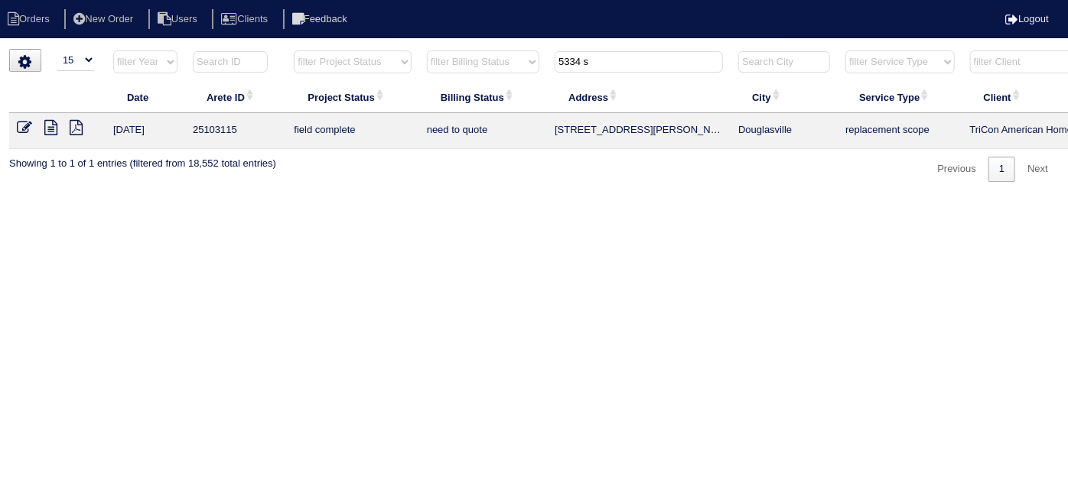
click at [52, 125] on icon at bounding box center [50, 127] width 13 height 15
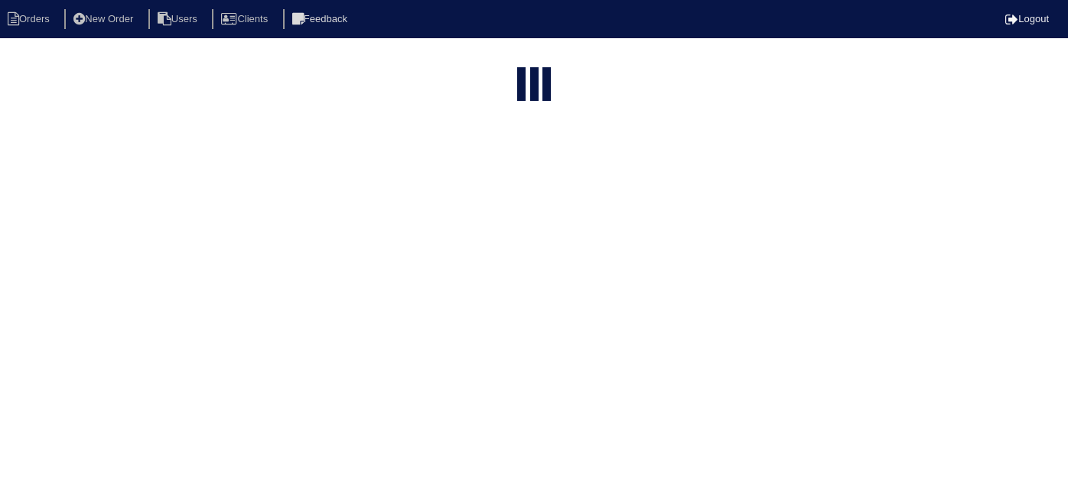
select select "15"
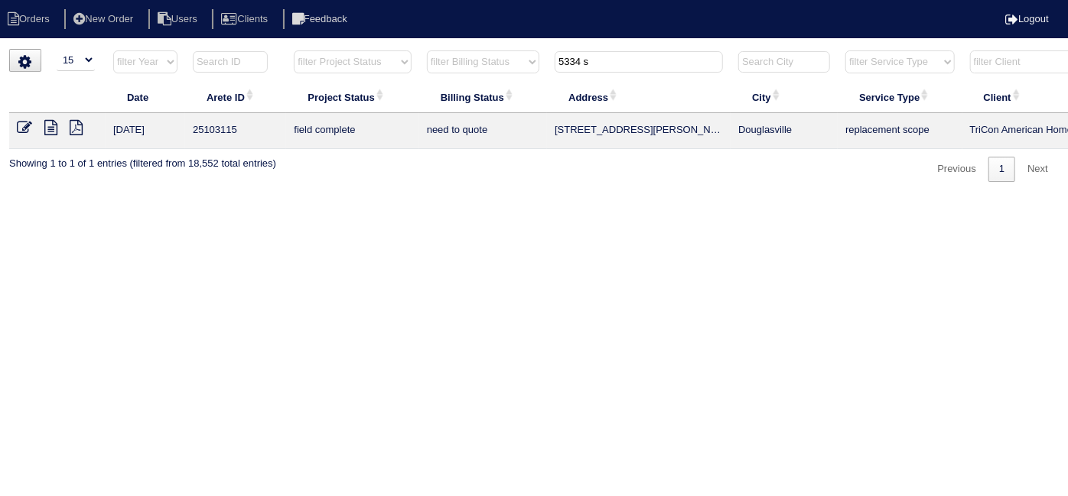
drag, startPoint x: 578, startPoint y: 253, endPoint x: 1023, endPoint y: 303, distance: 447.9
click at [579, 197] on html "Orders New Order Users Clients Feedback Logout Orders New Order Users Clients M…" at bounding box center [534, 98] width 1068 height 197
click at [56, 131] on icon at bounding box center [50, 127] width 13 height 15
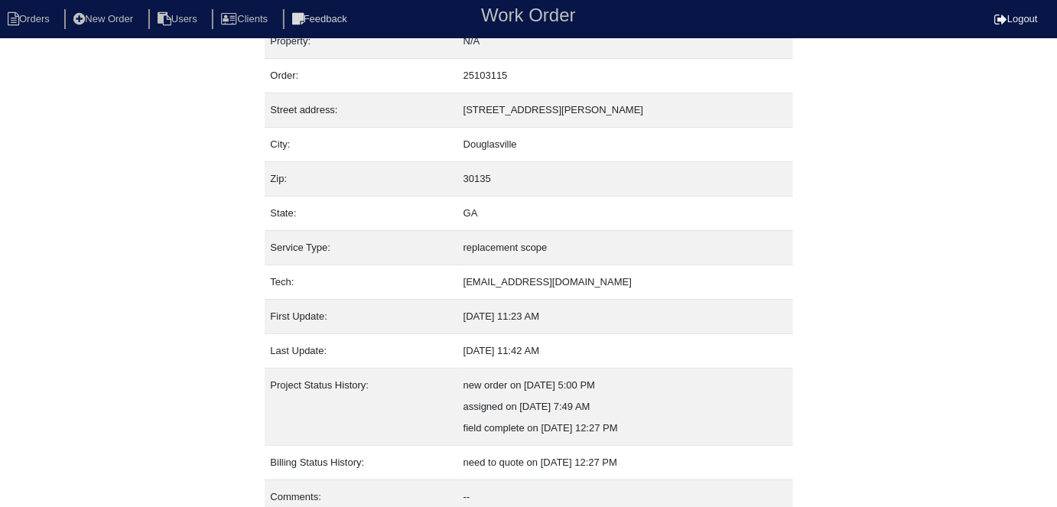
scroll to position [80, 0]
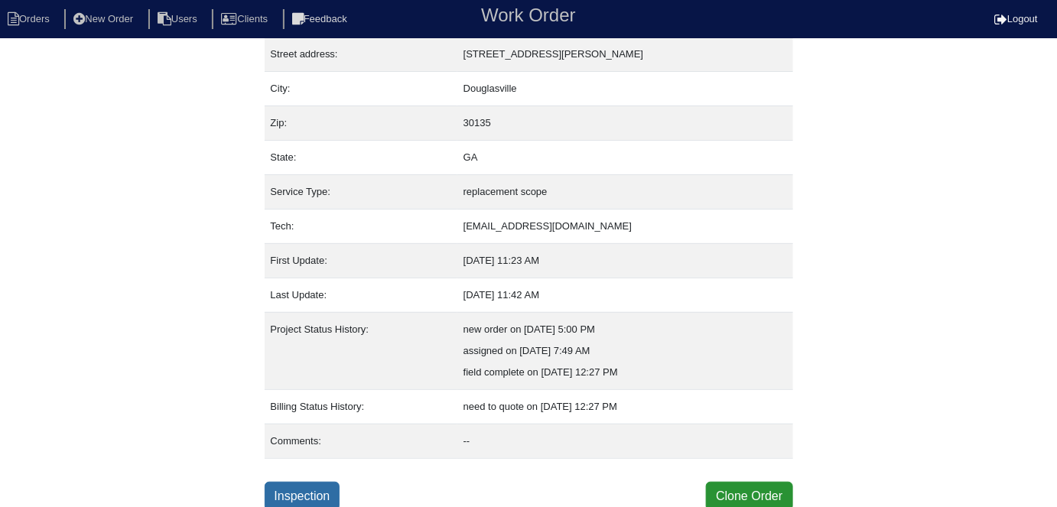
click at [325, 490] on link "Inspection" at bounding box center [303, 496] width 76 height 29
select select "0"
select select "[PERSON_NAME]"
select select "0"
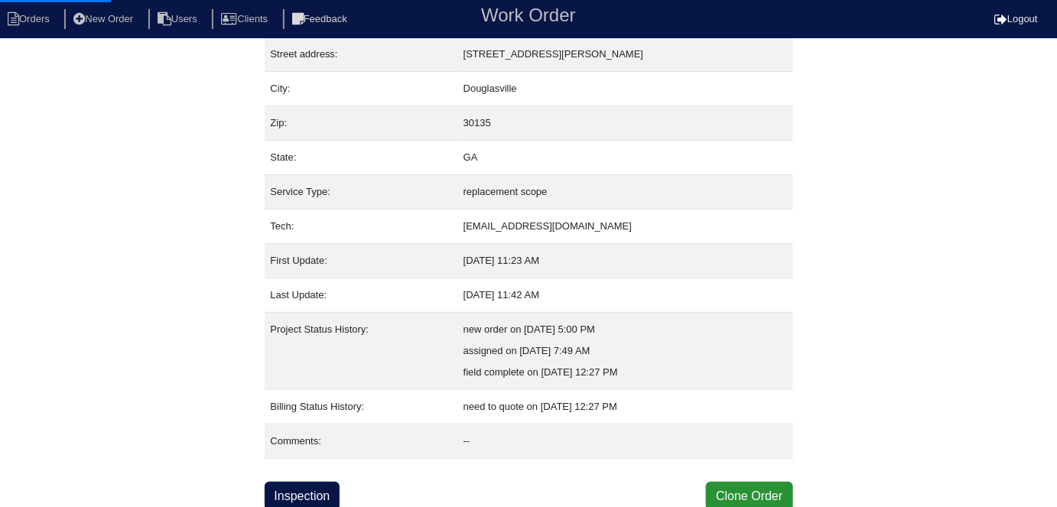
select select "0"
select select "1"
select select "2"
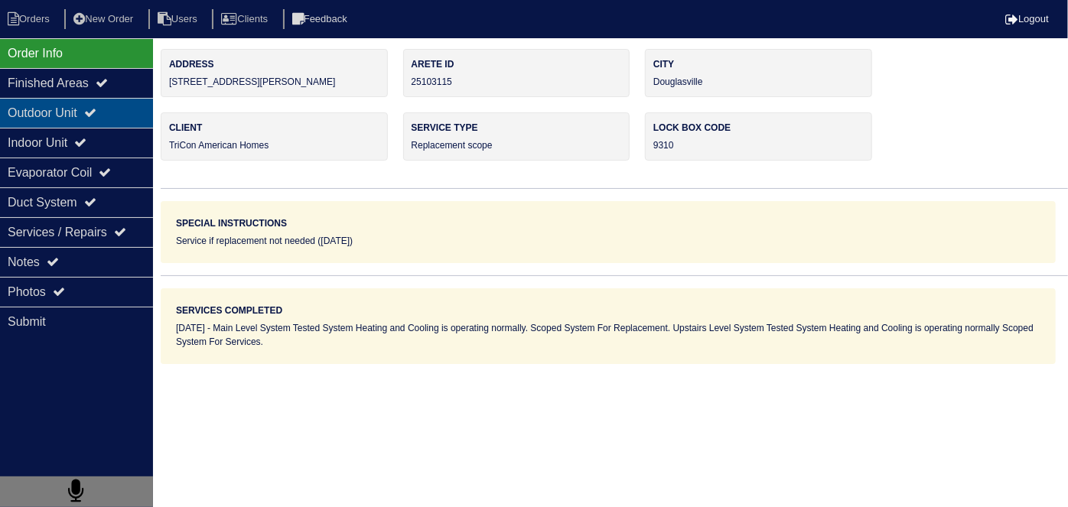
click at [50, 110] on div "Outdoor Unit" at bounding box center [76, 113] width 153 height 30
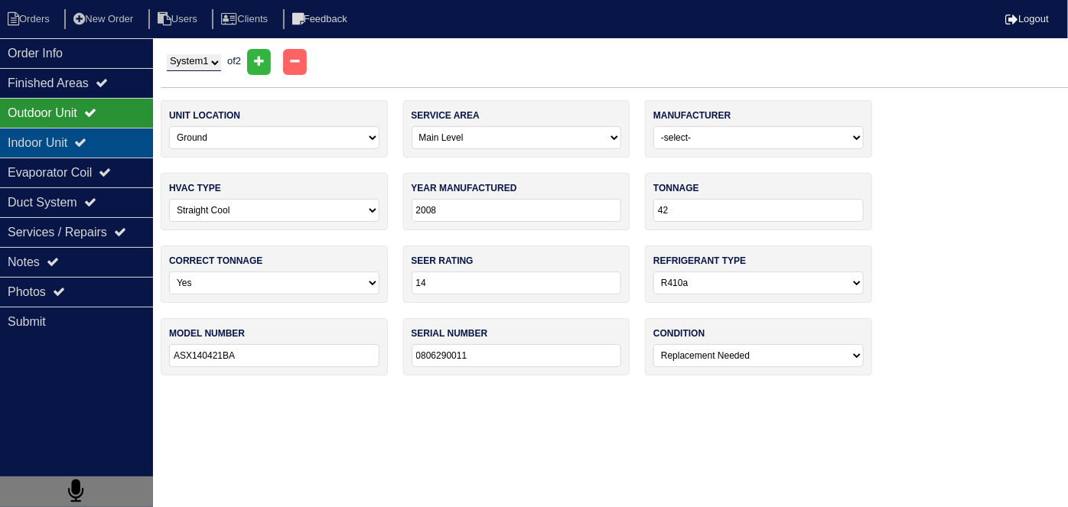
click at [62, 136] on div "Indoor Unit" at bounding box center [76, 143] width 153 height 30
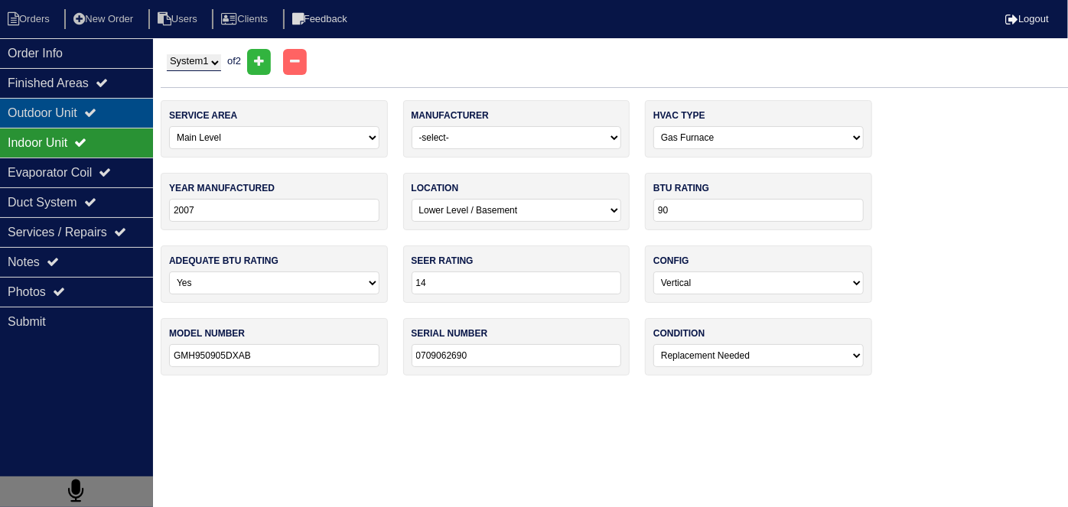
click at [57, 109] on div "Outdoor Unit" at bounding box center [76, 113] width 153 height 30
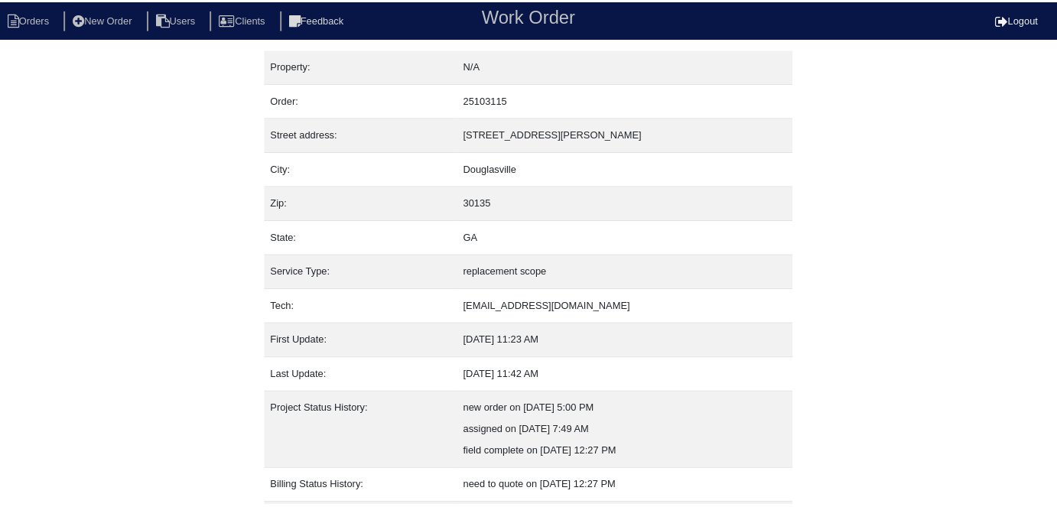
scroll to position [80, 0]
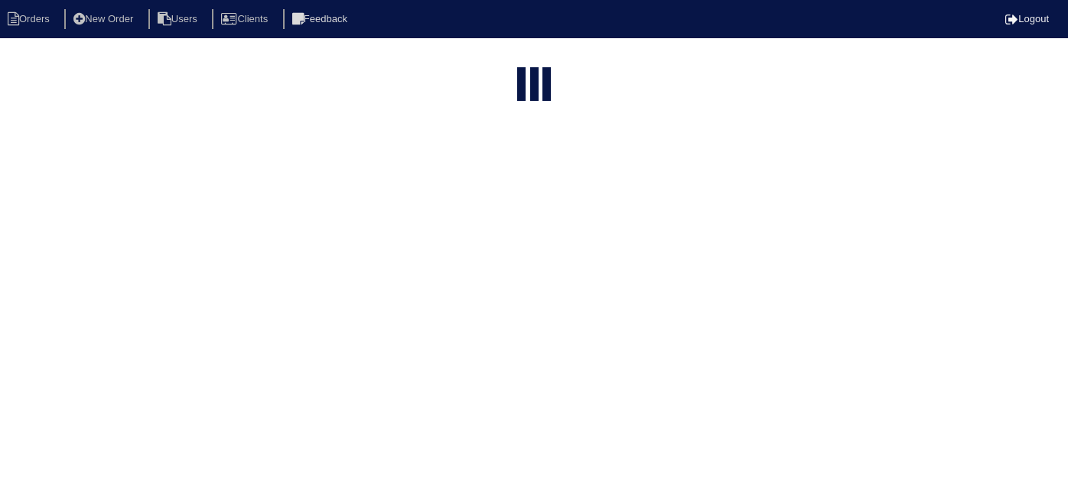
select select "15"
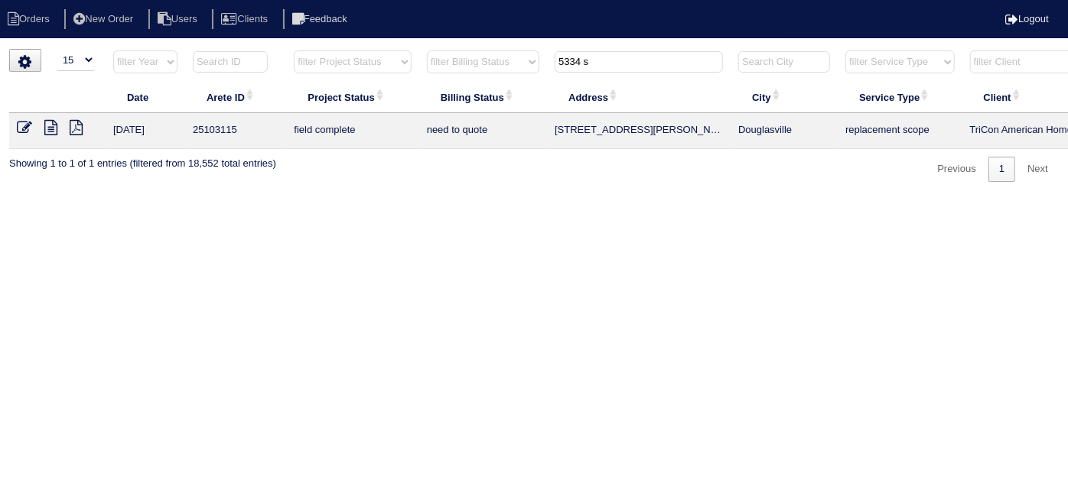
click at [13, 125] on td at bounding box center [57, 131] width 96 height 36
click at [19, 128] on icon at bounding box center [24, 127] width 15 height 15
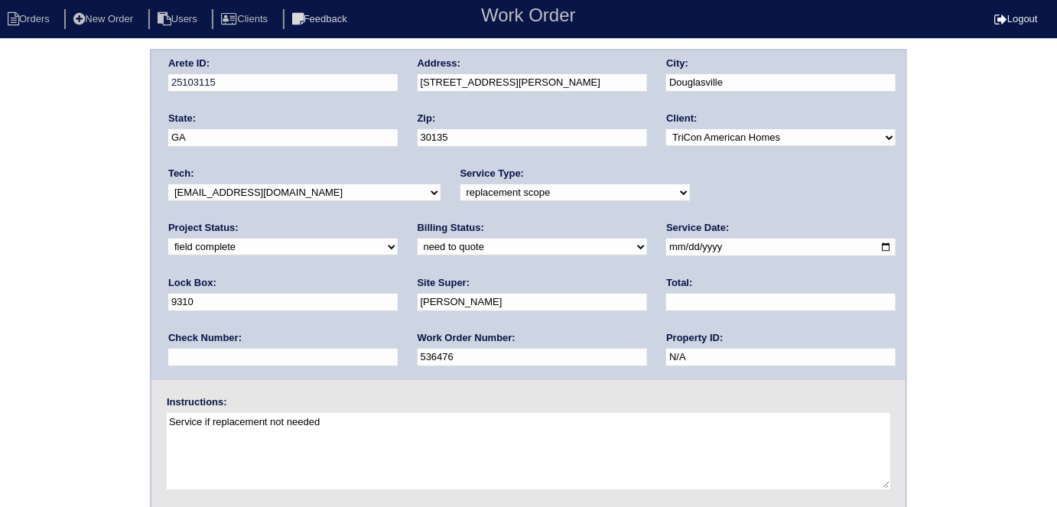
click at [418, 244] on select "need to quote quoted need to invoice invoiced paid warranty purchase order need…" at bounding box center [532, 247] width 229 height 17
select select "quoted"
click at [418, 239] on select "need to quote quoted need to invoice invoiced paid warranty purchase order need…" at bounding box center [532, 247] width 229 height 17
click at [666, 294] on input "text" at bounding box center [780, 303] width 229 height 18
type input "9"
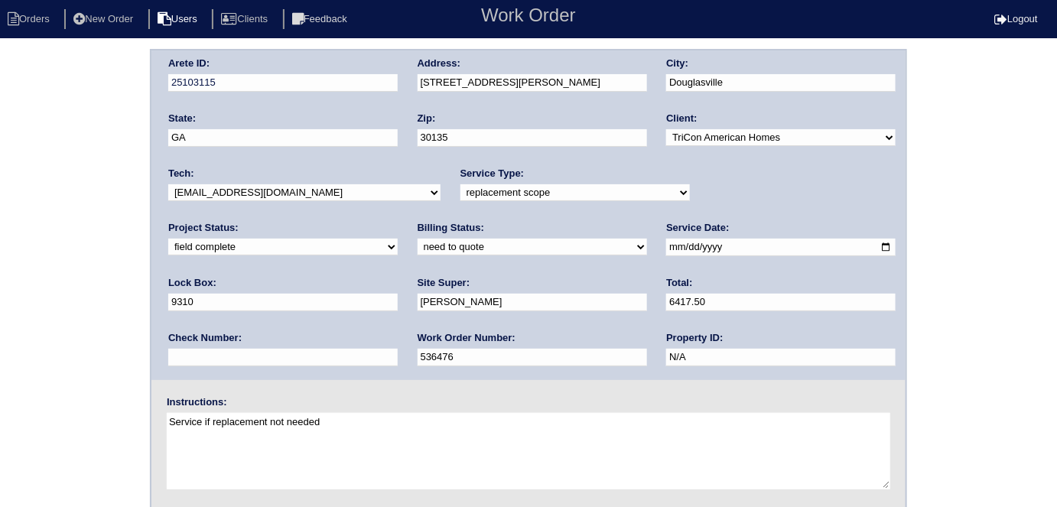
type input "6417.50"
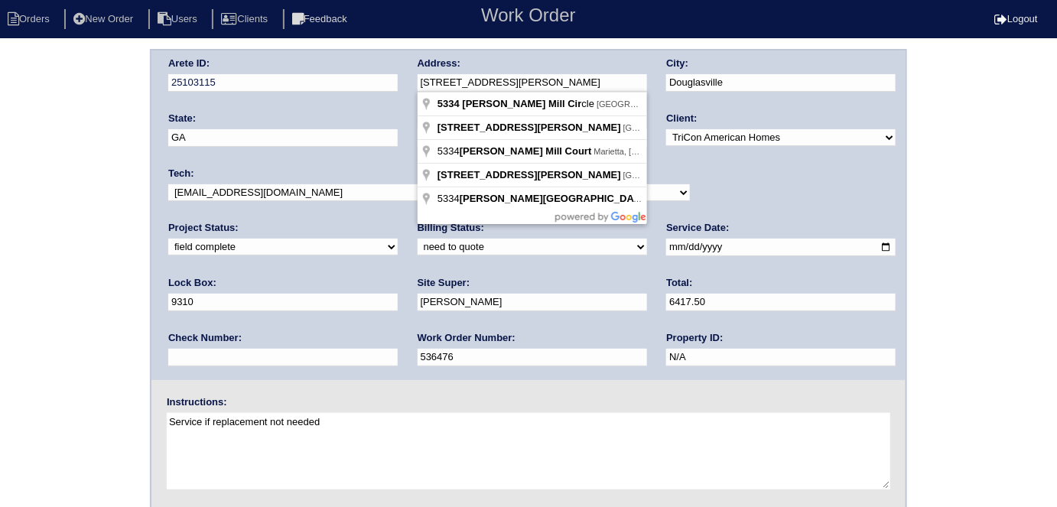
drag, startPoint x: 558, startPoint y: 88, endPoint x: 413, endPoint y: 88, distance: 145.3
click at [413, 88] on div "Arete ID: 25103115 Address: 5334 Slater Mill Cir City: Douglasville State: GA Z…" at bounding box center [528, 215] width 754 height 330
click at [0, 292] on div "Arete ID: 25103115 Address: 5334 Slater Mill Cir City: Douglasville State: GA Z…" at bounding box center [528, 358] width 1057 height 619
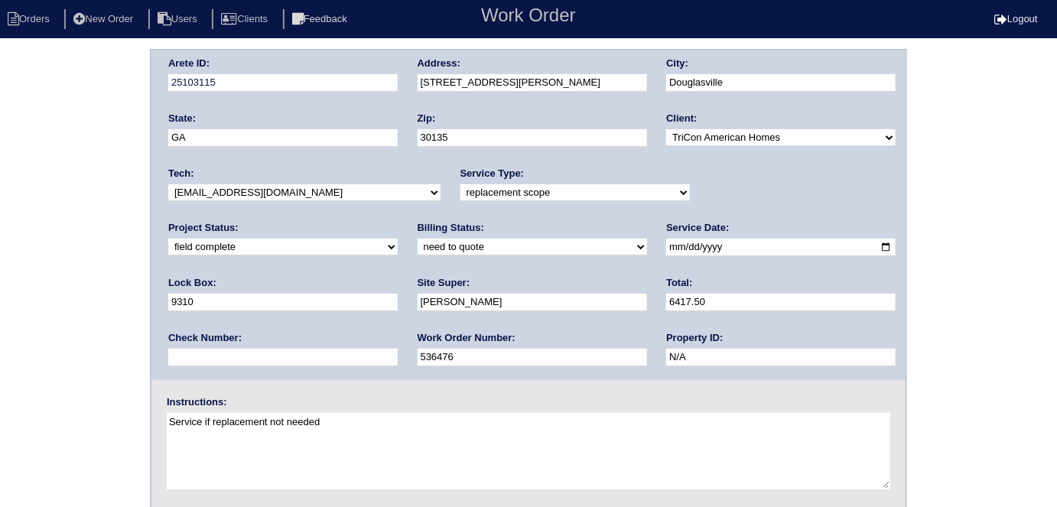
click at [36, 307] on div "Arete ID: 25103115 Address: 5334 Slater Mill Cir City: Douglasville State: GA Z…" at bounding box center [528, 358] width 1057 height 619
click at [49, 308] on div "Arete ID: 25103115 Address: 5334 Slater Mill Cir City: Douglasville State: GA Z…" at bounding box center [528, 358] width 1057 height 619
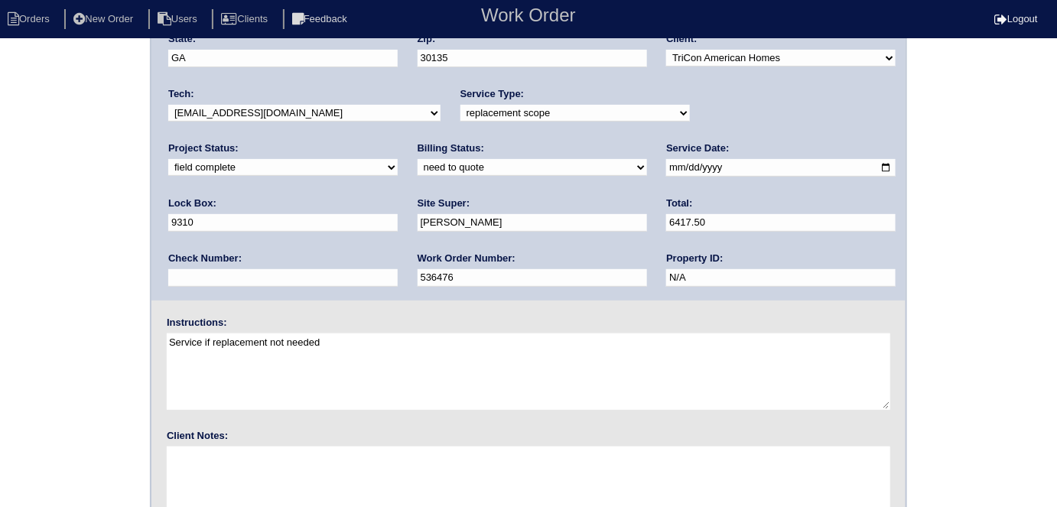
scroll to position [157, 0]
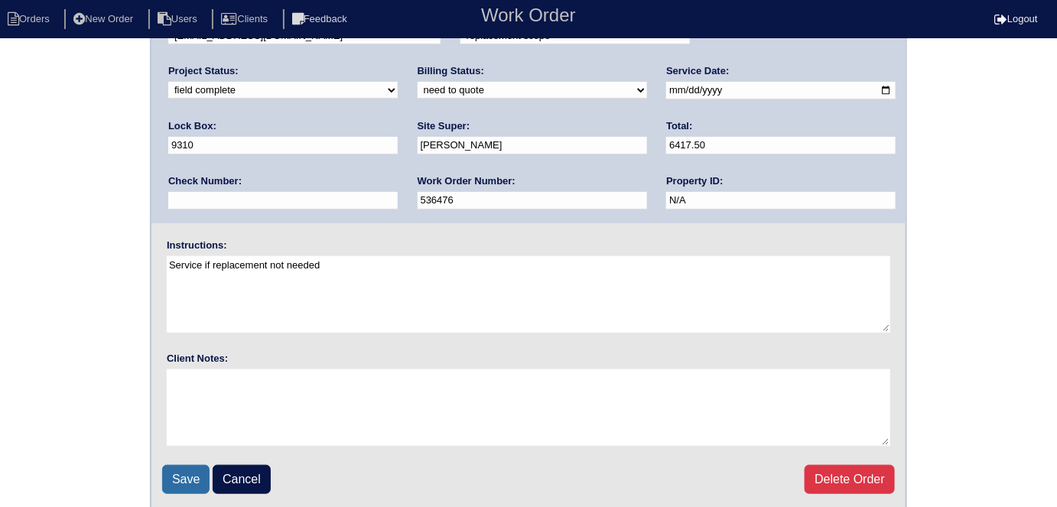
click at [183, 477] on input "Save" at bounding box center [185, 479] width 47 height 29
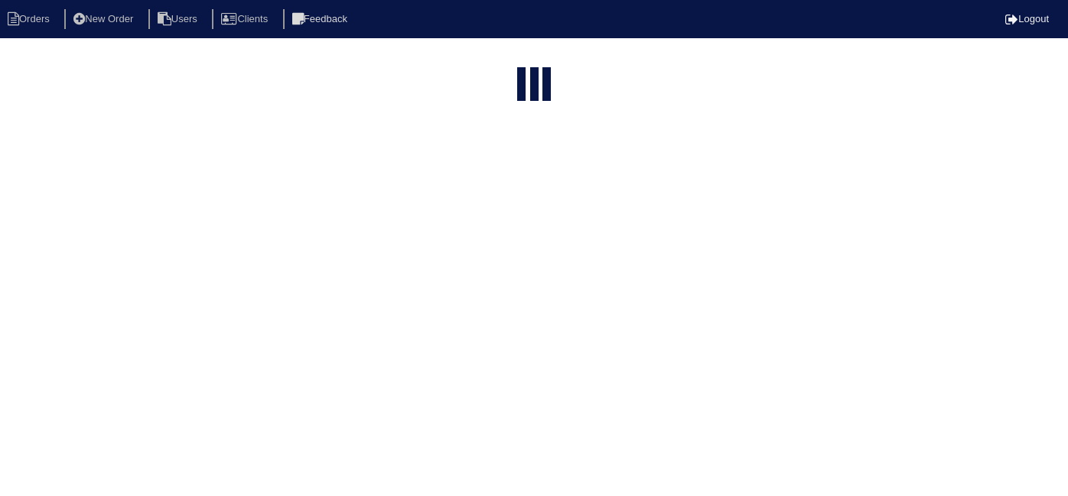
select select "15"
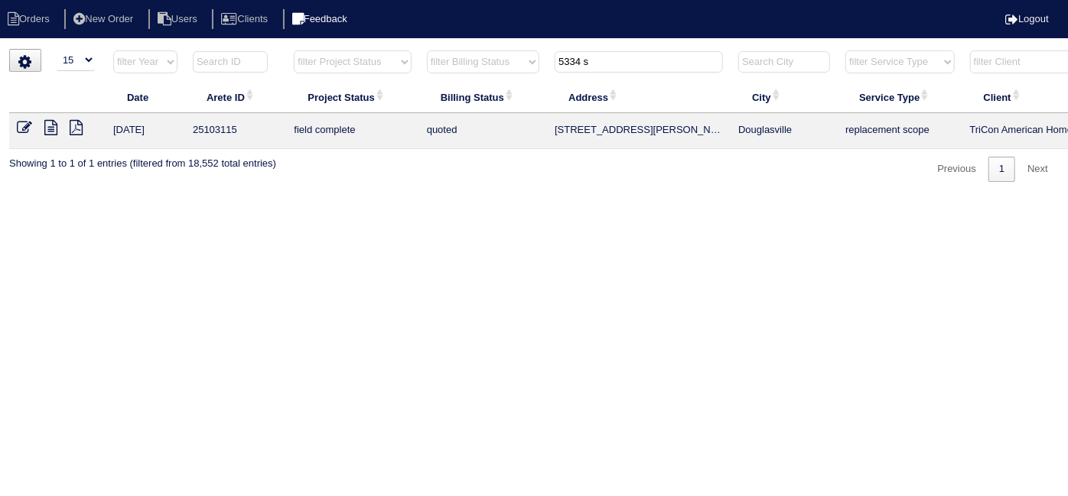
drag, startPoint x: 643, startPoint y: 67, endPoint x: 379, endPoint y: 13, distance: 269.4
click at [492, 49] on body "Orders New Order Users Clients Feedback Logout Orders New Order Users Clients M…" at bounding box center [534, 115] width 1068 height 133
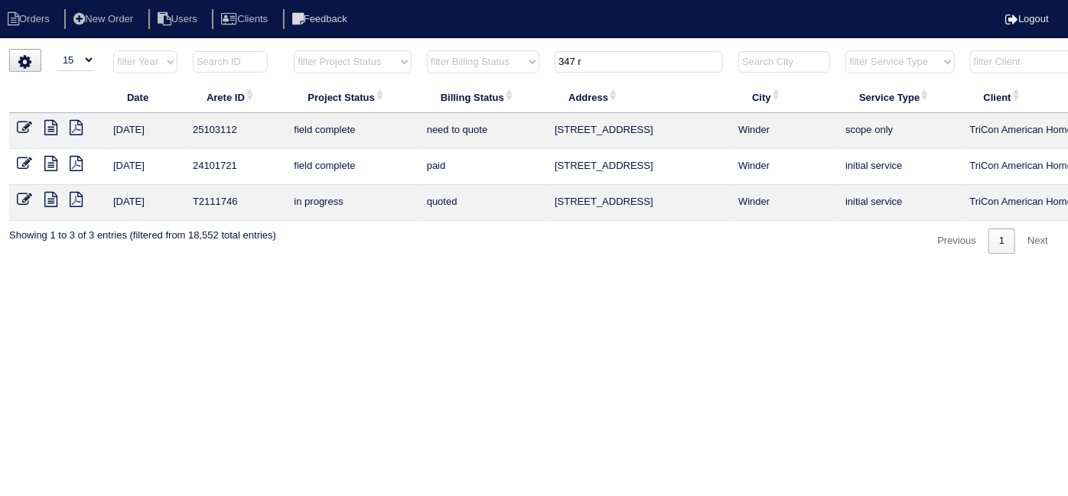
type input "347 r"
click at [50, 125] on icon at bounding box center [50, 127] width 13 height 15
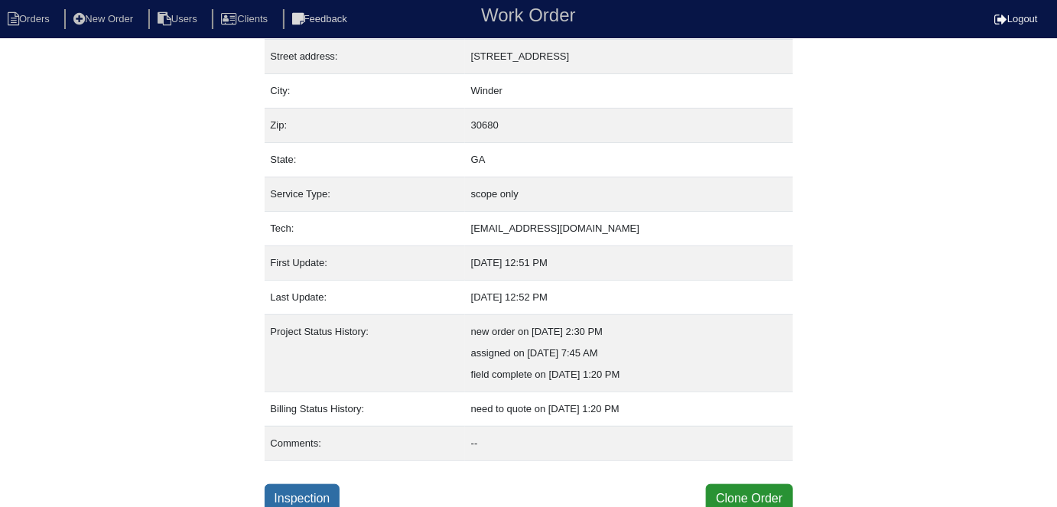
scroll to position [80, 0]
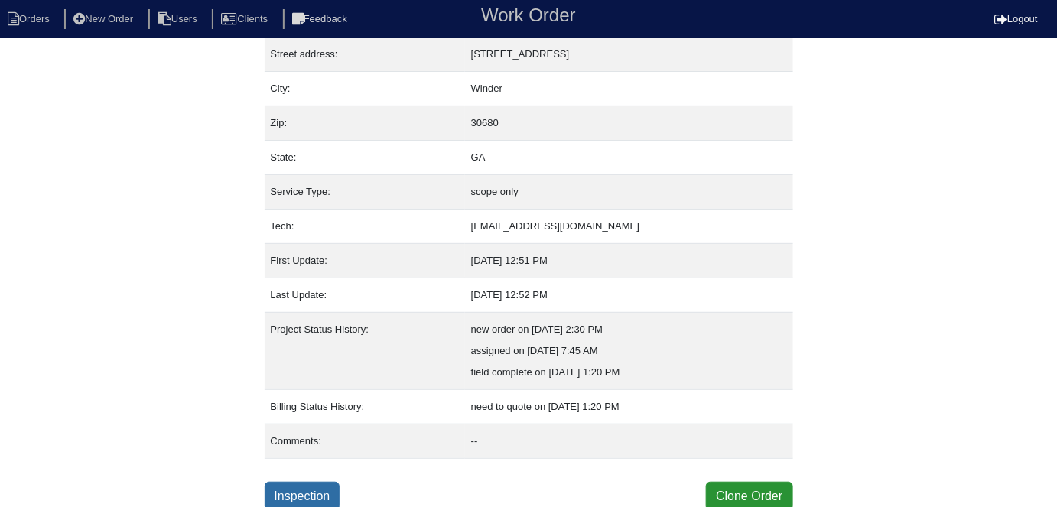
click at [316, 505] on link "Inspection" at bounding box center [303, 496] width 76 height 29
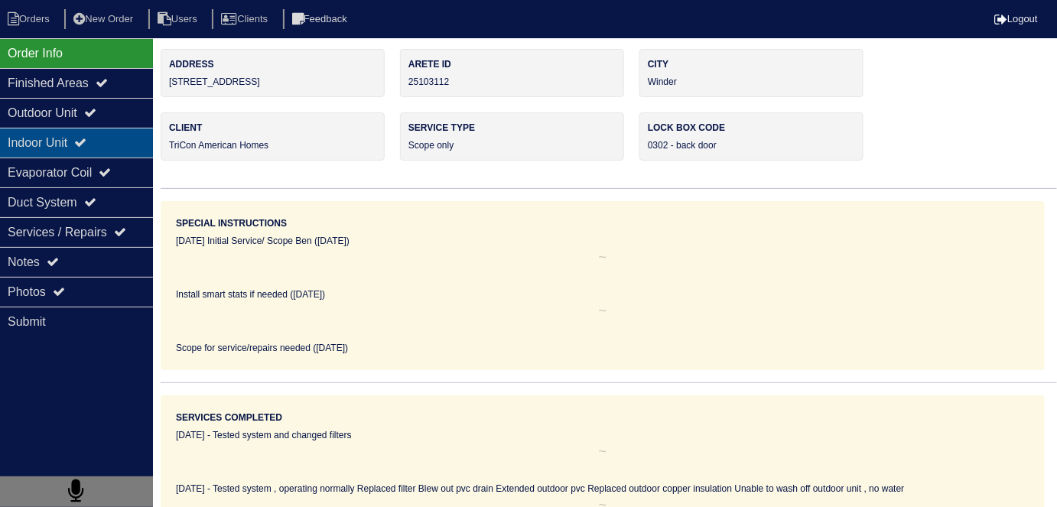
click at [86, 145] on icon at bounding box center [80, 142] width 12 height 12
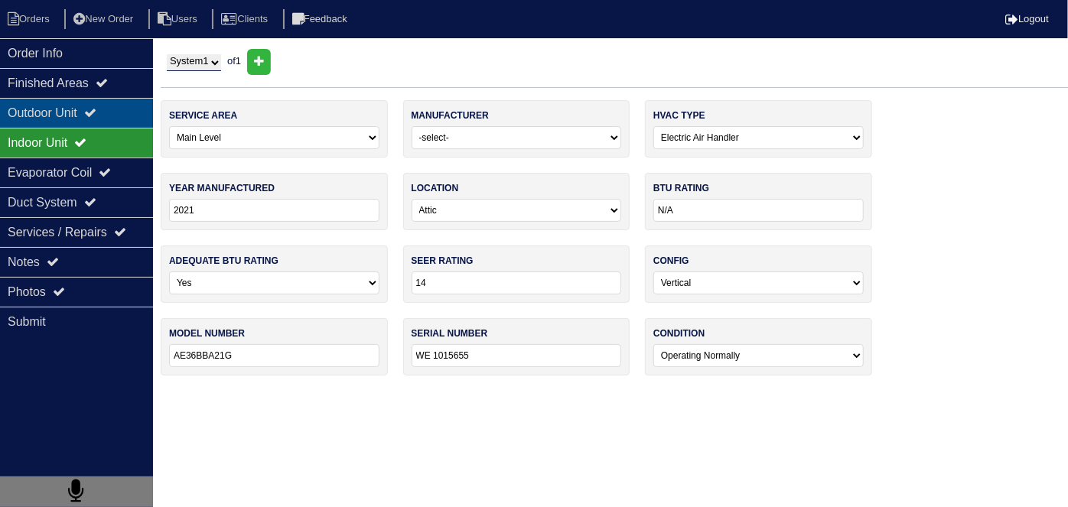
click at [66, 125] on div "Outdoor Unit" at bounding box center [76, 113] width 153 height 30
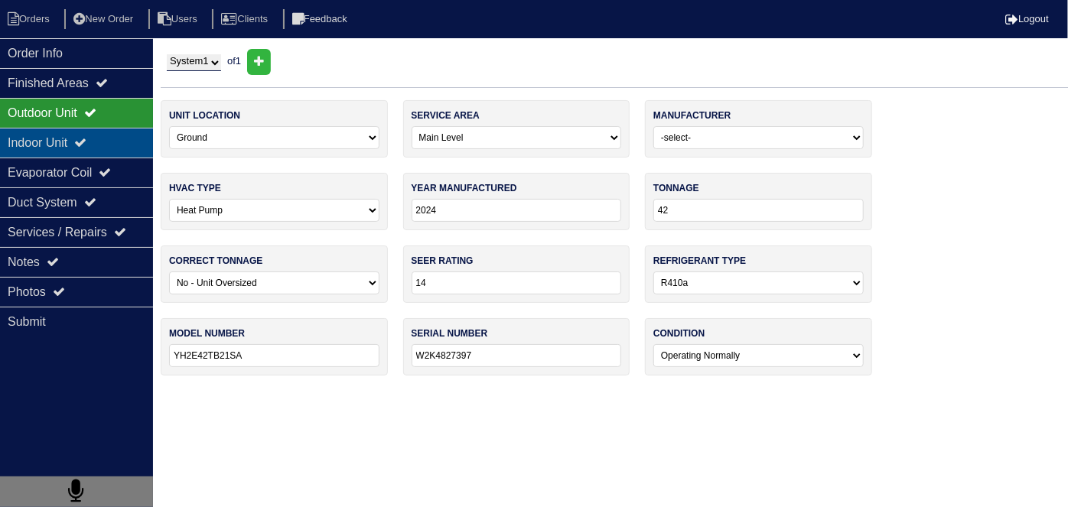
click at [61, 133] on div "Indoor Unit" at bounding box center [76, 143] width 153 height 30
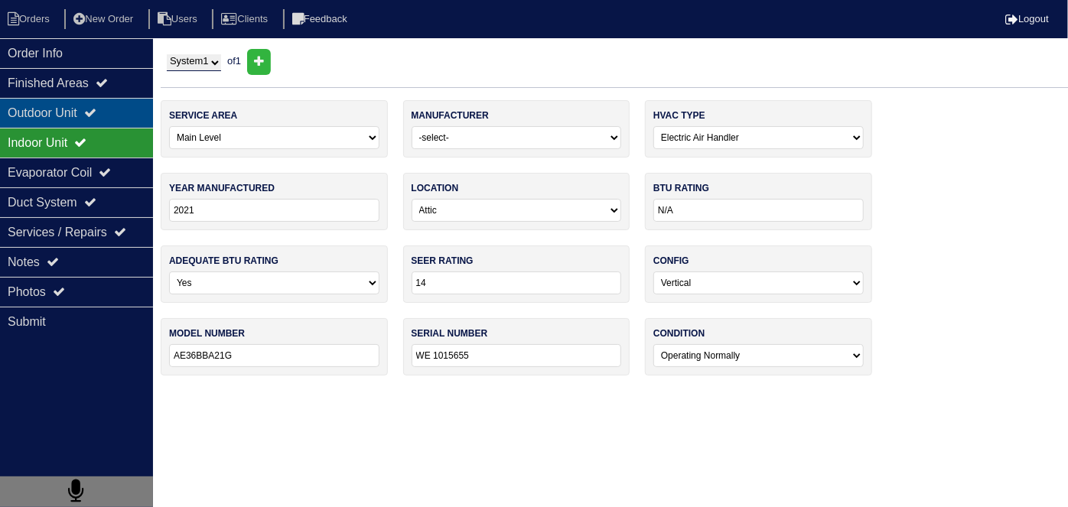
click at [57, 105] on div "Outdoor Unit" at bounding box center [76, 113] width 153 height 30
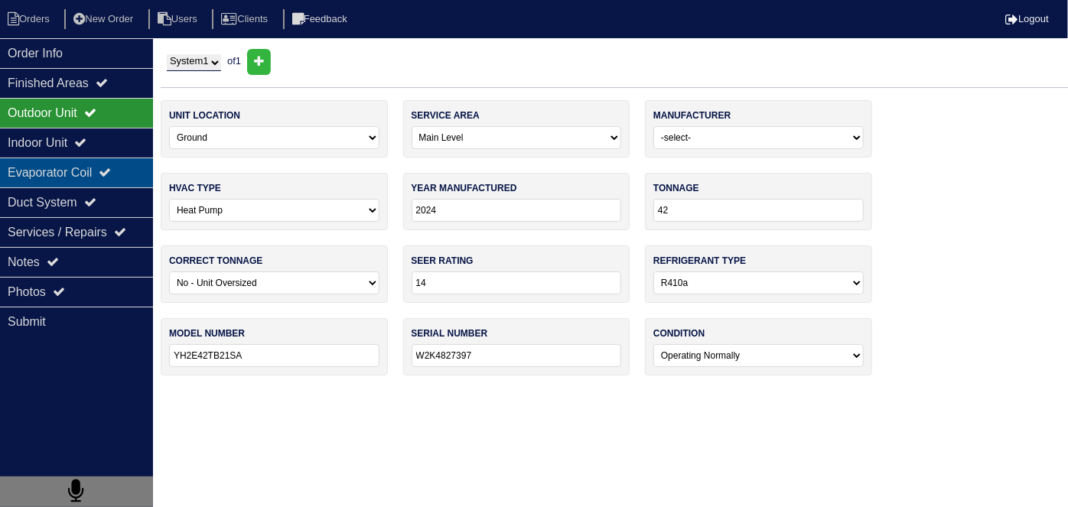
click at [55, 168] on div "Evaporator Coil" at bounding box center [76, 173] width 153 height 30
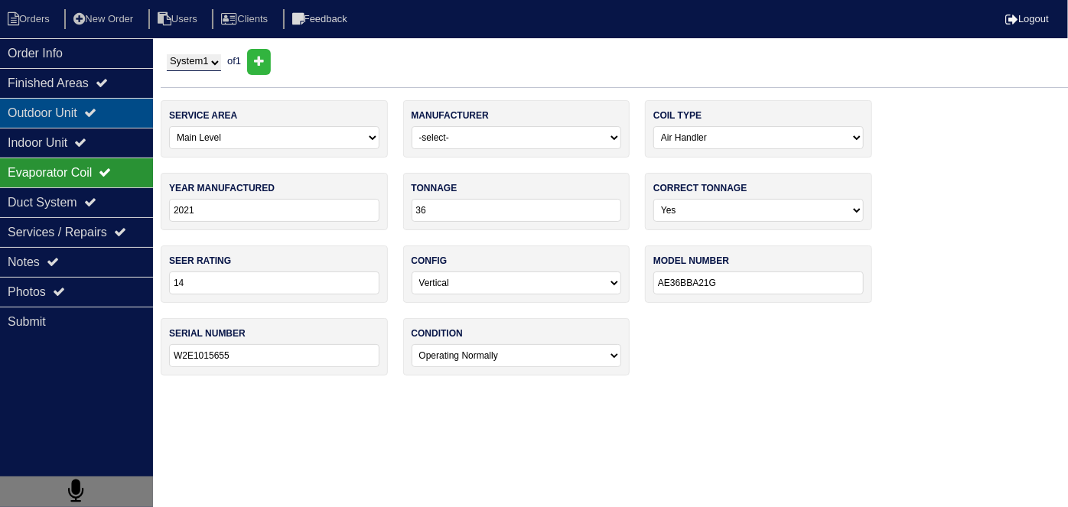
click at [62, 118] on div "Outdoor Unit" at bounding box center [76, 113] width 153 height 30
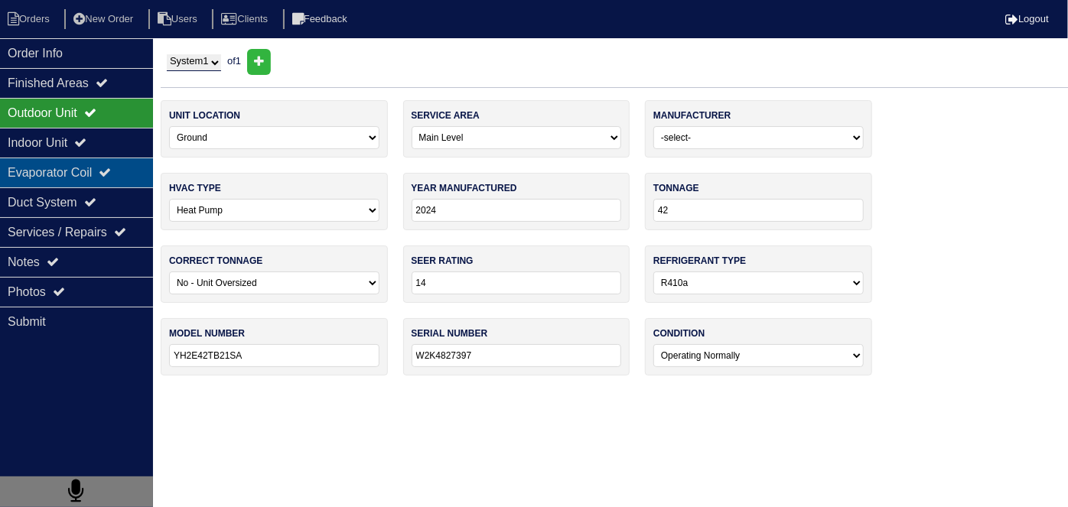
click at [57, 171] on div "Evaporator Coil" at bounding box center [76, 173] width 153 height 30
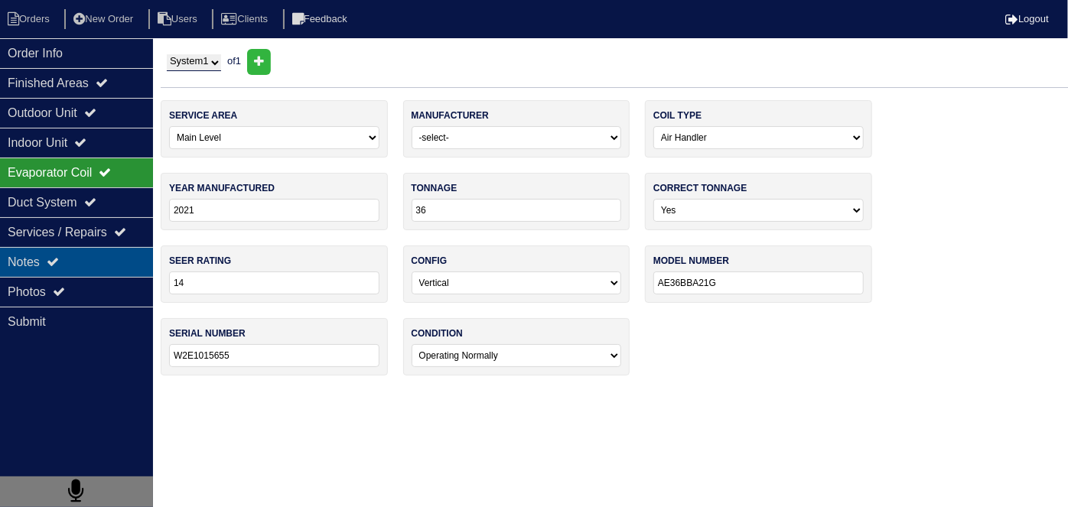
click at [89, 262] on div "Notes" at bounding box center [76, 262] width 153 height 30
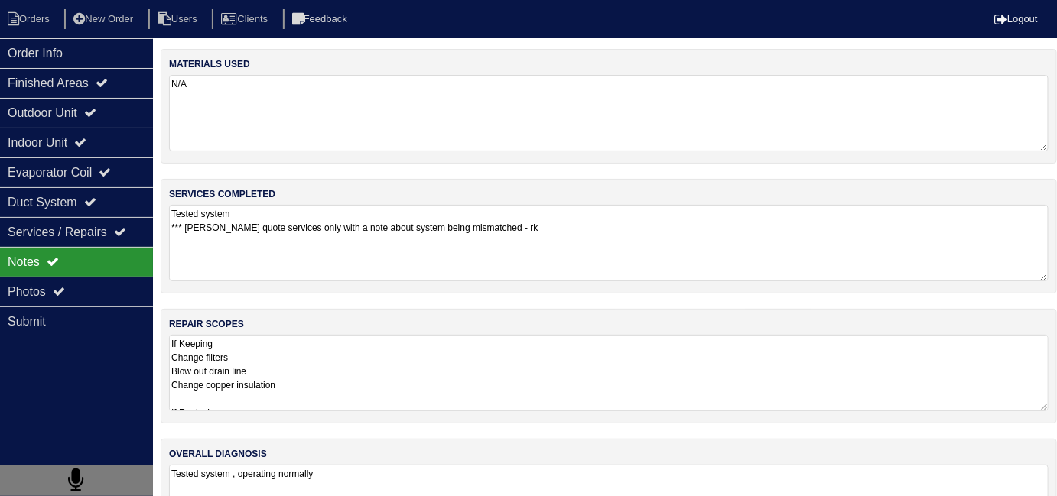
click at [469, 368] on textarea "If Keeping Change filters Blow out drain line Change copper insulation If Repla…" at bounding box center [609, 373] width 880 height 76
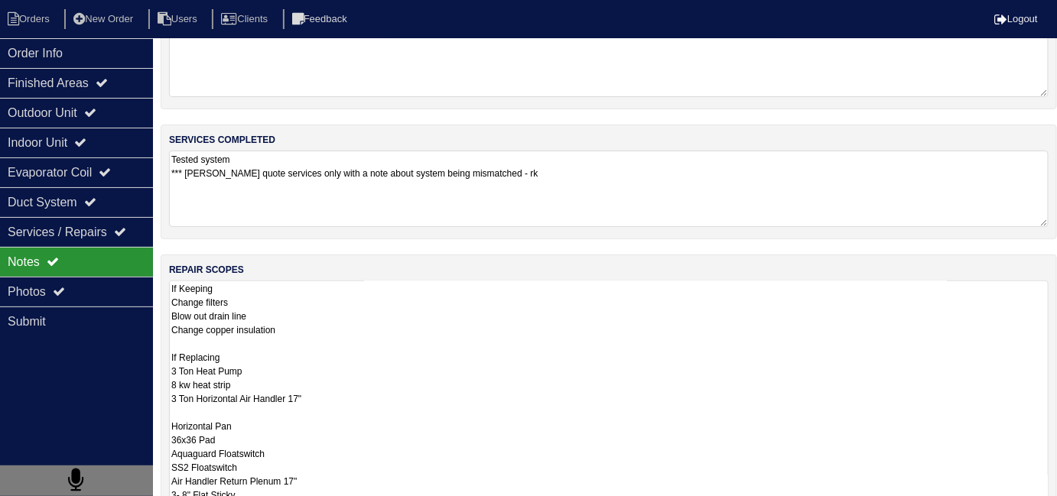
scroll to position [63, 0]
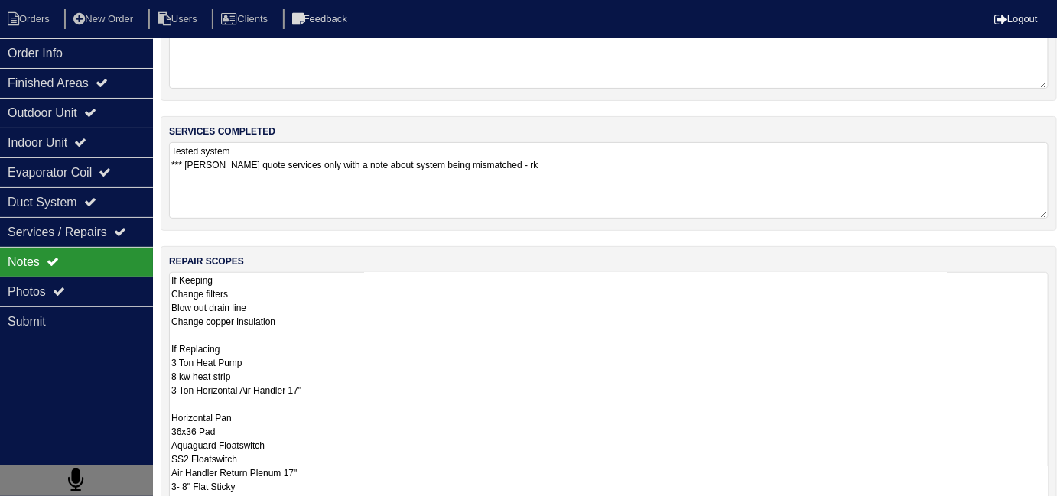
click at [414, 320] on textarea "If Keeping Change filters Blow out drain line Change copper insulation If Repla…" at bounding box center [609, 438] width 880 height 333
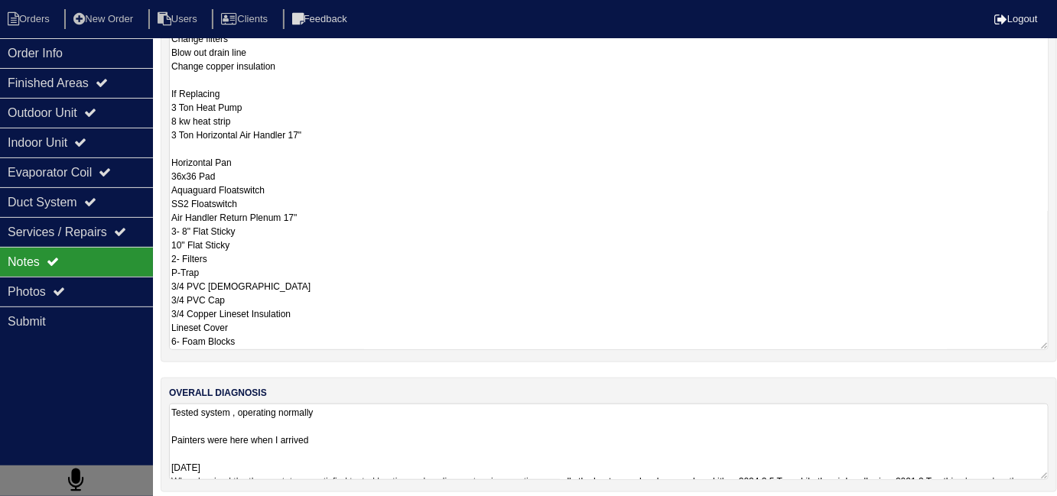
scroll to position [325, 0]
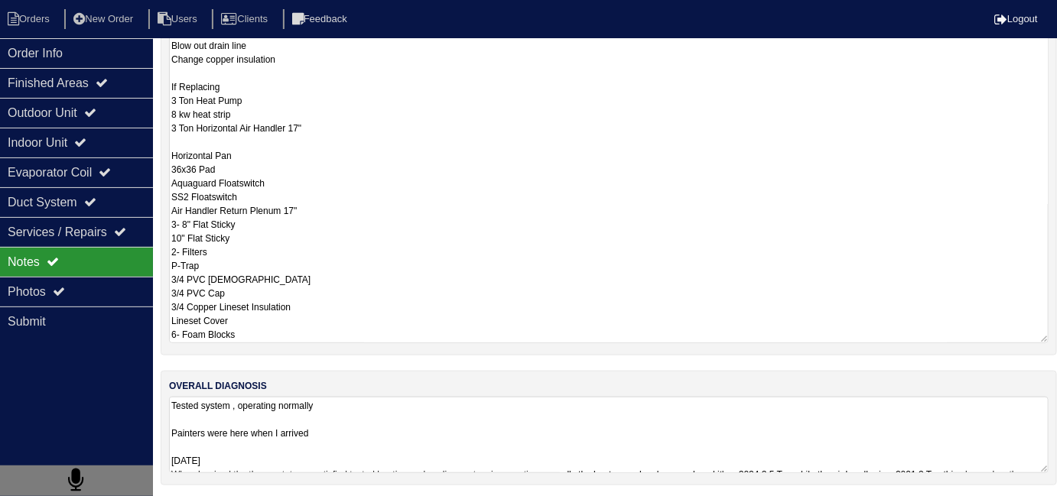
click at [536, 408] on textarea "Tested system , operating normally Painters were here when I arrived 08-25-25 W…" at bounding box center [609, 435] width 880 height 76
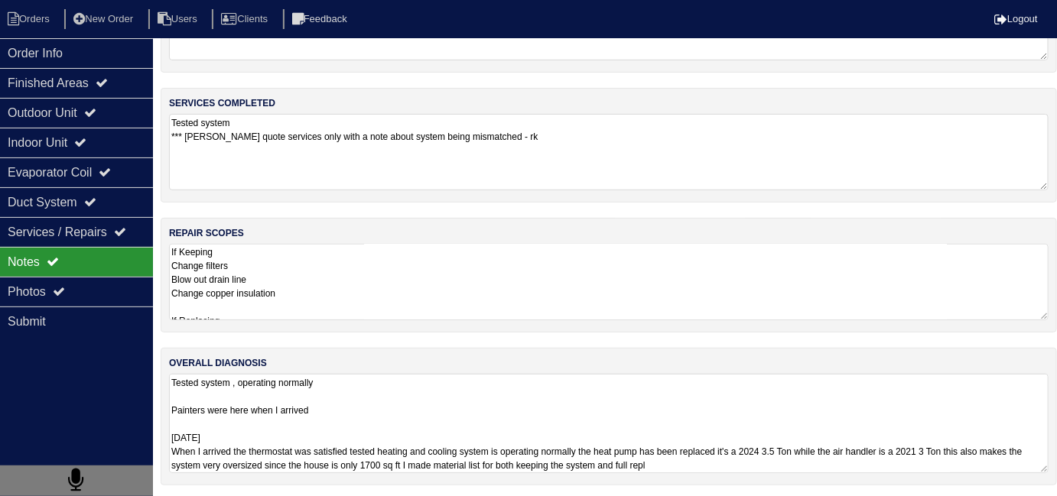
scroll to position [1, 0]
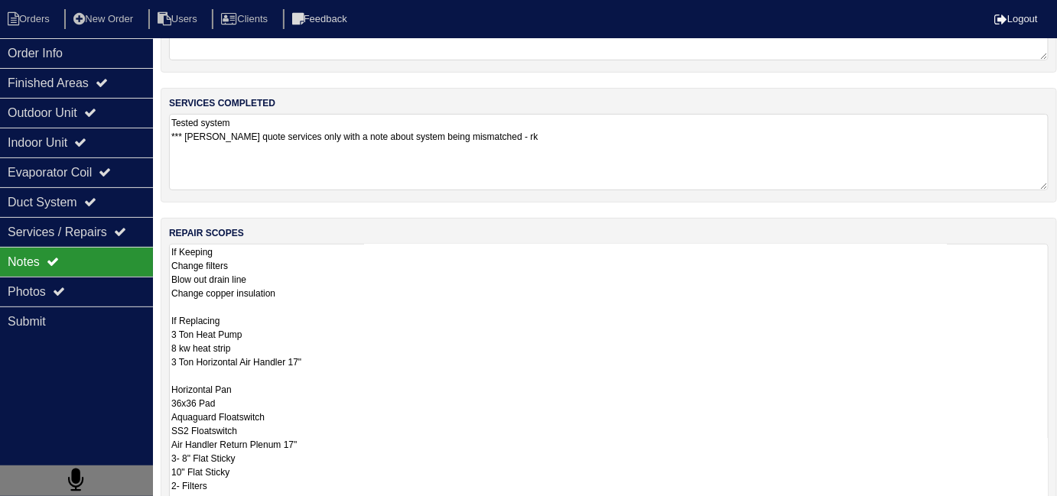
click at [456, 304] on textarea "If Keeping Change filters Blow out drain line Change copper insulation If Repla…" at bounding box center [609, 410] width 880 height 333
click at [34, 214] on div "Duct System" at bounding box center [76, 202] width 153 height 30
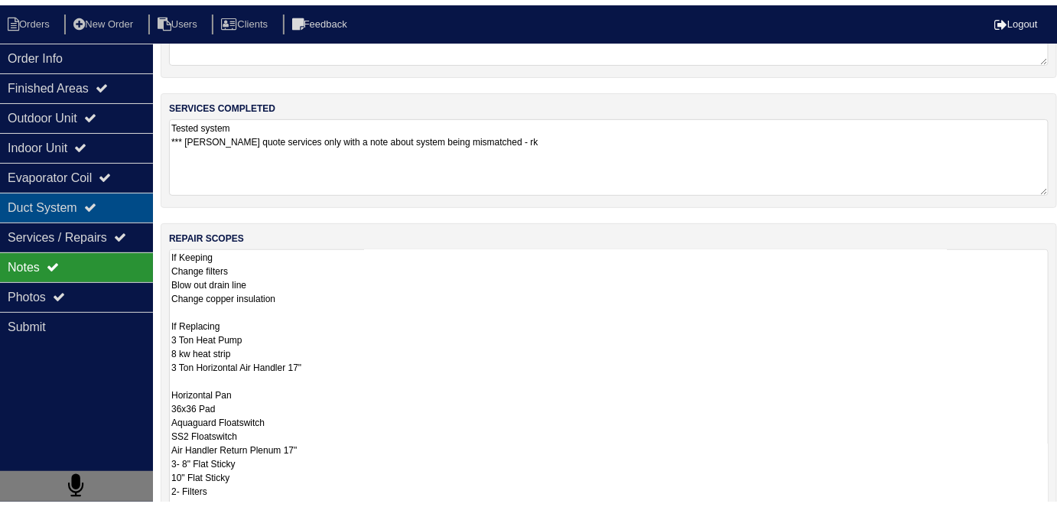
scroll to position [0, 0]
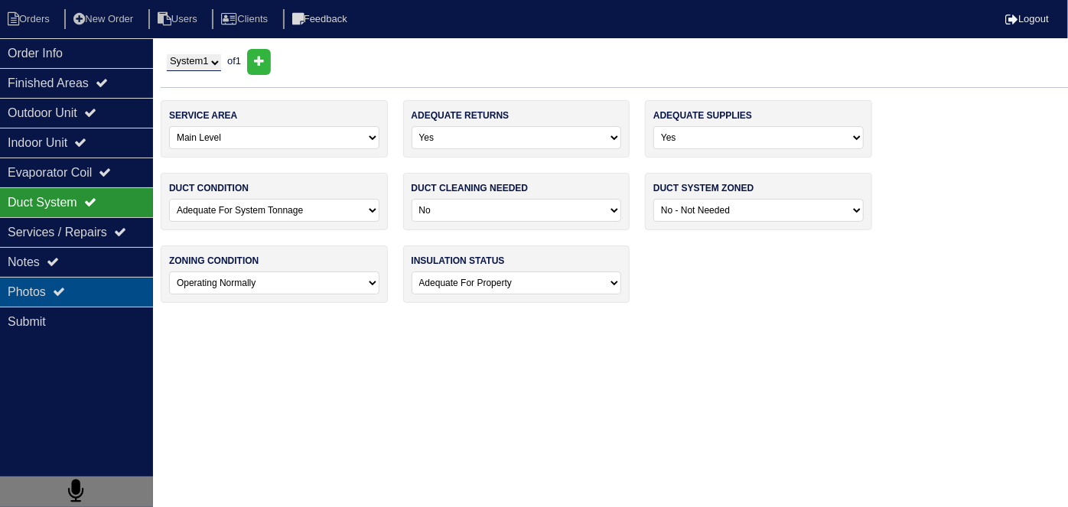
click at [51, 286] on div "Photos" at bounding box center [76, 292] width 153 height 30
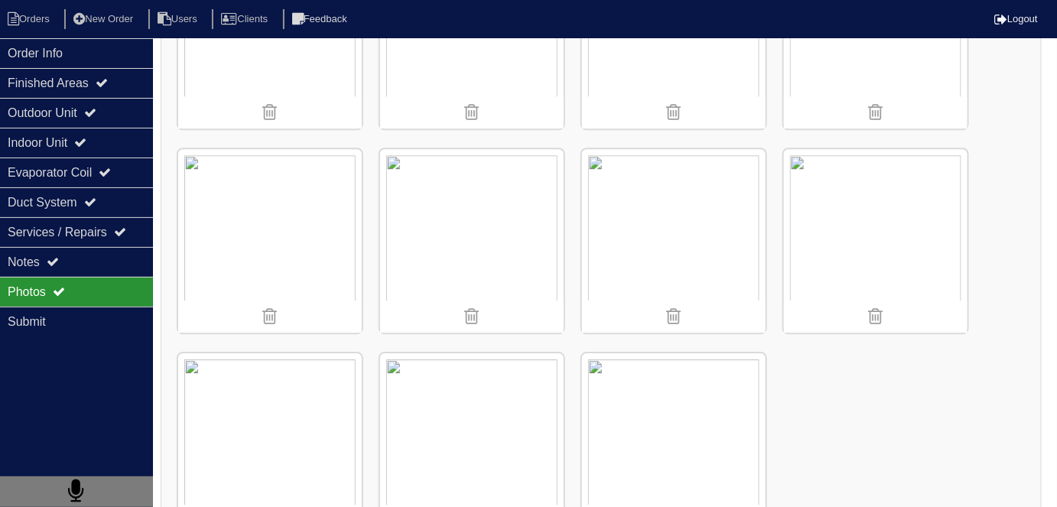
scroll to position [1413, 0]
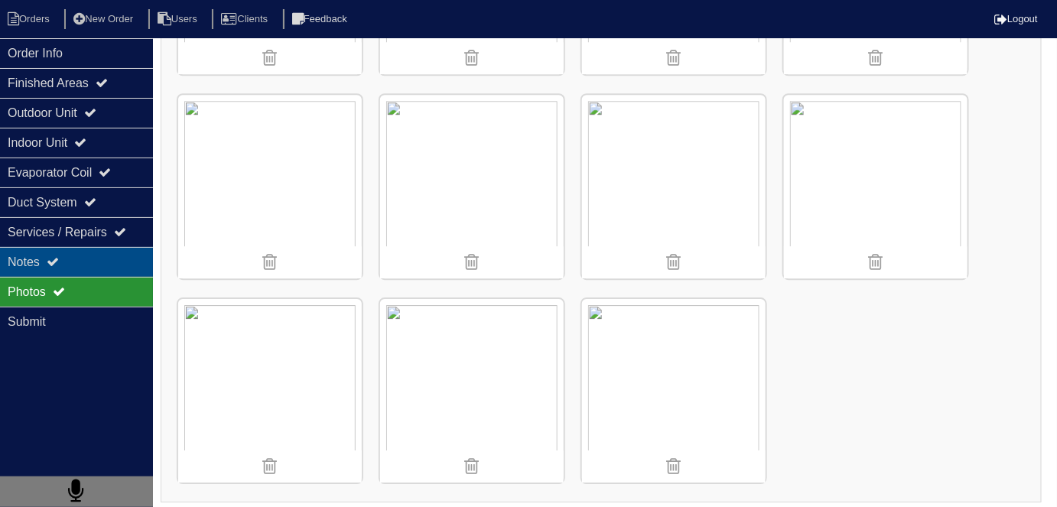
click at [2, 250] on div "Notes" at bounding box center [76, 262] width 153 height 30
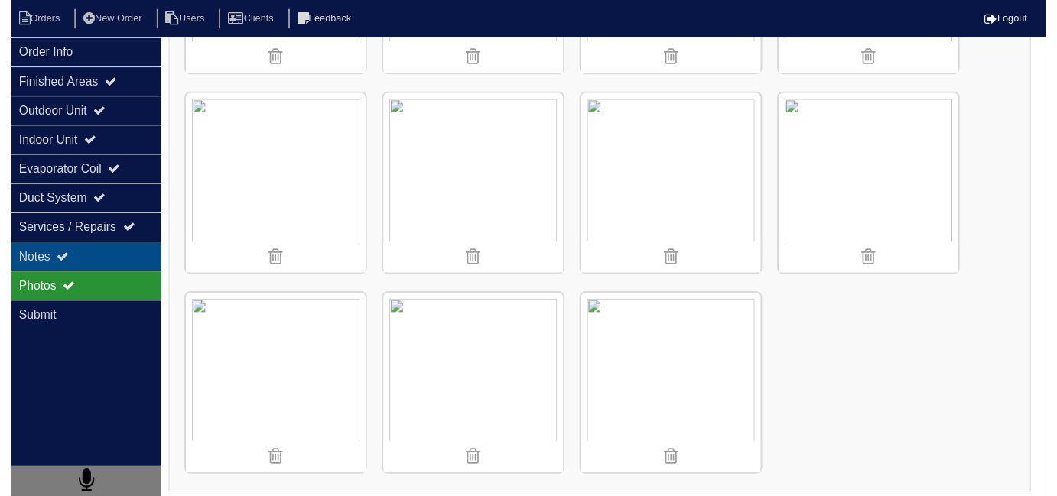
scroll to position [68, 0]
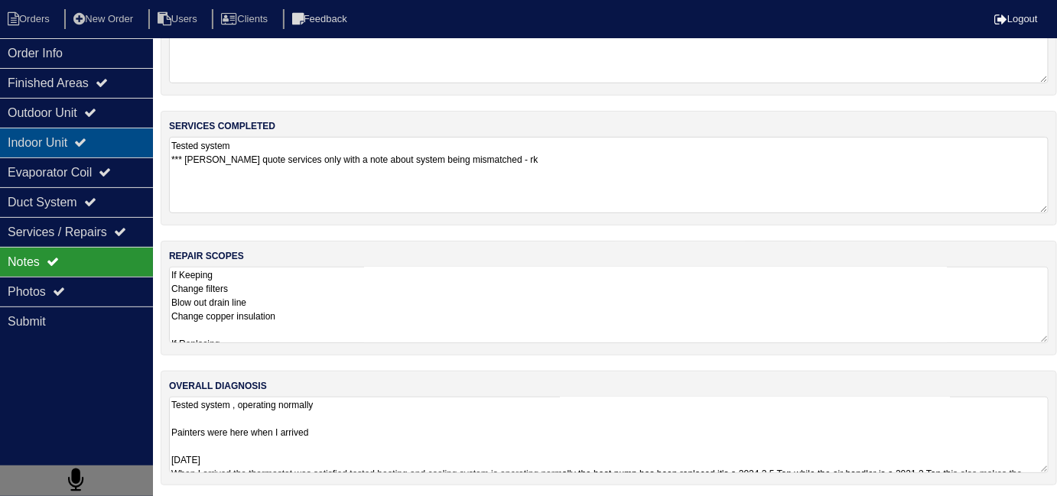
click at [36, 146] on div "Indoor Unit" at bounding box center [76, 143] width 153 height 30
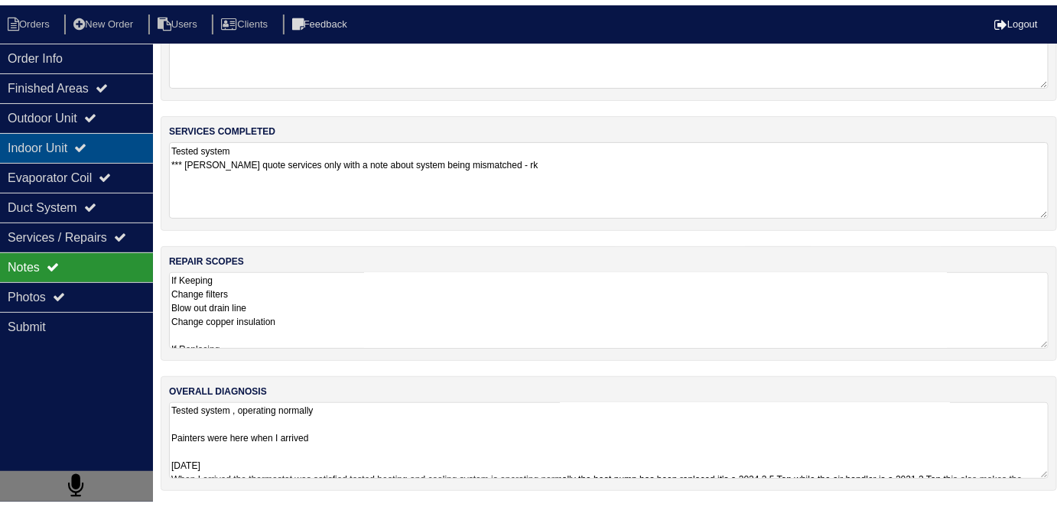
scroll to position [0, 0]
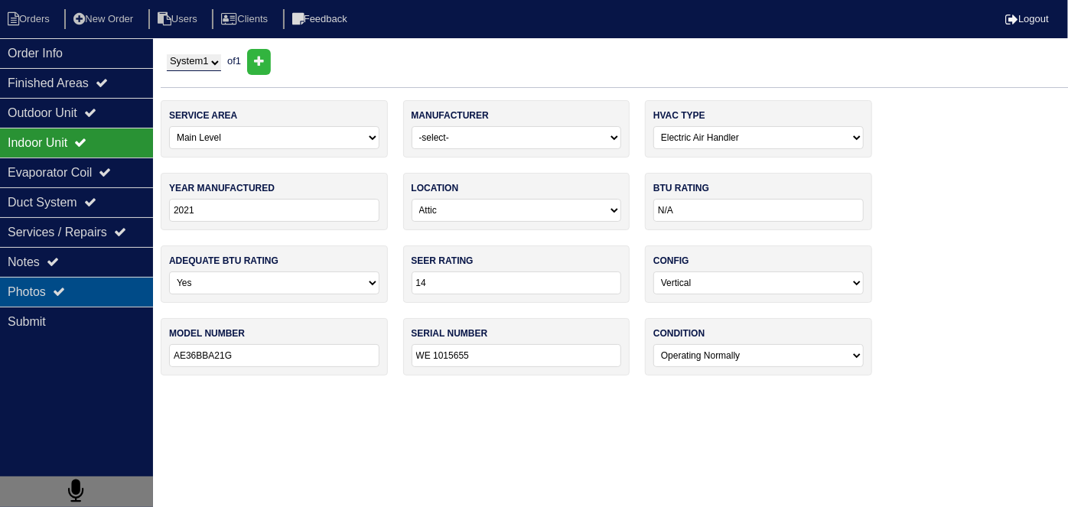
click at [58, 293] on icon at bounding box center [59, 291] width 12 height 12
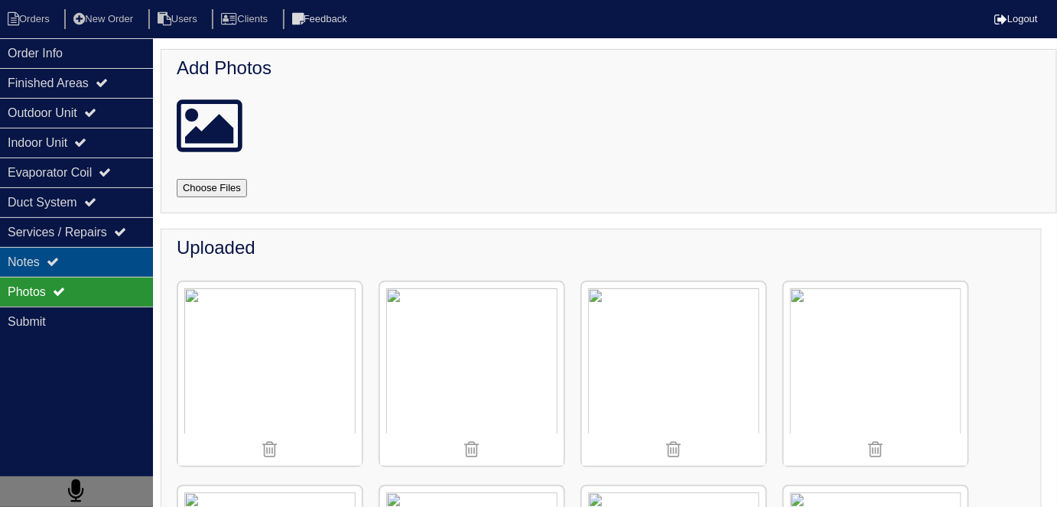
click at [62, 249] on div "Notes" at bounding box center [76, 262] width 153 height 30
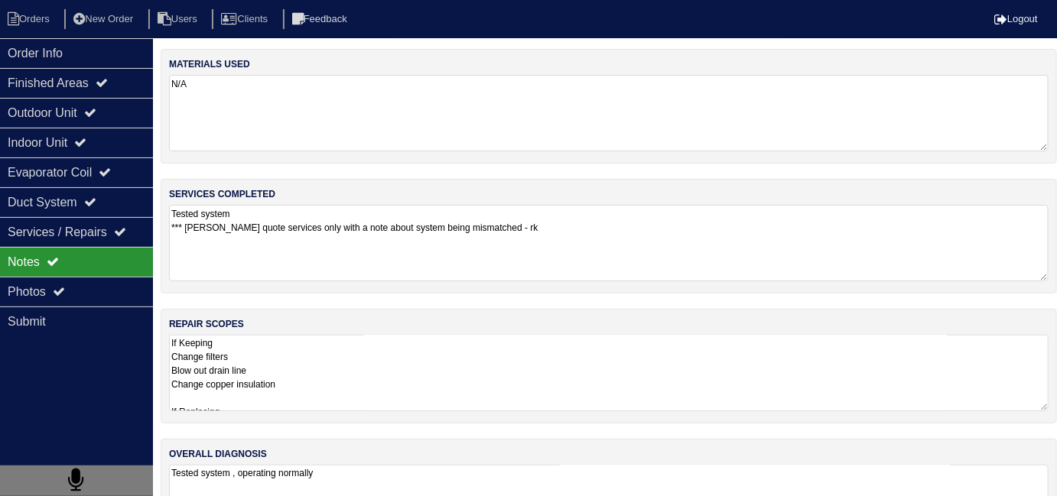
click at [490, 355] on textarea "If Keeping Change filters Blow out drain line Change copper insulation If Repla…" at bounding box center [609, 373] width 880 height 76
click at [110, 61] on div "Order Info" at bounding box center [76, 53] width 153 height 30
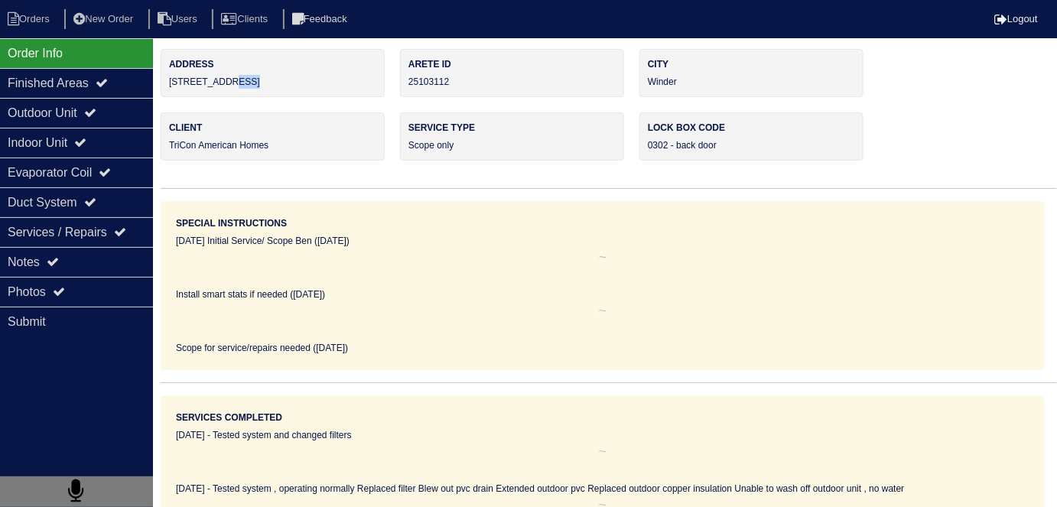
drag, startPoint x: 252, startPoint y: 86, endPoint x: 236, endPoint y: 88, distance: 17.0
click at [232, 91] on div "Address 347 Royal Oaks Dr" at bounding box center [273, 73] width 224 height 48
click at [255, 88] on div "Address 347 Royal Oaks Dr" at bounding box center [273, 73] width 224 height 48
drag, startPoint x: 259, startPoint y: 83, endPoint x: 164, endPoint y: 94, distance: 95.5
click at [164, 94] on div "Address 347 Royal Oaks Dr" at bounding box center [273, 73] width 224 height 48
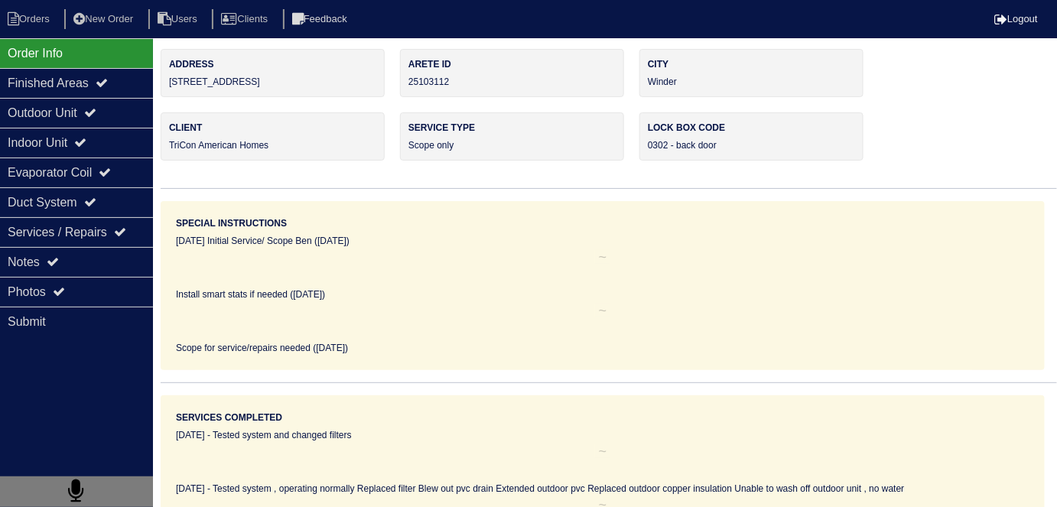
copy div "347 Royal Oaks Dr"
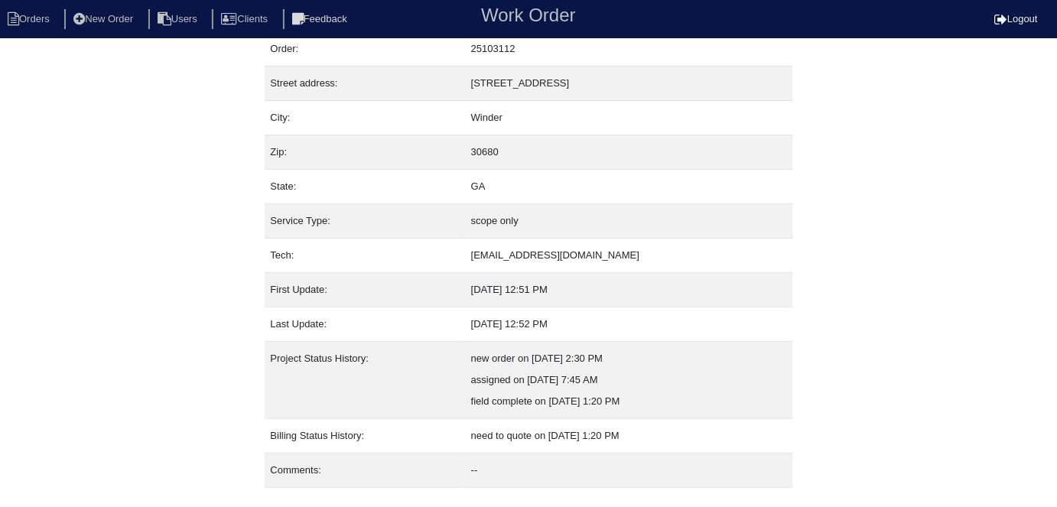
scroll to position [80, 0]
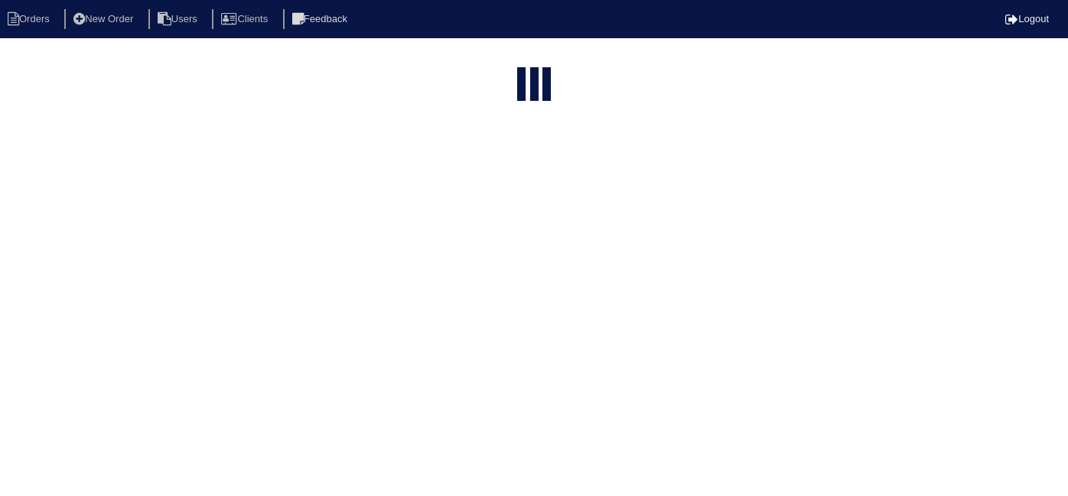
select select "15"
type input "347 r"
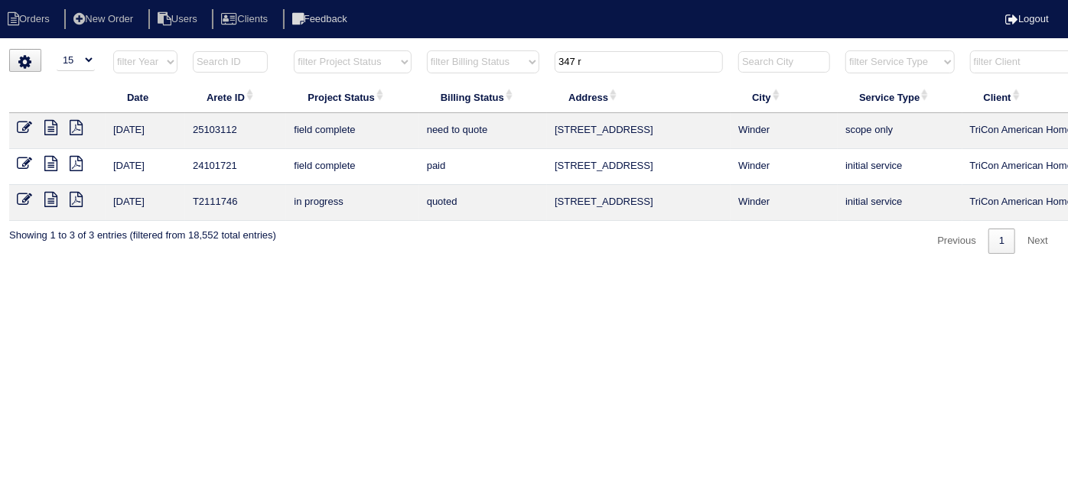
click at [24, 123] on icon at bounding box center [24, 127] width 15 height 15
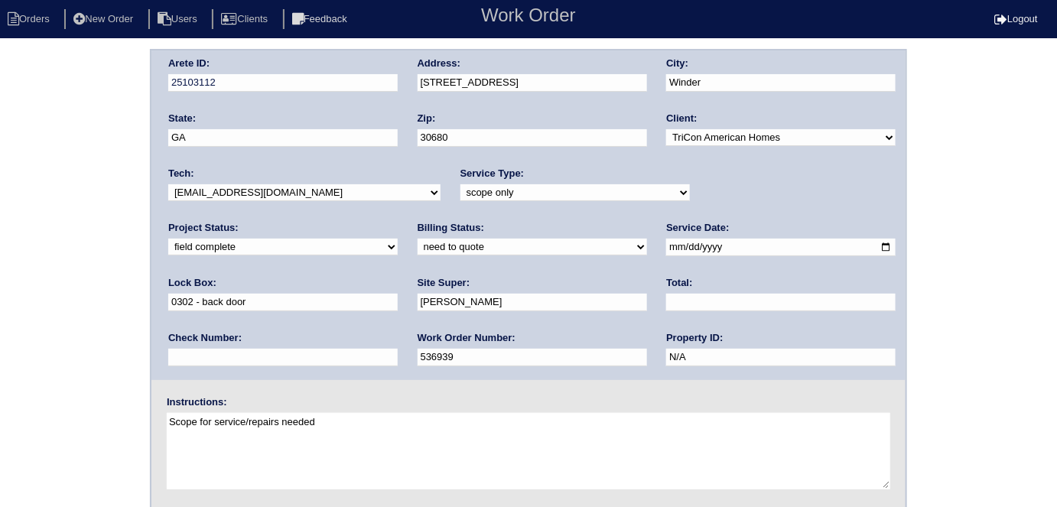
drag, startPoint x: 242, startPoint y: 242, endPoint x: 239, endPoint y: 252, distance: 10.4
click at [418, 243] on select "need to quote quoted need to invoice invoiced paid warranty purchase order need…" at bounding box center [532, 247] width 229 height 17
select select "quoted"
click at [418, 239] on select "need to quote quoted need to invoice invoiced paid warranty purchase order need…" at bounding box center [532, 247] width 229 height 17
click at [666, 294] on input "text" at bounding box center [780, 303] width 229 height 18
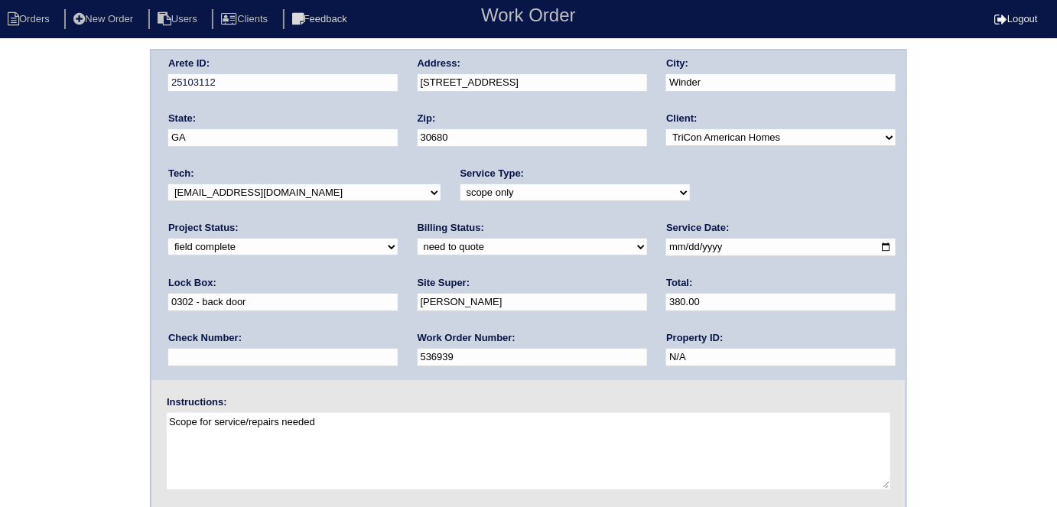
type input "380.00"
click at [34, 276] on div "Arete ID: 25103112 Address: 347 Royal Oaks Dr City: Winder State: GA Zip: 30680…" at bounding box center [528, 358] width 1057 height 619
click at [0, 219] on div "Arete ID: 25103112 Address: 347 Royal Oaks Dr City: Winder State: GA Zip: 30680…" at bounding box center [528, 358] width 1057 height 619
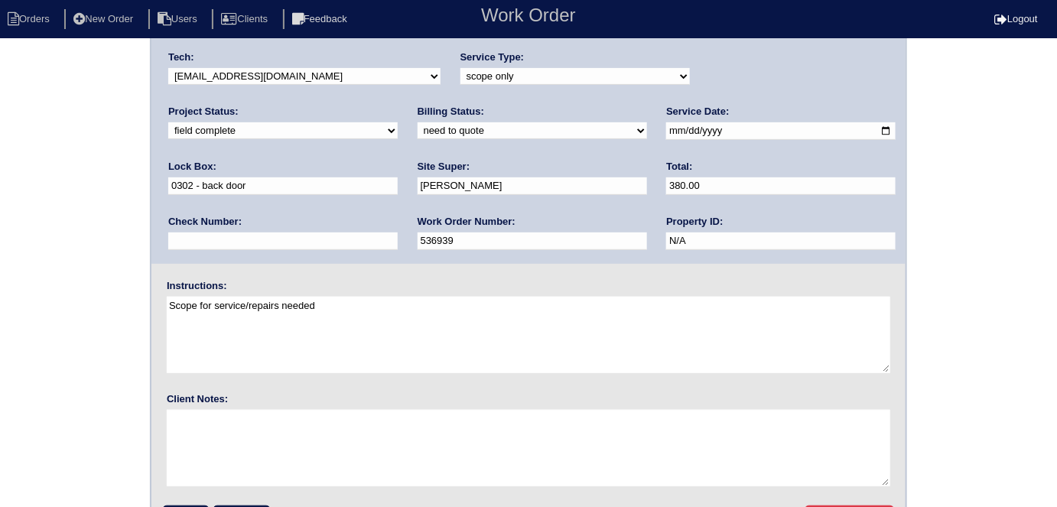
scroll to position [157, 0]
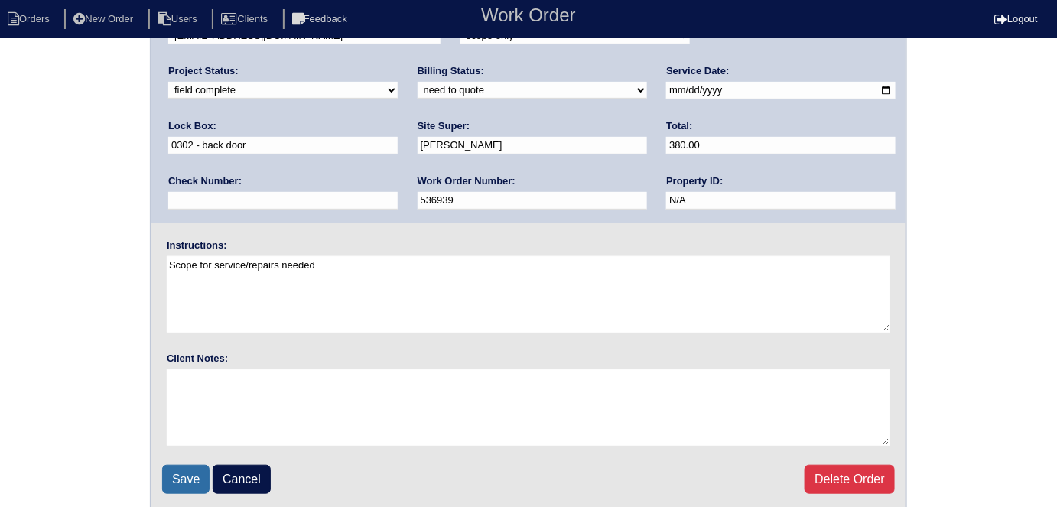
click at [182, 473] on input "Save" at bounding box center [185, 479] width 47 height 29
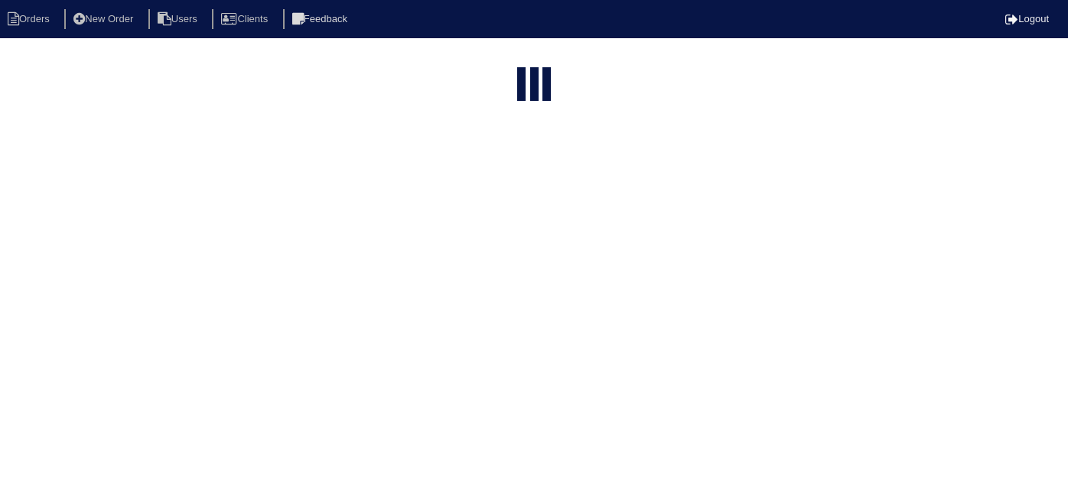
select select "15"
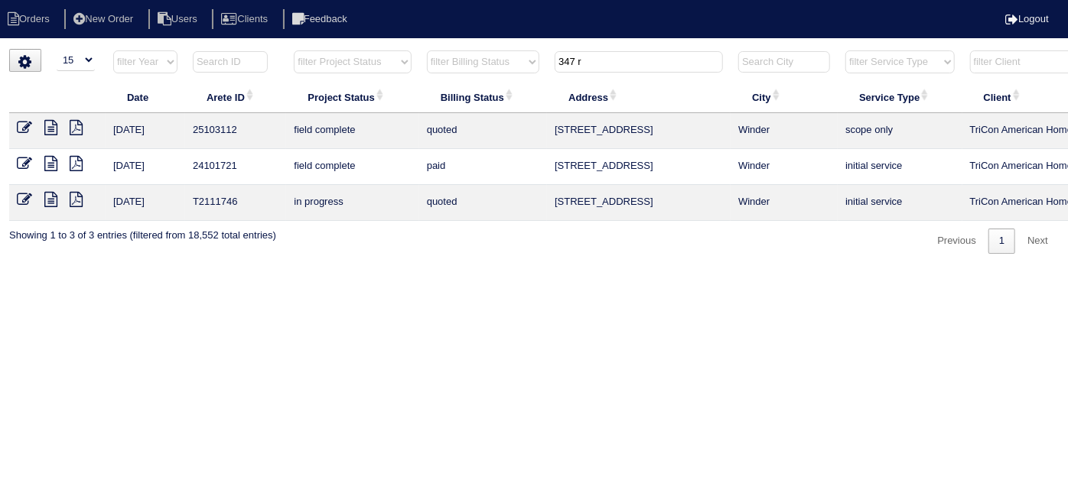
click at [607, 269] on html "Orders New Order Users Clients Feedback Logout Orders New Order Users Clients M…" at bounding box center [534, 134] width 1068 height 269
drag, startPoint x: 610, startPoint y: 60, endPoint x: 464, endPoint y: 6, distance: 156.3
click at [464, 49] on body "Orders New Order Users Clients Feedback Logout Orders New Order Users Clients M…" at bounding box center [534, 151] width 1068 height 205
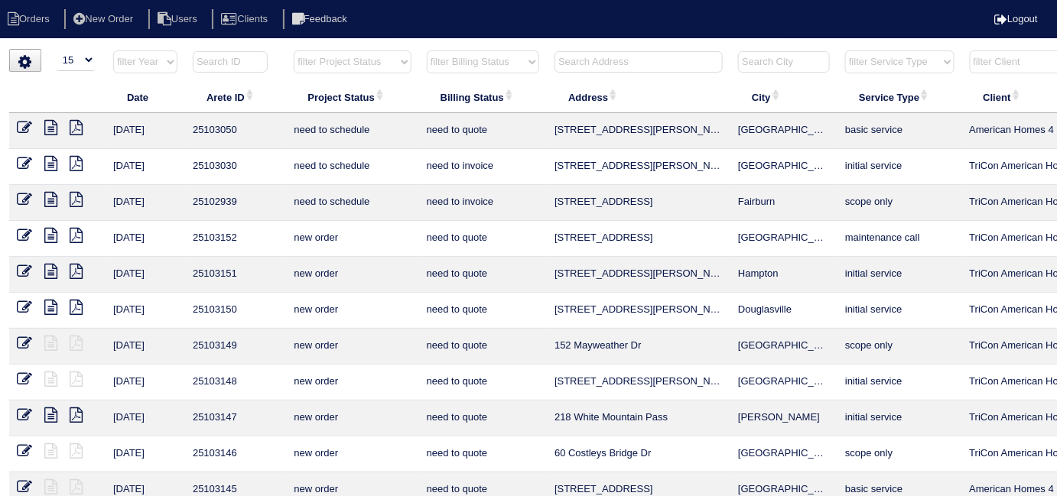
click at [351, 57] on select "filter Project Status -- Any Project Status -- new order assigned in progress f…" at bounding box center [352, 61] width 117 height 23
click at [294, 50] on select "filter Project Status -- Any Project Status -- new order assigned in progress f…" at bounding box center [352, 61] width 117 height 23
select select "field complete"
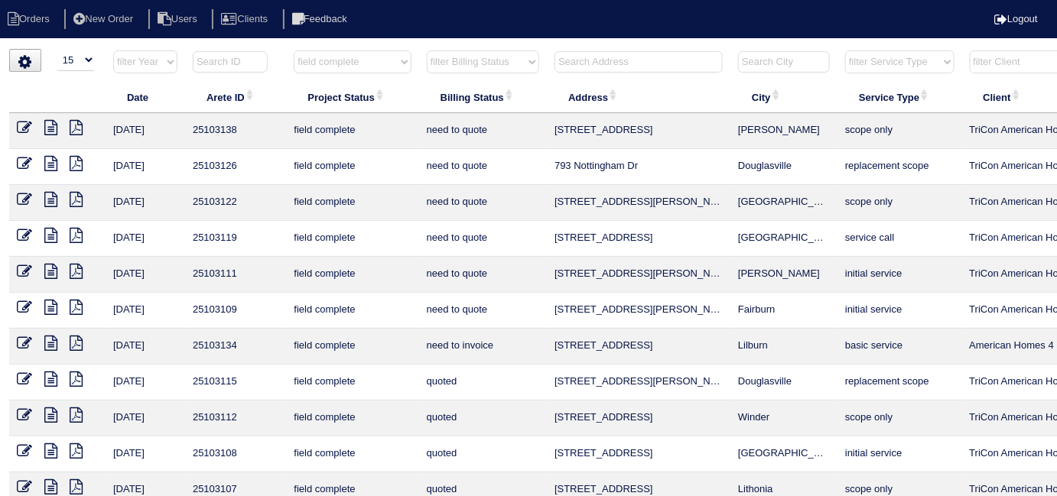
drag, startPoint x: 479, startPoint y: 58, endPoint x: 478, endPoint y: 71, distance: 13.0
click at [479, 58] on select "filter Billing Status -- Any Billing Status -- need to quote quoted need to inv…" at bounding box center [483, 61] width 112 height 23
select select "quoted"
click at [427, 50] on select "filter Billing Status -- Any Billing Status -- need to quote quoted need to inv…" at bounding box center [483, 61] width 112 height 23
select select "field complete"
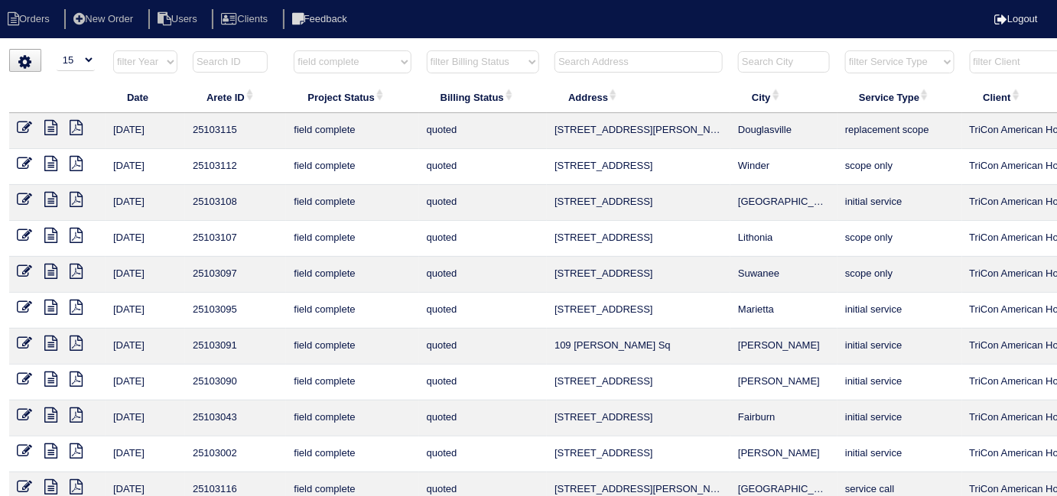
click at [464, 60] on select "filter Billing Status -- Any Billing Status -- need to quote quoted need to inv…" at bounding box center [483, 61] width 112 height 23
select select "need to quote"
click at [427, 50] on select "filter Billing Status -- Any Billing Status -- need to quote quoted need to inv…" at bounding box center [483, 61] width 112 height 23
select select "field complete"
select select "need to quote"
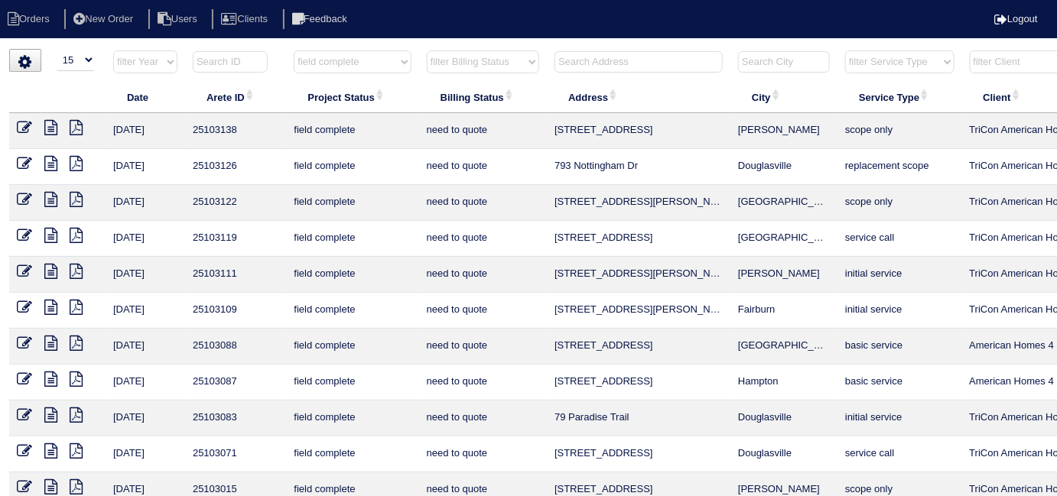
click at [347, 70] on select "filter Project Status -- Any Project Status -- new order assigned in progress f…" at bounding box center [352, 61] width 117 height 23
select select
click at [294, 50] on select "filter Project Status -- Any Project Status -- new order assigned in progress f…" at bounding box center [352, 61] width 117 height 23
select select "need to quote"
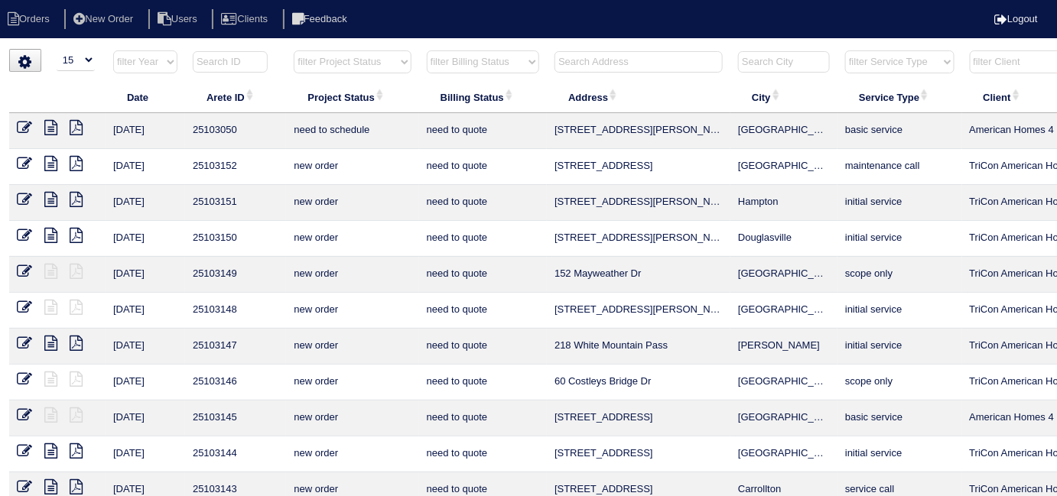
click at [479, 63] on select "filter Billing Status -- Any Billing Status -- need to quote quoted need to inv…" at bounding box center [483, 61] width 112 height 23
select select
click at [427, 50] on select "filter Billing Status -- Any Billing Status -- need to quote quoted need to inv…" at bounding box center [483, 61] width 112 height 23
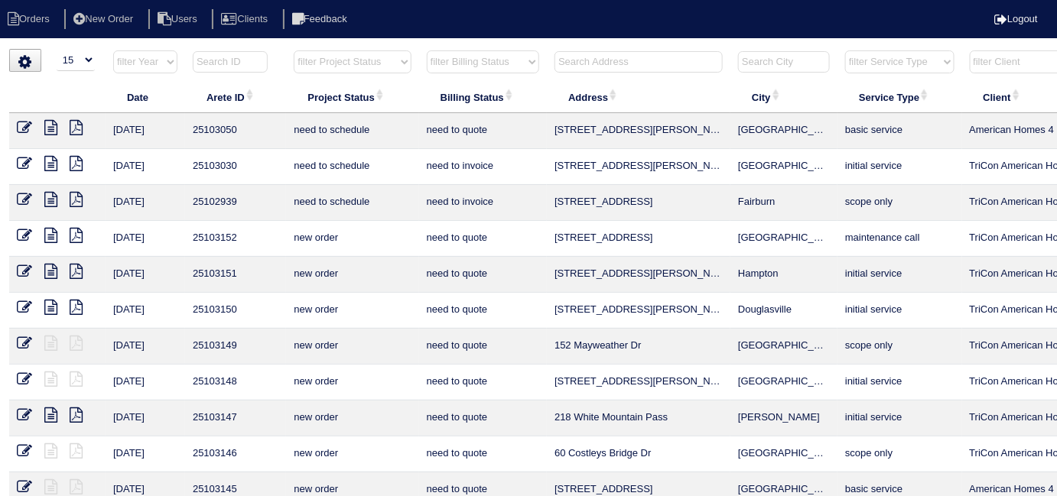
click at [597, 56] on input "text" at bounding box center [639, 61] width 168 height 21
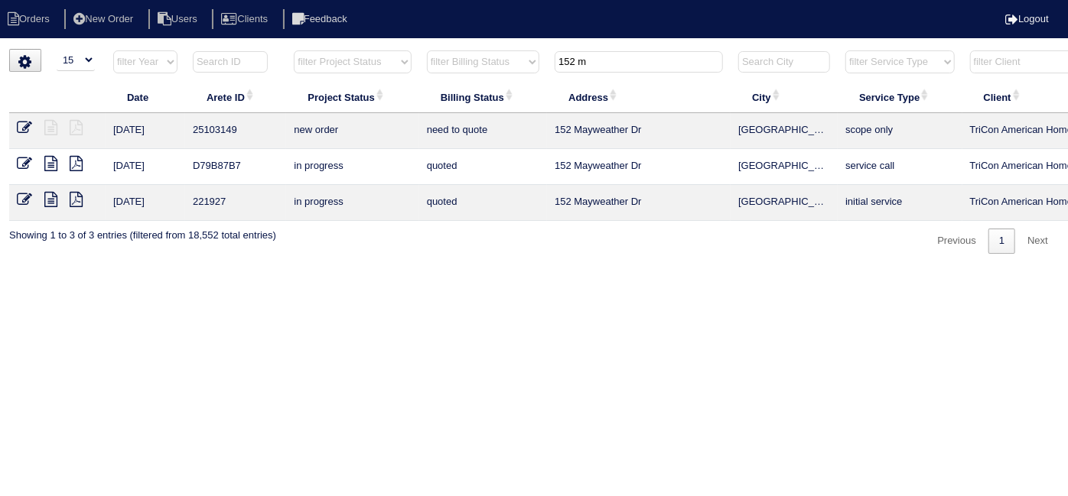
type input "152 m"
drag, startPoint x: 602, startPoint y: 67, endPoint x: 511, endPoint y: 49, distance: 92.9
click at [511, 50] on tr "filter Year -- Any Year -- 2025 2024 2023 2022 2021 2020 2019 filter Project St…" at bounding box center [672, 65] width 1326 height 31
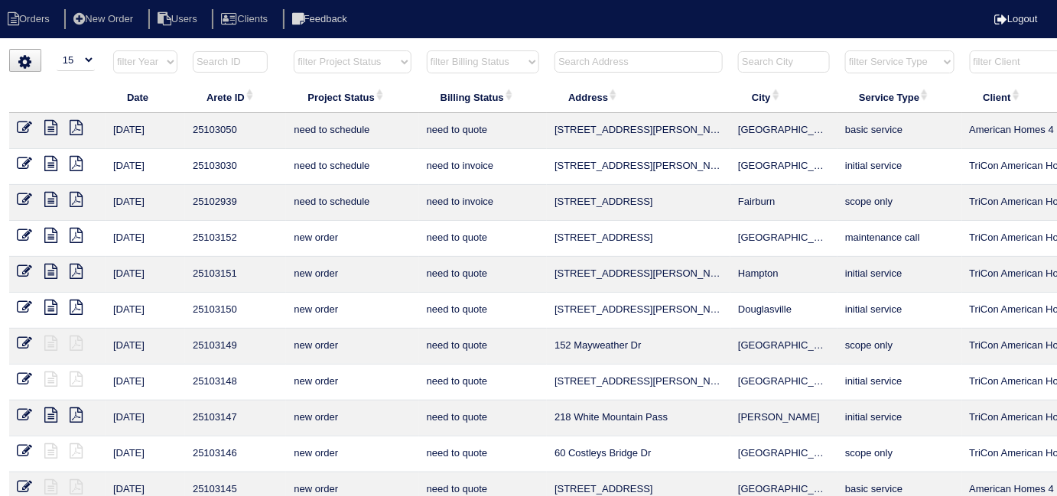
click at [619, 66] on input "text" at bounding box center [639, 61] width 168 height 21
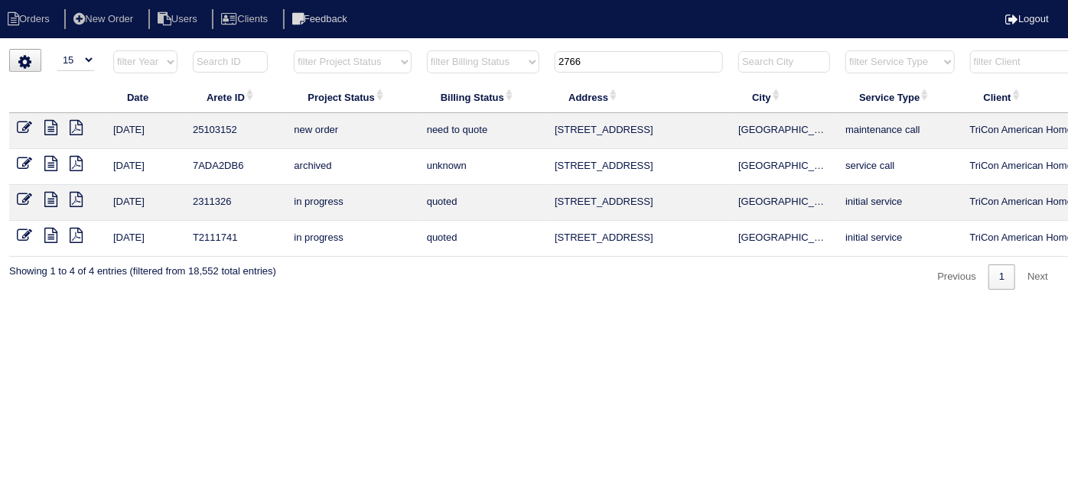
type input "2766"
click at [26, 121] on icon at bounding box center [24, 127] width 15 height 15
select select "15"
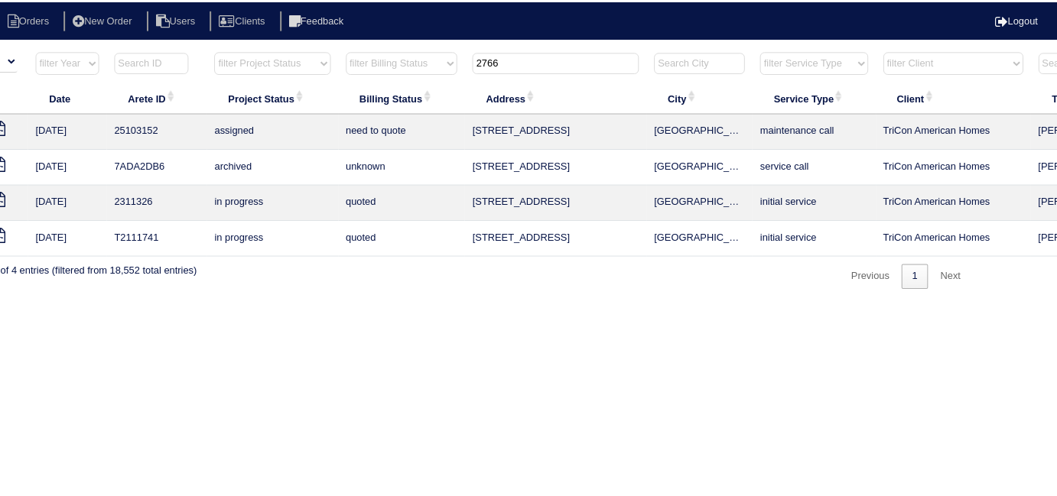
scroll to position [0, 83]
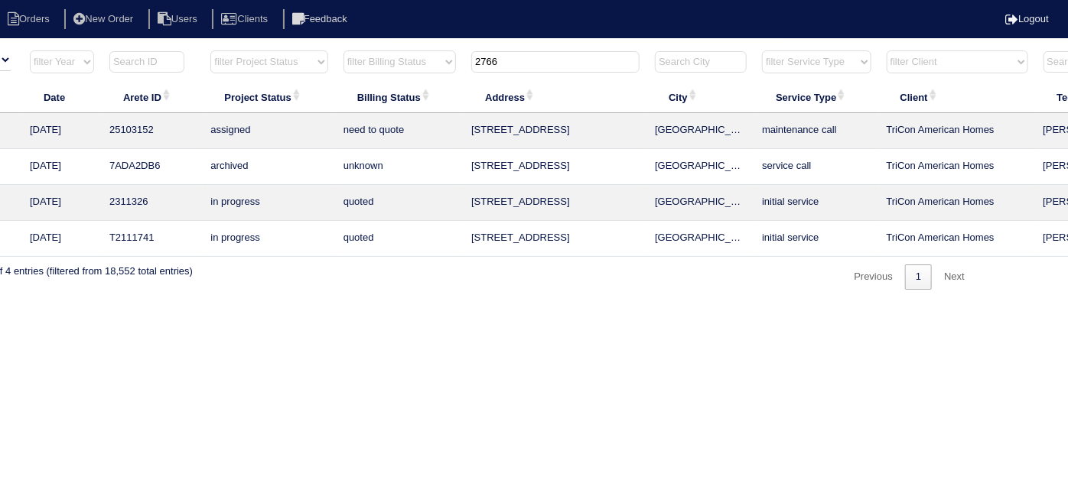
drag, startPoint x: 519, startPoint y: 63, endPoint x: 286, endPoint y: 0, distance: 241.8
click at [392, 49] on body "Orders New Order Users Clients Feedback Logout Orders New Order Users Clients M…" at bounding box center [451, 169] width 1068 height 241
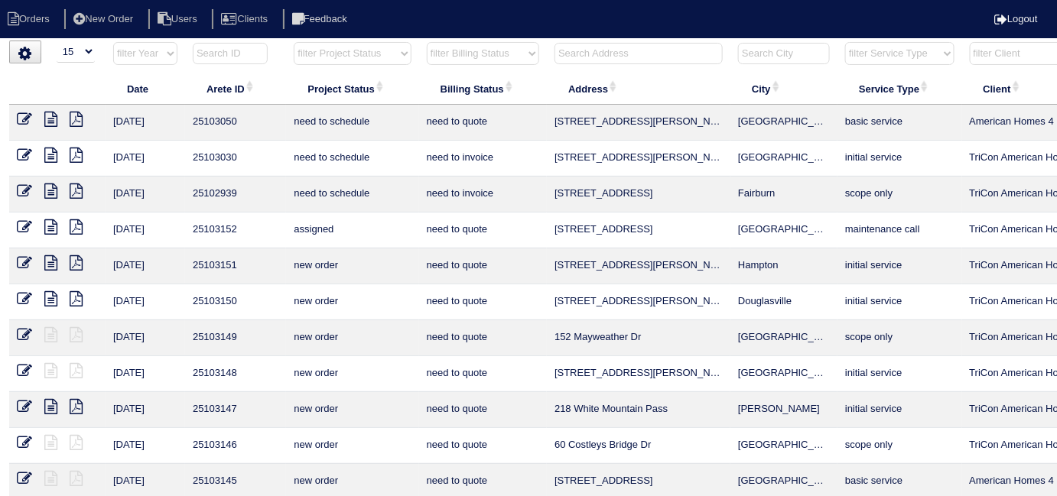
scroll to position [0, 0]
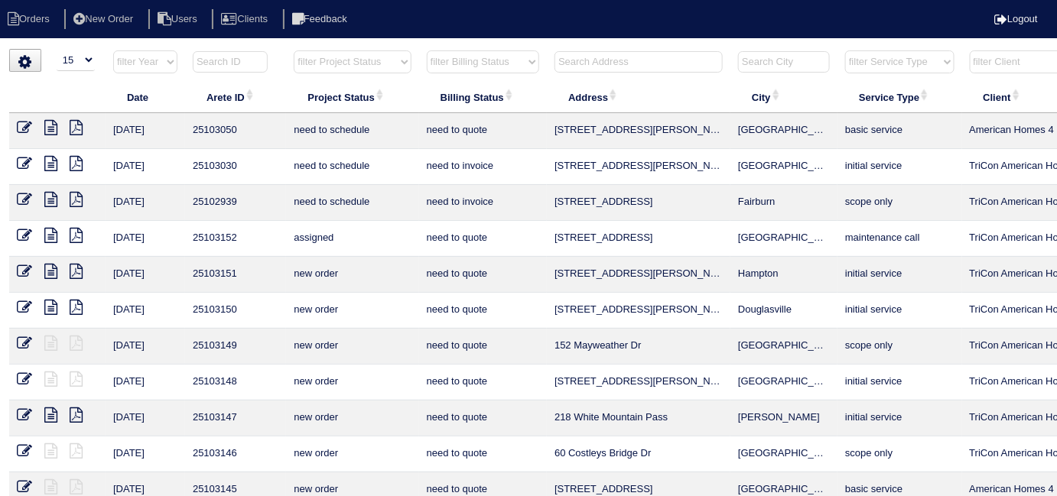
click at [352, 65] on select "filter Project Status -- Any Project Status -- new order assigned in progress f…" at bounding box center [352, 61] width 117 height 23
drag, startPoint x: 350, startPoint y: 63, endPoint x: 347, endPoint y: 71, distance: 8.0
click at [350, 63] on select "filter Project Status -- Any Project Status -- new order assigned in progress f…" at bounding box center [352, 61] width 117 height 23
click at [294, 50] on select "filter Project Status -- Any Project Status -- new order assigned in progress f…" at bounding box center [352, 61] width 117 height 23
select select "field complete"
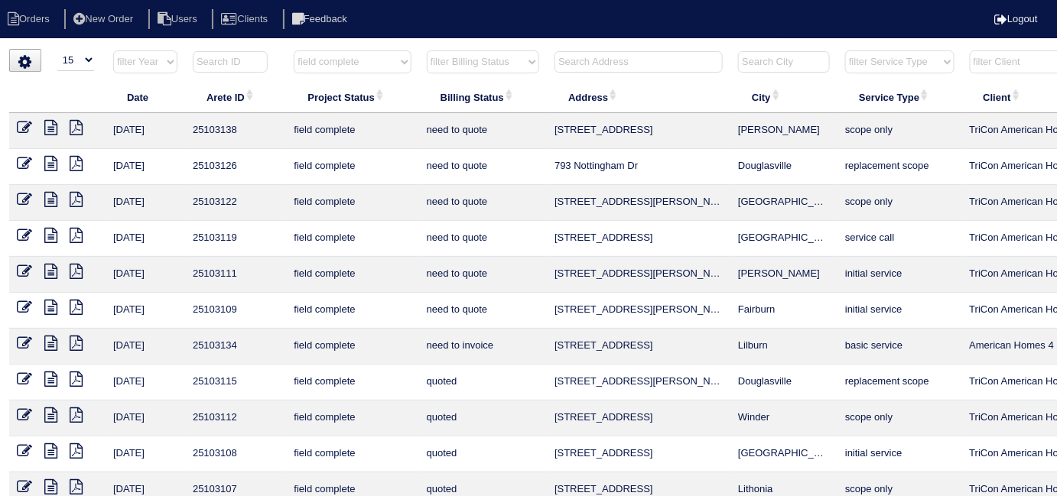
drag, startPoint x: 446, startPoint y: 55, endPoint x: 450, endPoint y: 69, distance: 14.3
click at [446, 55] on select "filter Billing Status -- Any Billing Status -- need to quote quoted need to inv…" at bounding box center [483, 61] width 112 height 23
select select "need to quote"
click at [427, 50] on select "filter Billing Status -- Any Billing Status -- need to quote quoted need to inv…" at bounding box center [483, 61] width 112 height 23
select select "field complete"
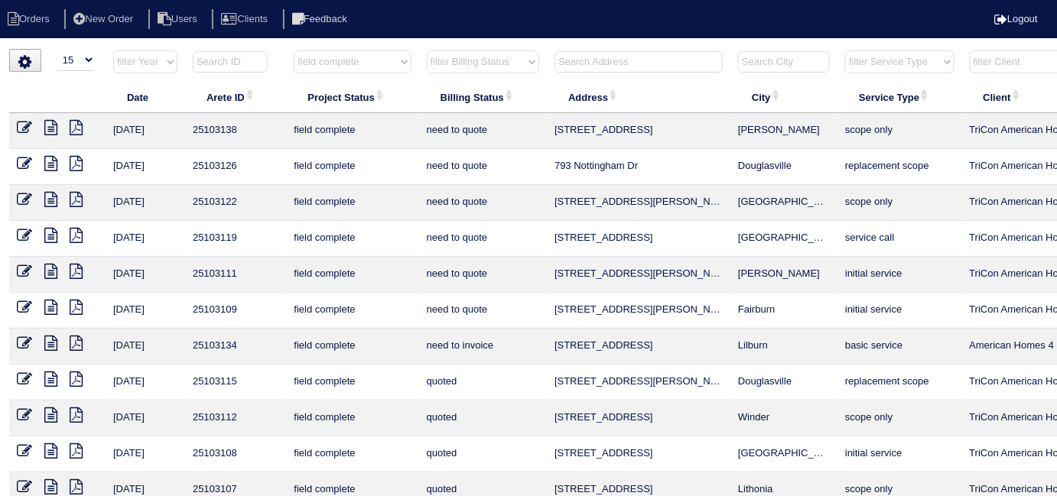
select select "need to quote"
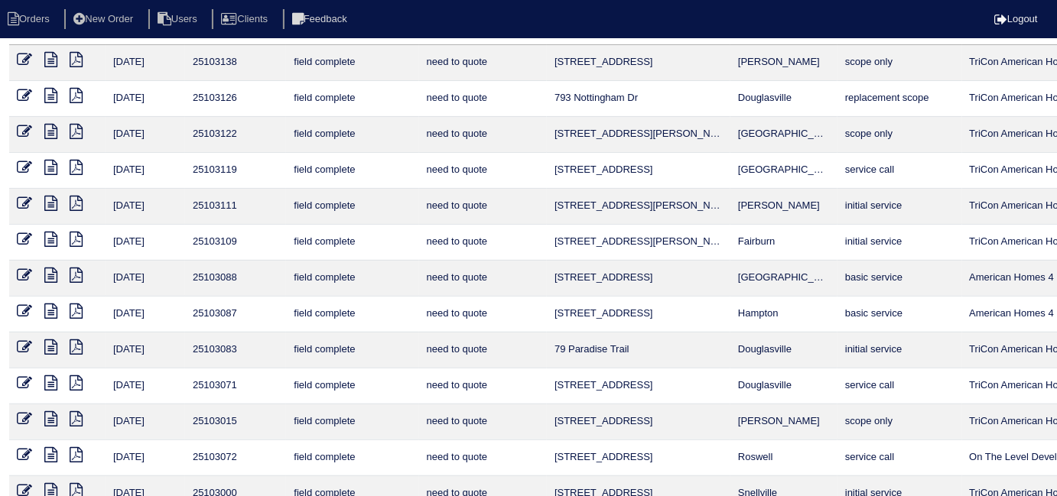
scroll to position [69, 0]
click at [49, 270] on icon at bounding box center [50, 274] width 13 height 15
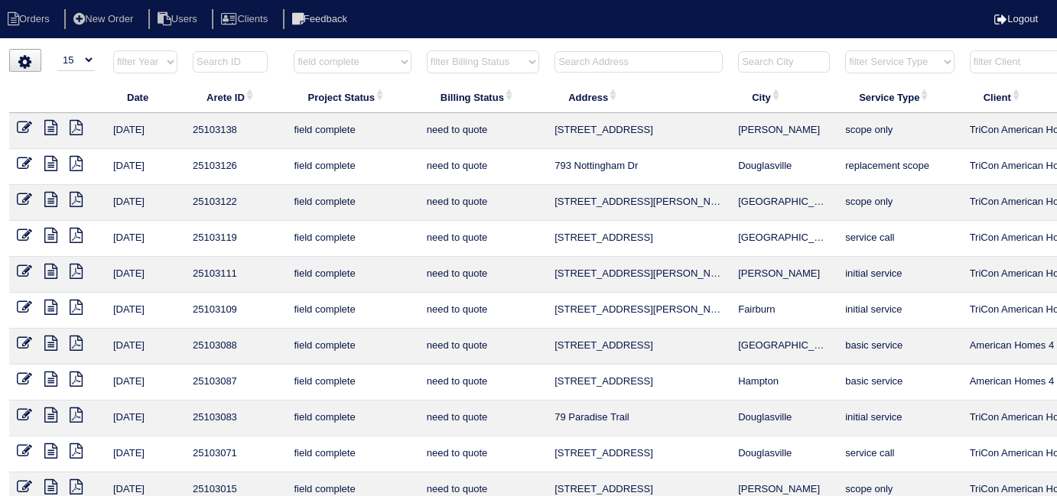
select select "15"
select select "field complete"
select select "need to quote"
click at [54, 378] on icon at bounding box center [50, 379] width 13 height 15
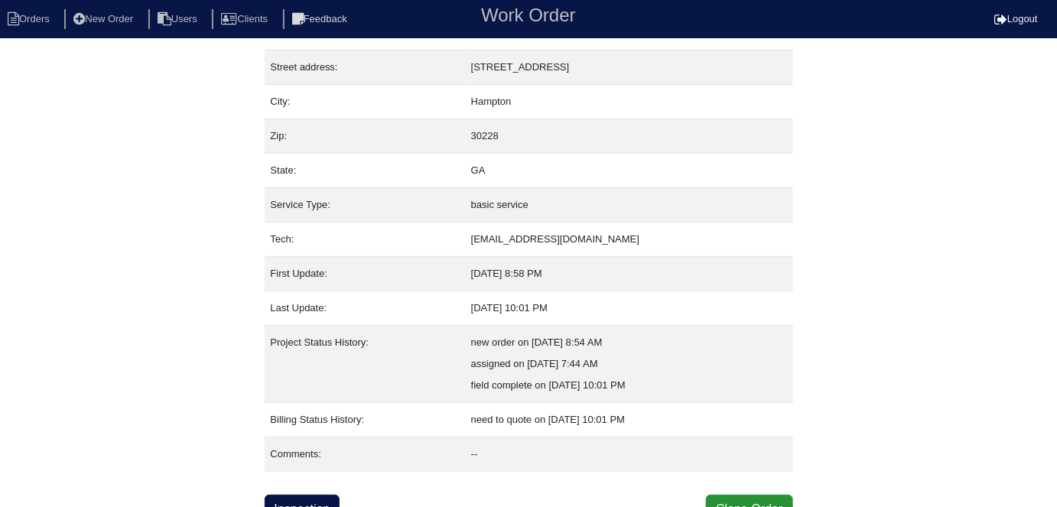
scroll to position [80, 0]
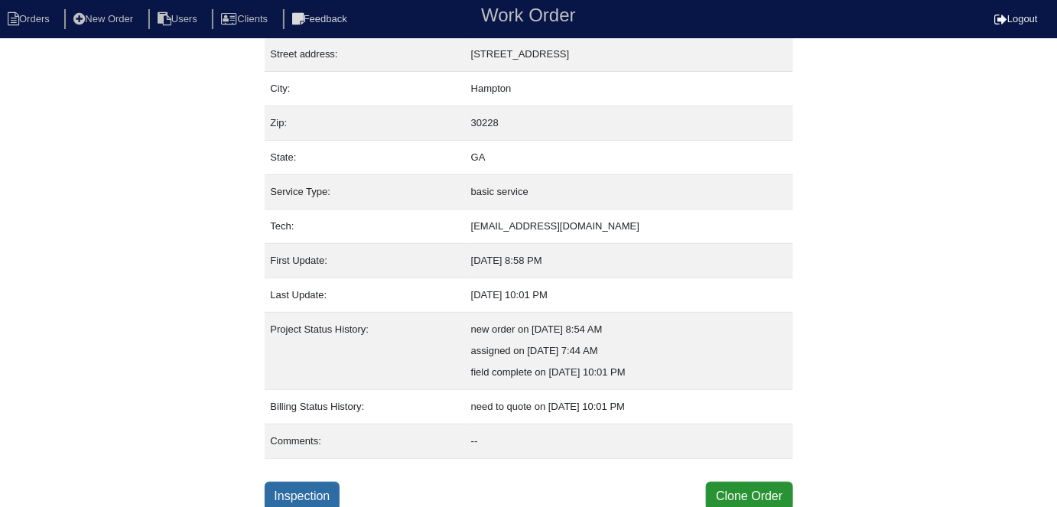
drag, startPoint x: 328, startPoint y: 499, endPoint x: 311, endPoint y: 473, distance: 31.0
click at [328, 499] on link "Inspection" at bounding box center [303, 496] width 76 height 29
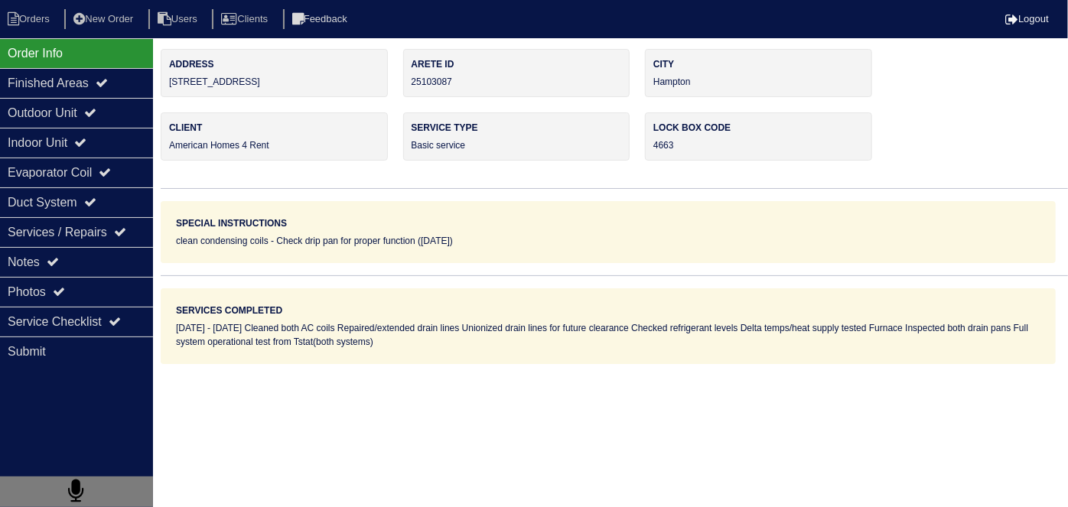
click at [80, 118] on div "Outdoor Unit" at bounding box center [76, 113] width 153 height 30
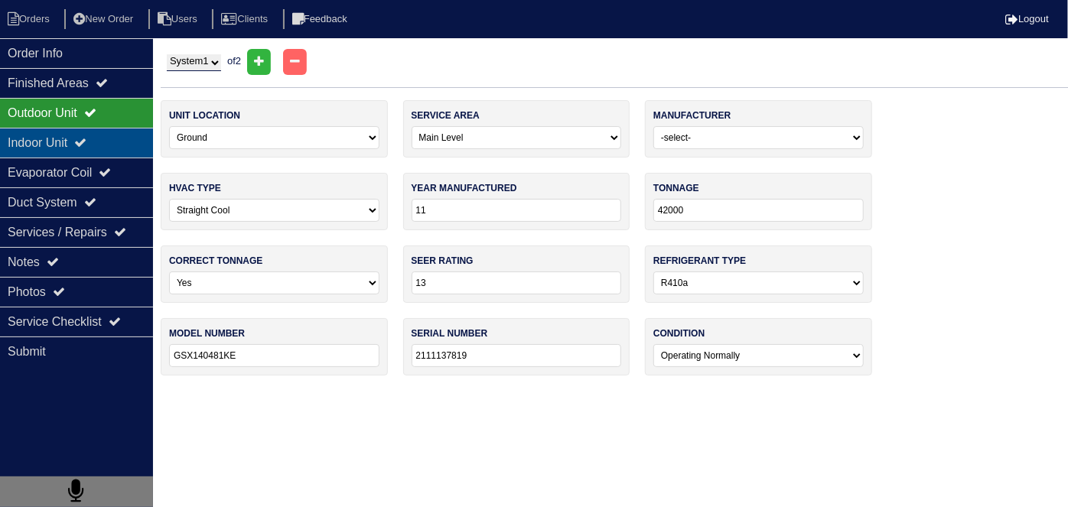
click at [68, 143] on div "Indoor Unit" at bounding box center [76, 143] width 153 height 30
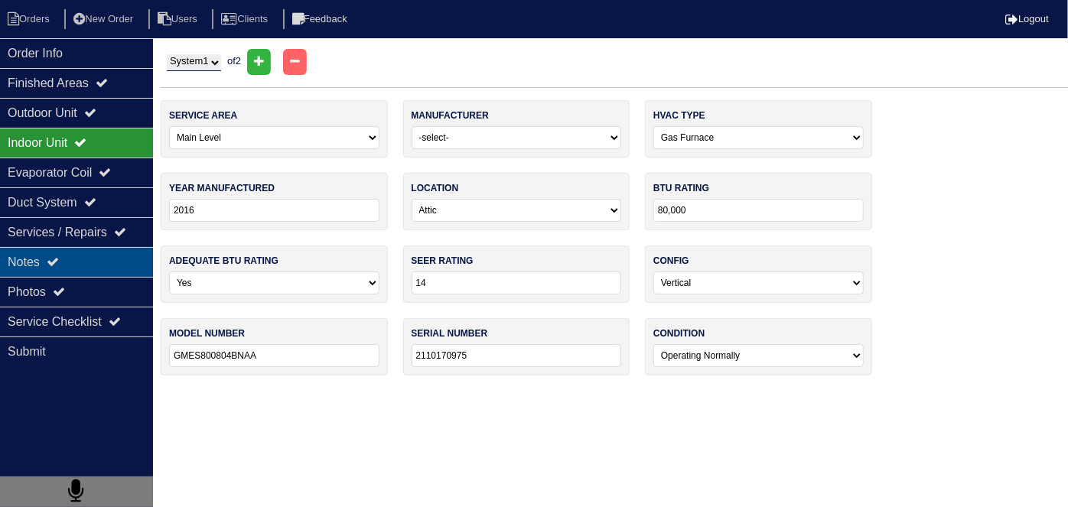
click at [55, 264] on icon at bounding box center [53, 261] width 12 height 12
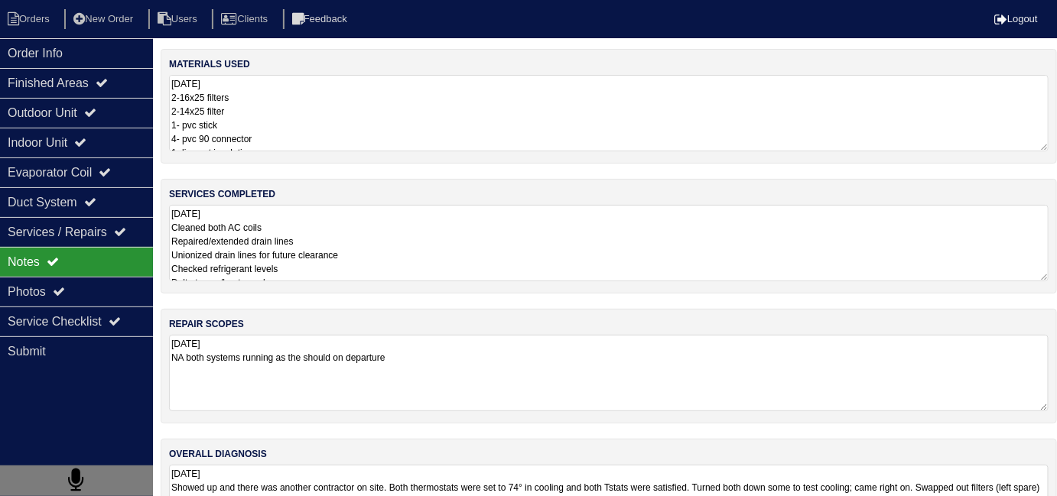
click at [380, 258] on textarea "8.25.25 Cleaned both AC coils Repaired/extended drain lines Unionized drain lin…" at bounding box center [609, 243] width 880 height 76
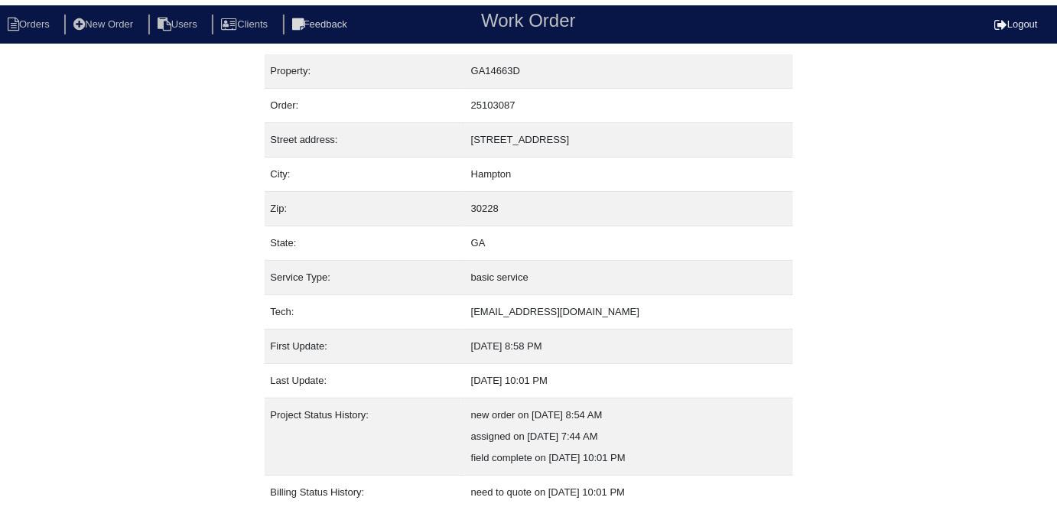
scroll to position [80, 0]
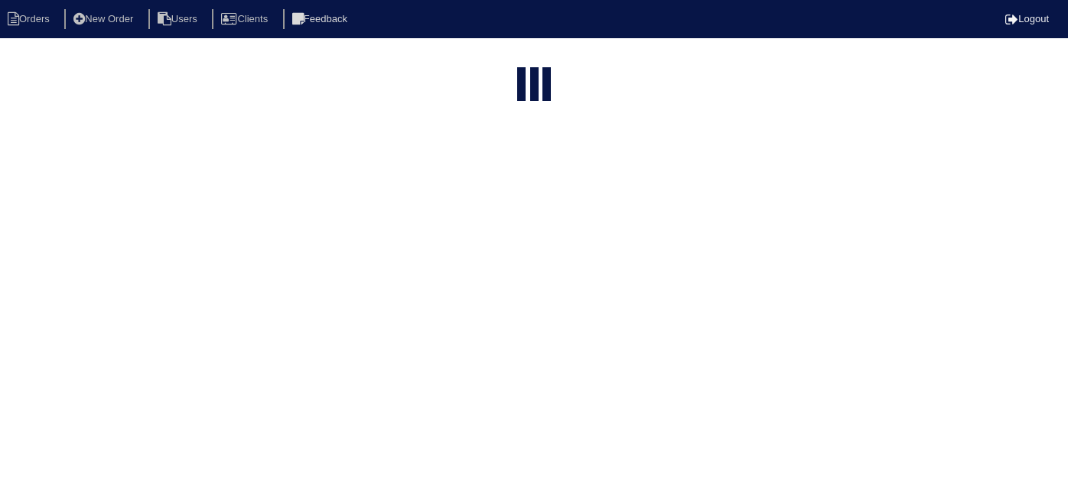
select select "15"
select select "field complete"
select select "need to quote"
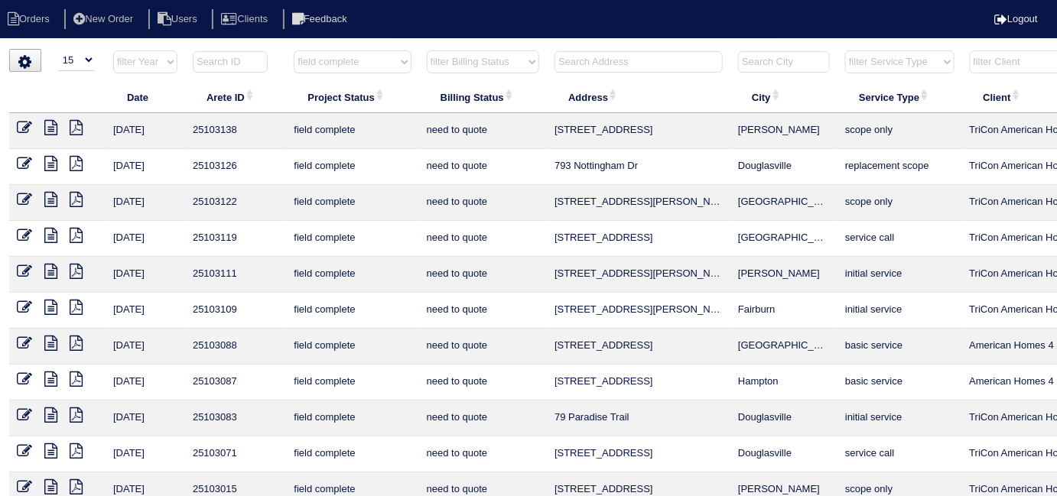
click at [583, 61] on input "text" at bounding box center [639, 61] width 168 height 21
click at [366, 66] on select "filter Project Status -- Any Project Status -- new order assigned in progress f…" at bounding box center [352, 61] width 117 height 23
select select
click at [294, 50] on select "filter Project Status -- Any Project Status -- new order assigned in progress f…" at bounding box center [352, 61] width 117 height 23
select select "need to quote"
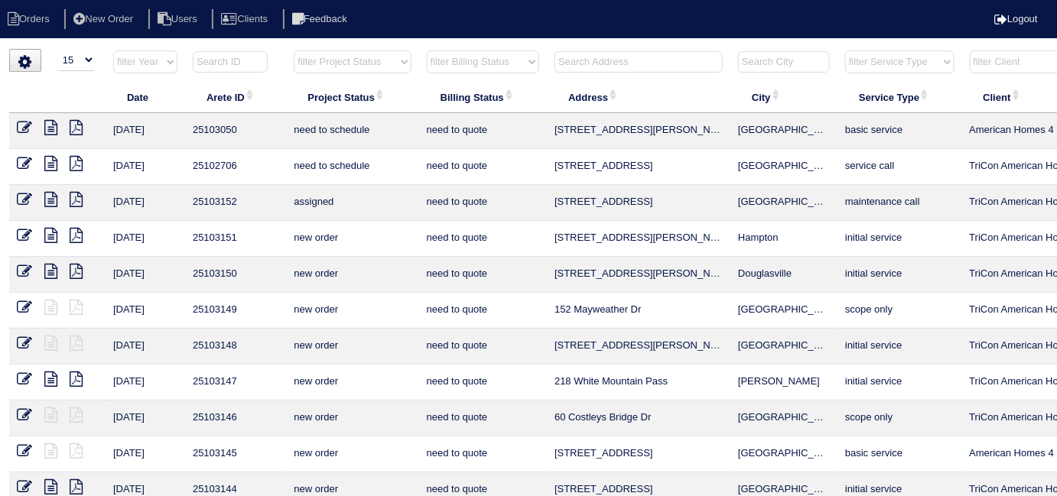
click at [498, 67] on select "filter Billing Status -- Any Billing Status -- need to quote quoted need to inv…" at bounding box center [483, 61] width 112 height 23
select select
click at [427, 50] on select "filter Billing Status -- Any Billing Status -- need to quote quoted need to inv…" at bounding box center [483, 61] width 112 height 23
click at [573, 66] on input "text" at bounding box center [639, 61] width 168 height 21
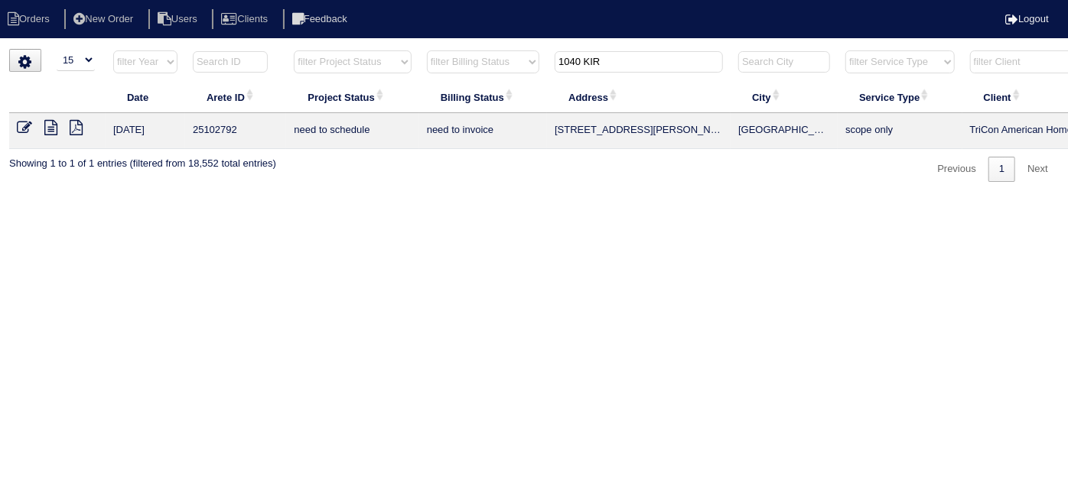
type input "1040 KIR"
click at [55, 129] on icon at bounding box center [50, 127] width 13 height 15
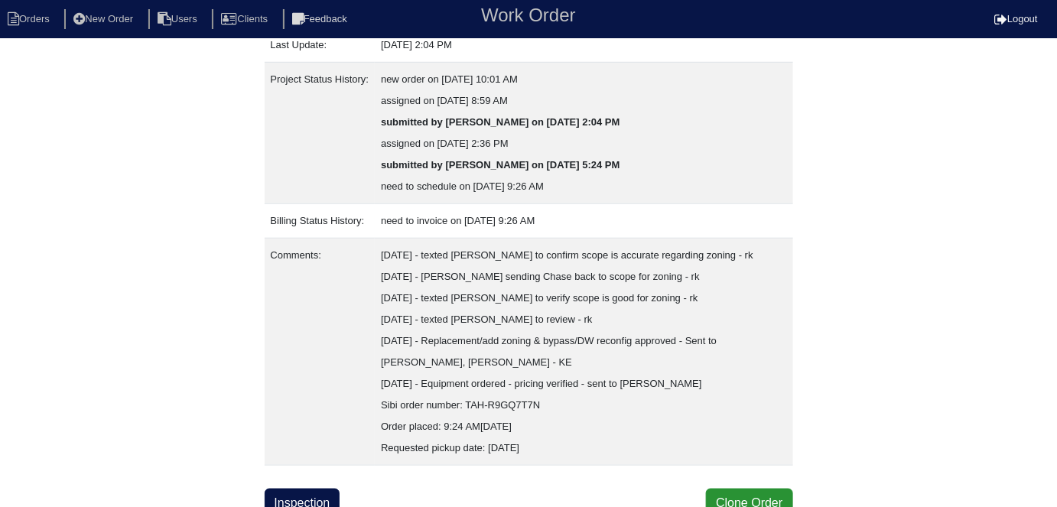
scroll to position [337, 0]
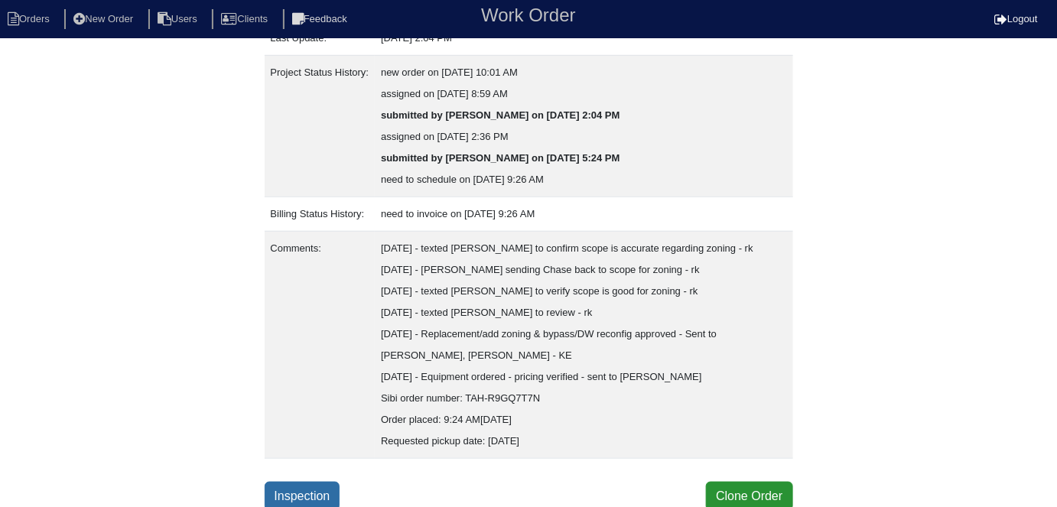
click at [307, 486] on link "Inspection" at bounding box center [303, 496] width 76 height 29
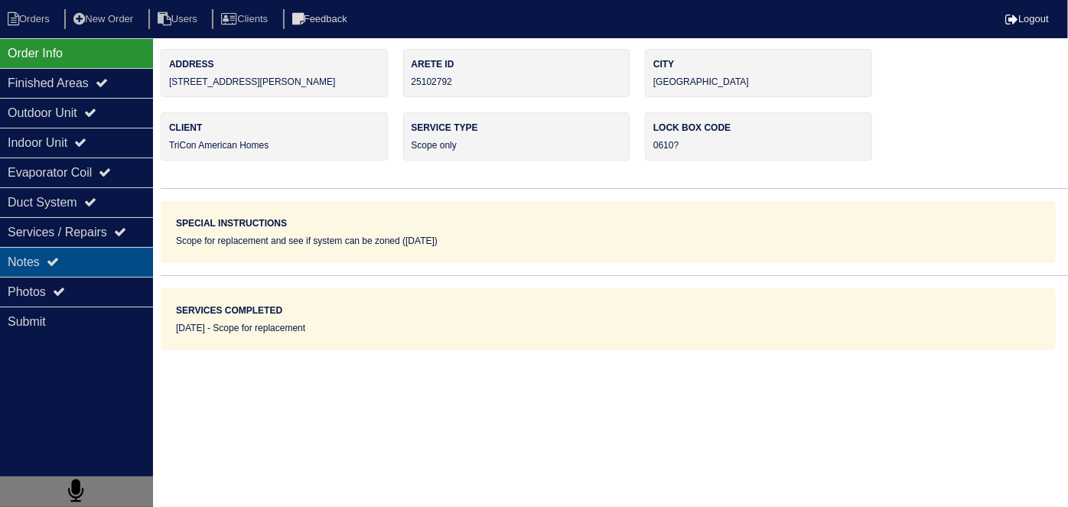
click at [80, 249] on div "Notes" at bounding box center [76, 262] width 153 height 30
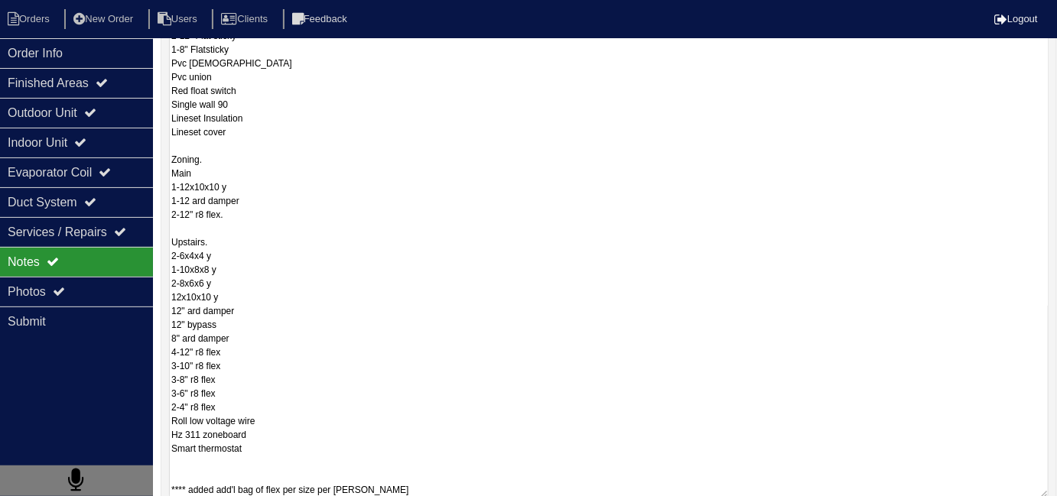
scroll to position [68, 0]
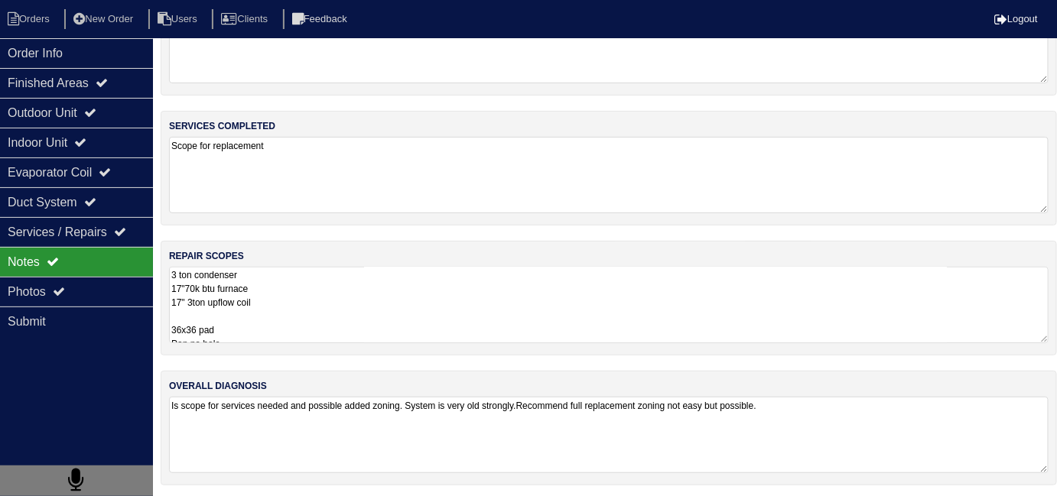
click at [882, 343] on textarea "3 ton condenser 17"70k btu furnace 17" 3ton upflow coil 36x36 pad Pan no hole 1…" at bounding box center [609, 305] width 880 height 76
click at [44, 24] on li "Orders" at bounding box center [31, 19] width 62 height 21
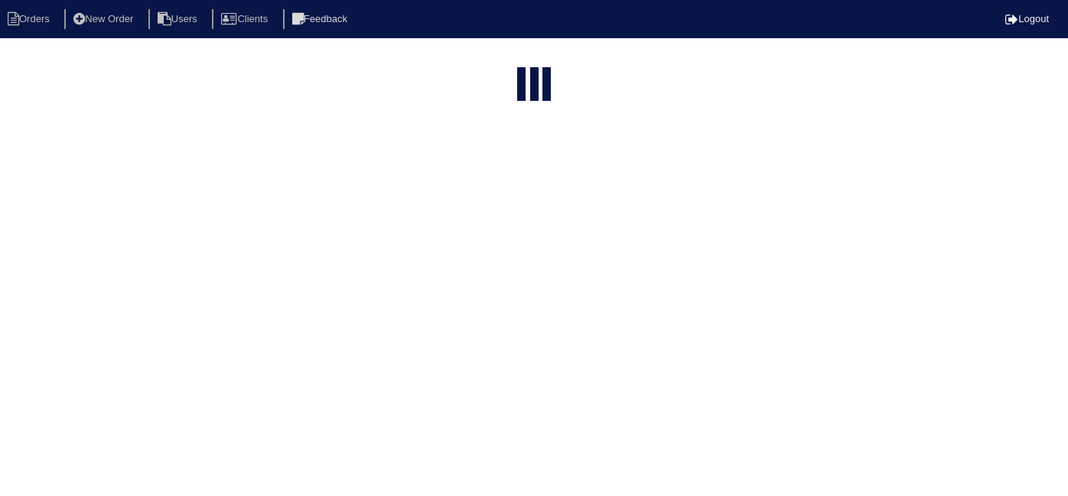
select select "15"
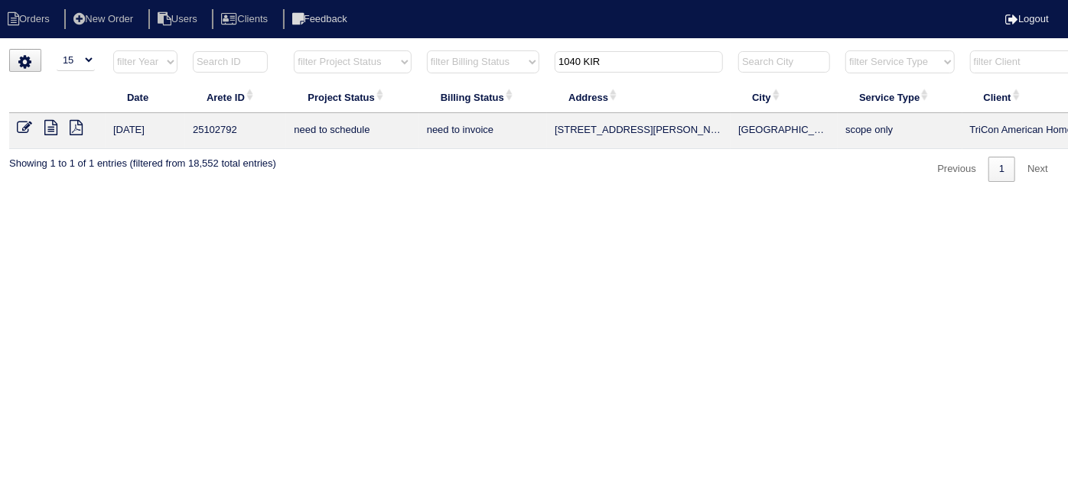
drag, startPoint x: 638, startPoint y: 60, endPoint x: 386, endPoint y: 55, distance: 251.7
click at [393, 56] on tr "filter Year -- Any Year -- 2025 2024 2023 2022 2021 2020 2019 filter Project St…" at bounding box center [672, 65] width 1326 height 31
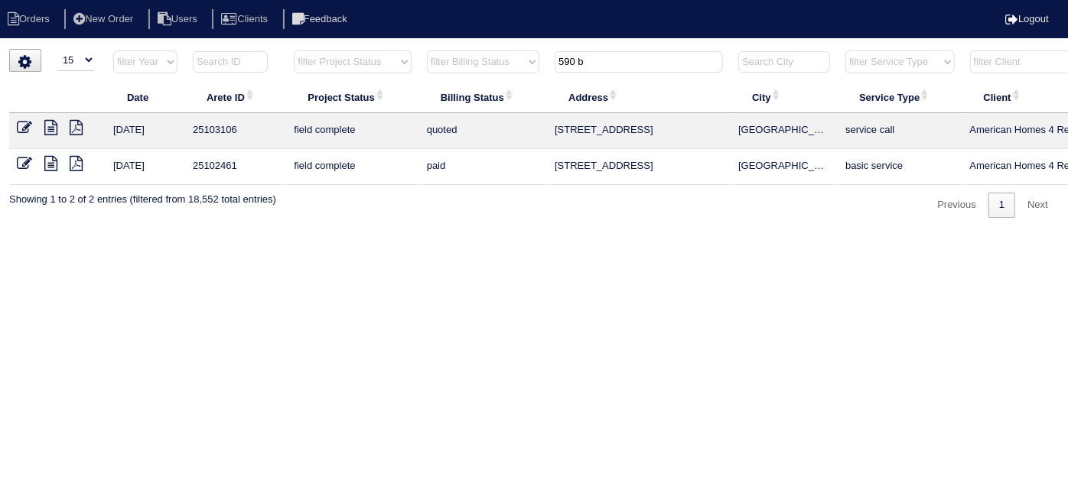
type input "590 b"
click at [24, 127] on icon at bounding box center [24, 127] width 15 height 15
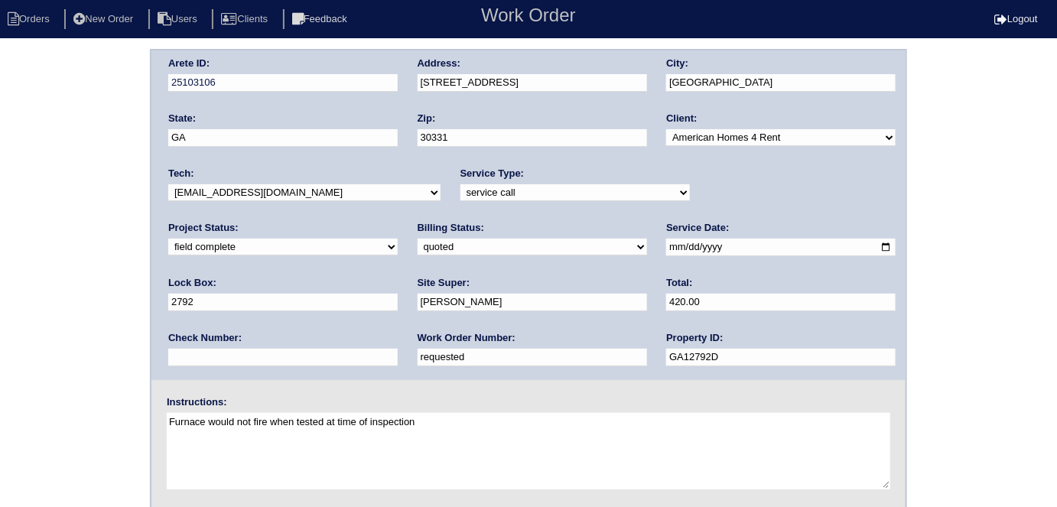
click at [418, 241] on select "need to quote quoted need to invoice invoiced paid warranty purchase order need…" at bounding box center [532, 247] width 229 height 17
select select "need to invoice"
click at [418, 239] on select "need to quote quoted need to invoice invoiced paid warranty purchase order need…" at bounding box center [532, 247] width 229 height 17
click at [418, 352] on input "requested" at bounding box center [532, 358] width 229 height 18
drag, startPoint x: 236, startPoint y: 356, endPoint x: 116, endPoint y: 352, distance: 120.2
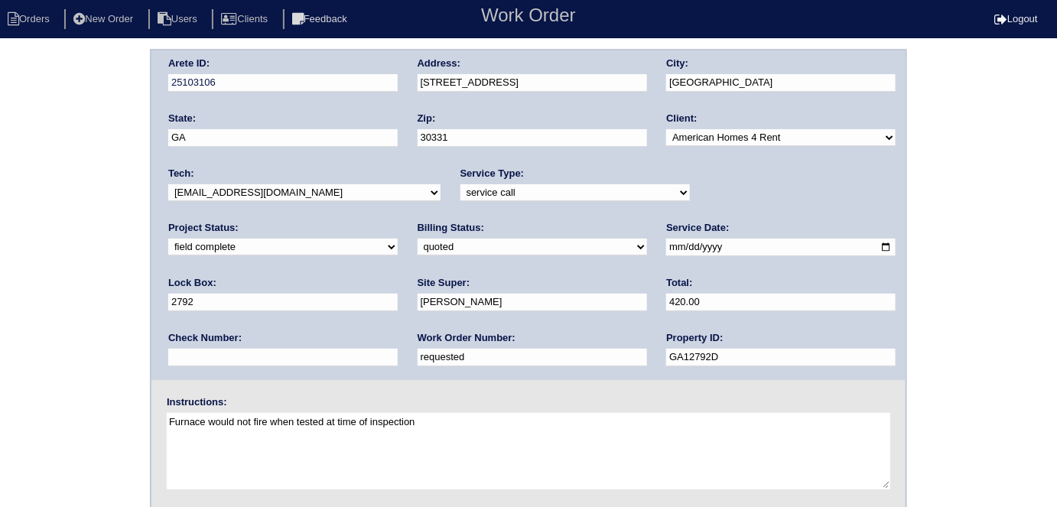
click at [116, 352] on div "Arete ID: 25103106 Address: [STREET_ADDRESS] City: [GEOGRAPHIC_DATA] State: [GE…" at bounding box center [528, 358] width 1057 height 619
type input "1274980"
click at [110, 272] on div "Arete ID: 25103106 Address: 590 Birchberry Terrace SW City: Atlanta State: GA Z…" at bounding box center [528, 358] width 1057 height 619
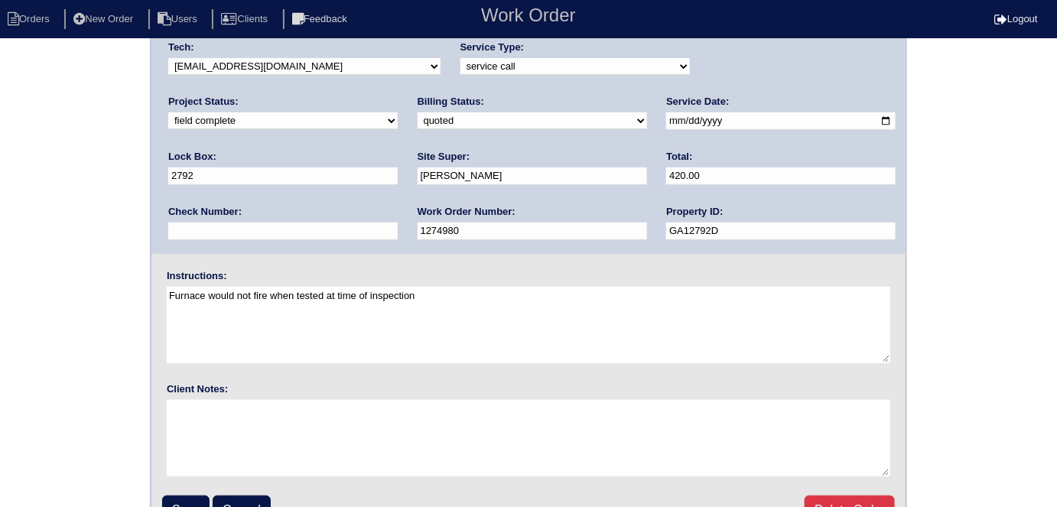
scroll to position [157, 0]
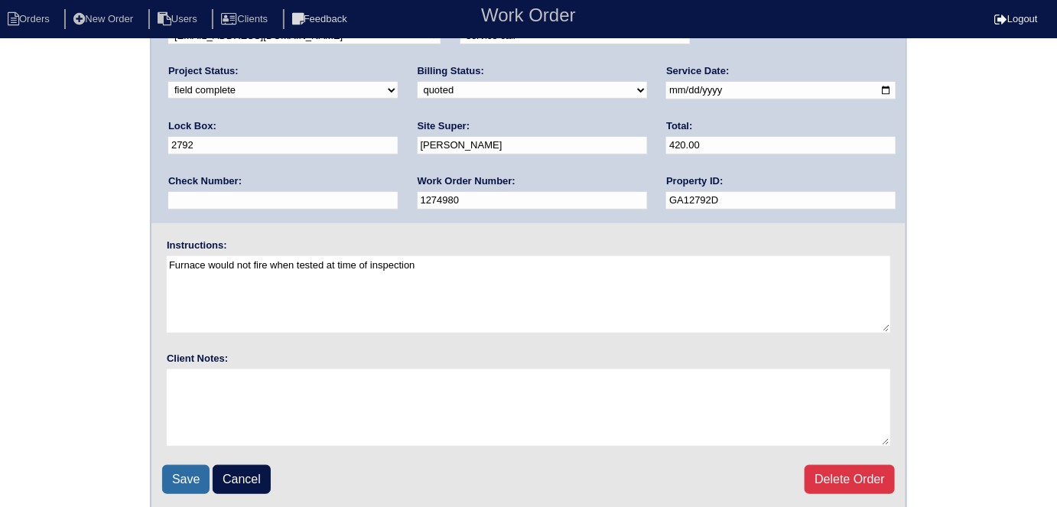
click at [191, 473] on input "Save" at bounding box center [185, 479] width 47 height 29
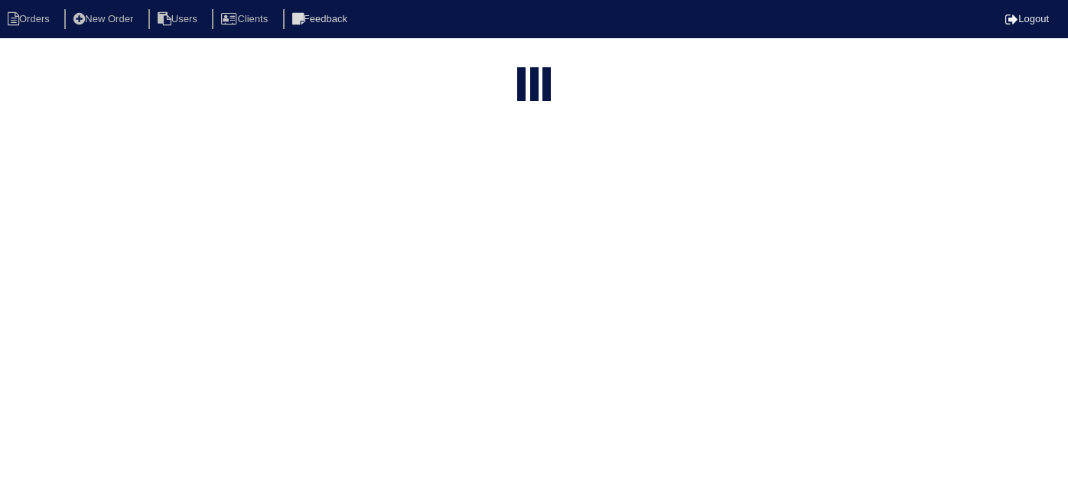
select select "15"
type input "590 b"
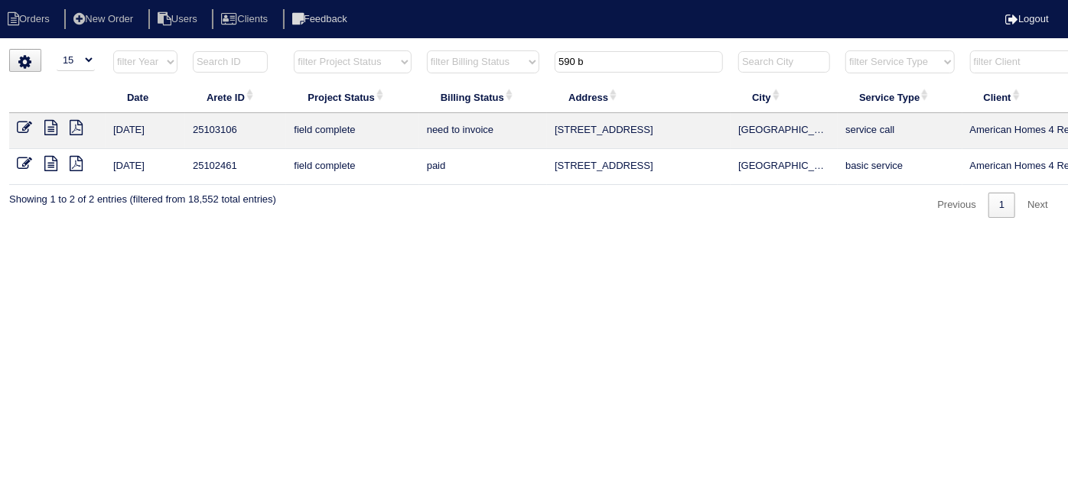
click at [21, 127] on icon at bounding box center [24, 127] width 15 height 15
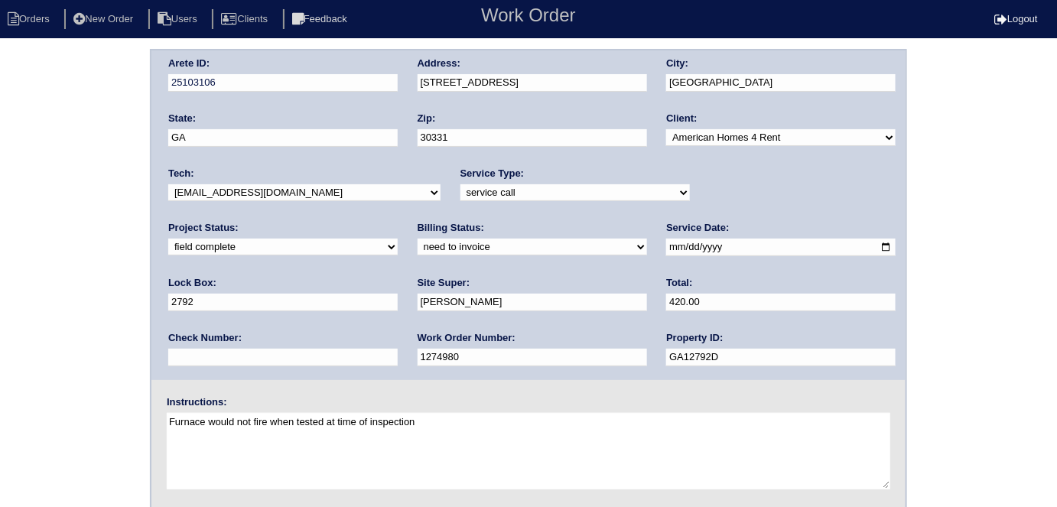
drag, startPoint x: 251, startPoint y: 355, endPoint x: 145, endPoint y: 343, distance: 107.0
click at [145, 343] on div "Arete ID: 25103106 Address: 590 Birchberry Terrace SW City: Atlanta State: GA Z…" at bounding box center [528, 358] width 1057 height 619
click at [418, 356] on input "1274980" at bounding box center [532, 358] width 229 height 18
drag, startPoint x: 257, startPoint y: 356, endPoint x: 177, endPoint y: 347, distance: 80.8
click at [418, 349] on input "1274980" at bounding box center [532, 358] width 229 height 18
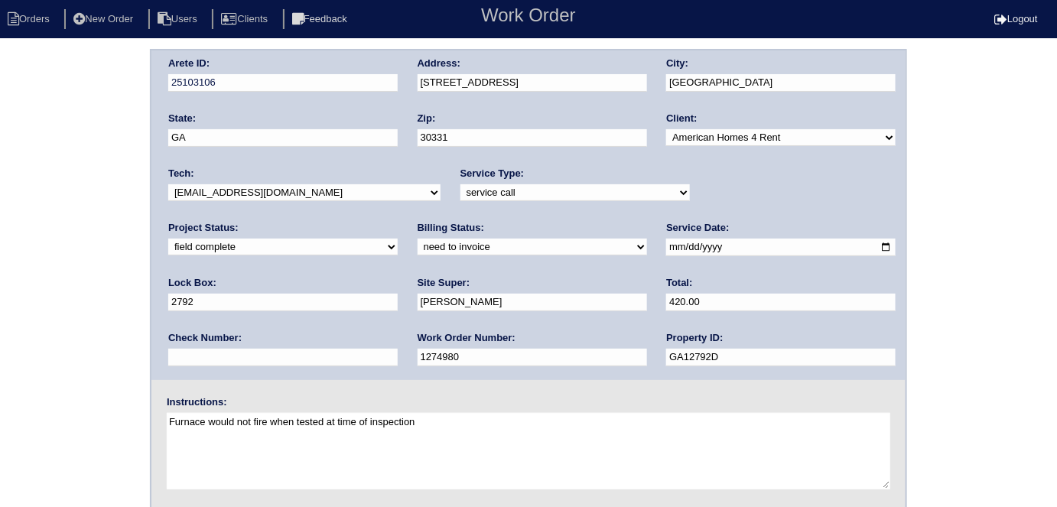
click at [142, 210] on div "Arete ID: 25103106 Address: 590 Birchberry Terrace SW City: Atlanta State: GA Z…" at bounding box center [528, 358] width 1057 height 619
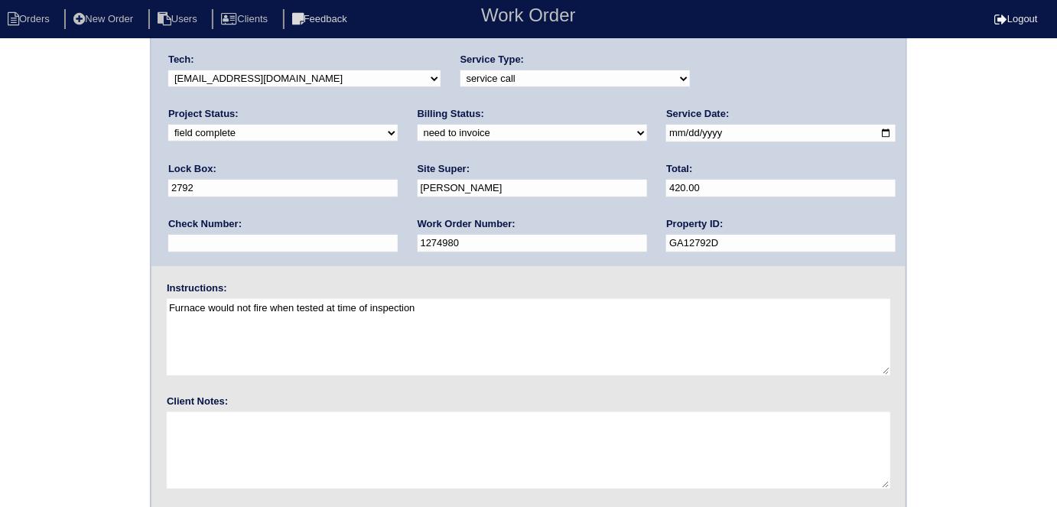
scroll to position [157, 0]
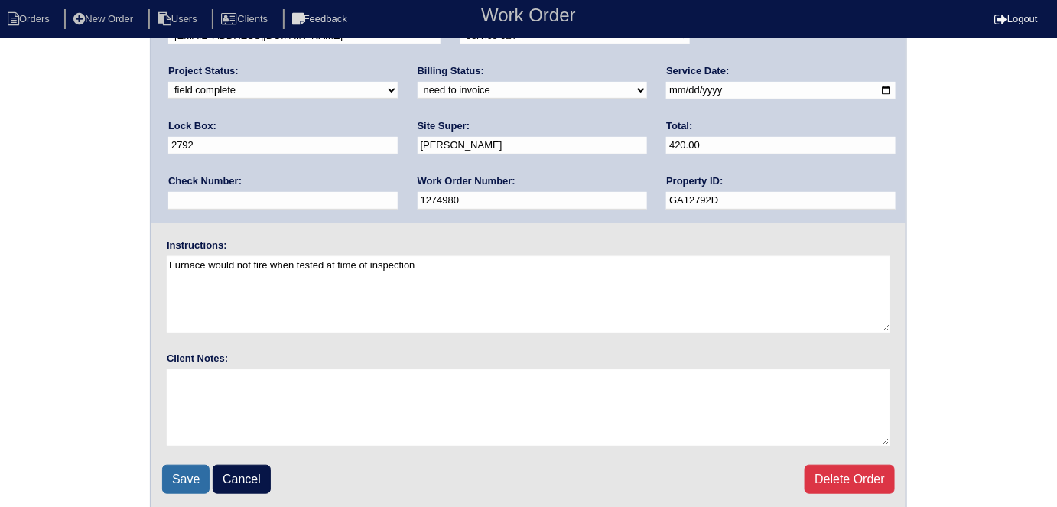
click at [172, 471] on input "Save" at bounding box center [185, 479] width 47 height 29
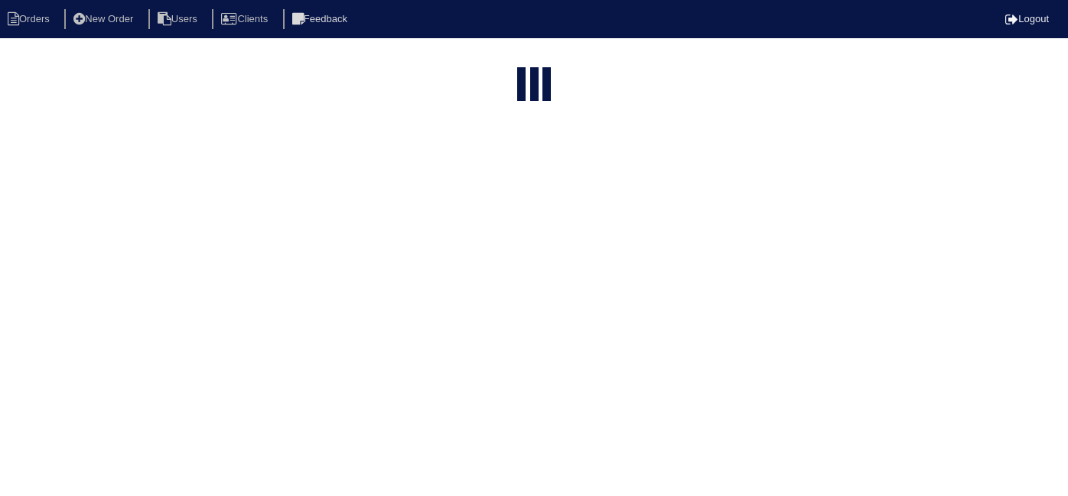
select select "15"
type input "590 b"
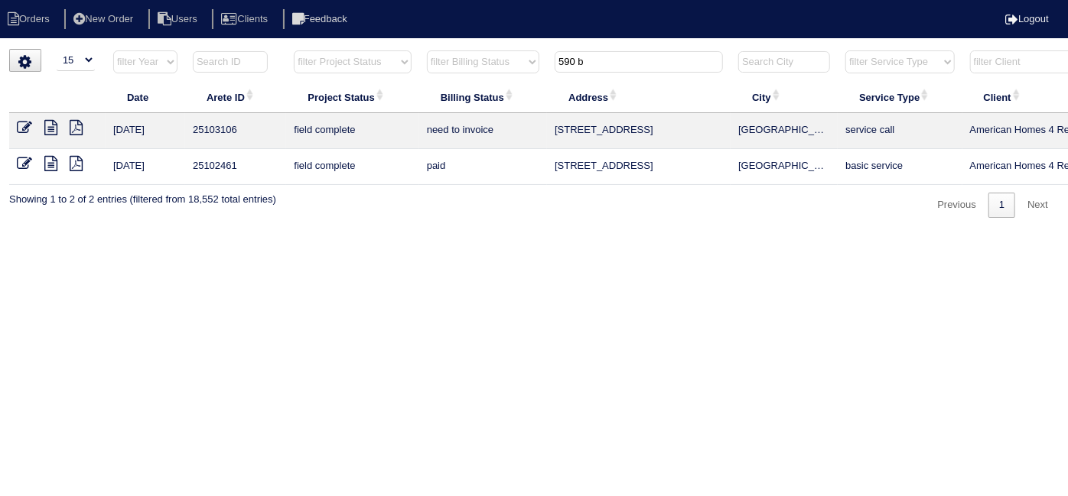
drag, startPoint x: 600, startPoint y: 70, endPoint x: 477, endPoint y: 23, distance: 131.7
click at [479, 49] on body "Orders New Order Users Clients Feedback Logout Orders New Order Users Clients M…" at bounding box center [534, 133] width 1068 height 169
